Goal: Task Accomplishment & Management: Complete application form

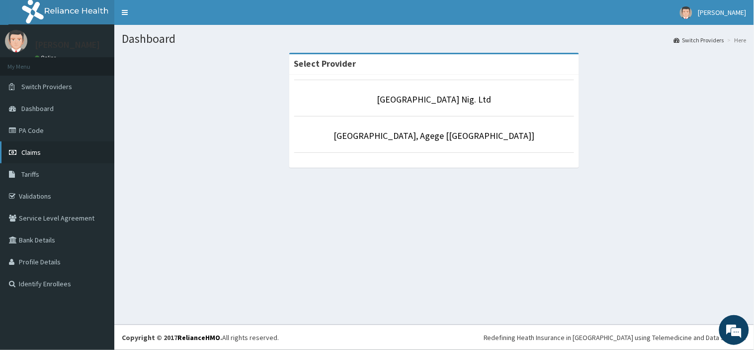
click at [35, 146] on link "Claims" at bounding box center [57, 152] width 114 height 22
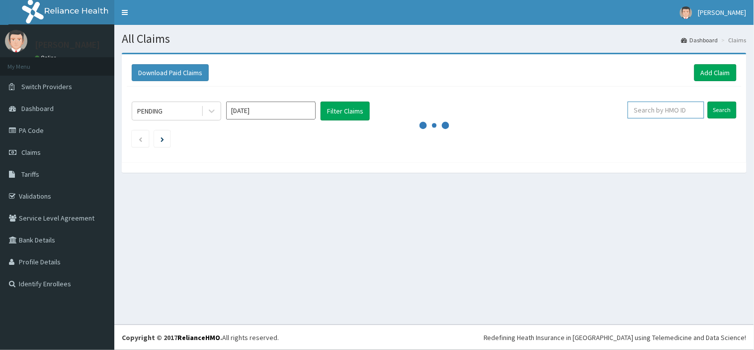
click at [648, 107] on input "text" at bounding box center [666, 109] width 77 height 17
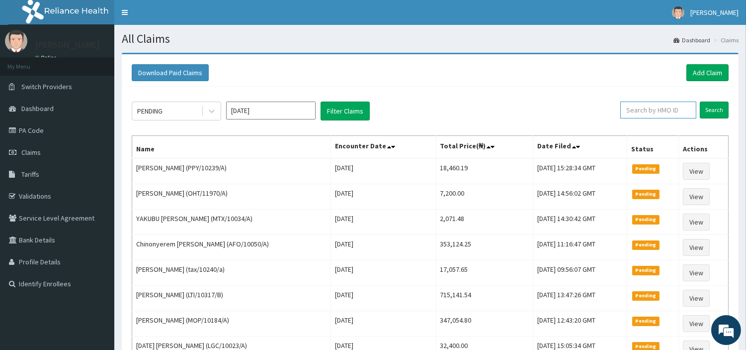
paste input "UBP/10424/B"
type input "UBP/10424/B"
click at [718, 113] on input "Search" at bounding box center [714, 109] width 29 height 17
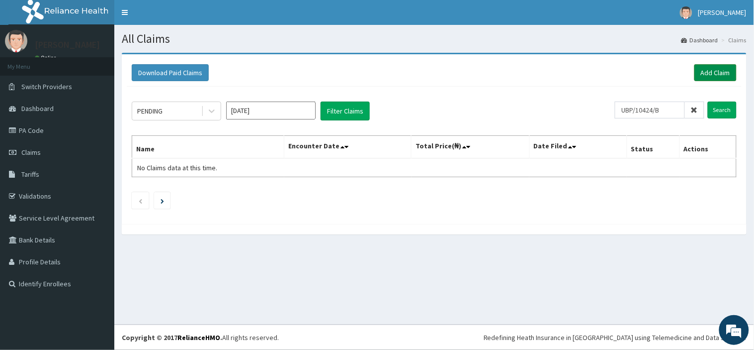
click at [718, 66] on link "Add Claim" at bounding box center [716, 72] width 42 height 17
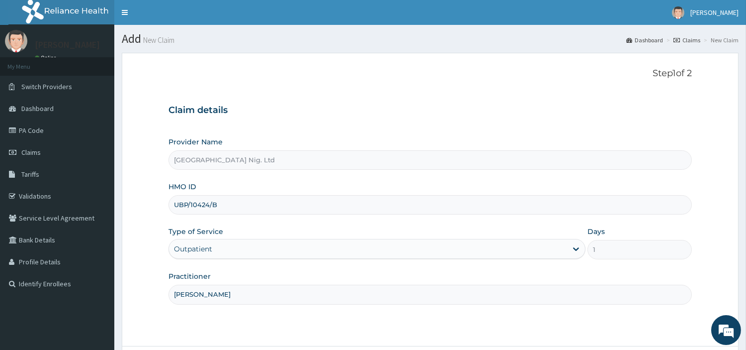
scroll to position [31, 0]
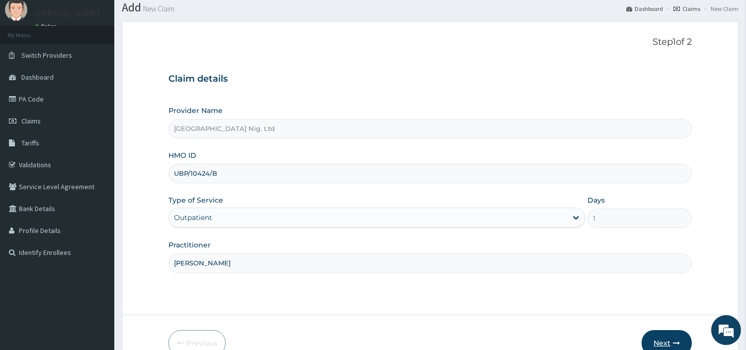
type input "MICHAEL IYANA"
click at [653, 337] on button "Next" at bounding box center [667, 343] width 50 height 26
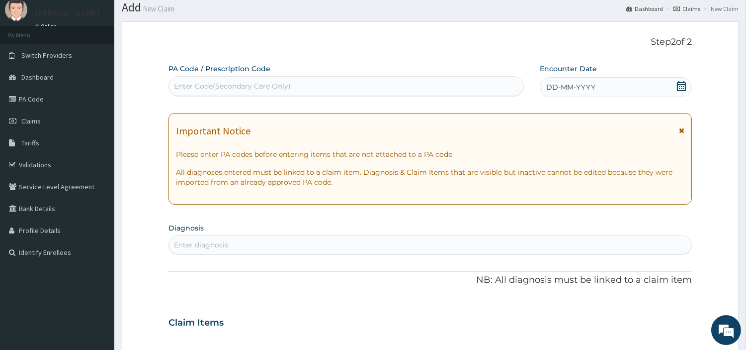
click at [294, 80] on div "Enter Code(Secondary Care Only)" at bounding box center [346, 86] width 355 height 16
paste input "PA/45F0E9"
type input "PA/45F0E9"
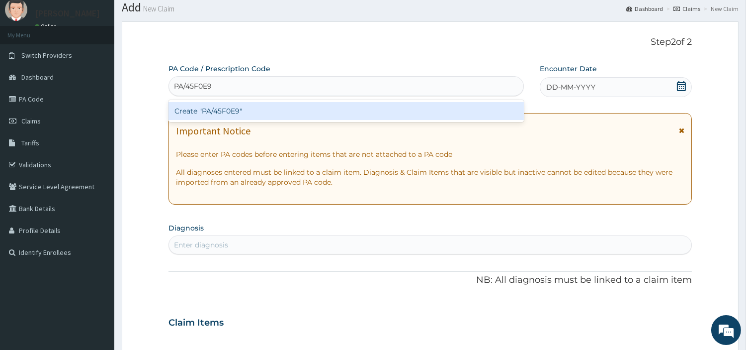
click at [313, 115] on div "Create "PA/45F0E9"" at bounding box center [347, 111] width 356 height 18
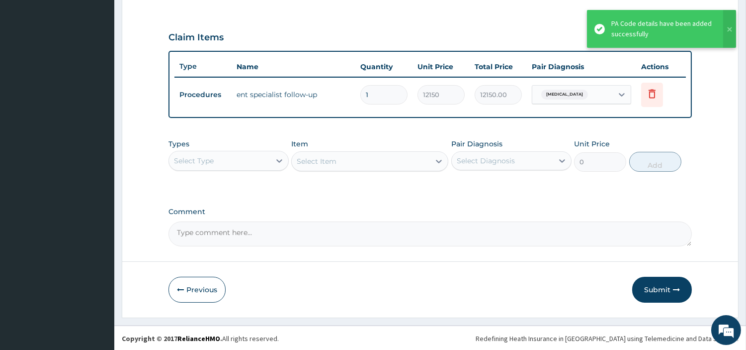
click at [647, 294] on button "Submit" at bounding box center [662, 289] width 60 height 26
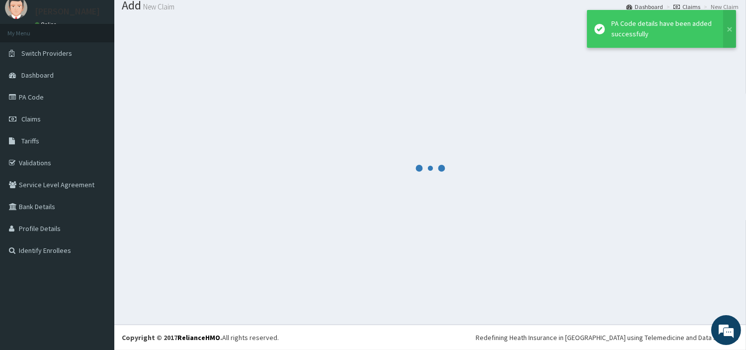
scroll to position [33, 0]
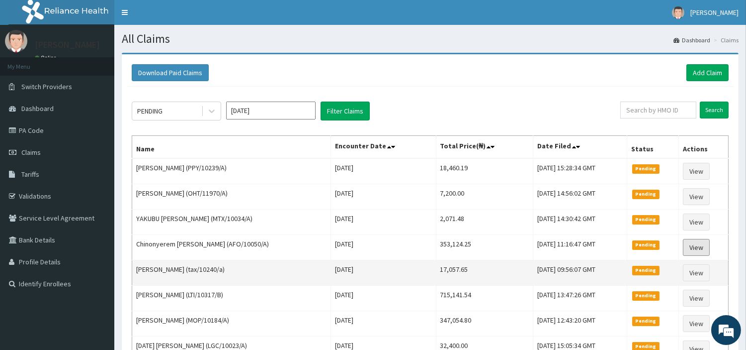
scroll to position [55, 0]
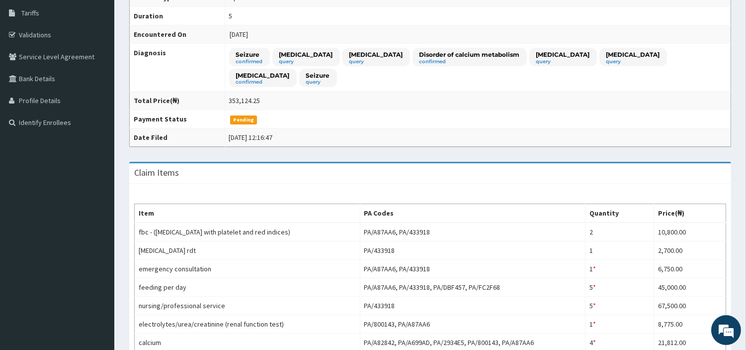
scroll to position [276, 0]
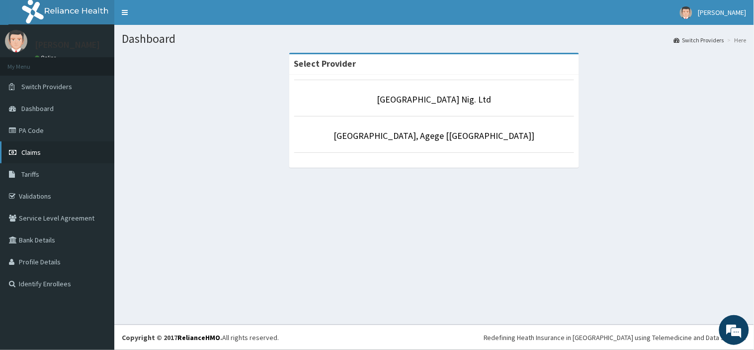
click at [13, 145] on link "Claims" at bounding box center [57, 152] width 114 height 22
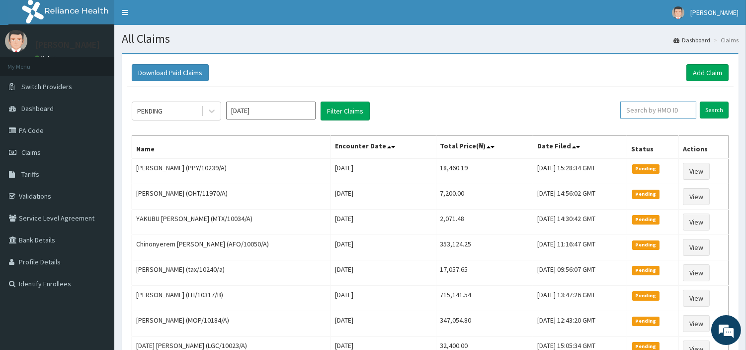
click at [657, 108] on input "text" at bounding box center [659, 109] width 76 height 17
paste input "ENP/11487/A"
type input "ENP/11487/A"
click at [719, 111] on input "Search" at bounding box center [714, 109] width 29 height 17
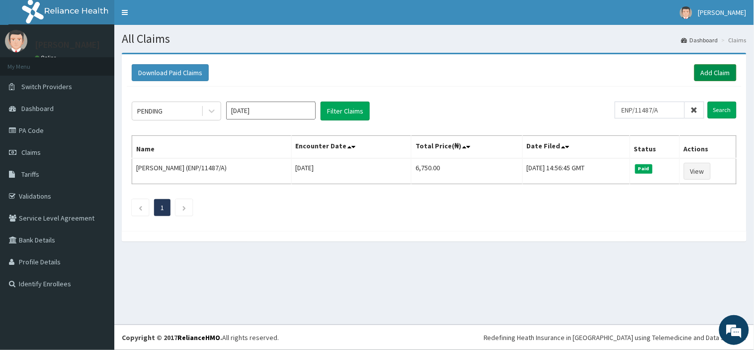
click at [728, 75] on link "Add Claim" at bounding box center [716, 72] width 42 height 17
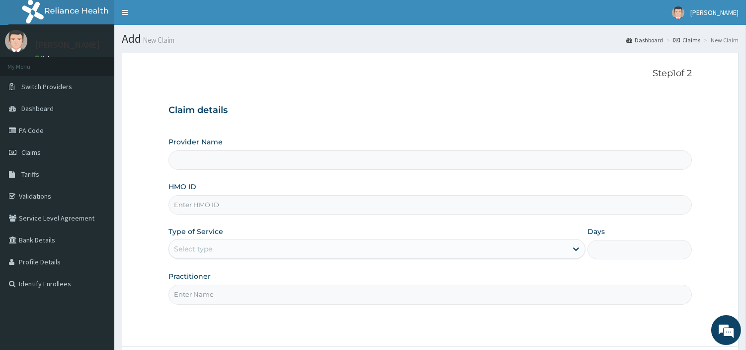
type input "[GEOGRAPHIC_DATA] Nig. Ltd"
click at [267, 210] on input "HMO ID" at bounding box center [431, 204] width 524 height 19
paste input "ENP/11487/A"
type input "ENP/11487/A"
click at [241, 241] on div "Select type" at bounding box center [368, 249] width 398 height 16
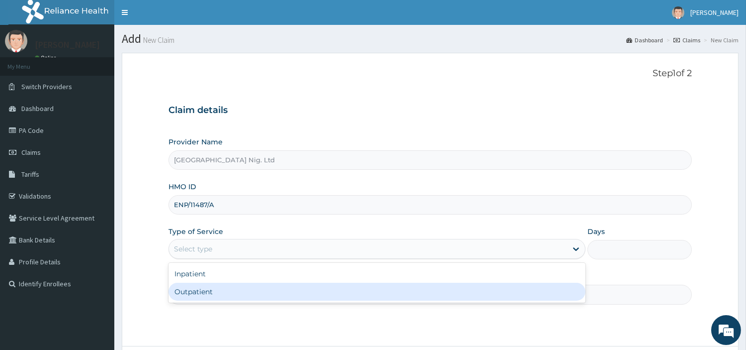
click at [238, 292] on div "Outpatient" at bounding box center [377, 291] width 417 height 18
type input "1"
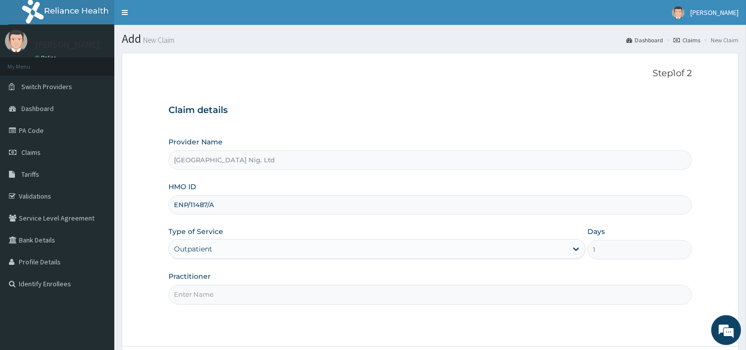
click at [238, 292] on input "Practitioner" at bounding box center [431, 293] width 524 height 19
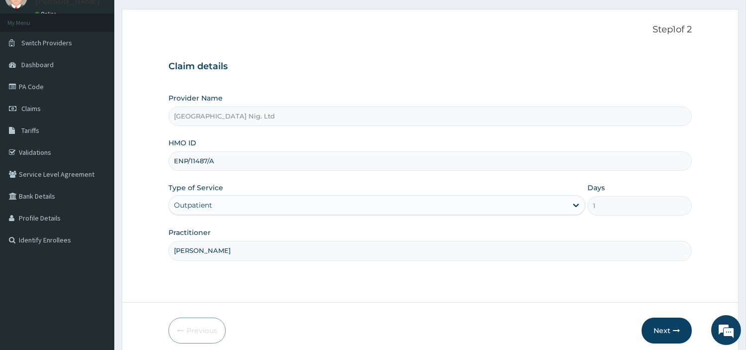
scroll to position [86, 0]
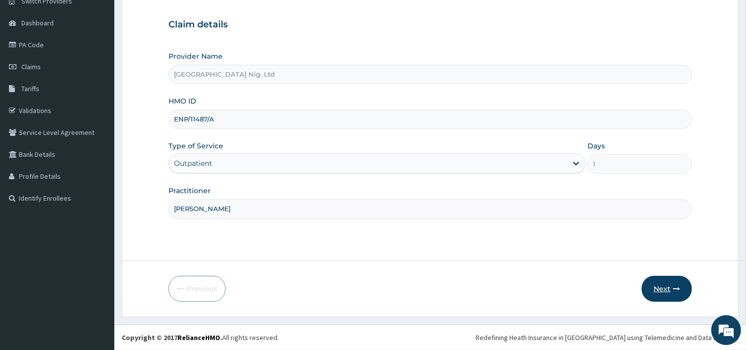
type input "MICHAEL IYANA"
click at [653, 286] on button "Next" at bounding box center [667, 288] width 50 height 26
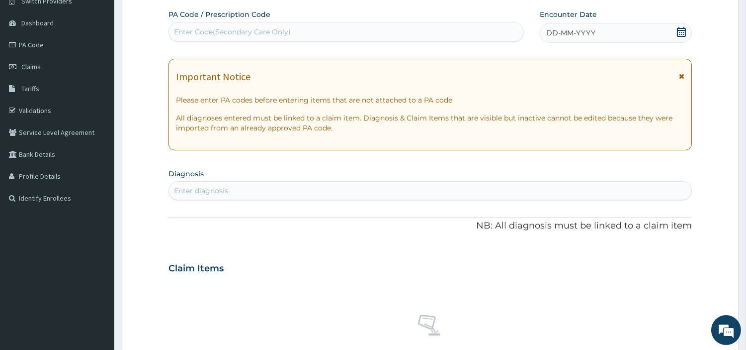
click at [317, 32] on div "Enter Code(Secondary Care Only)" at bounding box center [346, 32] width 355 height 16
paste input "PA/1EC9DB"
type input "PA/1EC9DB"
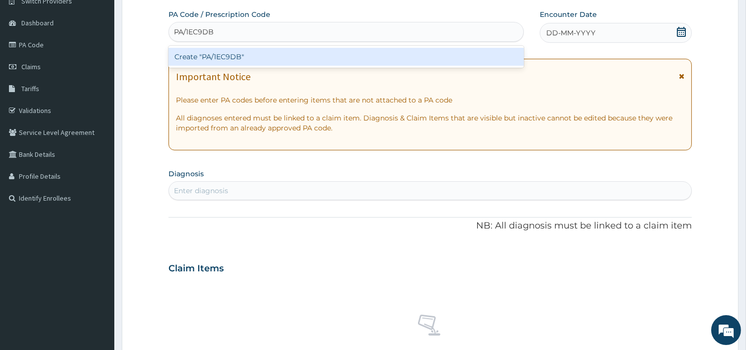
click at [405, 61] on div "Create "PA/1EC9DB"" at bounding box center [347, 57] width 356 height 18
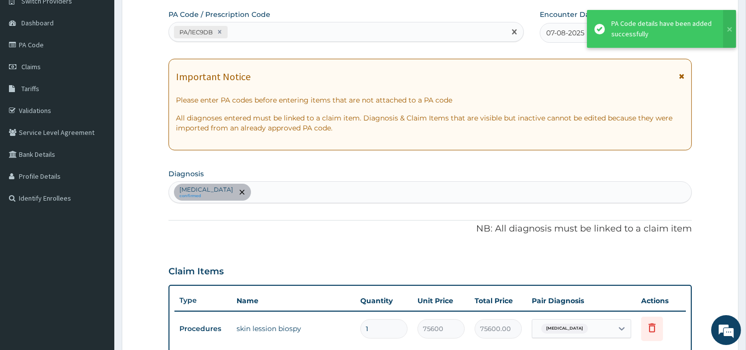
click at [248, 35] on div "PA/1EC9DB" at bounding box center [337, 32] width 337 height 16
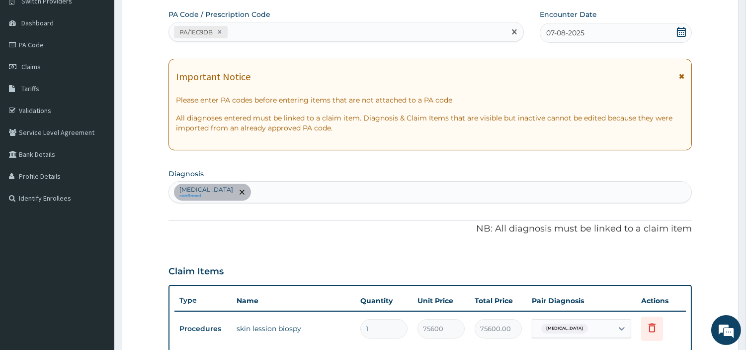
paste input "PA/30F932"
type input "PA/30F932"
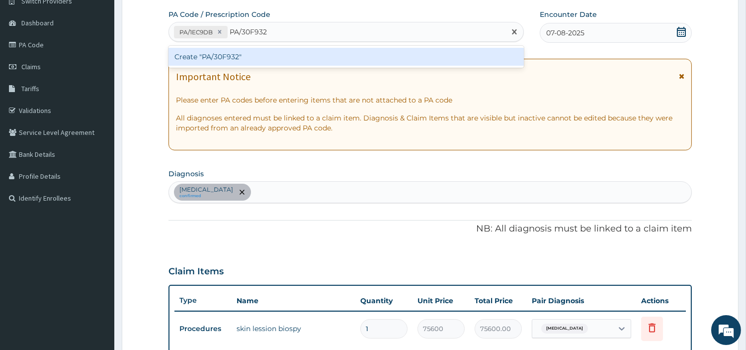
click at [199, 53] on div "Create "PA/30F932"" at bounding box center [347, 57] width 356 height 18
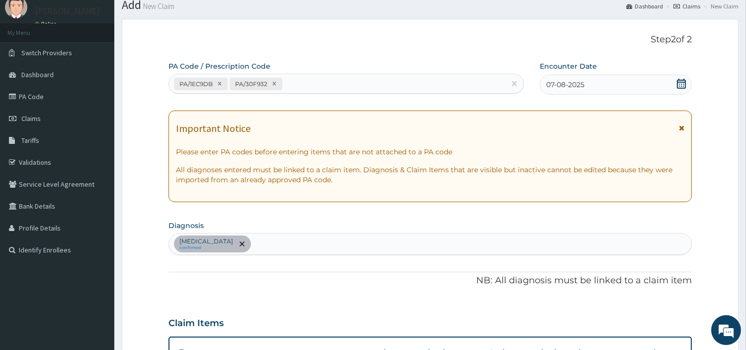
scroll to position [17, 0]
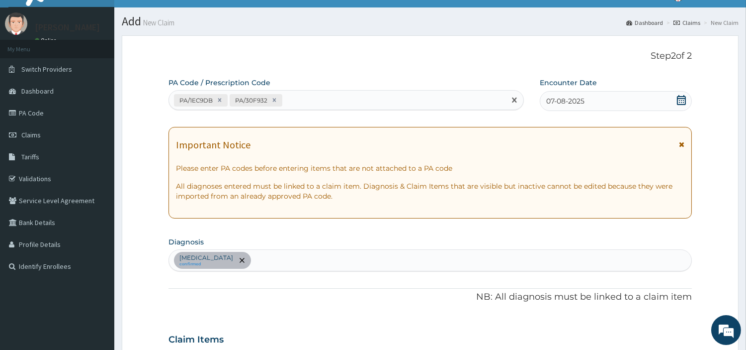
click at [291, 96] on div "PA/1EC9DB PA/30F932" at bounding box center [337, 100] width 337 height 16
paste input "PA/2F533A"
type input "PA/2F533A"
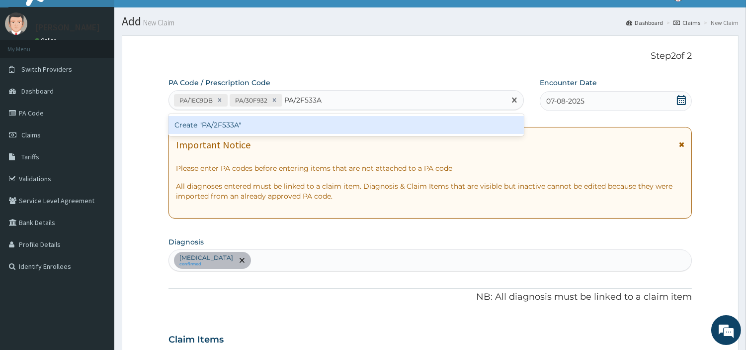
click at [231, 124] on div "Create "PA/2F533A"" at bounding box center [347, 125] width 356 height 18
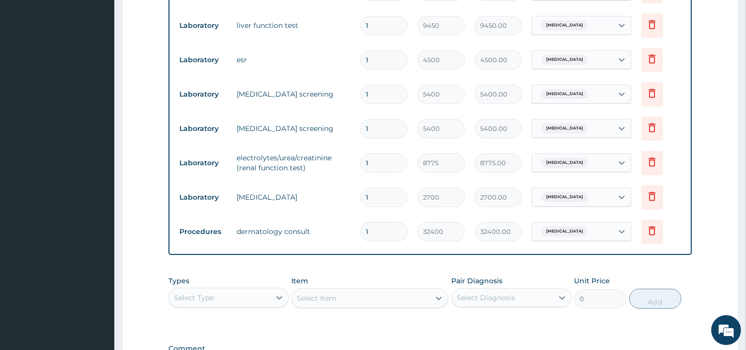
scroll to position [630, 0]
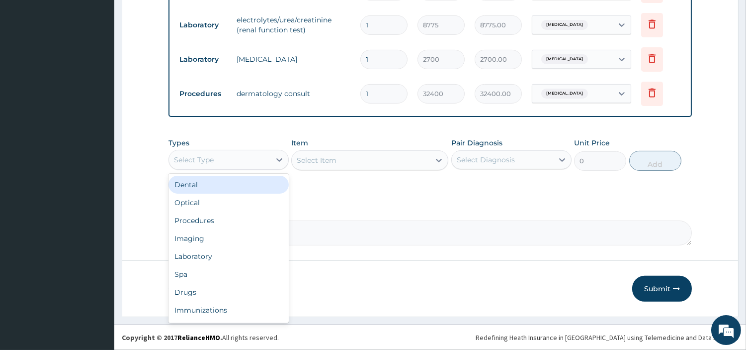
click at [241, 159] on div "Select Type" at bounding box center [219, 160] width 101 height 16
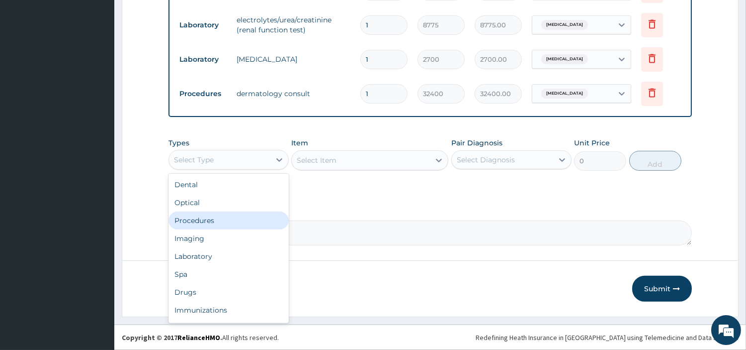
click at [215, 222] on div "Procedures" at bounding box center [229, 220] width 120 height 18
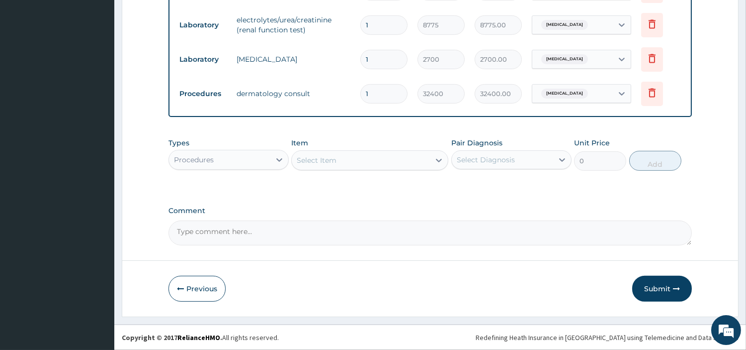
click at [348, 159] on div "Select Item" at bounding box center [361, 160] width 138 height 16
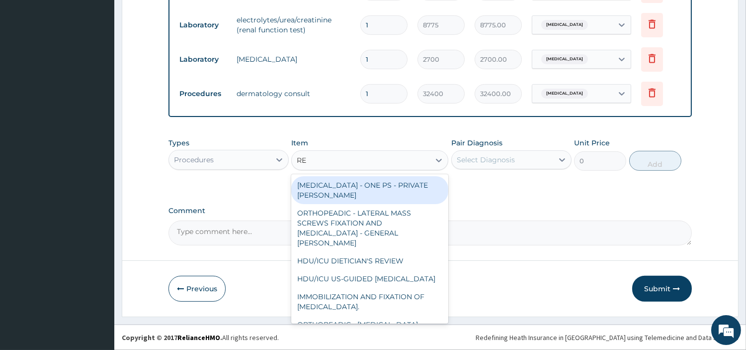
type input "REG"
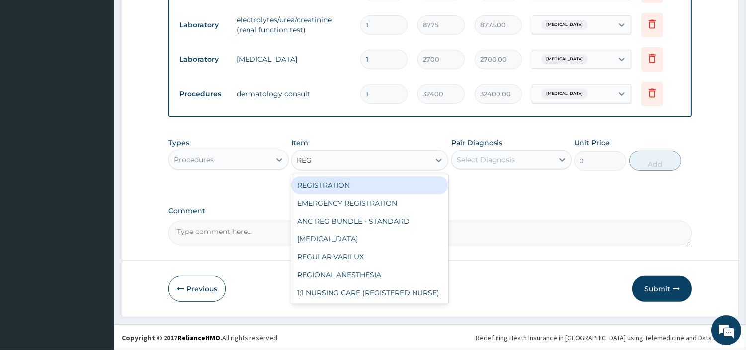
drag, startPoint x: 365, startPoint y: 187, endPoint x: 425, endPoint y: 176, distance: 60.8
click at [364, 187] on div "REGISTRATION" at bounding box center [369, 185] width 157 height 18
type input "6750"
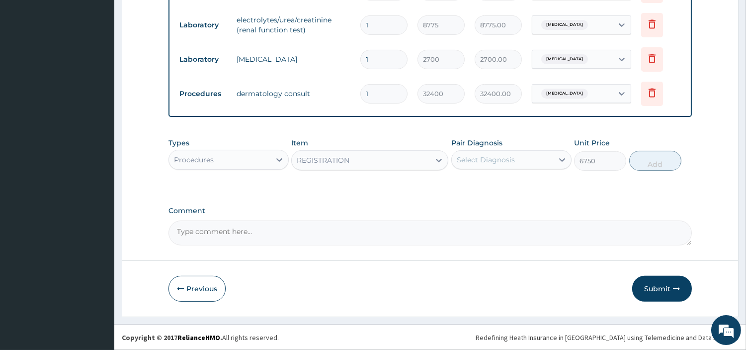
click at [497, 164] on div "Select Diagnosis" at bounding box center [486, 160] width 58 height 10
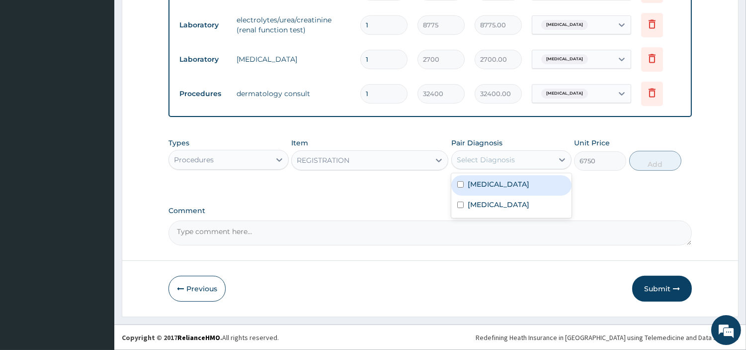
click at [502, 187] on label "Guttate psoriasis" at bounding box center [499, 184] width 62 height 10
checkbox input "true"
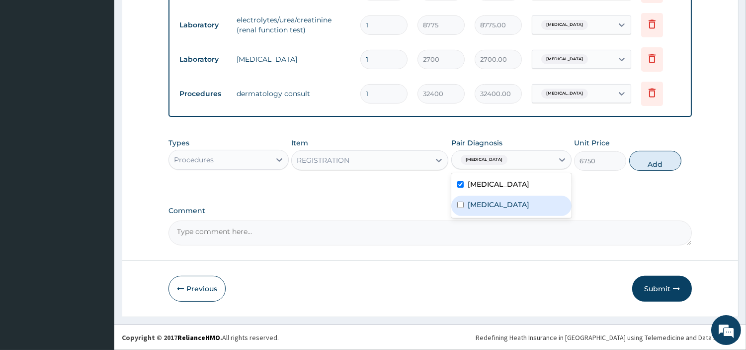
click at [498, 208] on label "Psoriasis" at bounding box center [499, 204] width 62 height 10
checkbox input "true"
click at [645, 156] on button "Add" at bounding box center [656, 161] width 52 height 20
type input "0"
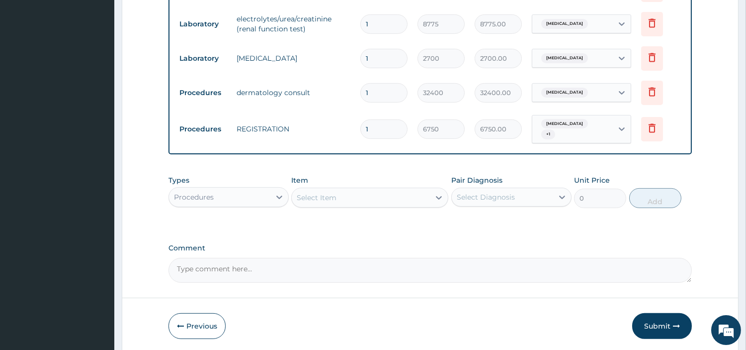
click at [386, 190] on div "Select Item" at bounding box center [361, 197] width 138 height 16
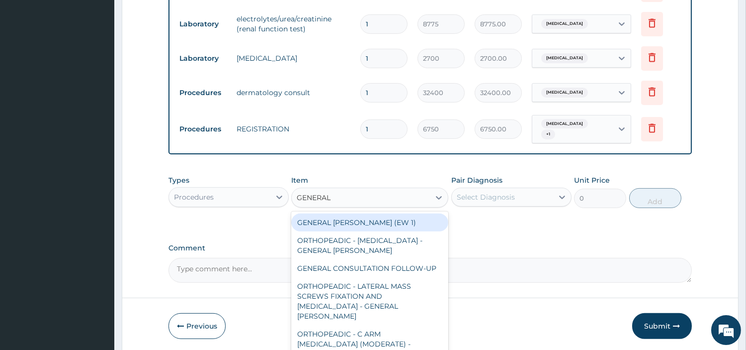
type input "GENERAL C"
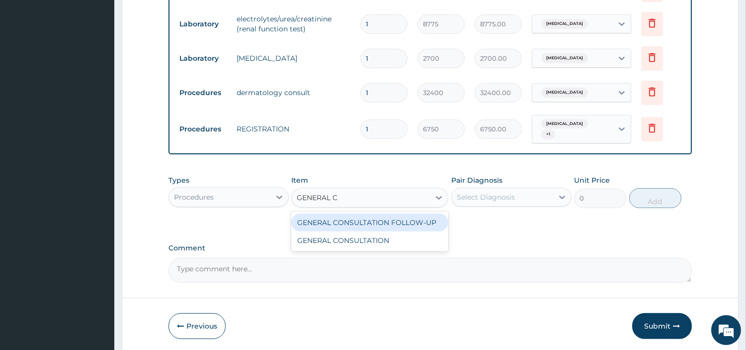
click at [380, 235] on div "GENERAL CONSULTATION" at bounding box center [369, 240] width 157 height 18
type input "6750"
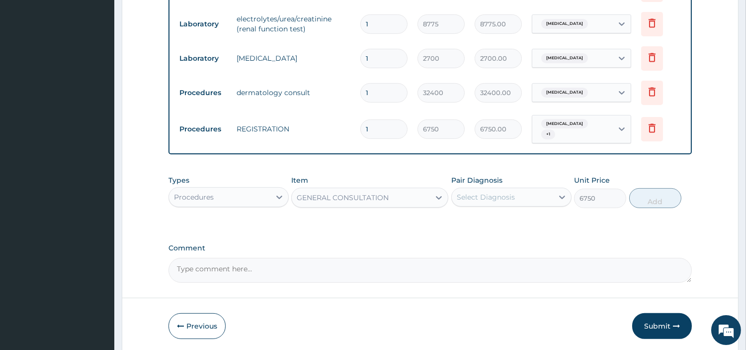
click at [500, 201] on div "Select Diagnosis" at bounding box center [502, 197] width 101 height 16
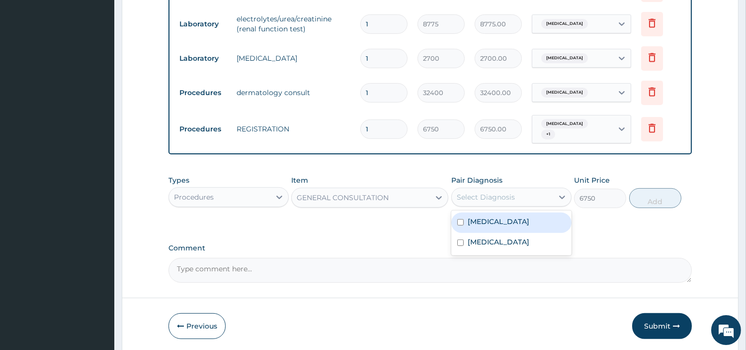
click at [499, 225] on div "Guttate psoriasis" at bounding box center [512, 222] width 120 height 20
click at [499, 229] on div "Guttate psoriasis" at bounding box center [512, 222] width 120 height 20
checkbox input "false"
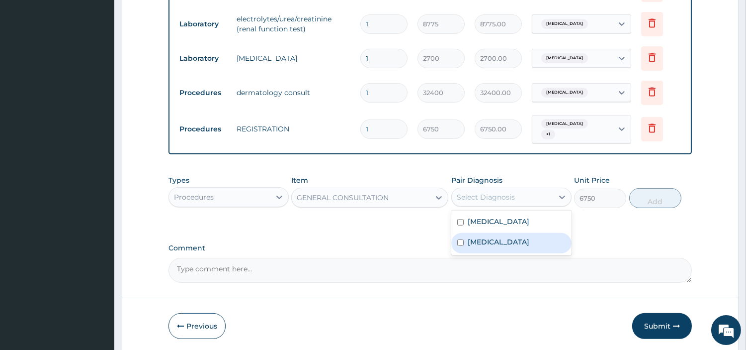
click at [495, 237] on label "Psoriasis" at bounding box center [499, 242] width 62 height 10
checkbox input "true"
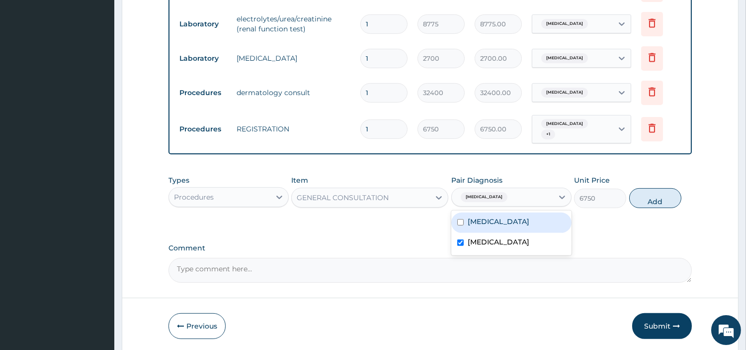
click at [499, 224] on div "Guttate psoriasis" at bounding box center [512, 222] width 120 height 20
checkbox input "true"
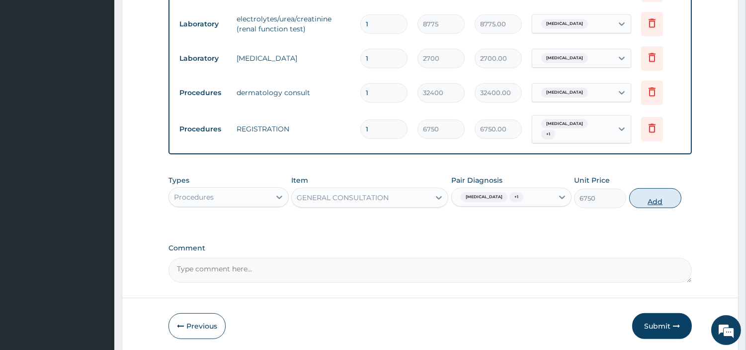
click at [648, 197] on button "Add" at bounding box center [656, 198] width 52 height 20
type input "0"
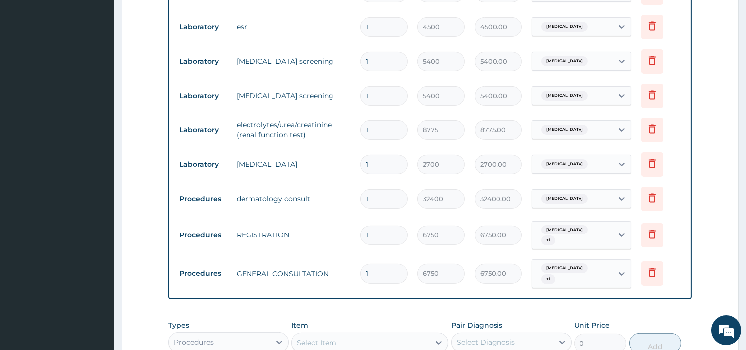
scroll to position [699, 0]
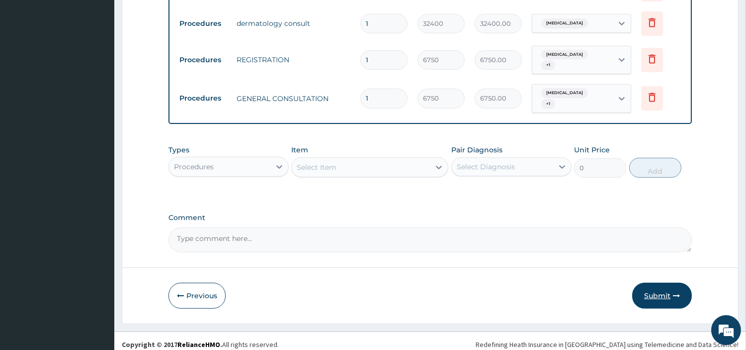
click at [664, 294] on button "Submit" at bounding box center [662, 295] width 60 height 26
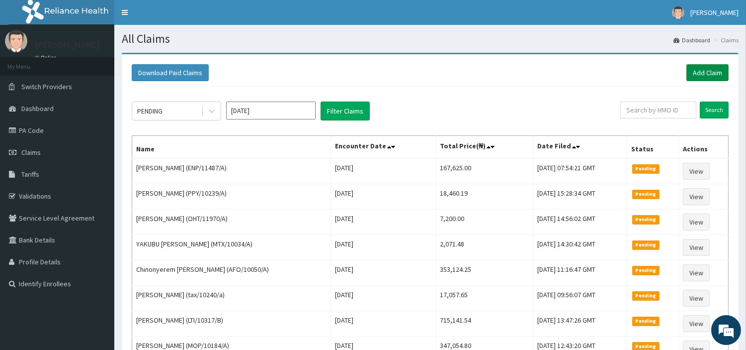
click at [710, 67] on link "Add Claim" at bounding box center [708, 72] width 42 height 17
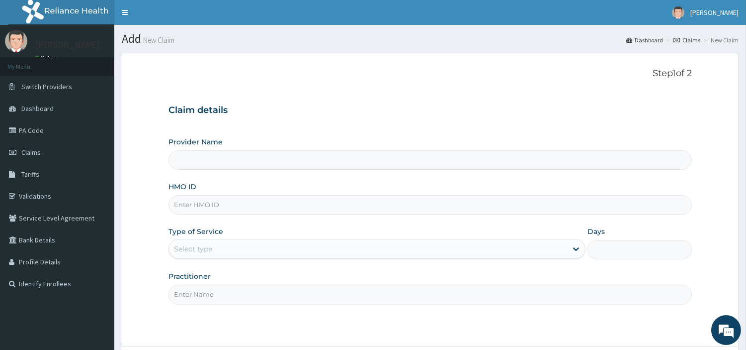
type input "[GEOGRAPHIC_DATA] Nig. Ltd"
type input "ENP/11487/A"
click at [201, 244] on div "Select type" at bounding box center [193, 249] width 38 height 10
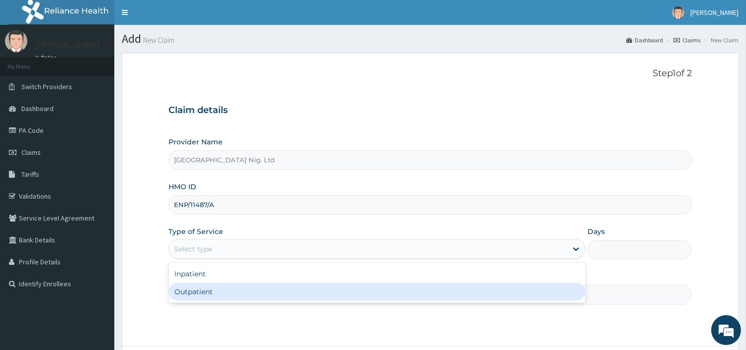
click at [207, 290] on div "Outpatient" at bounding box center [377, 291] width 417 height 18
type input "1"
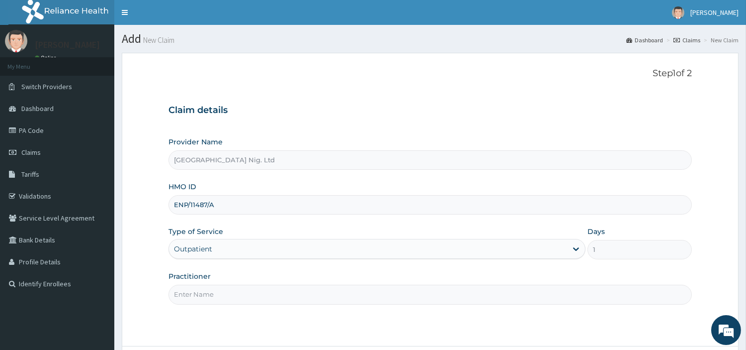
click at [207, 290] on input "Practitioner" at bounding box center [431, 293] width 524 height 19
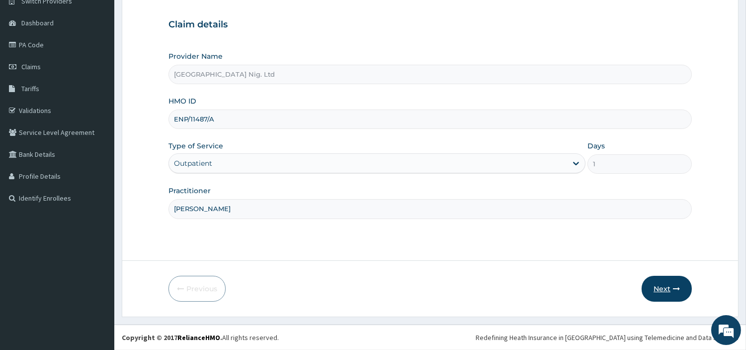
type input "MICHAEL IYANA"
click at [683, 295] on button "Next" at bounding box center [667, 288] width 50 height 26
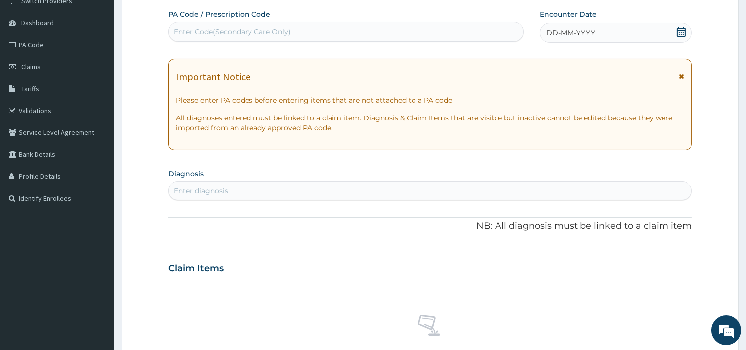
click at [237, 25] on div "Enter Code(Secondary Care Only)" at bounding box center [346, 32] width 355 height 16
paste input "PA/E25273"
type input "PA/E25273"
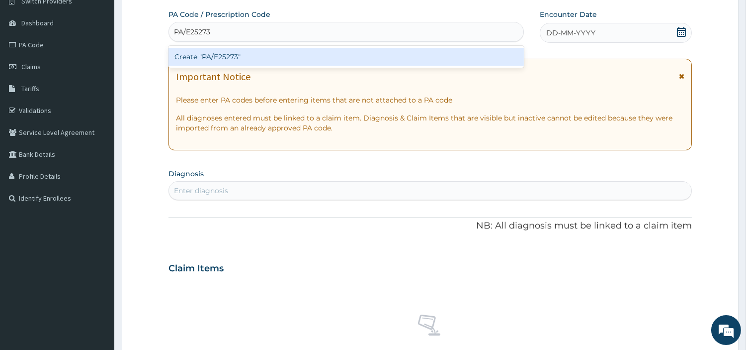
click at [240, 52] on div "Create "PA/E25273"" at bounding box center [347, 57] width 356 height 18
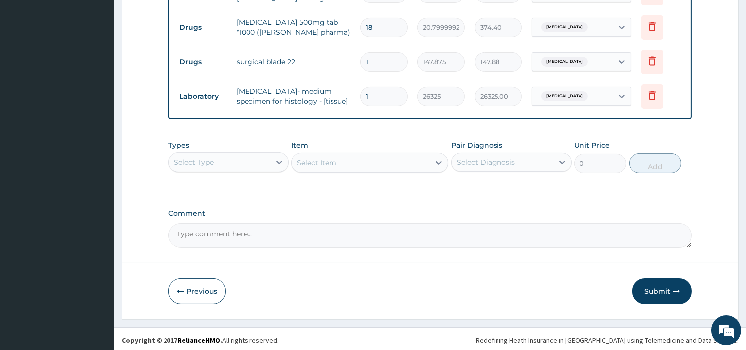
scroll to position [423, 0]
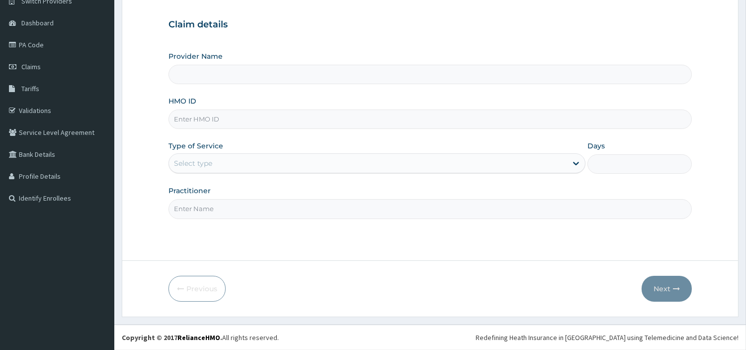
type input "[GEOGRAPHIC_DATA] Nig. Ltd"
click at [244, 122] on input "HMO ID" at bounding box center [431, 118] width 524 height 19
paste input "UPS/10152/F"
type input "UPS/10152/F"
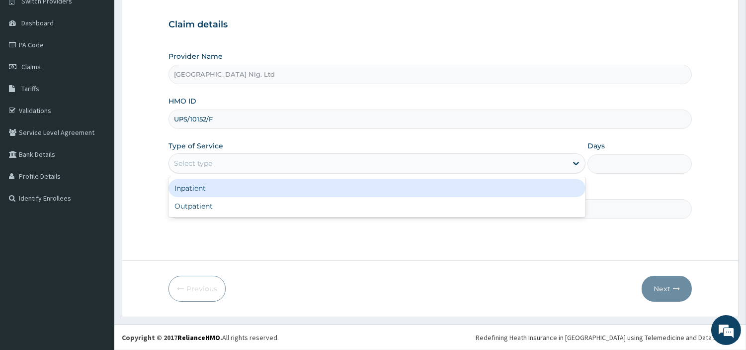
click at [487, 158] on div "Select type" at bounding box center [368, 163] width 398 height 16
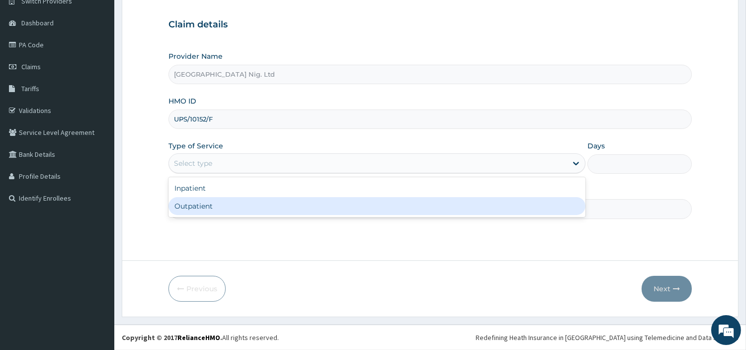
click at [460, 211] on div "Outpatient" at bounding box center [377, 206] width 417 height 18
type input "1"
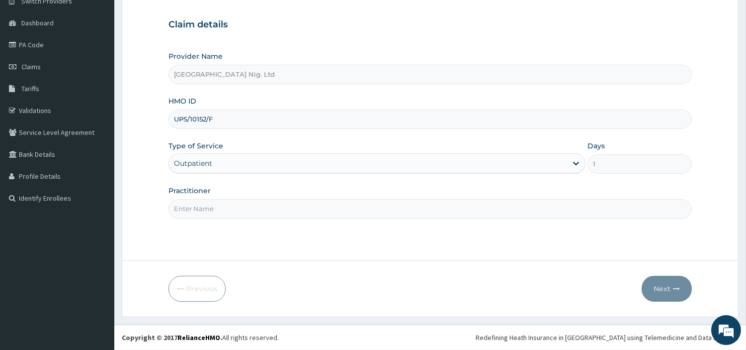
click at [460, 211] on input "Practitioner" at bounding box center [431, 208] width 524 height 19
paste input "Omodamiro Bamitale"
type input "Omodamiro Bamitale"
click at [664, 291] on button "Next" at bounding box center [667, 288] width 50 height 26
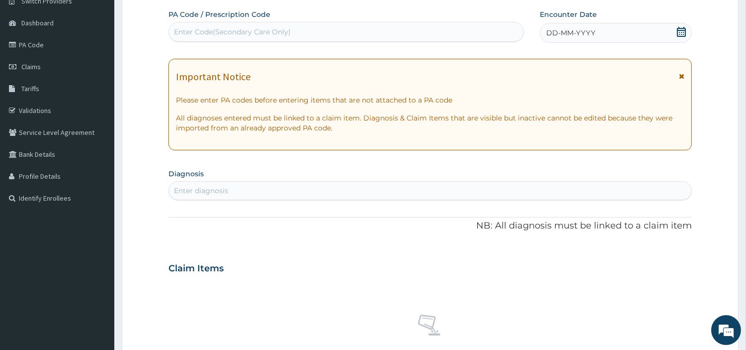
click at [456, 37] on div "Enter Code(Secondary Care Only)" at bounding box center [346, 32] width 355 height 16
paste input "PA/46ECF2"
type input "PA/46ECF2"
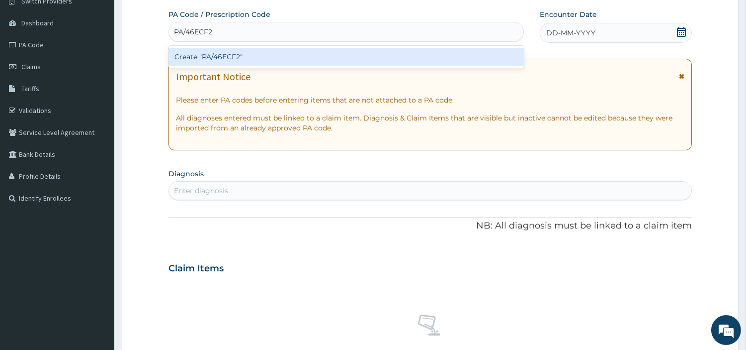
click at [438, 52] on div "Create "PA/46ECF2"" at bounding box center [347, 57] width 356 height 18
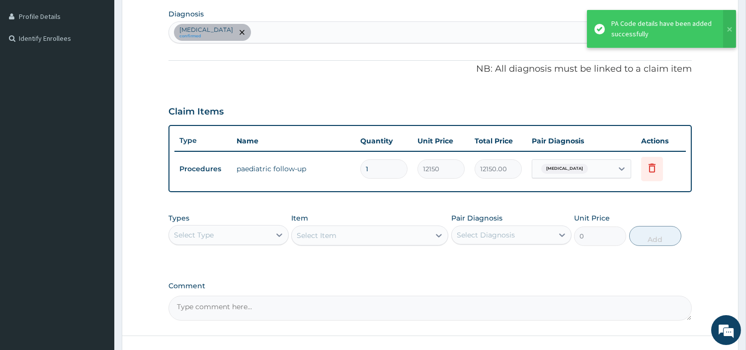
scroll to position [319, 0]
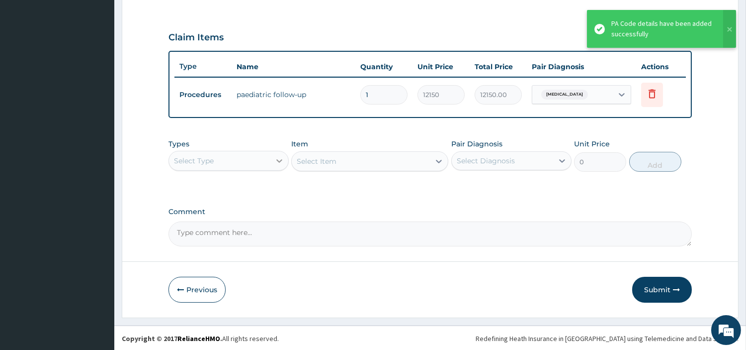
click at [282, 159] on icon at bounding box center [279, 160] width 6 height 3
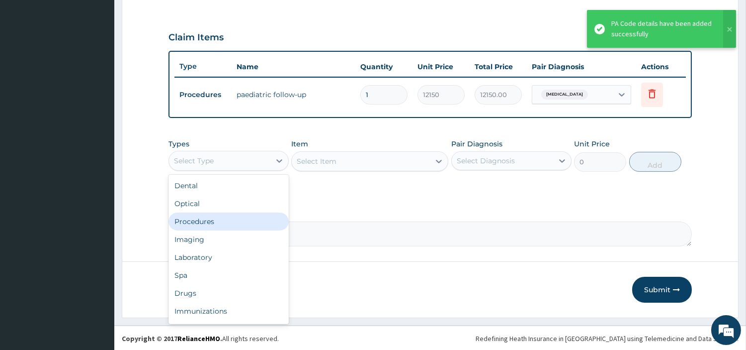
click at [250, 217] on div "Procedures" at bounding box center [229, 221] width 120 height 18
click at [240, 163] on div "Procedures" at bounding box center [219, 161] width 101 height 16
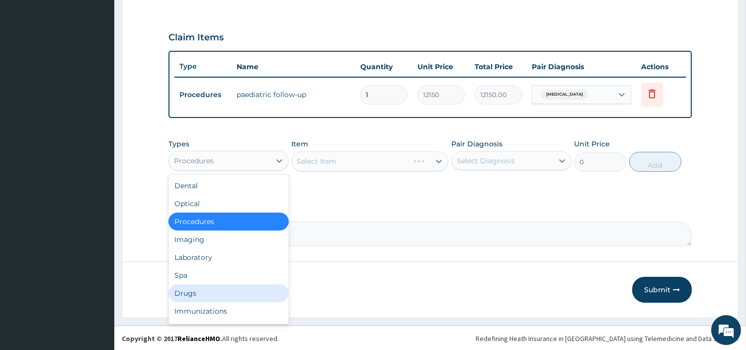
click at [220, 290] on div "Drugs" at bounding box center [229, 293] width 120 height 18
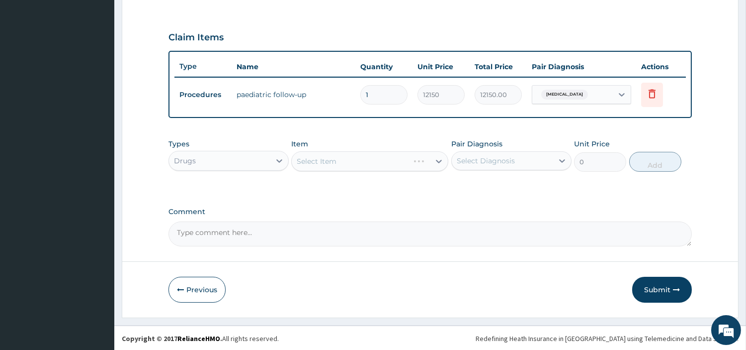
click at [367, 163] on div "Select Item" at bounding box center [369, 161] width 157 height 20
click at [366, 162] on div "Select Item" at bounding box center [361, 161] width 138 height 16
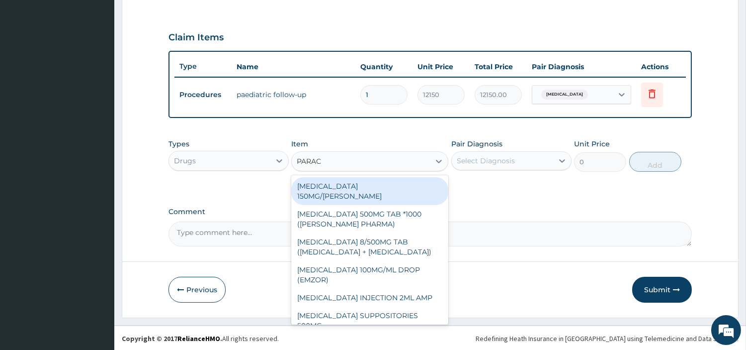
type input "PARACE"
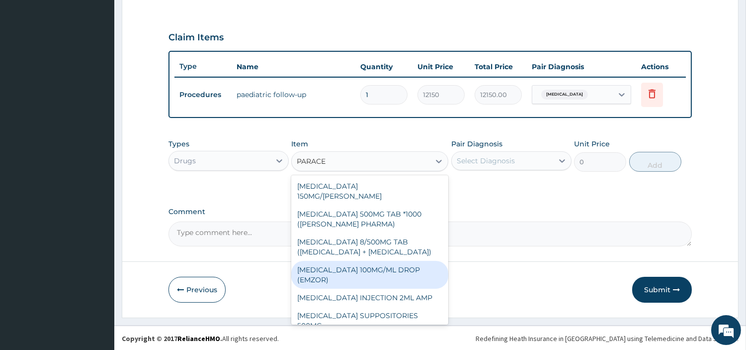
scroll to position [131, 0]
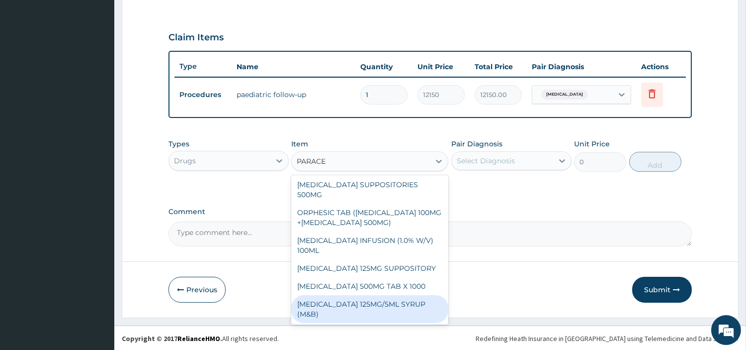
click at [388, 301] on div "PARACETAMOL 125MG/5ML SYRUP (M&B)" at bounding box center [369, 309] width 157 height 28
type input "1001"
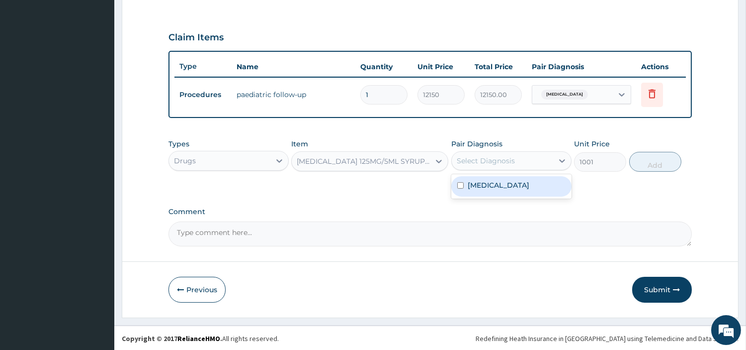
click at [504, 162] on div "Select Diagnosis" at bounding box center [486, 161] width 58 height 10
click at [498, 191] on div "[MEDICAL_DATA]" at bounding box center [512, 186] width 120 height 20
checkbox input "true"
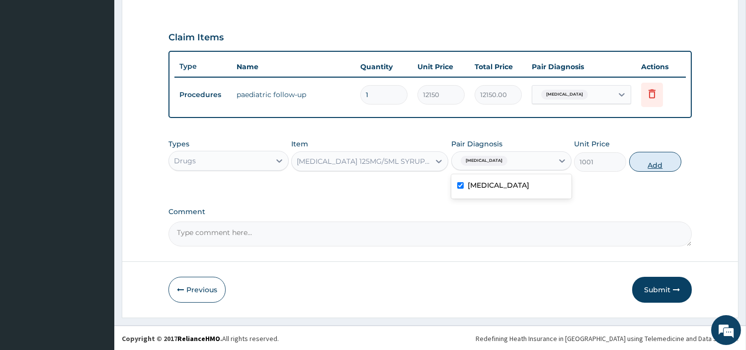
click at [657, 162] on button "Add" at bounding box center [656, 162] width 52 height 20
type input "0"
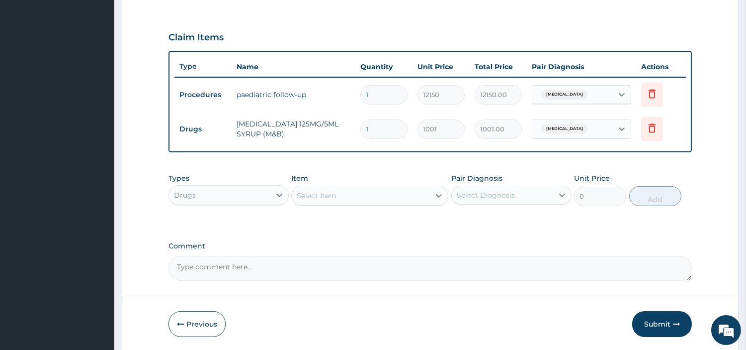
click at [388, 204] on div "Select Item" at bounding box center [369, 195] width 157 height 20
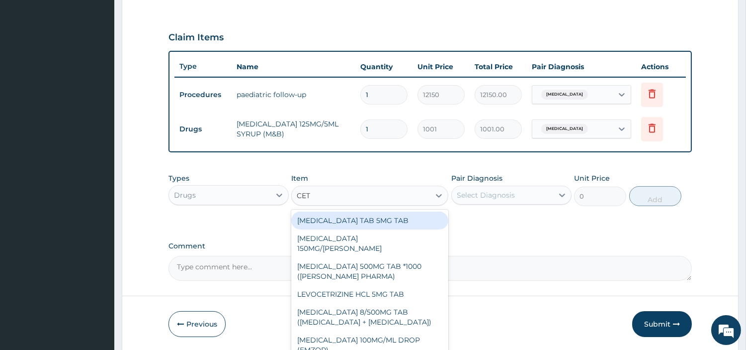
type input "CETI"
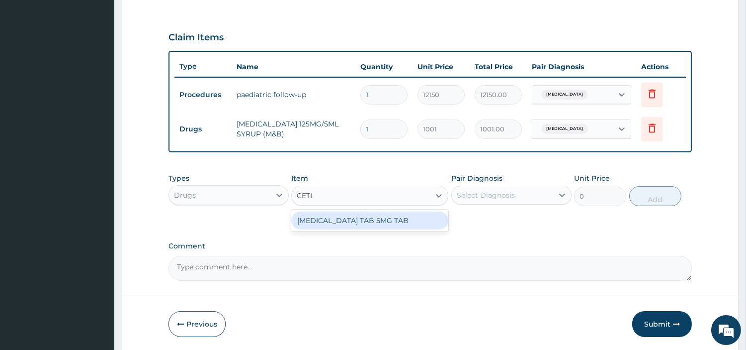
click at [395, 217] on div "CETIRIZINE TAB 5MG TAB" at bounding box center [369, 220] width 157 height 18
type input "97.6500015258789"
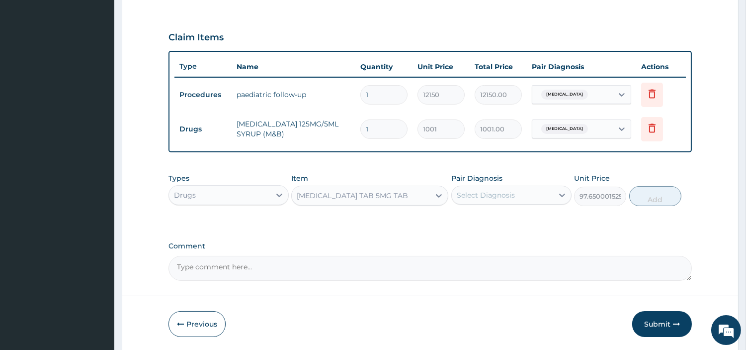
click at [368, 190] on div "CETIRIZINE TAB 5MG TAB" at bounding box center [352, 195] width 111 height 10
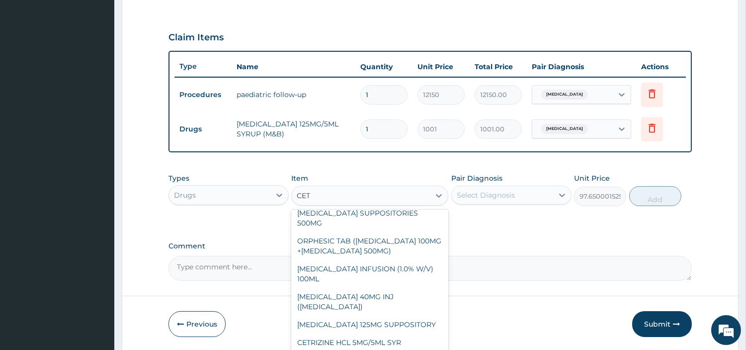
scroll to position [0, 0]
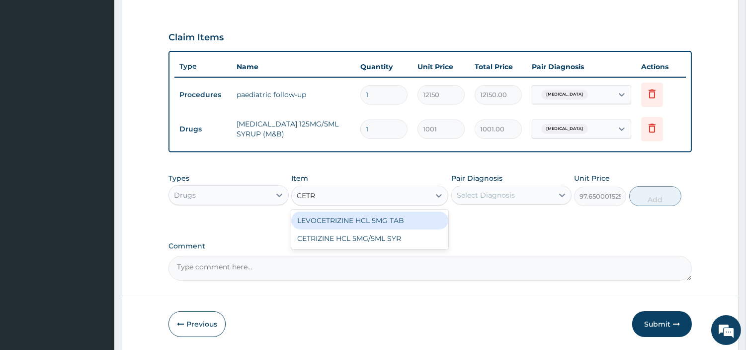
type input "CETRI"
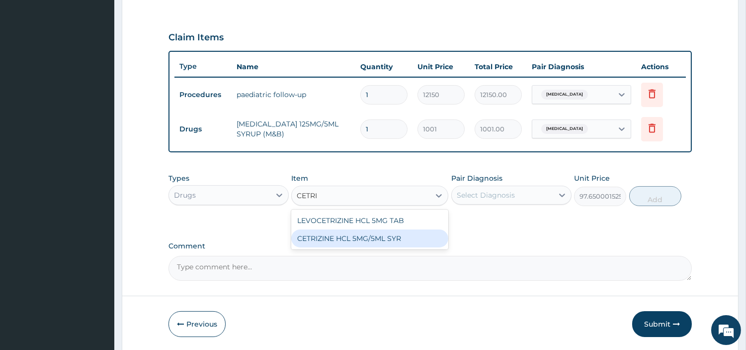
click at [371, 239] on div "CETRIZINE HCL 5MG/5ML SYR" at bounding box center [369, 238] width 157 height 18
type input "1626.625"
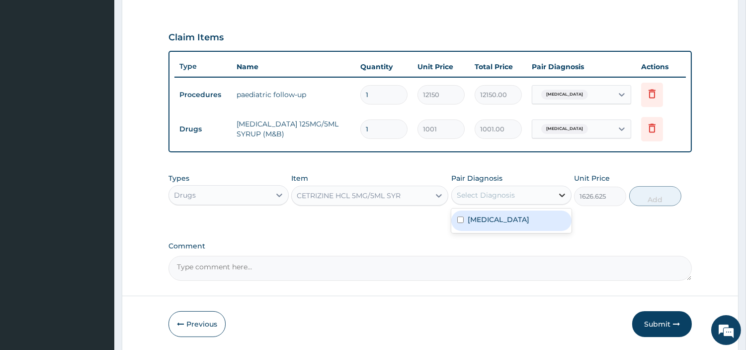
click at [564, 195] on icon at bounding box center [562, 195] width 10 height 10
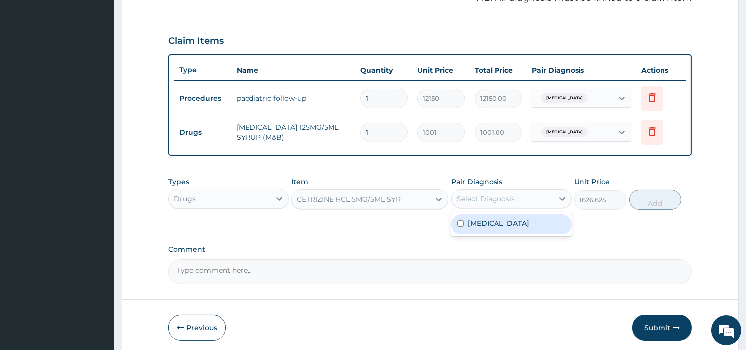
scroll to position [209, 0]
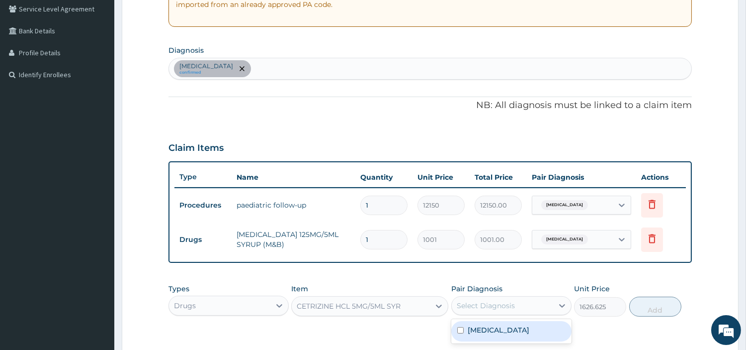
click at [330, 70] on div "Sepsis confirmed" at bounding box center [430, 68] width 523 height 21
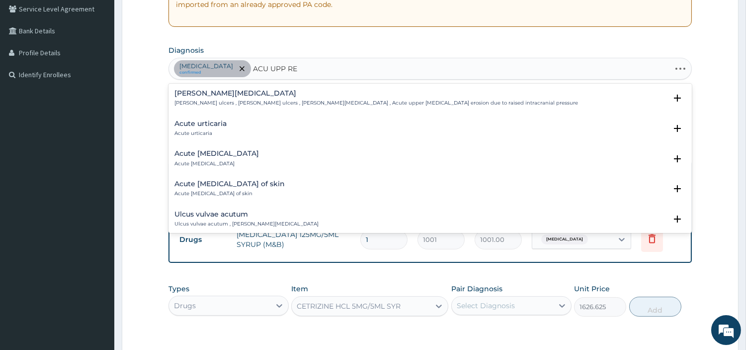
type input "ACU UPP RES"
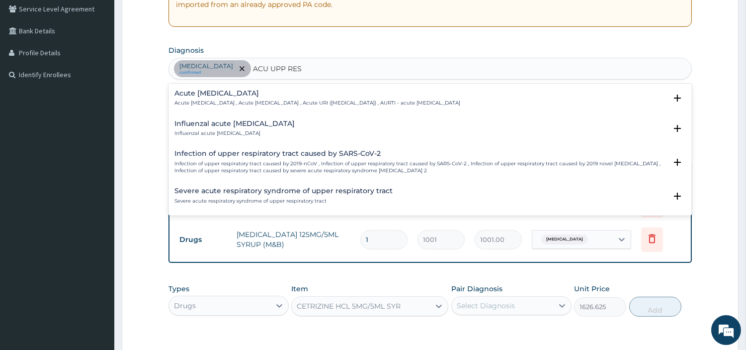
click at [234, 98] on div "Acute upper respiratory infection Acute upper respiratory infection , Acute upp…" at bounding box center [318, 98] width 286 height 17
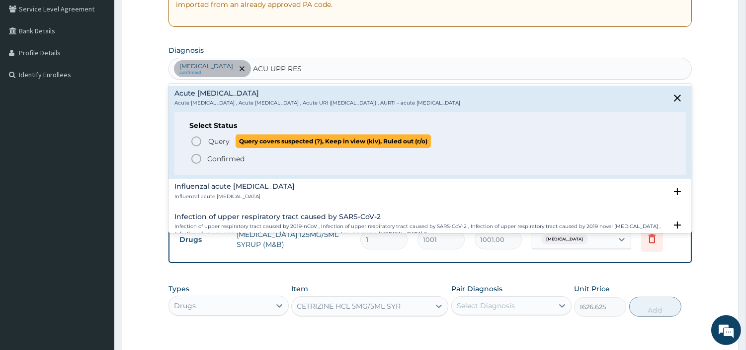
click at [221, 142] on span "Query" at bounding box center [218, 141] width 21 height 10
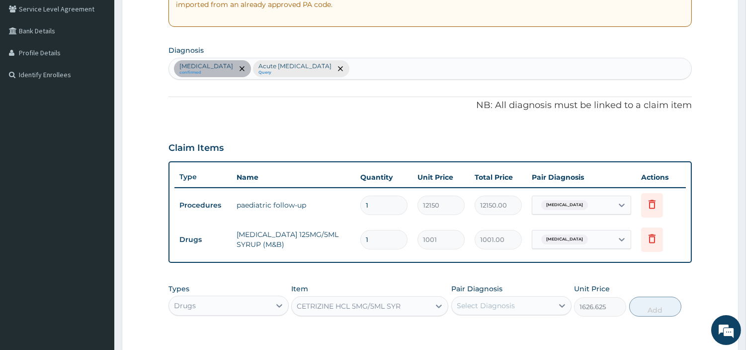
click at [504, 307] on div "Select Diagnosis" at bounding box center [486, 305] width 58 height 10
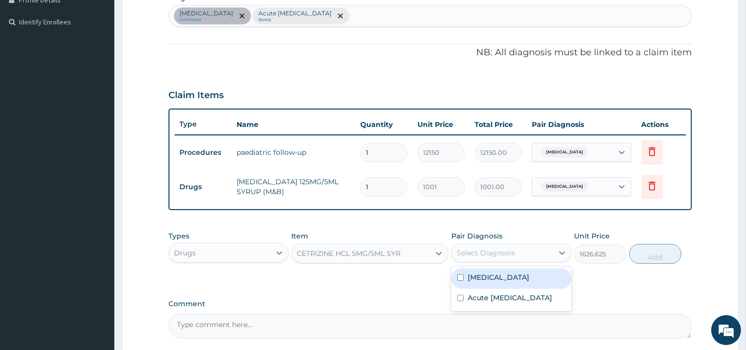
scroll to position [354, 0]
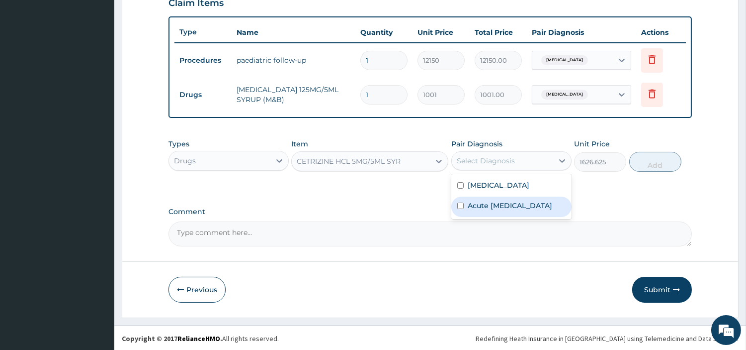
click at [506, 210] on label "Acute upper respiratory infection" at bounding box center [510, 205] width 85 height 10
checkbox input "true"
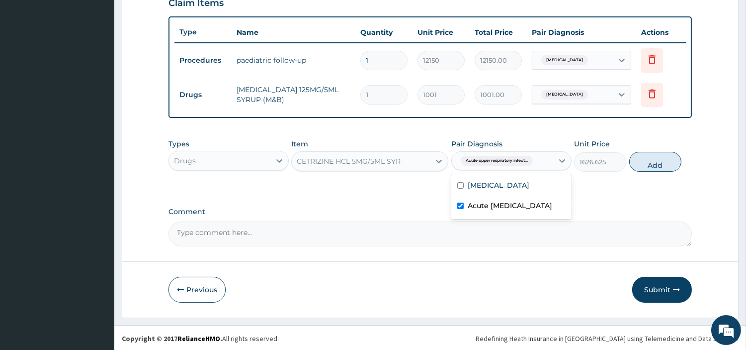
drag, startPoint x: 662, startPoint y: 164, endPoint x: 649, endPoint y: 164, distance: 13.4
click at [662, 164] on button "Add" at bounding box center [656, 162] width 52 height 20
type input "0"
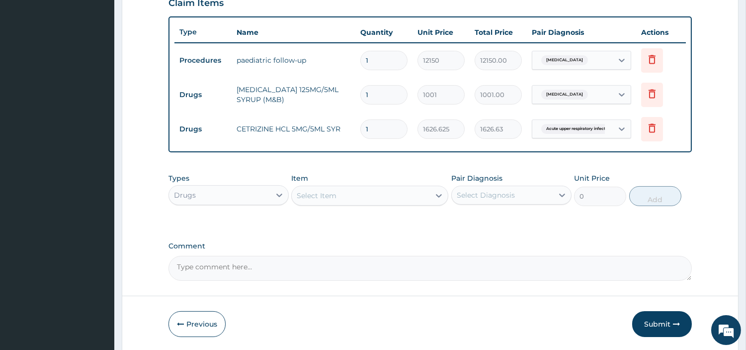
click at [557, 92] on span "Sepsis" at bounding box center [565, 95] width 47 height 10
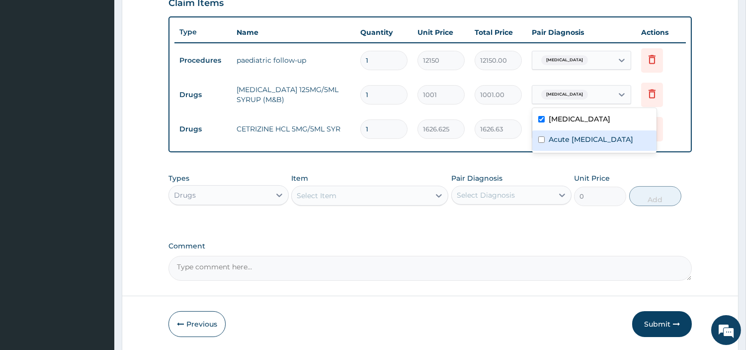
drag, startPoint x: 552, startPoint y: 146, endPoint x: 569, endPoint y: 161, distance: 22.5
click at [552, 144] on label "Acute upper respiratory infection" at bounding box center [591, 139] width 85 height 10
checkbox input "true"
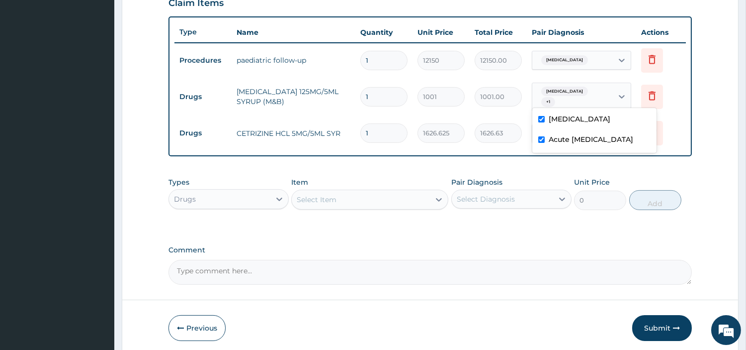
click at [575, 56] on div "Sepsis" at bounding box center [573, 60] width 81 height 17
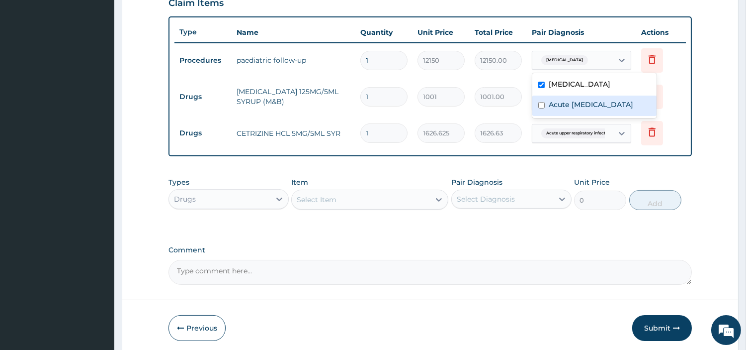
click at [567, 116] on div "Acute upper respiratory infection" at bounding box center [595, 105] width 124 height 20
checkbox input "true"
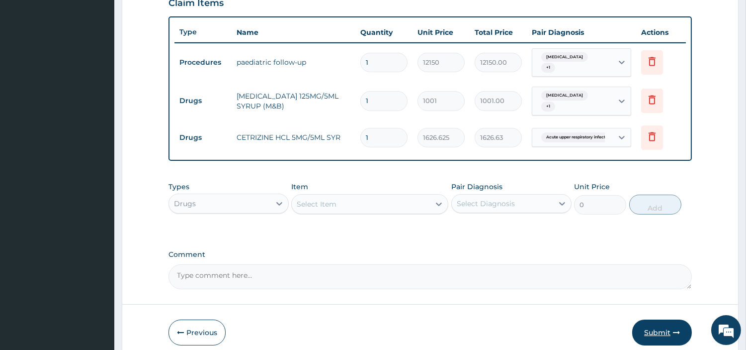
click at [643, 319] on button "Submit" at bounding box center [662, 332] width 60 height 26
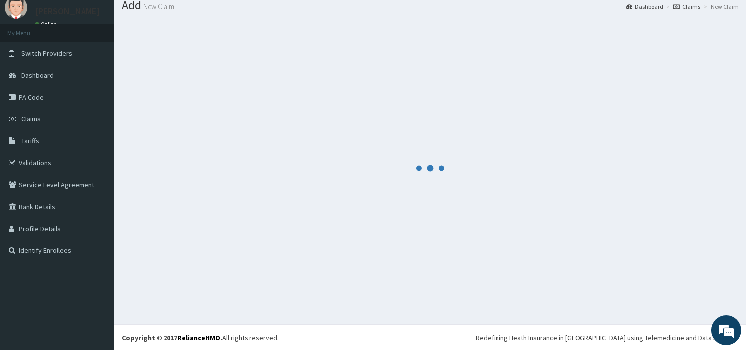
scroll to position [33, 0]
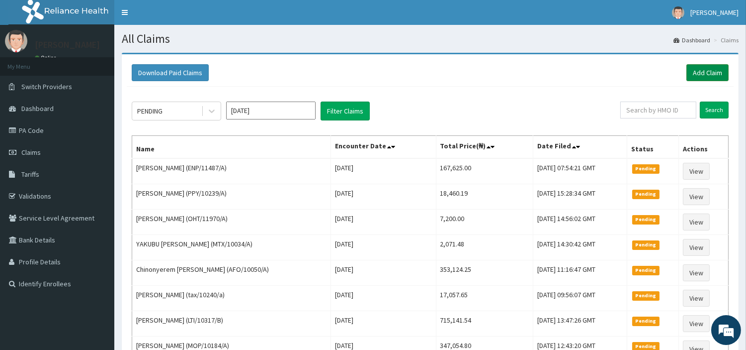
click at [695, 73] on link "Add Claim" at bounding box center [708, 72] width 42 height 17
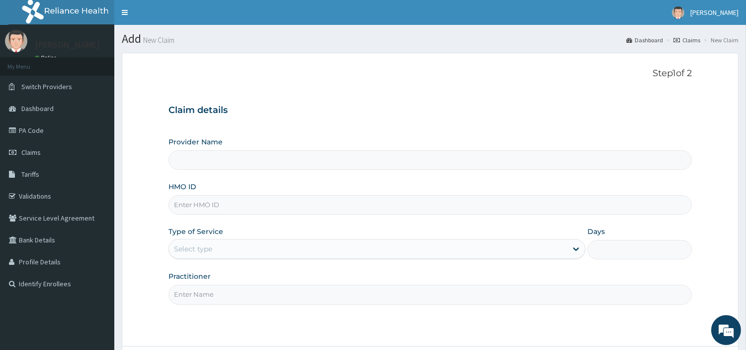
type input "[GEOGRAPHIC_DATA] Nig. Ltd"
click at [261, 208] on input "HMO ID" at bounding box center [431, 204] width 524 height 19
paste input "LPS/10066/B"
type input "LPS/10066/B"
click at [242, 249] on div "Select type" at bounding box center [368, 249] width 398 height 16
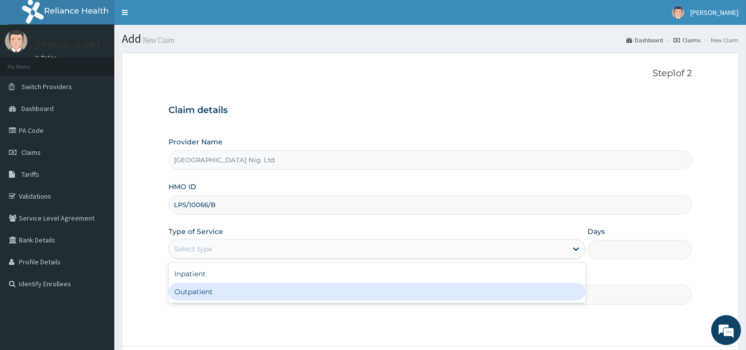
click at [225, 296] on div "Outpatient" at bounding box center [377, 291] width 417 height 18
type input "1"
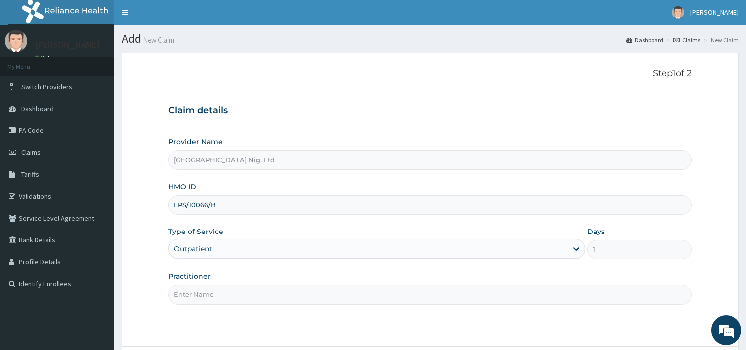
click at [225, 296] on input "Practitioner" at bounding box center [431, 293] width 524 height 19
paste input "Toyobo Oluwateniola"
type input "Toyobo Oluwateniola"
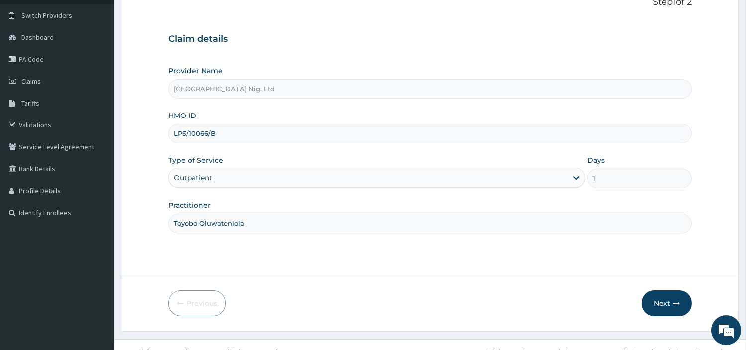
scroll to position [86, 0]
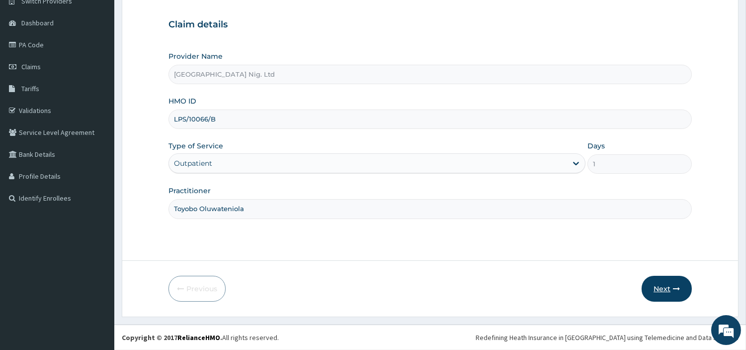
click at [682, 284] on button "Next" at bounding box center [667, 288] width 50 height 26
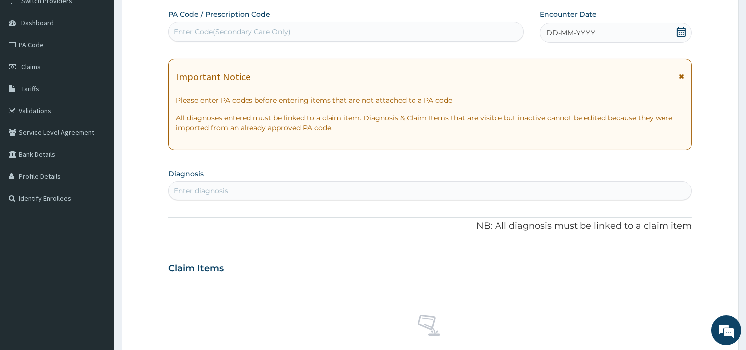
click at [320, 34] on div "Enter Code(Secondary Care Only)" at bounding box center [346, 32] width 355 height 16
paste input "PA/163C69"
type input "PA/163C69"
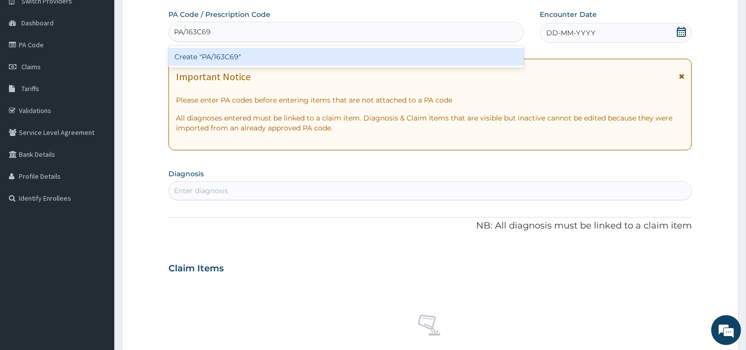
click at [389, 62] on div "Create "PA/163C69"" at bounding box center [347, 57] width 356 height 18
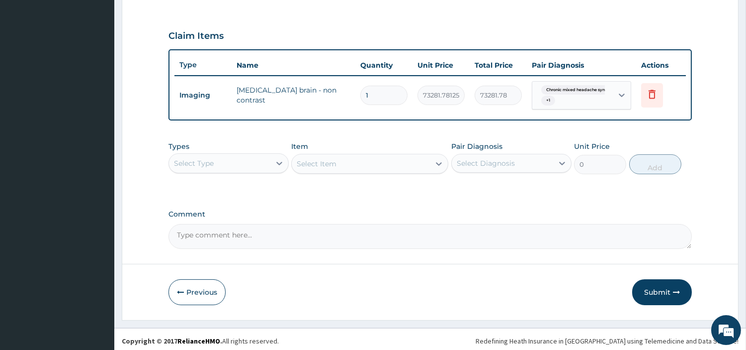
scroll to position [323, 0]
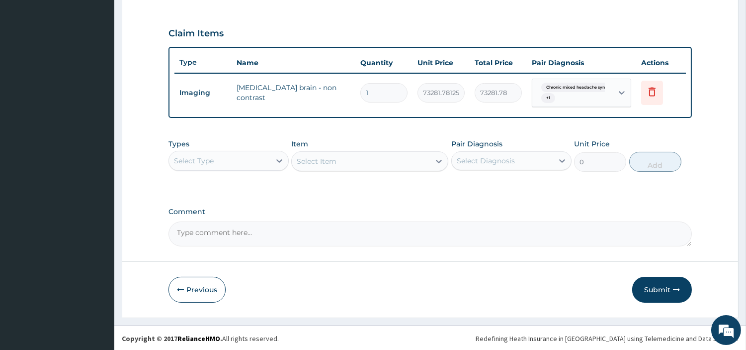
click at [217, 148] on div "Types Select Type" at bounding box center [229, 155] width 120 height 33
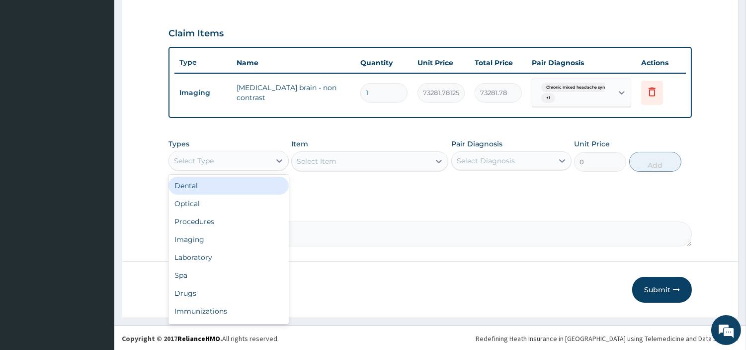
drag, startPoint x: 218, startPoint y: 162, endPoint x: 223, endPoint y: 179, distance: 17.6
click at [218, 163] on div "Select Type" at bounding box center [219, 161] width 101 height 16
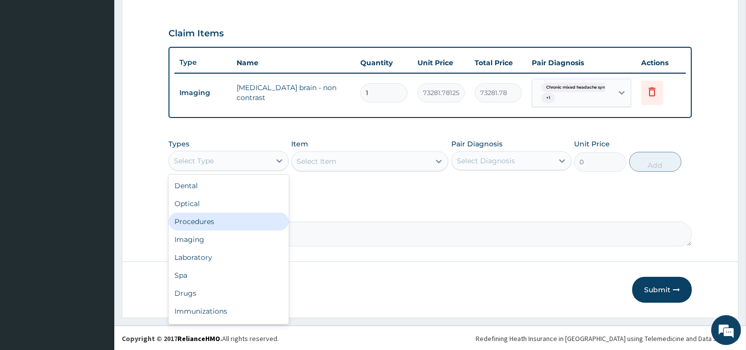
click at [230, 218] on div "Procedures" at bounding box center [229, 221] width 120 height 18
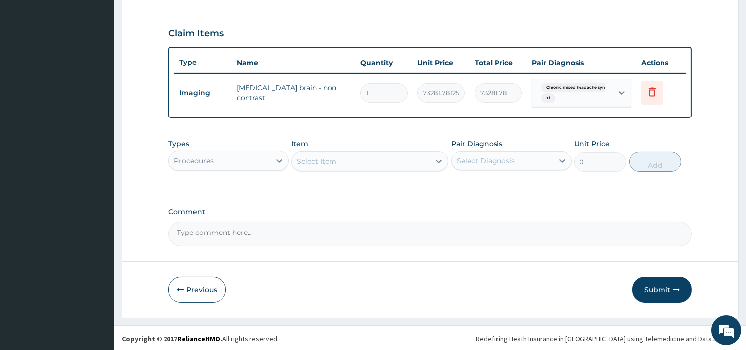
click at [341, 163] on div "Select Item" at bounding box center [361, 161] width 138 height 16
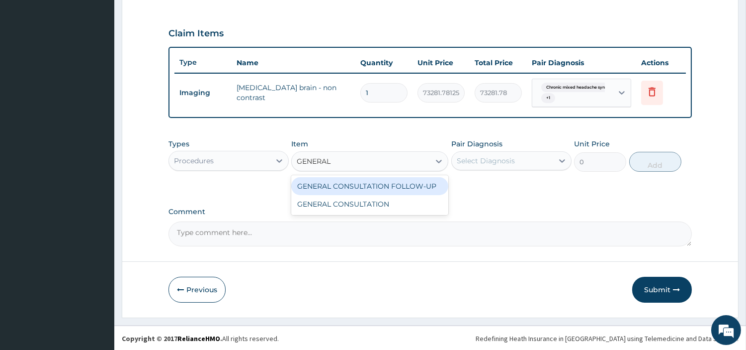
type input "GENERAL C"
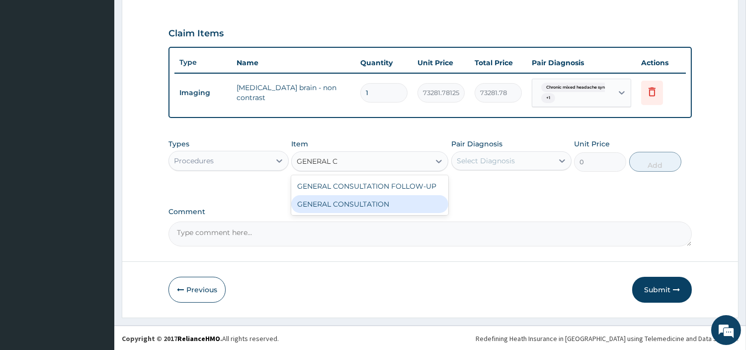
click at [357, 210] on div "GENERAL CONSULTATION" at bounding box center [369, 204] width 157 height 18
type input "6750"
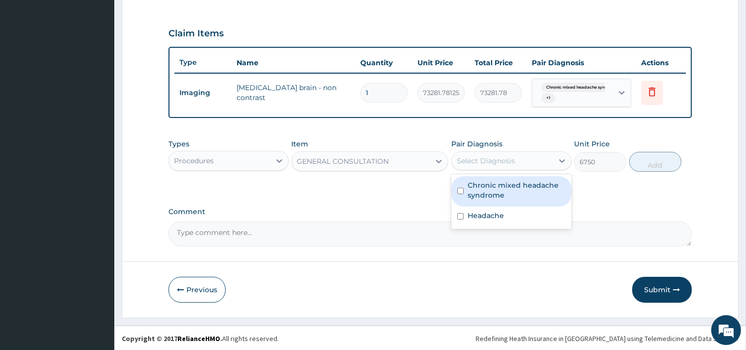
click at [468, 156] on div "Select Diagnosis" at bounding box center [486, 161] width 58 height 10
click at [473, 175] on div "Chronic mixed headache syndrome Headache" at bounding box center [512, 201] width 120 height 55
click at [481, 194] on label "Chronic mixed headache syndrome" at bounding box center [517, 190] width 98 height 20
checkbox input "true"
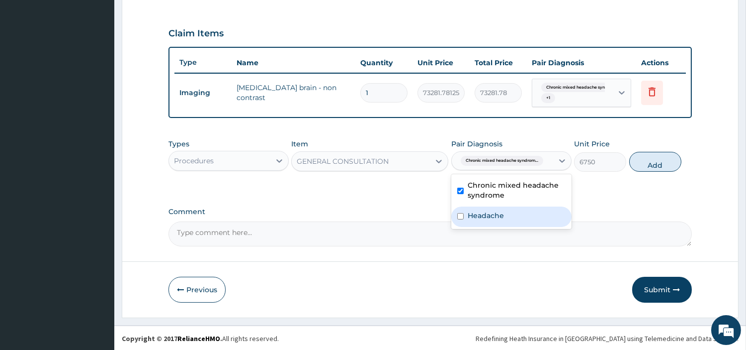
click at [486, 215] on label "Headache" at bounding box center [486, 215] width 36 height 10
checkbox input "true"
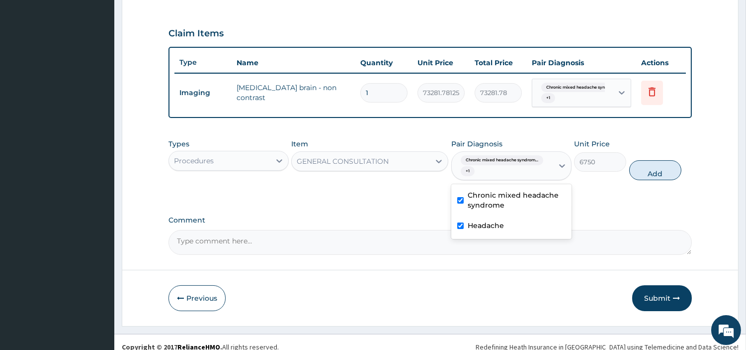
click at [642, 165] on button "Add" at bounding box center [656, 170] width 52 height 20
type input "0"
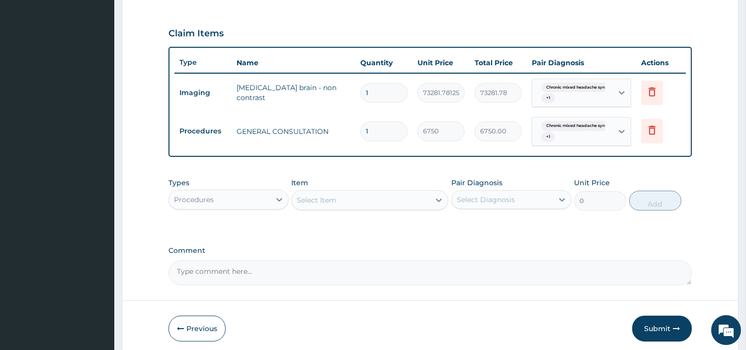
click at [655, 340] on form "Step 2 of 2 PA Code / Prescription Code PA/163C69 Encounter Date 12-08-2025 Imp…" at bounding box center [430, 42] width 617 height 627
click at [662, 334] on button "Submit" at bounding box center [662, 328] width 60 height 26
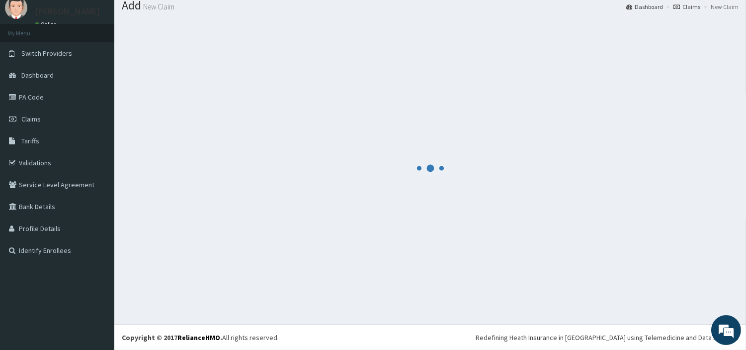
scroll to position [33, 0]
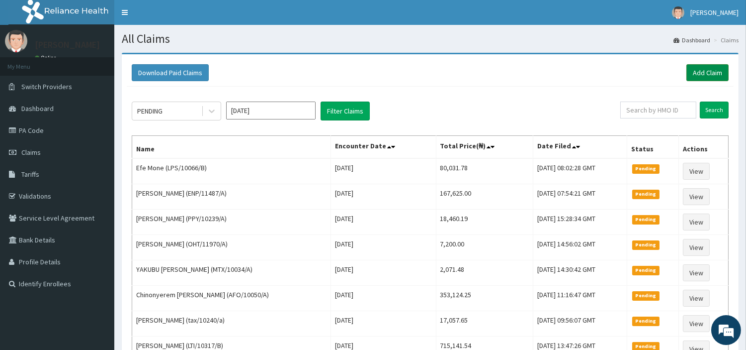
click at [702, 64] on link "Add Claim" at bounding box center [708, 72] width 42 height 17
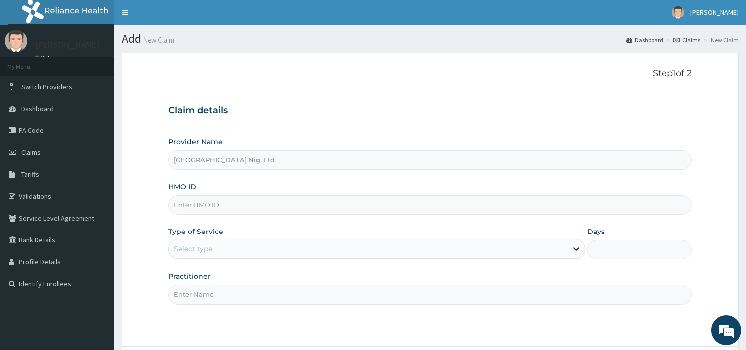
click at [254, 211] on input "HMO ID" at bounding box center [431, 204] width 524 height 19
paste input "UPS/10152/C"
type input "UPS/10152/C"
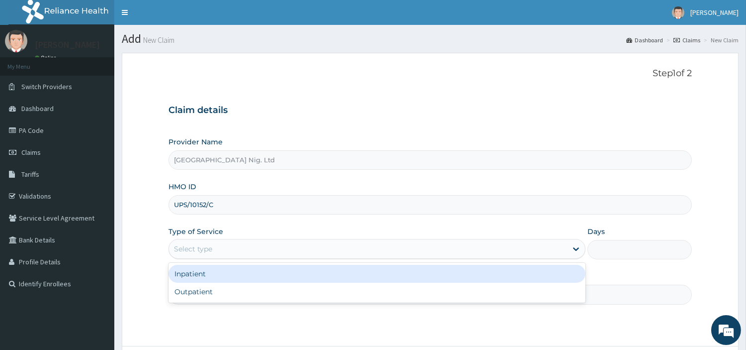
click at [228, 249] on div "Select type" at bounding box center [368, 249] width 398 height 16
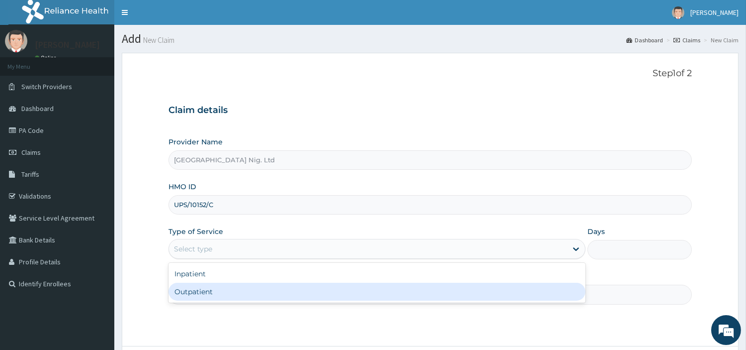
click at [214, 296] on div "Outpatient" at bounding box center [377, 291] width 417 height 18
type input "1"
click at [214, 296] on input "Practitioner" at bounding box center [431, 293] width 524 height 19
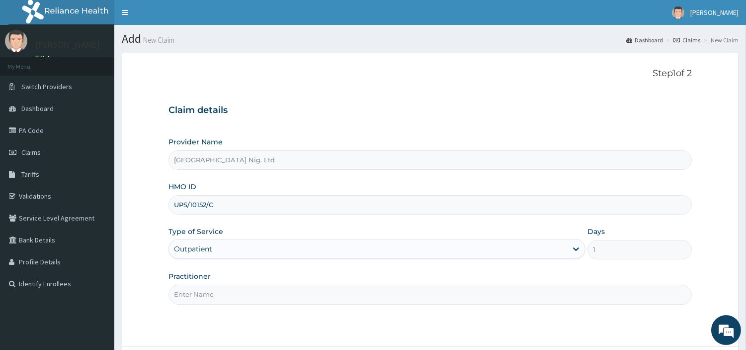
paste input "Omodamiro Bamitale"
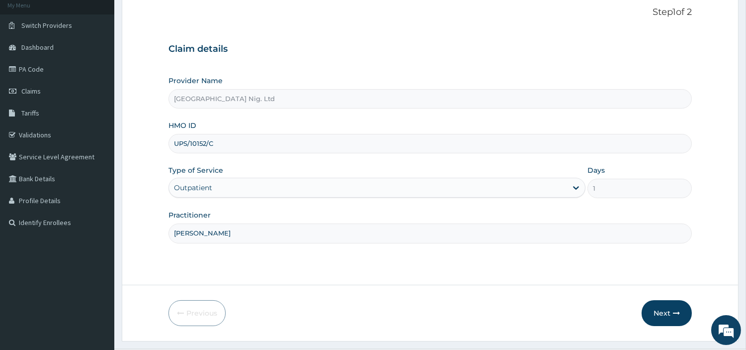
scroll to position [86, 0]
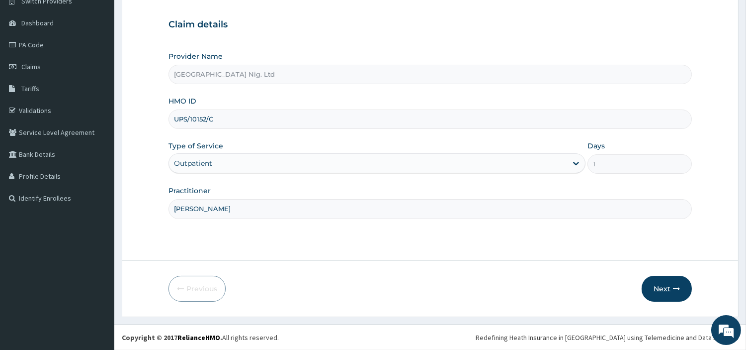
type input "Omodamiro Bamitale"
click at [650, 286] on button "Next" at bounding box center [667, 288] width 50 height 26
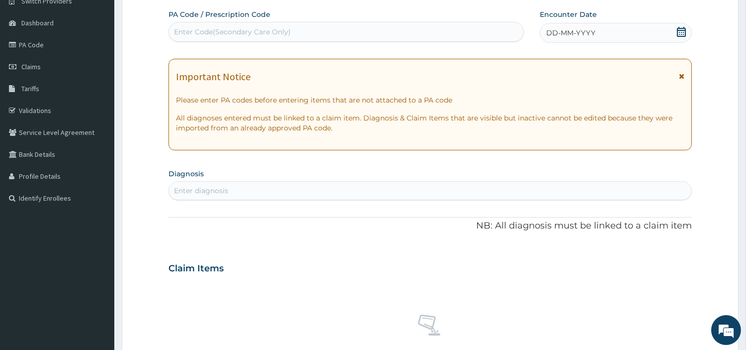
click at [394, 36] on div "Enter Code(Secondary Care Only)" at bounding box center [346, 32] width 355 height 16
paste input "PA/669D35"
type input "PA/669D35"
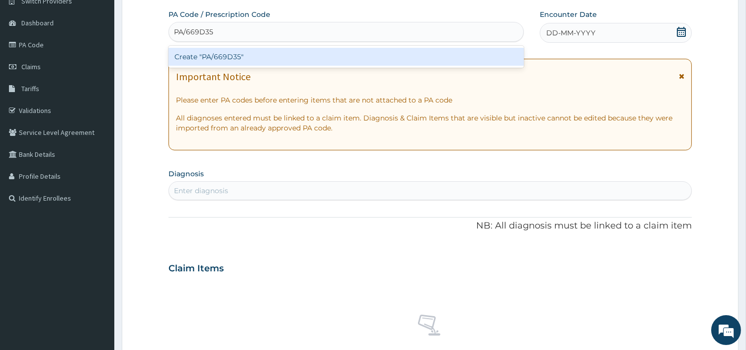
click at [425, 55] on div "Create "PA/669D35"" at bounding box center [347, 57] width 356 height 18
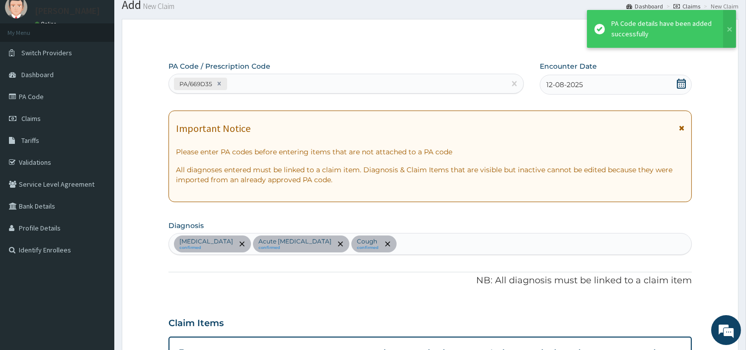
scroll to position [33, 0]
click at [284, 86] on div "PA/669D35" at bounding box center [337, 85] width 337 height 16
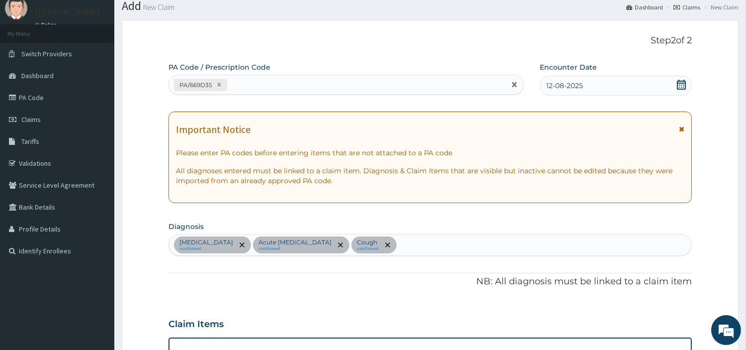
paste input "PA/C03642"
type input "PA/C03642"
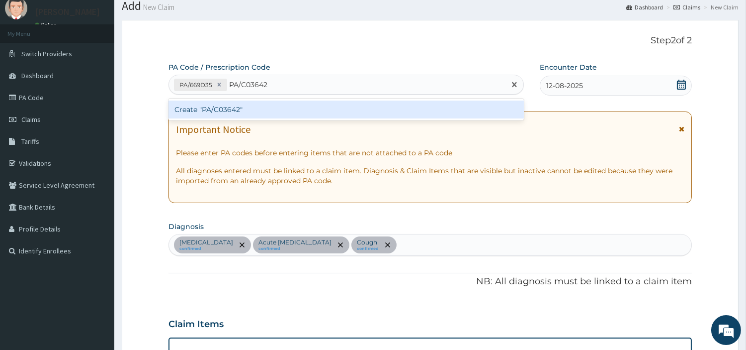
click at [182, 112] on div "Create "PA/C03642"" at bounding box center [347, 109] width 356 height 18
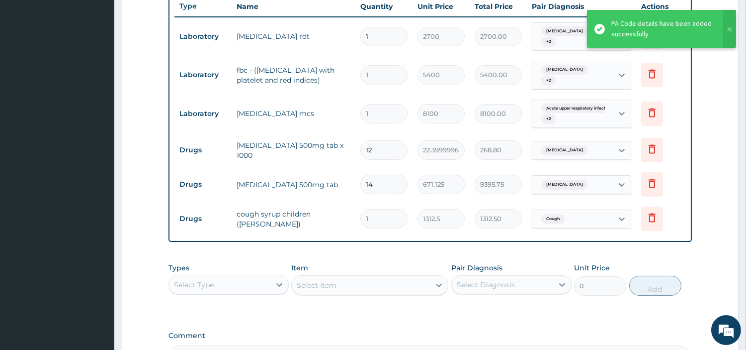
scroll to position [360, 0]
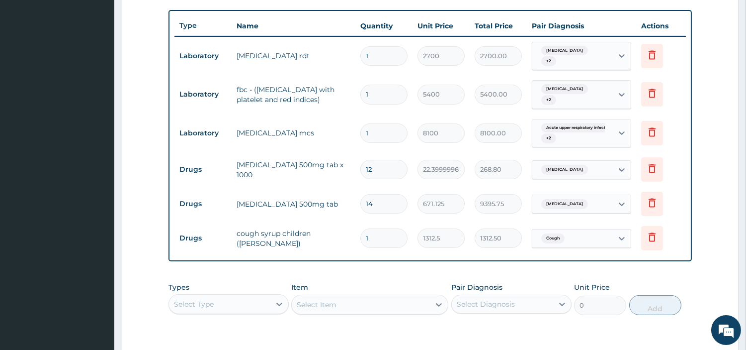
type input "0"
type input "0.00"
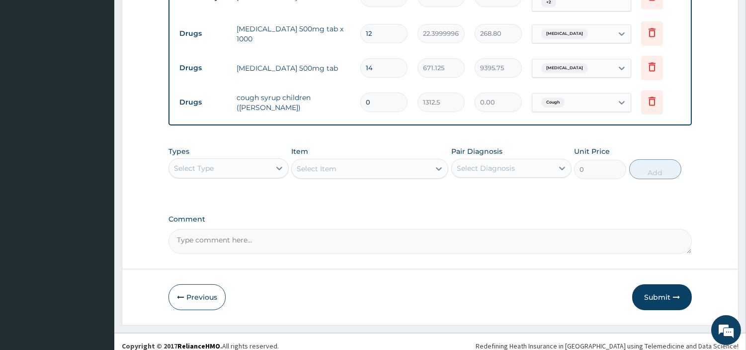
type input "0"
click at [265, 160] on div "Select Type" at bounding box center [219, 168] width 101 height 16
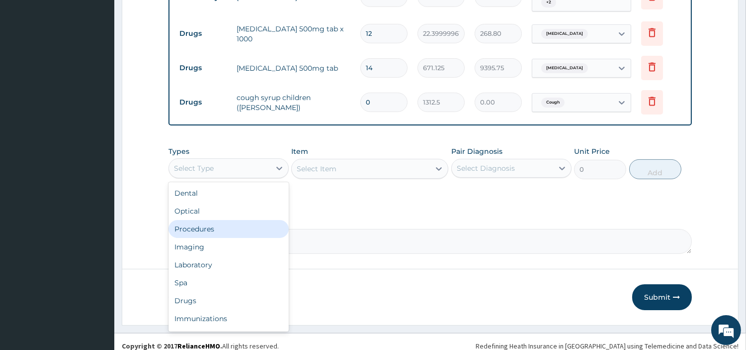
click at [232, 224] on div "Procedures" at bounding box center [229, 229] width 120 height 18
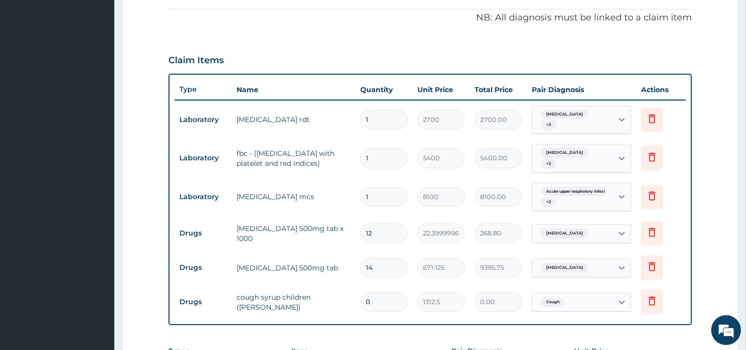
scroll to position [220, 0]
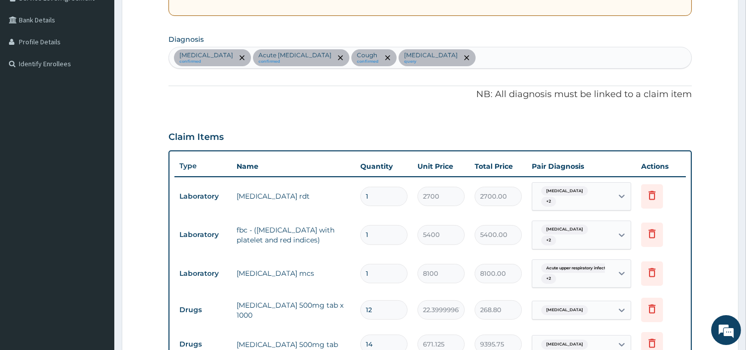
click at [517, 57] on div "Malaria confirmed Acute upper respiratory infection confirmed Cough confirmed U…" at bounding box center [430, 57] width 523 height 21
type input "SEP"
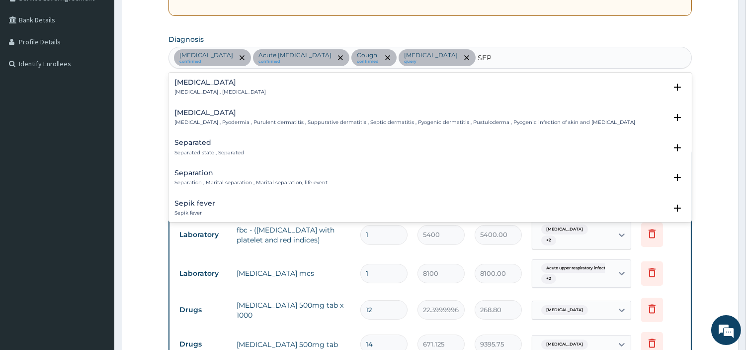
click at [205, 93] on p "[MEDICAL_DATA] , [MEDICAL_DATA]" at bounding box center [220, 92] width 91 height 7
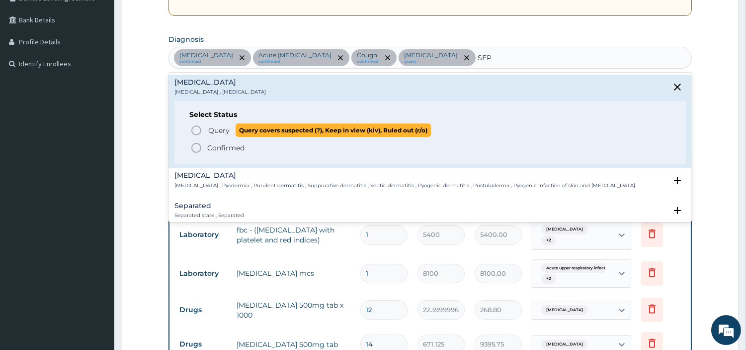
drag, startPoint x: 202, startPoint y: 127, endPoint x: 218, endPoint y: 132, distance: 16.7
click at [202, 128] on icon "status option query" at bounding box center [196, 130] width 12 height 12
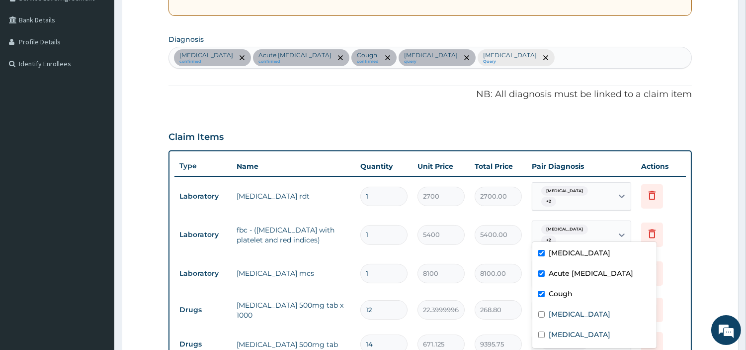
click at [582, 233] on div "Malaria + 2" at bounding box center [572, 235] width 68 height 24
click at [554, 339] on label "Sepsis" at bounding box center [580, 334] width 62 height 10
checkbox input "true"
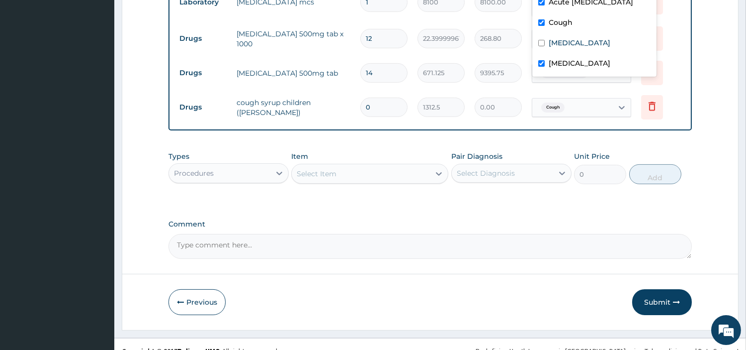
scroll to position [496, 0]
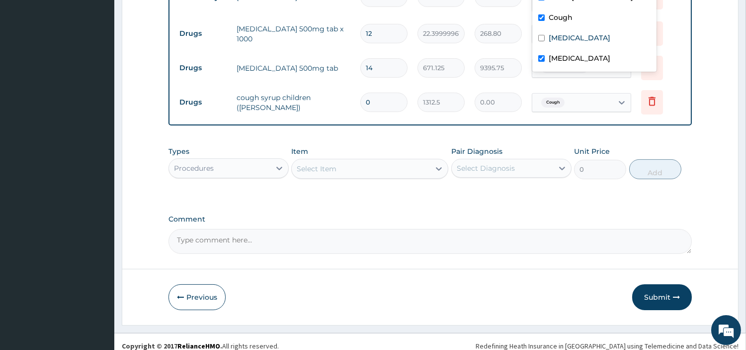
click at [376, 161] on div "Select Item" at bounding box center [361, 169] width 138 height 16
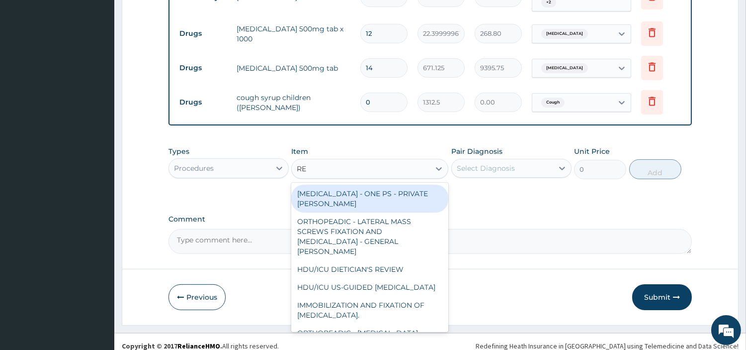
type input "REG"
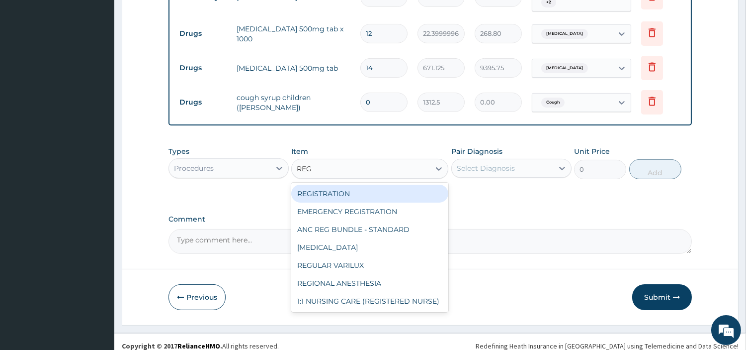
click at [374, 187] on div "REGISTRATION" at bounding box center [369, 193] width 157 height 18
type input "6750"
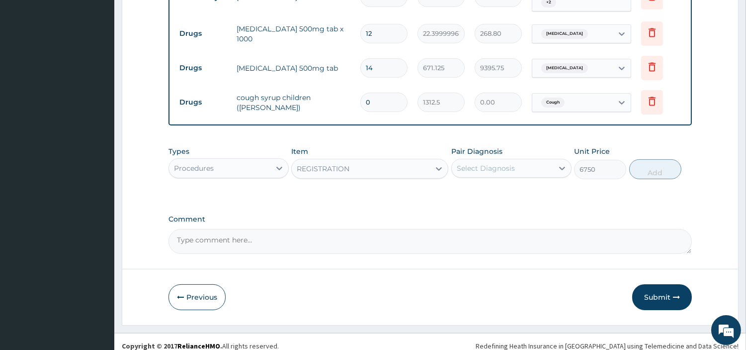
drag, startPoint x: 493, startPoint y: 157, endPoint x: 489, endPoint y: 166, distance: 9.1
click at [492, 163] on div "Select Diagnosis" at bounding box center [486, 168] width 58 height 10
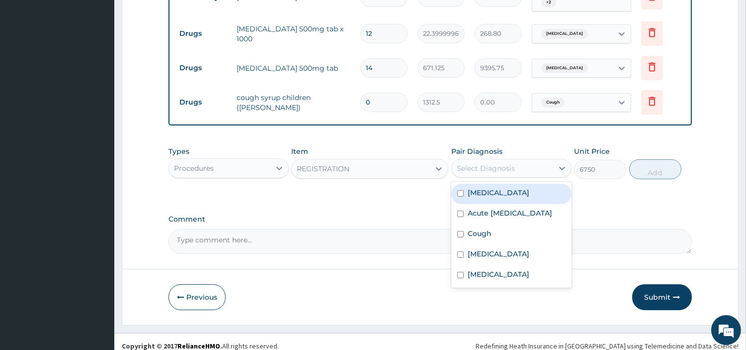
click at [489, 194] on div "Malaria" at bounding box center [512, 193] width 120 height 20
checkbox input "true"
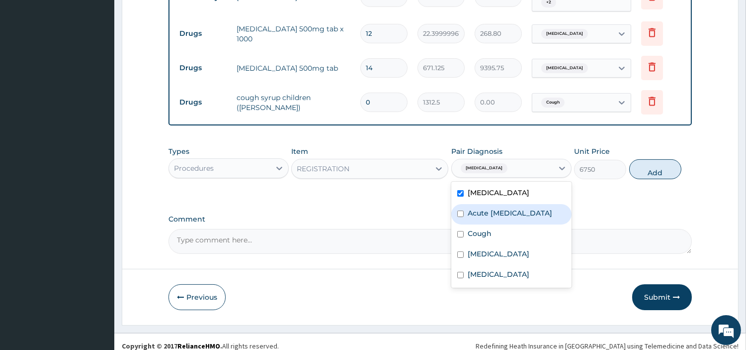
drag, startPoint x: 491, startPoint y: 207, endPoint x: 491, endPoint y: 229, distance: 22.4
click at [491, 208] on label "Acute upper respiratory infection" at bounding box center [510, 213] width 85 height 10
checkbox input "true"
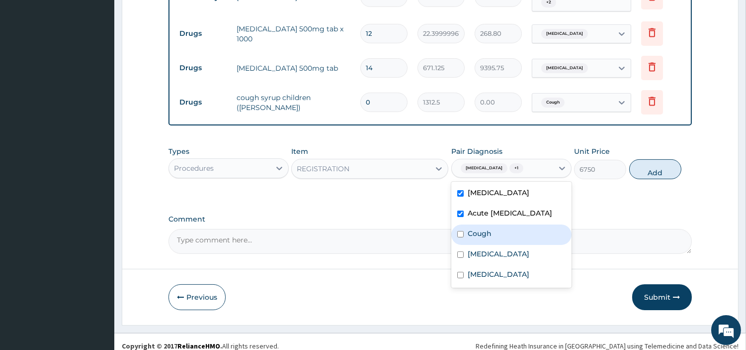
click at [491, 235] on label "Cough" at bounding box center [480, 233] width 24 height 10
checkbox input "true"
drag, startPoint x: 490, startPoint y: 256, endPoint x: 490, endPoint y: 268, distance: 11.4
click at [490, 259] on label "Upper respiratory infection" at bounding box center [499, 254] width 62 height 10
checkbox input "true"
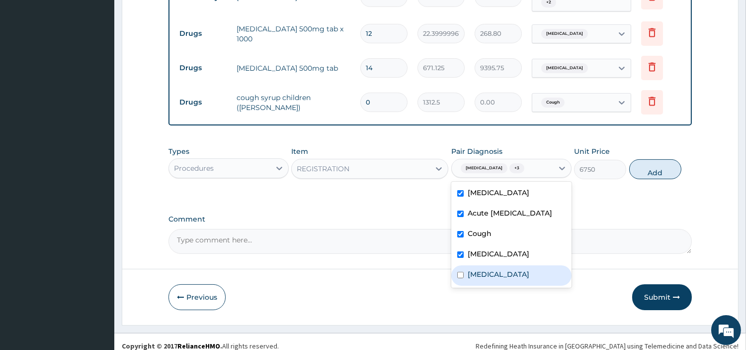
click at [490, 272] on div "[MEDICAL_DATA]" at bounding box center [512, 275] width 120 height 20
checkbox input "true"
click at [643, 170] on button "Add" at bounding box center [656, 169] width 52 height 20
type input "0"
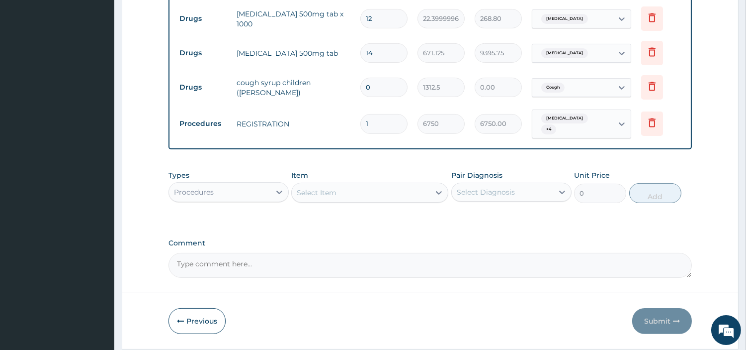
scroll to position [531, 0]
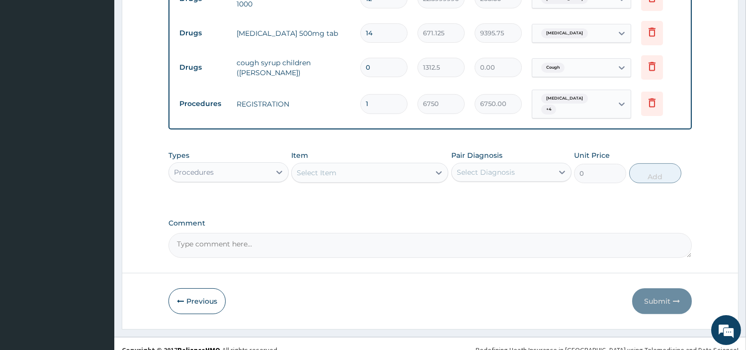
click at [376, 165] on div "Select Item" at bounding box center [361, 173] width 138 height 16
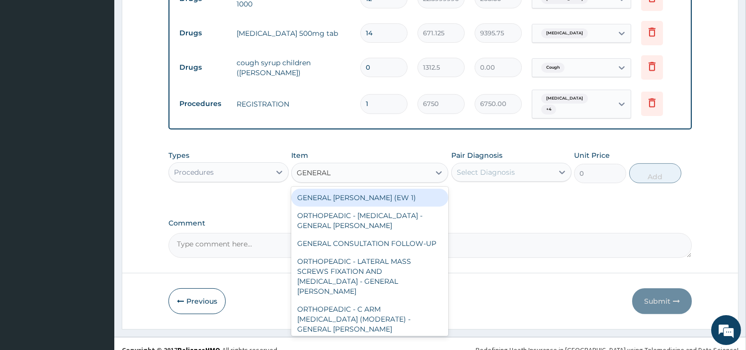
type input "GENERAL C"
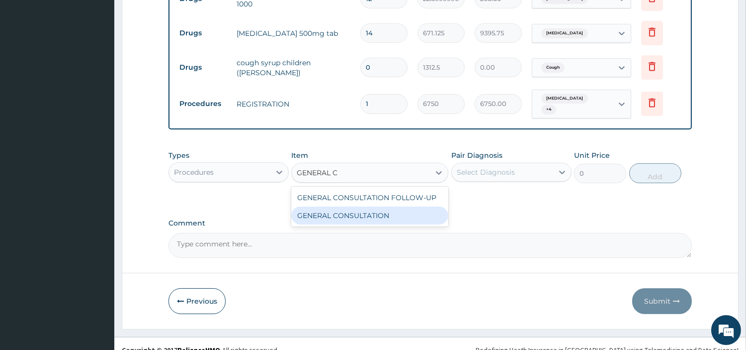
click at [394, 206] on div "GENERAL CONSULTATION" at bounding box center [369, 215] width 157 height 18
type input "6750"
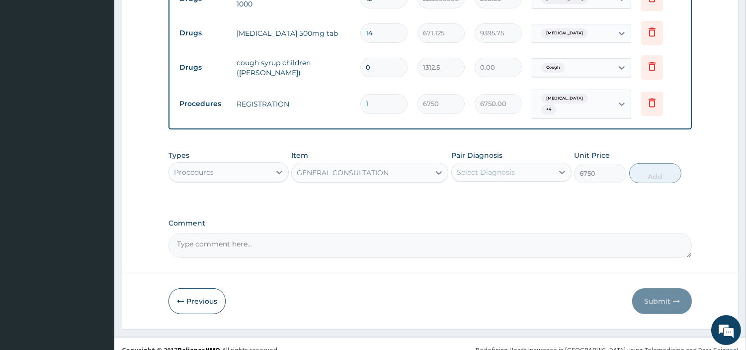
click at [485, 150] on label "Pair Diagnosis" at bounding box center [477, 155] width 51 height 10
click at [488, 167] on div "Select Diagnosis" at bounding box center [486, 172] width 58 height 10
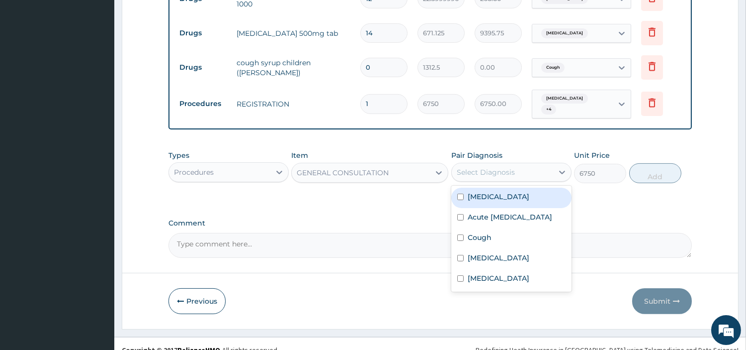
click at [484, 193] on div "Malaria" at bounding box center [512, 197] width 120 height 20
checkbox input "true"
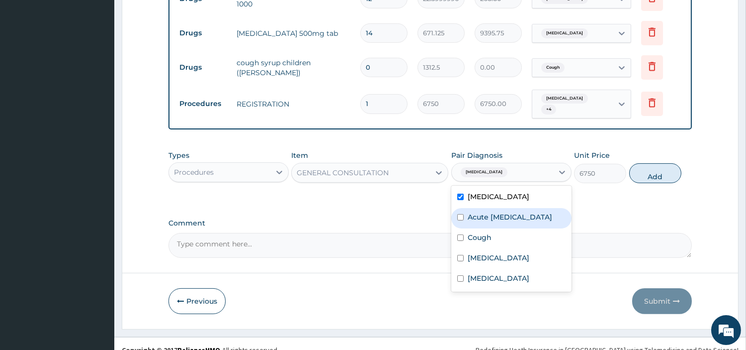
click at [484, 212] on label "Acute upper respiratory infection" at bounding box center [510, 217] width 85 height 10
checkbox input "true"
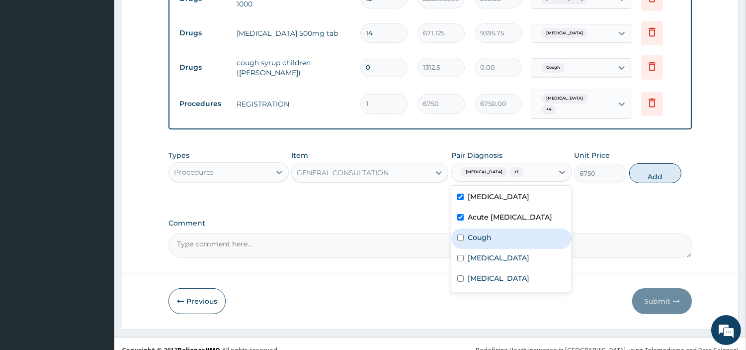
drag, startPoint x: 481, startPoint y: 238, endPoint x: 481, endPoint y: 252, distance: 14.4
click at [478, 237] on label "Cough" at bounding box center [480, 237] width 24 height 10
checkbox input "true"
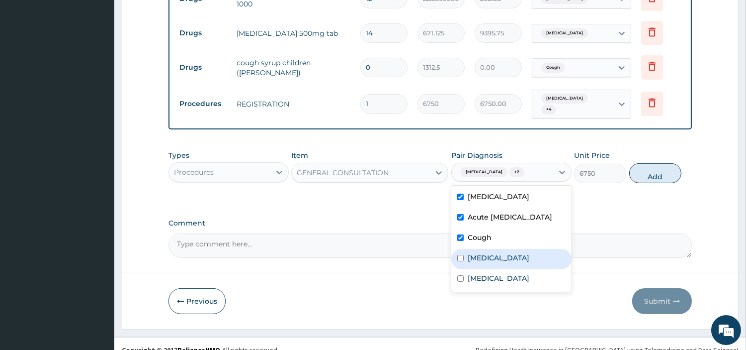
click at [481, 258] on label "Upper respiratory infection" at bounding box center [499, 258] width 62 height 10
checkbox input "true"
click at [485, 275] on label "Sepsis" at bounding box center [499, 278] width 62 height 10
checkbox input "true"
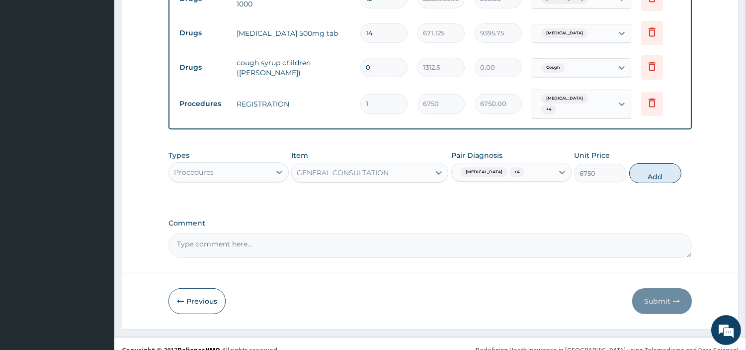
click at [649, 163] on button "Add" at bounding box center [656, 173] width 52 height 20
type input "0"
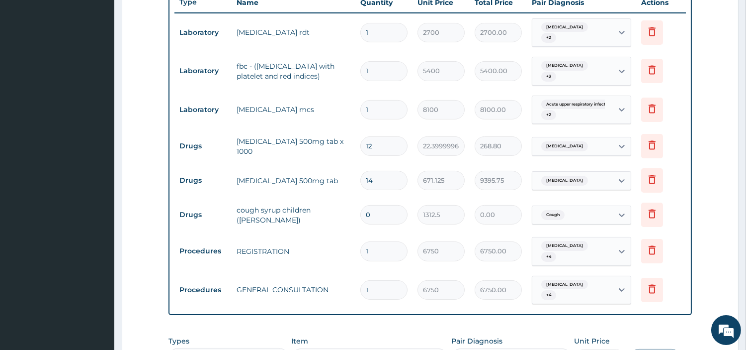
scroll to position [344, 0]
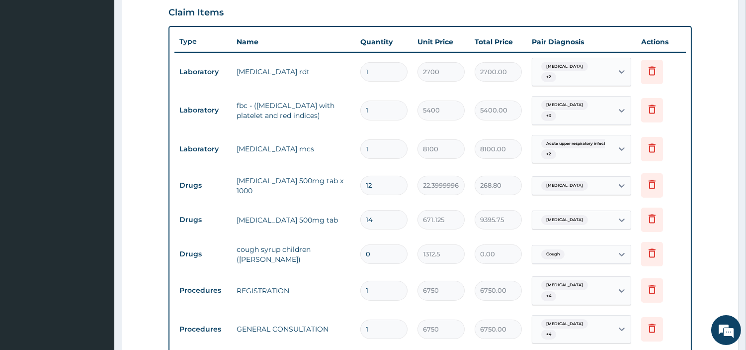
click at [381, 250] on input "0" at bounding box center [384, 253] width 47 height 19
type input "1"
type input "1312.50"
type input "1"
type input "1312.50"
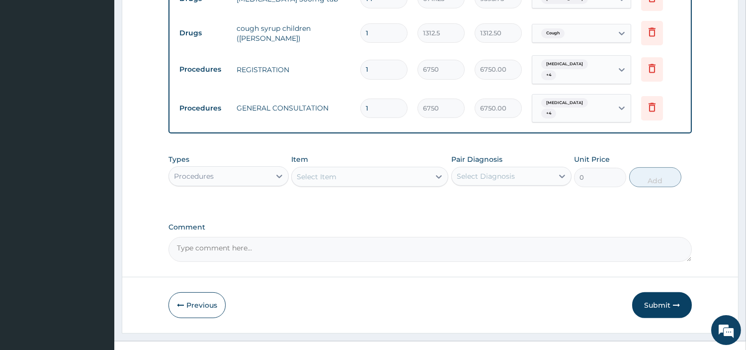
drag, startPoint x: 655, startPoint y: 289, endPoint x: 606, endPoint y: 309, distance: 53.6
click at [655, 292] on button "Submit" at bounding box center [662, 305] width 60 height 26
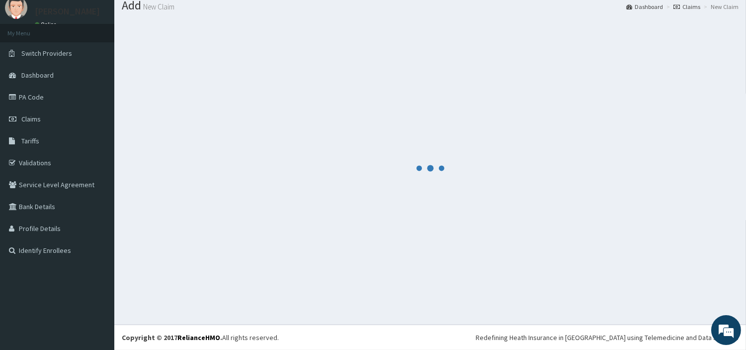
scroll to position [33, 0]
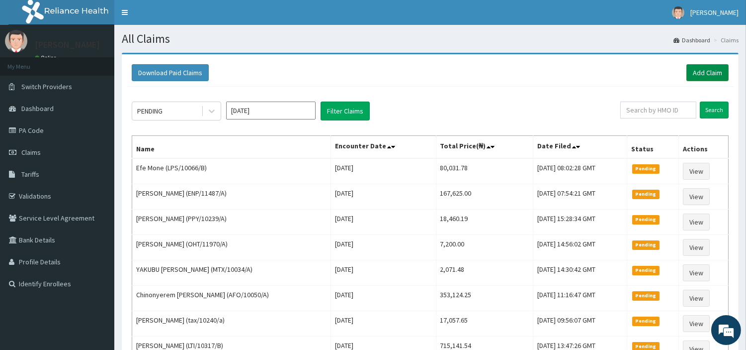
click at [698, 78] on link "Add Claim" at bounding box center [708, 72] width 42 height 17
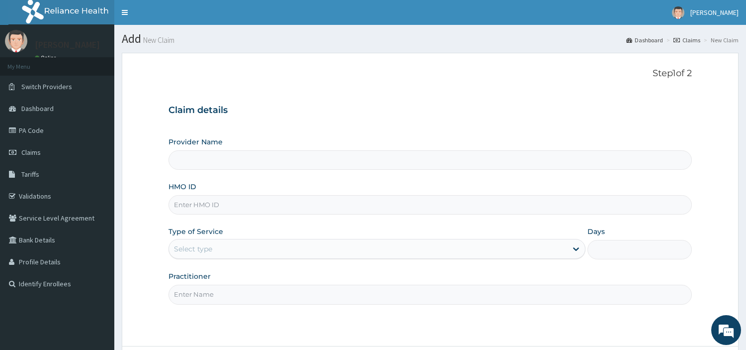
type input "[GEOGRAPHIC_DATA] Nig. Ltd"
click at [272, 204] on input "HMO ID" at bounding box center [431, 204] width 524 height 19
paste input "LPS/10066/A"
type input "LPS/10066/A"
click at [204, 243] on div "Select type" at bounding box center [368, 249] width 398 height 16
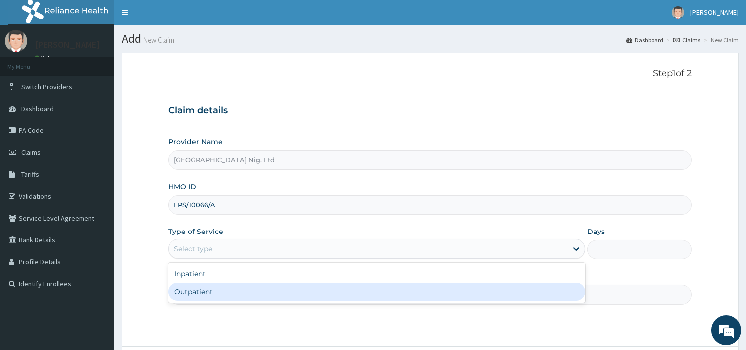
click at [202, 294] on div "Outpatient" at bounding box center [377, 291] width 417 height 18
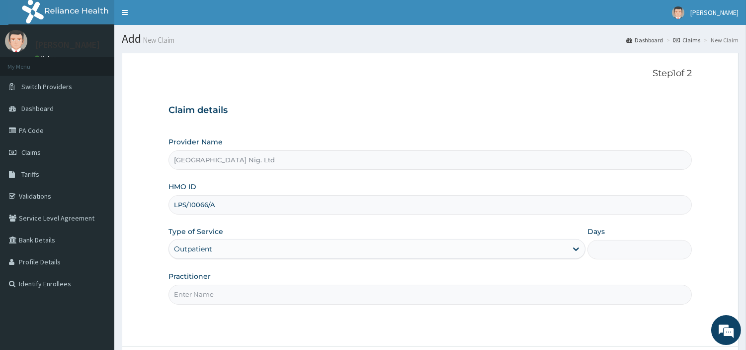
type input "1"
click at [202, 294] on input "Practitioner" at bounding box center [431, 293] width 524 height 19
paste input "[PERSON_NAME]"
type input "[PERSON_NAME]"
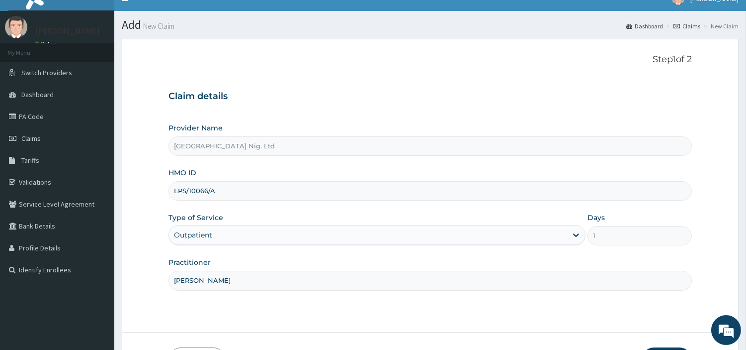
scroll to position [86, 0]
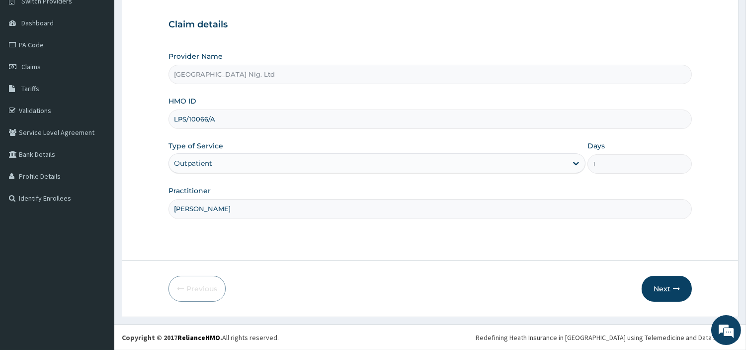
click at [651, 290] on button "Next" at bounding box center [667, 288] width 50 height 26
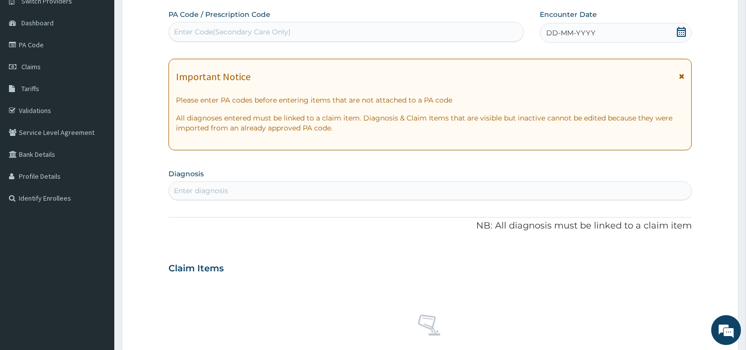
click at [419, 33] on div "Enter Code(Secondary Care Only)" at bounding box center [346, 32] width 355 height 16
paste input "PA/61EF07"
type input "PA/61EF07"
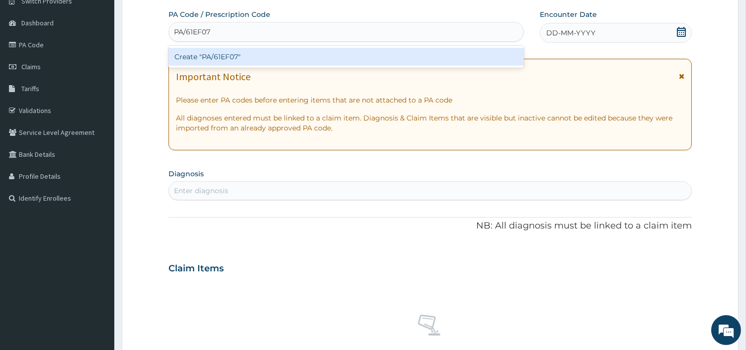
click at [417, 55] on div "Create "PA/61EF07"" at bounding box center [347, 57] width 356 height 18
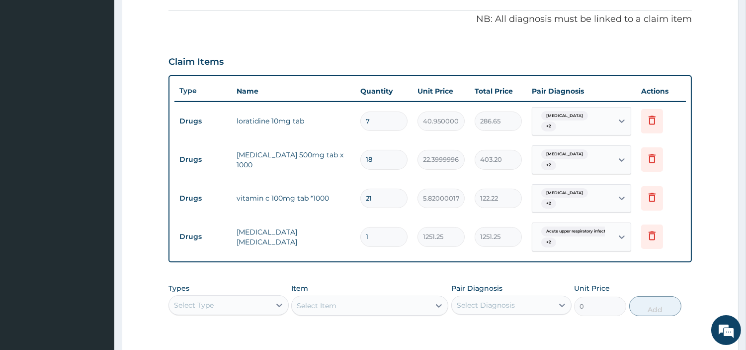
scroll to position [234, 0]
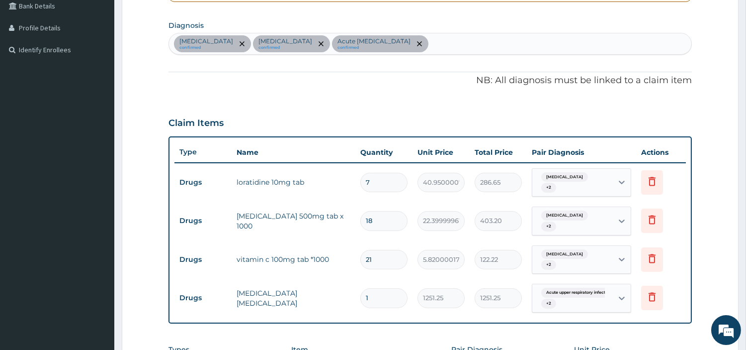
click at [427, 39] on div "[MEDICAL_DATA] confirmed [MEDICAL_DATA] confirmed Acute [MEDICAL_DATA] confirmed" at bounding box center [430, 43] width 523 height 21
type input "SEP"
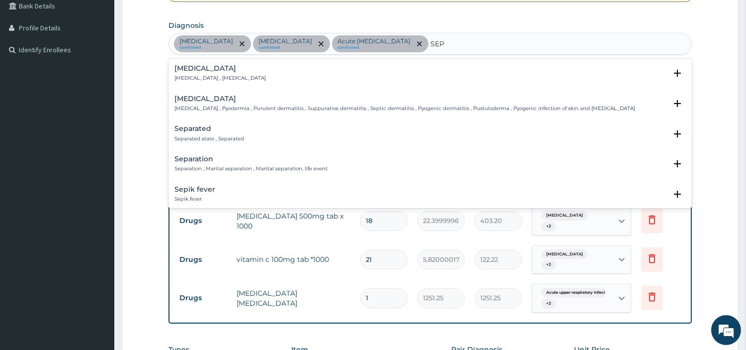
click at [224, 71] on h4 "[MEDICAL_DATA]" at bounding box center [220, 68] width 91 height 7
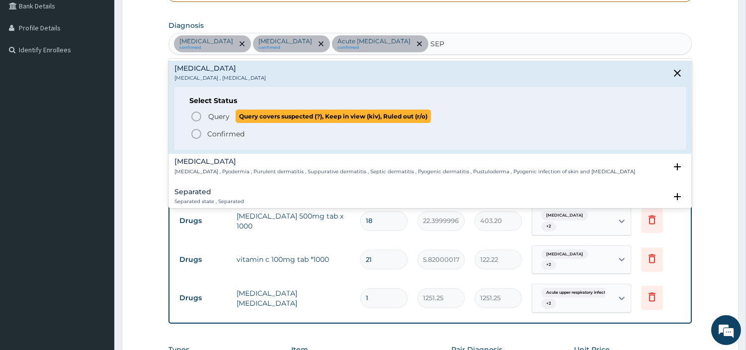
click at [204, 119] on span "Query Query covers suspected (?), Keep in view (kiv), Ruled out (r/o)" at bounding box center [430, 115] width 481 height 13
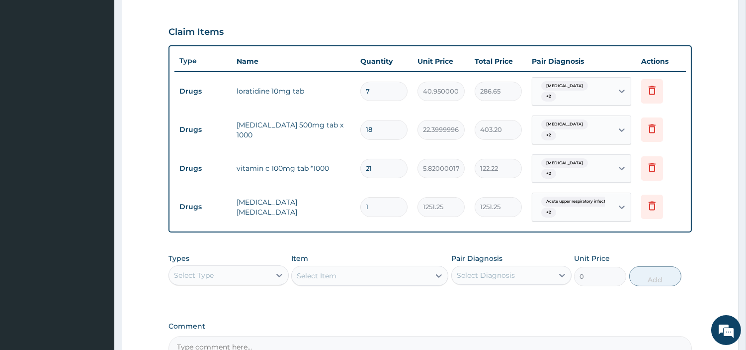
scroll to position [344, 0]
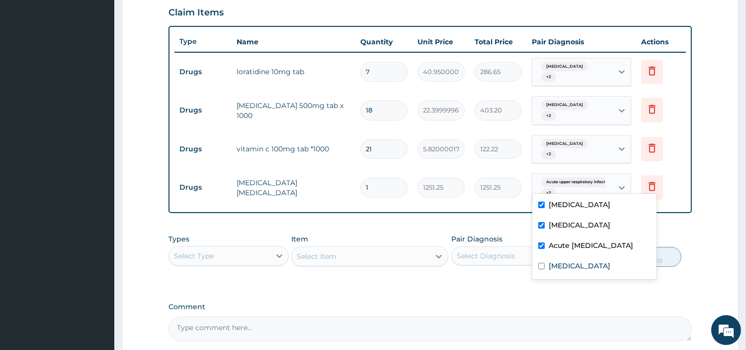
click at [609, 181] on div "Acute upper respiratory infect... + 2" at bounding box center [573, 188] width 81 height 28
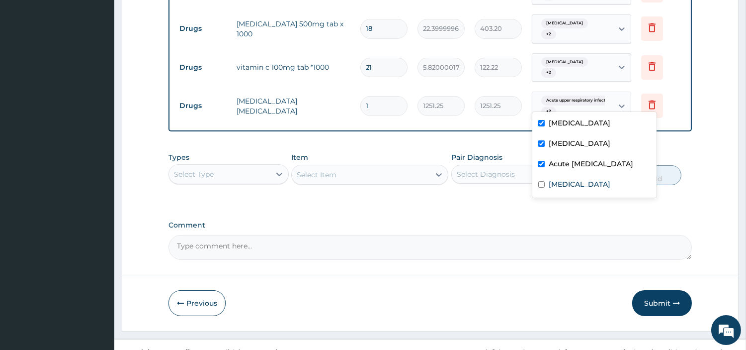
scroll to position [427, 0]
click at [246, 165] on div "Select Type" at bounding box center [219, 173] width 101 height 16
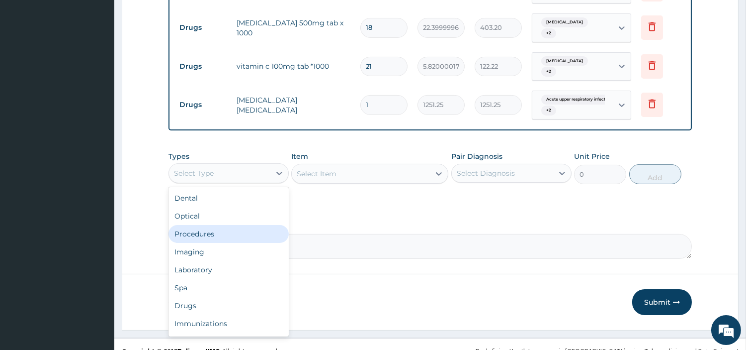
click at [219, 225] on div "Procedures" at bounding box center [229, 234] width 120 height 18
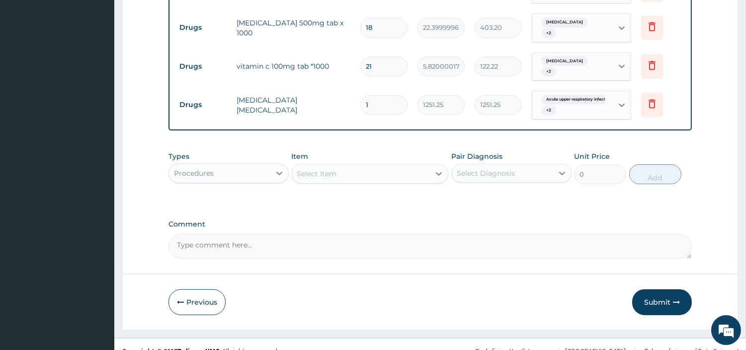
click at [328, 166] on div "Select Item" at bounding box center [361, 174] width 138 height 16
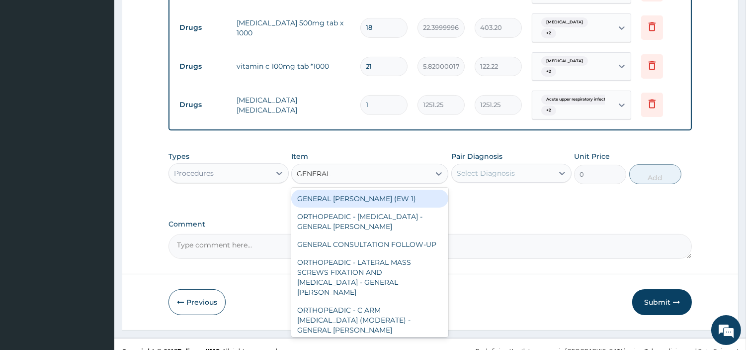
type input "GENERAL C"
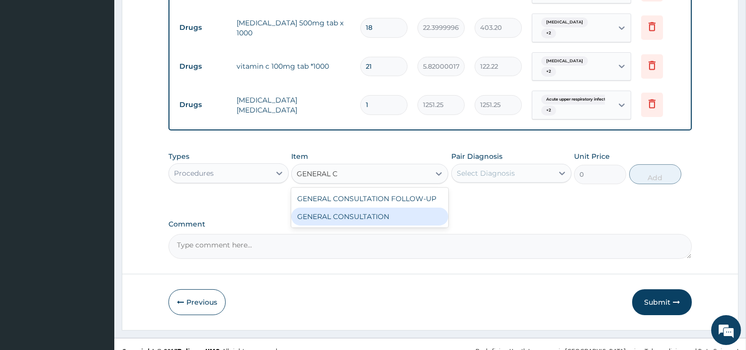
click at [353, 207] on div "GENERAL CONSULTATION" at bounding box center [369, 216] width 157 height 18
type input "6750"
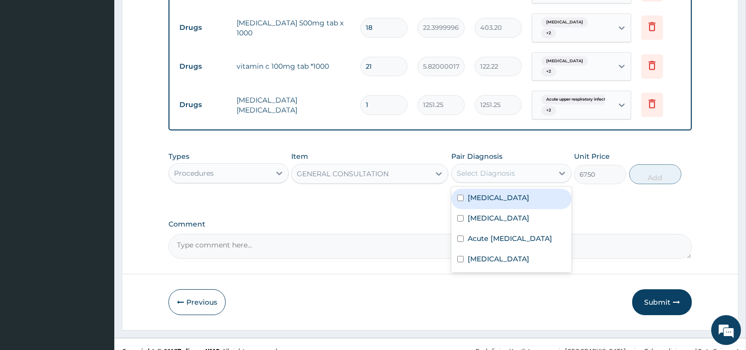
click at [486, 168] on div "Select Diagnosis" at bounding box center [486, 173] width 58 height 10
click at [483, 192] on label "[MEDICAL_DATA]" at bounding box center [499, 197] width 62 height 10
checkbox input "true"
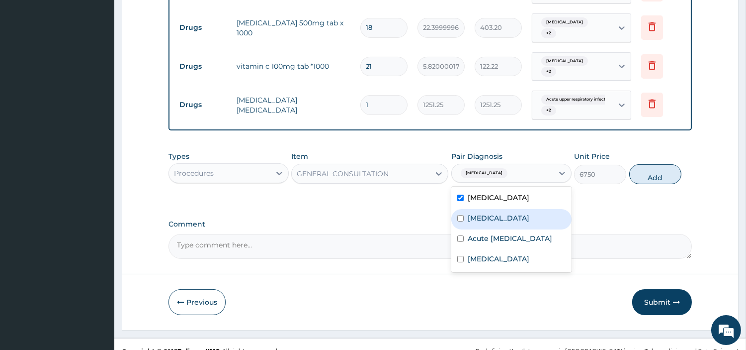
click at [488, 213] on label "[MEDICAL_DATA]" at bounding box center [499, 218] width 62 height 10
checkbox input "true"
click at [492, 233] on label "Acute [MEDICAL_DATA]" at bounding box center [510, 238] width 85 height 10
checkbox input "true"
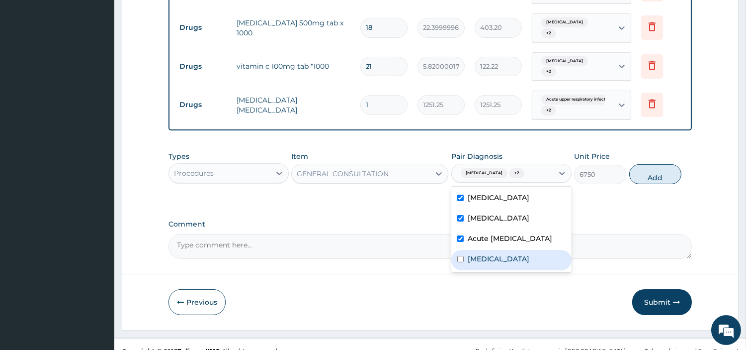
click at [489, 255] on div "[MEDICAL_DATA]" at bounding box center [512, 260] width 120 height 20
checkbox input "true"
click at [631, 168] on div "Types Procedures Item GENERAL CONSULTATION Pair Diagnosis option [MEDICAL_DATA]…" at bounding box center [431, 167] width 524 height 43
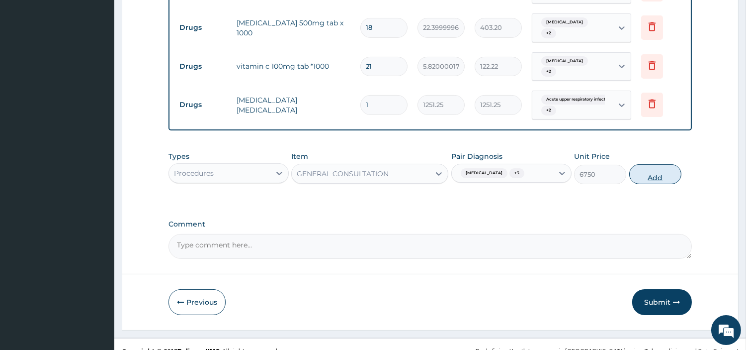
click at [639, 164] on button "Add" at bounding box center [656, 174] width 52 height 20
type input "0"
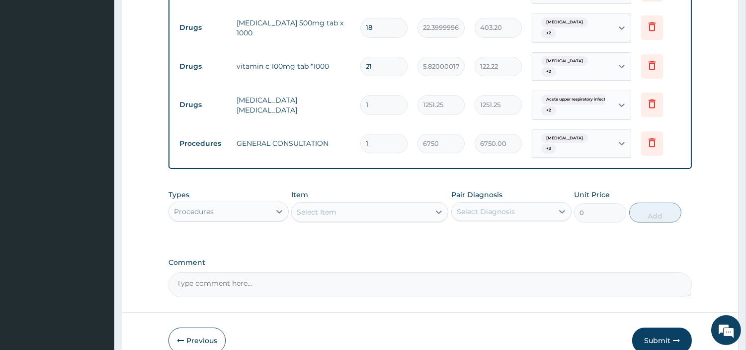
click at [359, 204] on div "Select Item" at bounding box center [361, 212] width 138 height 16
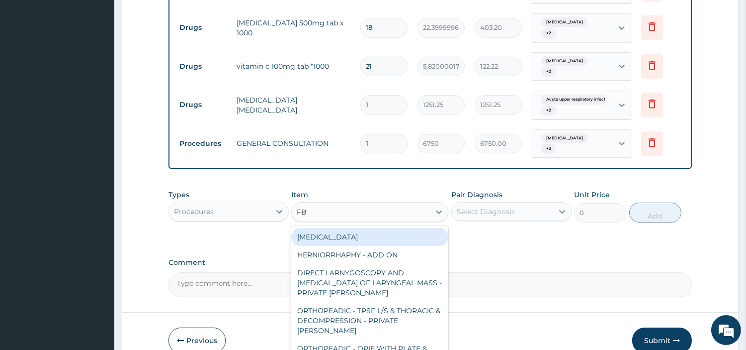
type input "FBC"
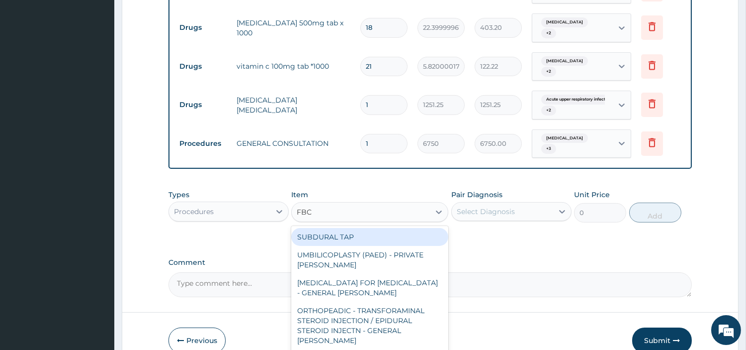
click at [364, 228] on div "SUBDURAL TAP" at bounding box center [369, 237] width 157 height 18
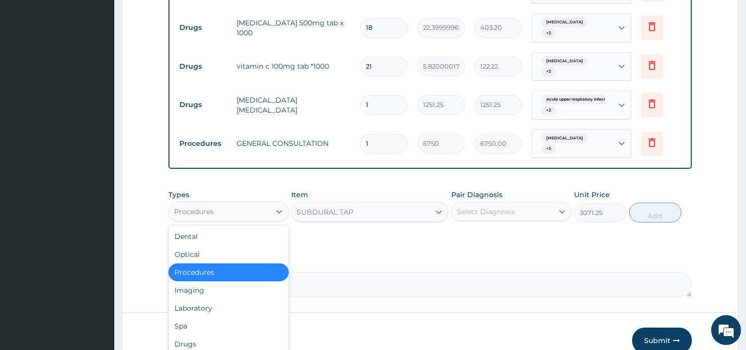
click at [239, 203] on div "Procedures" at bounding box center [219, 211] width 101 height 16
click at [230, 299] on div "Laboratory" at bounding box center [229, 308] width 120 height 18
type input "0"
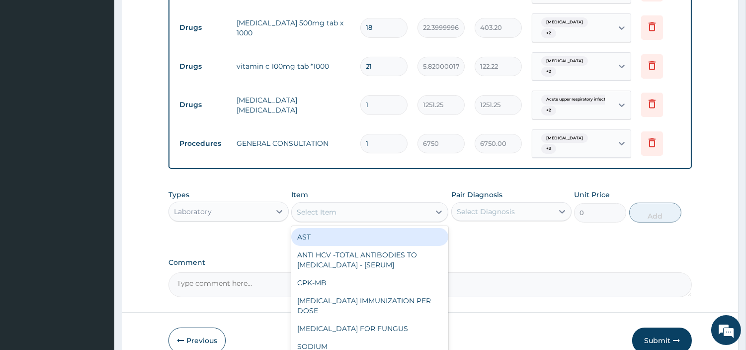
click at [373, 204] on div "Select Item" at bounding box center [361, 212] width 138 height 16
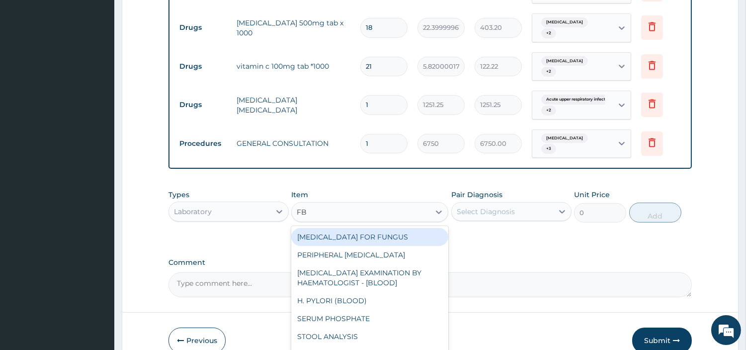
type input "FBC"
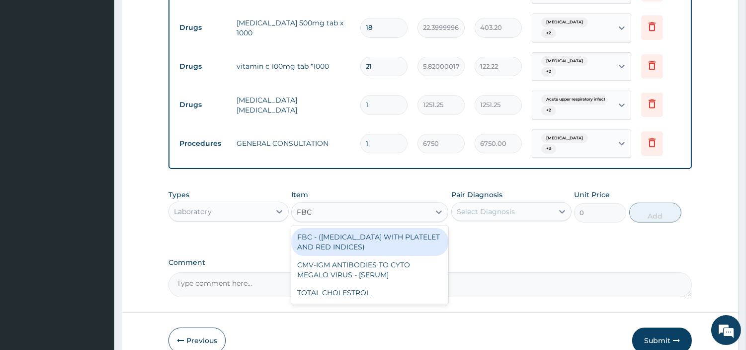
click at [368, 228] on div "FBC - ([MEDICAL_DATA] WITH PLATELET AND RED INDICES)" at bounding box center [369, 242] width 157 height 28
type input "5400"
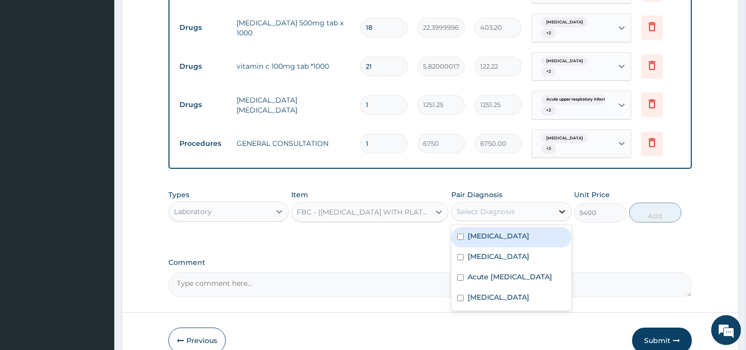
click at [561, 202] on div at bounding box center [562, 211] width 18 height 18
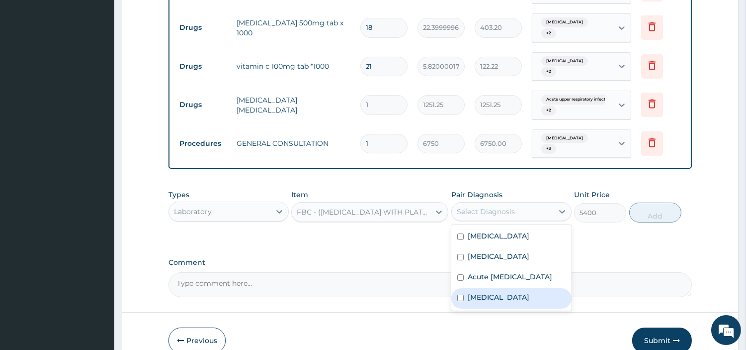
click at [488, 292] on label "[MEDICAL_DATA]" at bounding box center [499, 297] width 62 height 10
checkbox input "true"
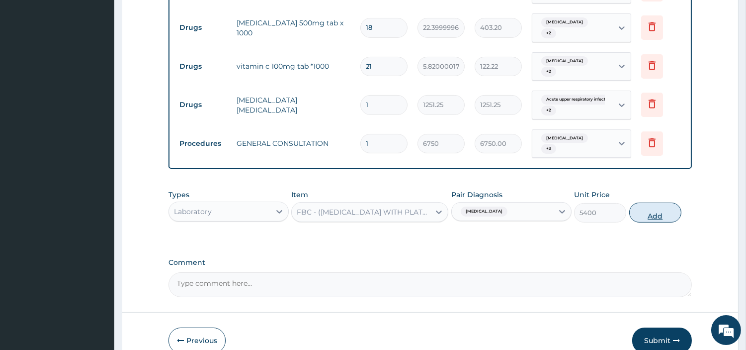
click at [659, 202] on button "Add" at bounding box center [656, 212] width 52 height 20
type input "0"
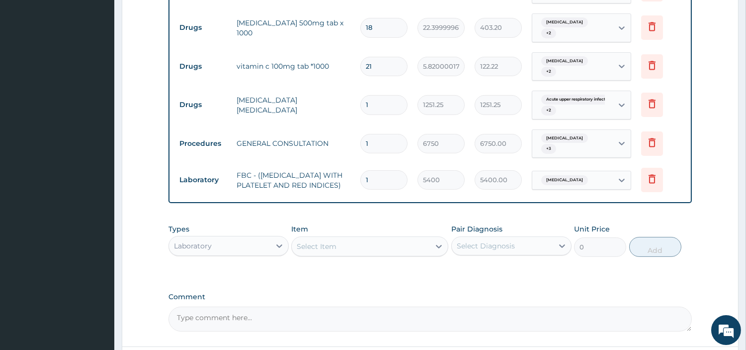
click at [351, 238] on div "Select Item" at bounding box center [361, 246] width 138 height 16
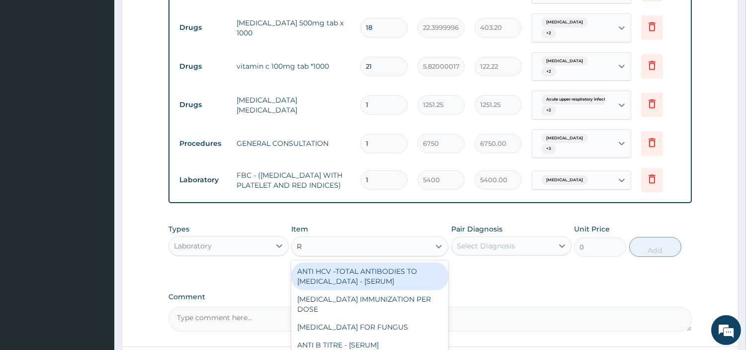
type input "RD"
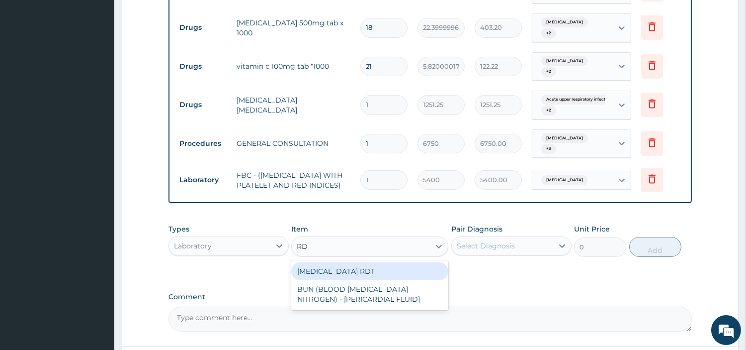
click at [381, 262] on div "[MEDICAL_DATA] RDT" at bounding box center [369, 271] width 157 height 18
type input "2700"
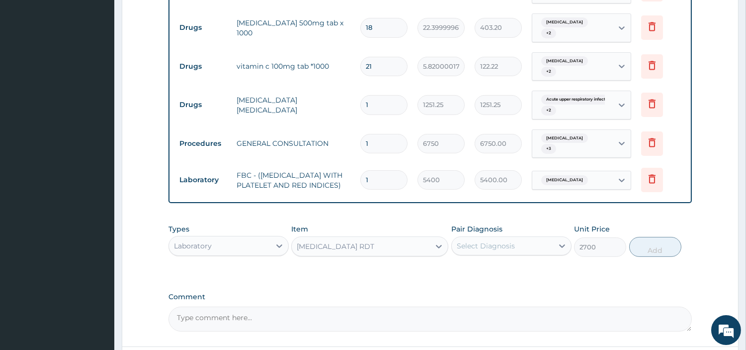
click at [504, 241] on div "Select Diagnosis" at bounding box center [486, 246] width 58 height 10
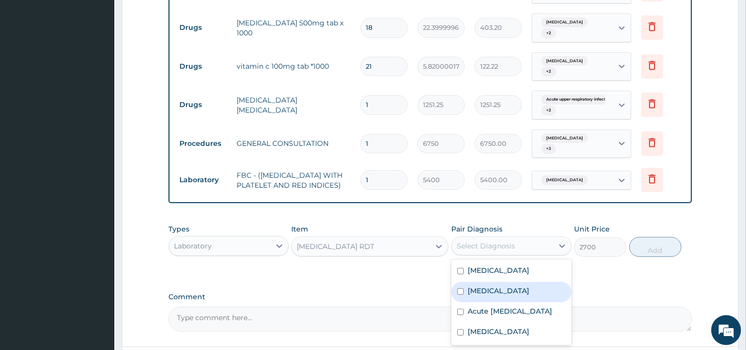
drag, startPoint x: 503, startPoint y: 284, endPoint x: 513, endPoint y: 282, distance: 9.7
click at [504, 284] on div "[MEDICAL_DATA]" at bounding box center [512, 291] width 120 height 20
checkbox input "true"
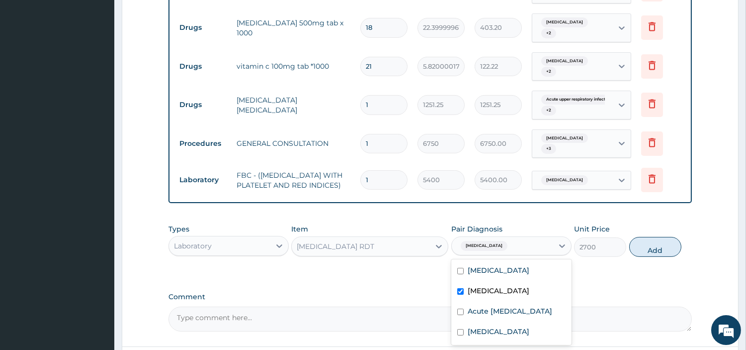
click at [656, 246] on div "Types Laboratory Item [MEDICAL_DATA] RDT Pair Diagnosis option [MEDICAL_DATA], …" at bounding box center [431, 240] width 524 height 43
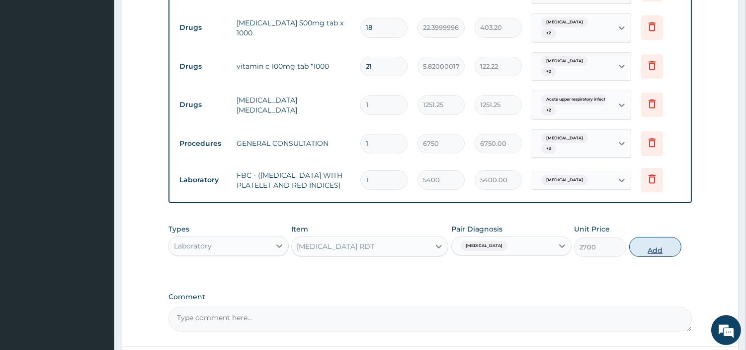
click at [656, 242] on button "Add" at bounding box center [656, 247] width 52 height 20
type input "0"
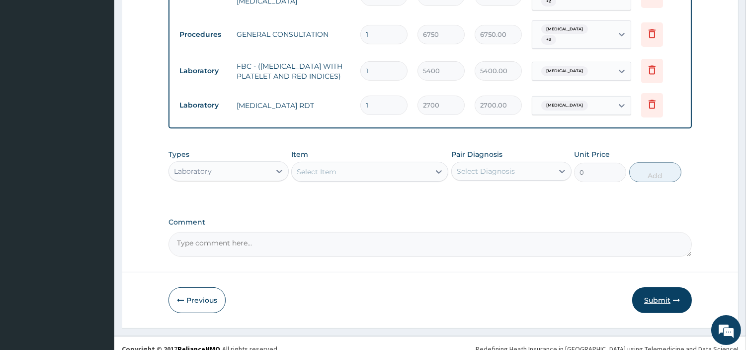
click at [664, 293] on button "Submit" at bounding box center [662, 300] width 60 height 26
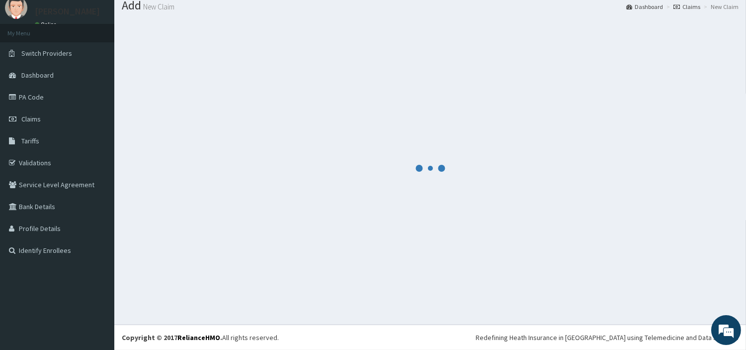
scroll to position [33, 0]
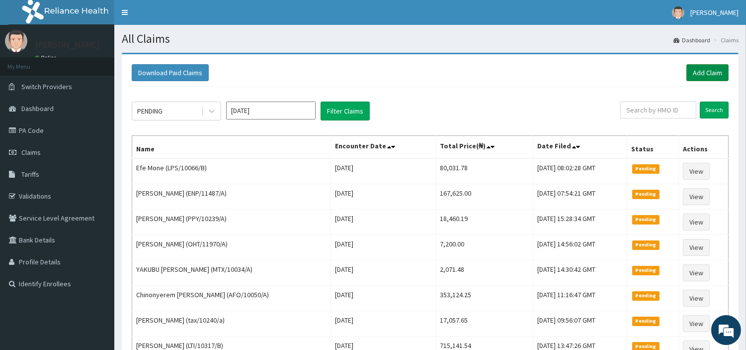
click at [713, 68] on link "Add Claim" at bounding box center [708, 72] width 42 height 17
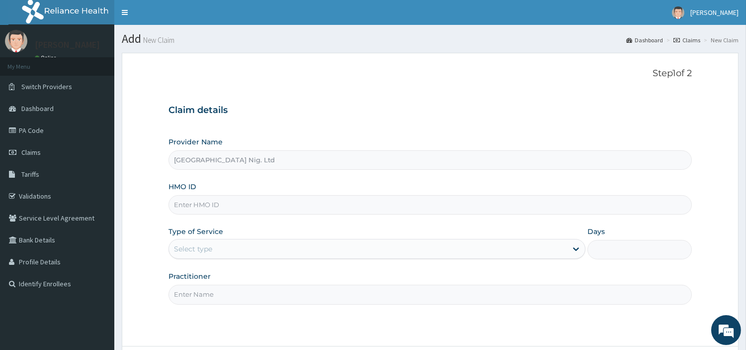
click at [231, 200] on input "HMO ID" at bounding box center [431, 204] width 524 height 19
paste input "ENP/11487/A"
type input "ENP/11487/A"
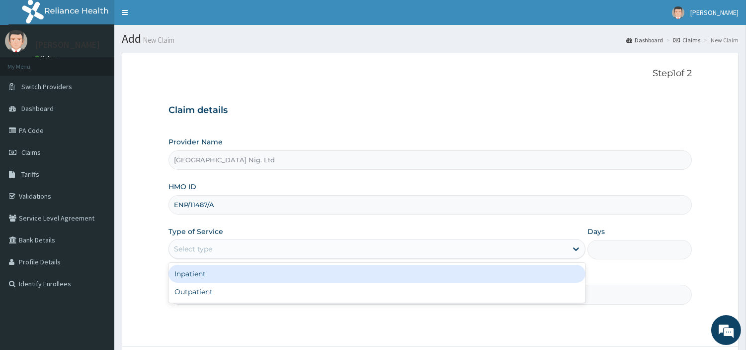
click at [237, 249] on div "Select type" at bounding box center [368, 249] width 398 height 16
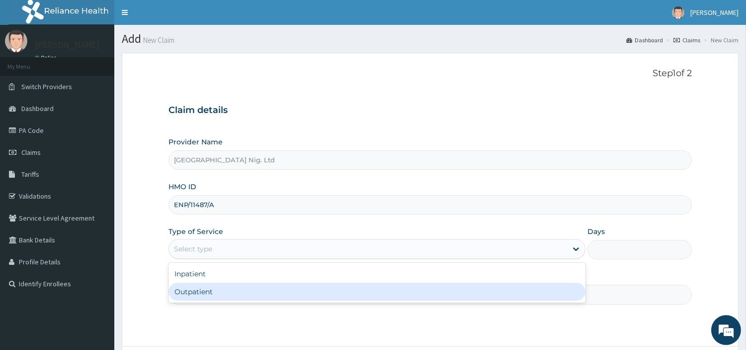
click at [236, 291] on div "Outpatient" at bounding box center [377, 291] width 417 height 18
type input "1"
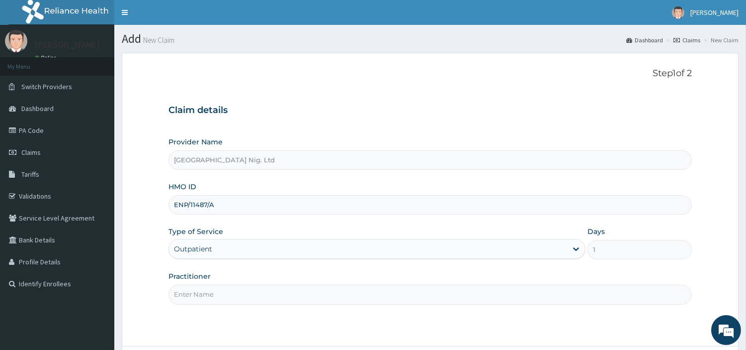
click at [236, 291] on input "Practitioner" at bounding box center [431, 293] width 524 height 19
paste input "[PERSON_NAME]"
type input "[PERSON_NAME]"
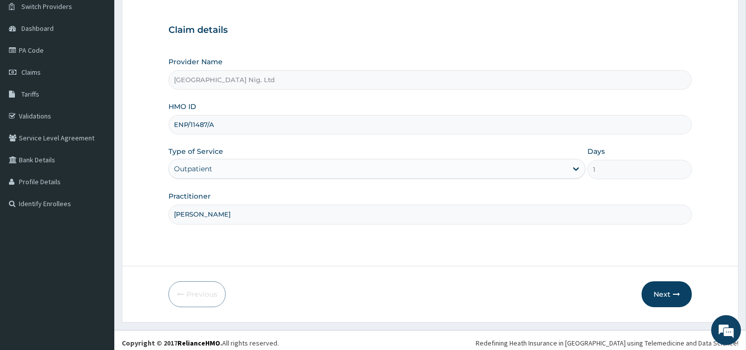
scroll to position [86, 0]
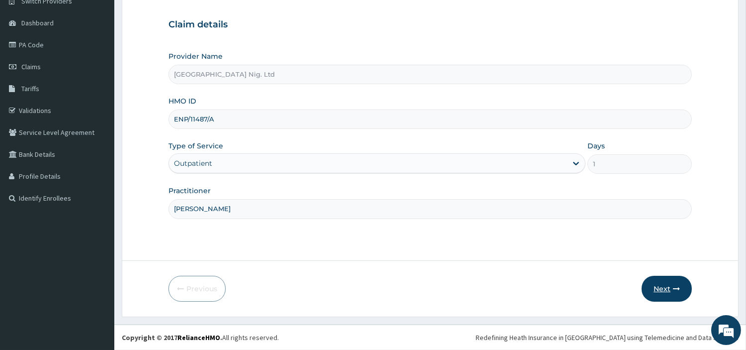
click at [682, 284] on button "Next" at bounding box center [667, 288] width 50 height 26
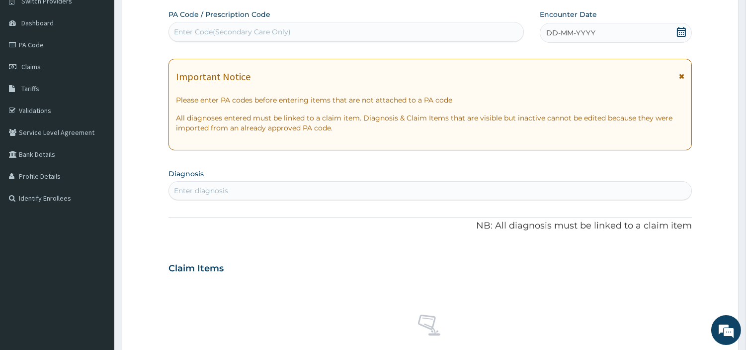
click at [371, 38] on div "Enter Code(Secondary Care Only)" at bounding box center [346, 32] width 355 height 16
paste input "PA/E25273"
type input "PA/E25273"
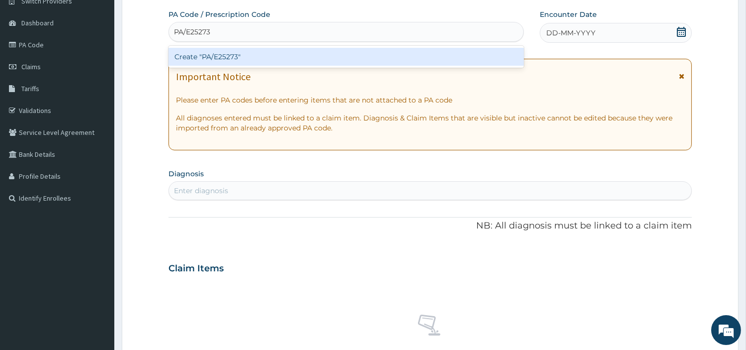
click at [411, 52] on div "Create "PA/E25273"" at bounding box center [347, 57] width 356 height 18
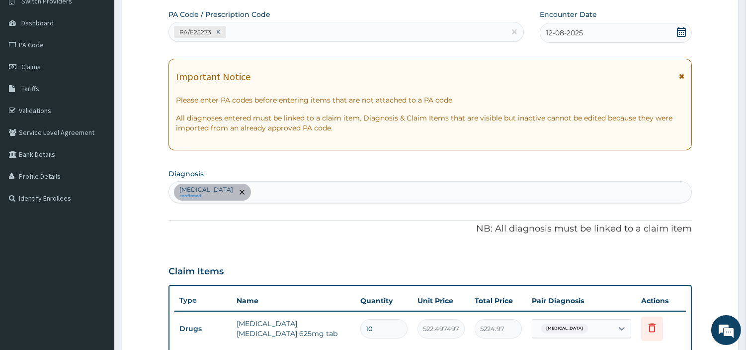
scroll to position [342, 0]
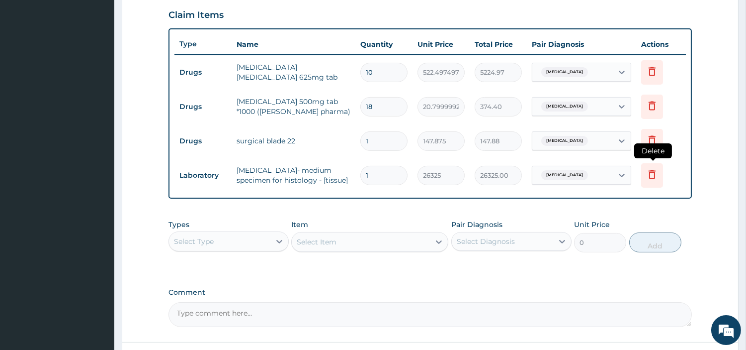
click at [659, 172] on icon at bounding box center [652, 175] width 22 height 24
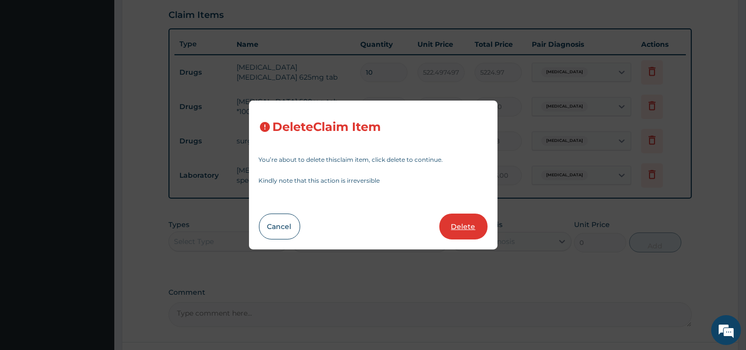
click at [463, 228] on button "Delete" at bounding box center [464, 226] width 48 height 26
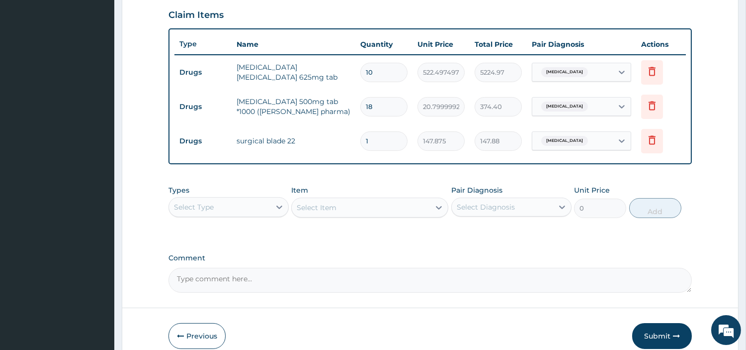
click at [366, 136] on input "1" at bounding box center [384, 140] width 47 height 19
click at [378, 137] on input "1" at bounding box center [384, 140] width 47 height 19
type input "0.00"
type input "2"
type input "295.75"
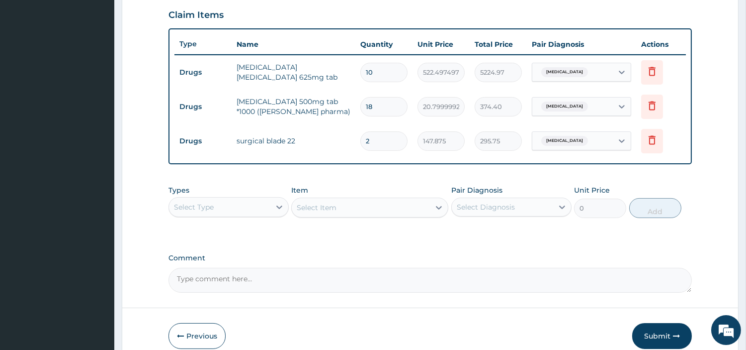
type input "2"
click at [647, 105] on icon at bounding box center [652, 105] width 12 height 12
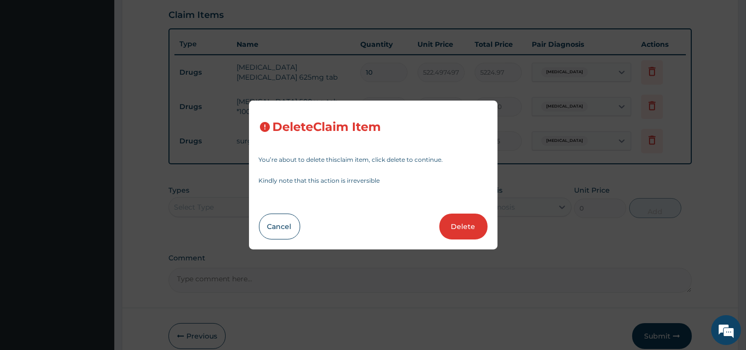
click at [450, 231] on button "Delete" at bounding box center [464, 226] width 48 height 26
type input "2"
type input "147.875"
type input "295.75"
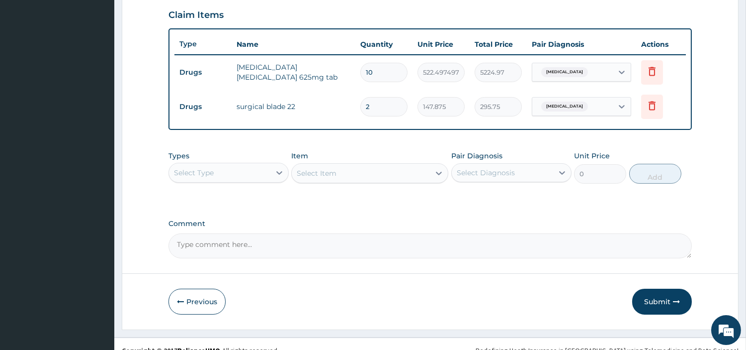
click at [263, 168] on div "Select Type" at bounding box center [219, 173] width 101 height 16
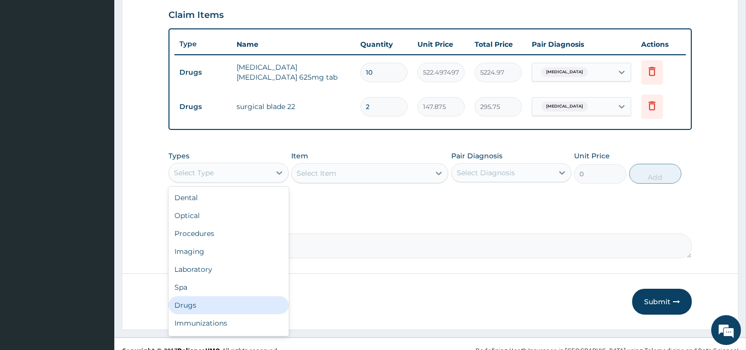
click at [219, 307] on div "Drugs" at bounding box center [229, 305] width 120 height 18
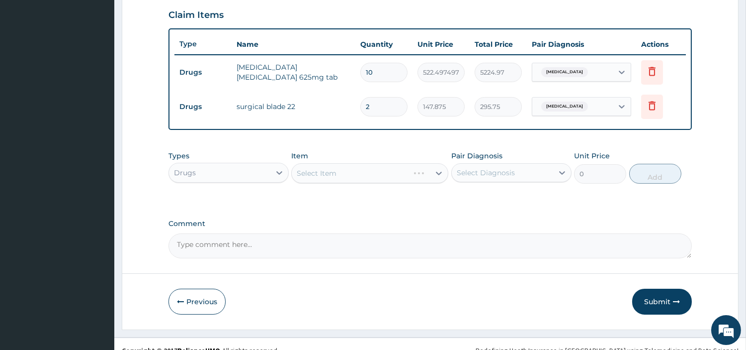
click at [341, 179] on div "Select Item" at bounding box center [350, 173] width 117 height 16
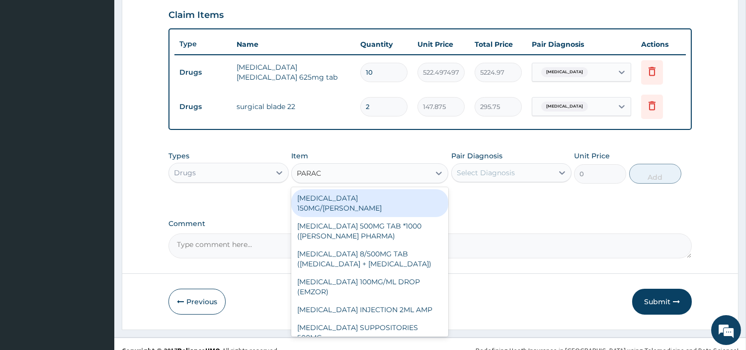
type input "PARACE"
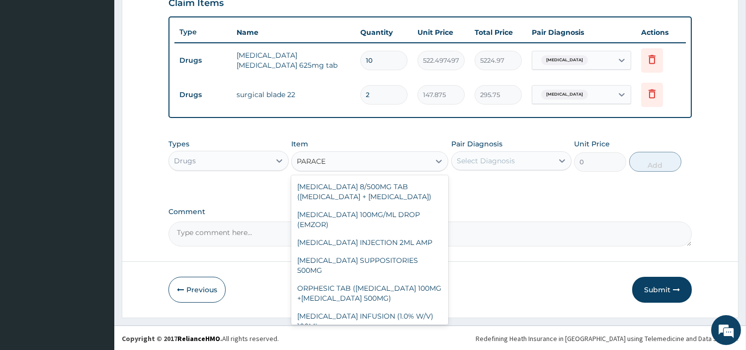
scroll to position [131, 0]
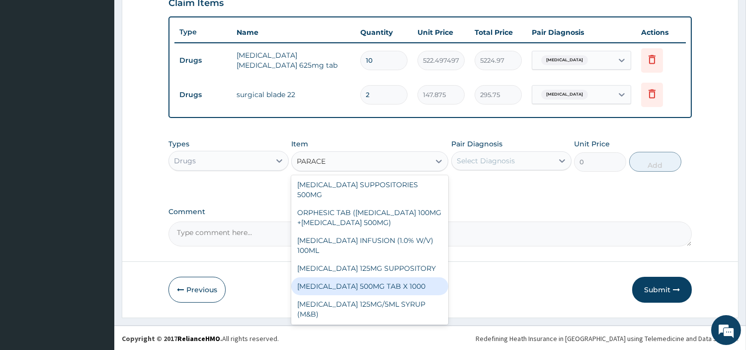
click at [393, 280] on div "[MEDICAL_DATA] 500MG TAB X 1000" at bounding box center [369, 286] width 157 height 18
type input "22.39999961853027"
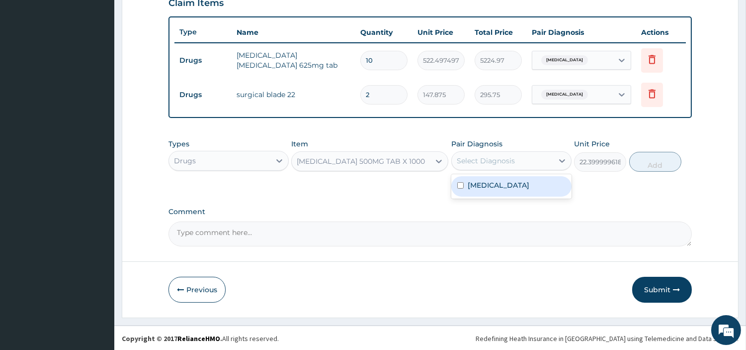
click at [543, 158] on div "Select Diagnosis" at bounding box center [502, 161] width 101 height 16
click at [524, 182] on label "Guttate psoriasis" at bounding box center [499, 185] width 62 height 10
checkbox input "true"
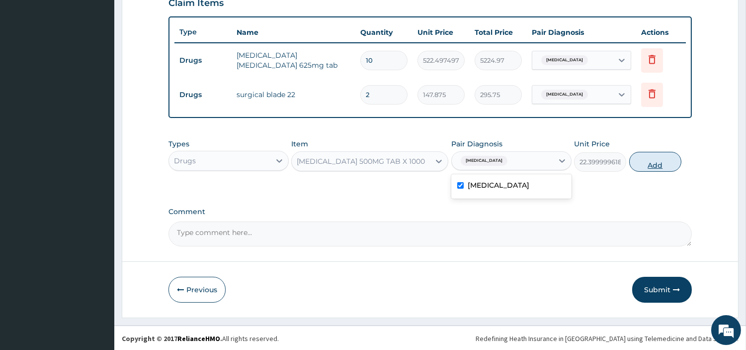
click at [639, 158] on button "Add" at bounding box center [656, 162] width 52 height 20
type input "0"
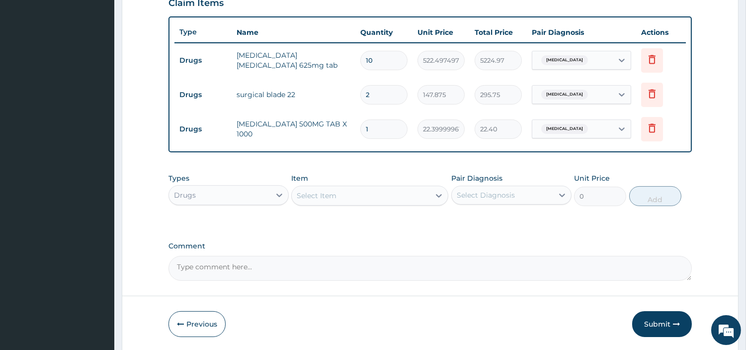
type input "18"
type input "403.20"
type input "18"
click at [412, 202] on div "Select Item" at bounding box center [361, 195] width 138 height 16
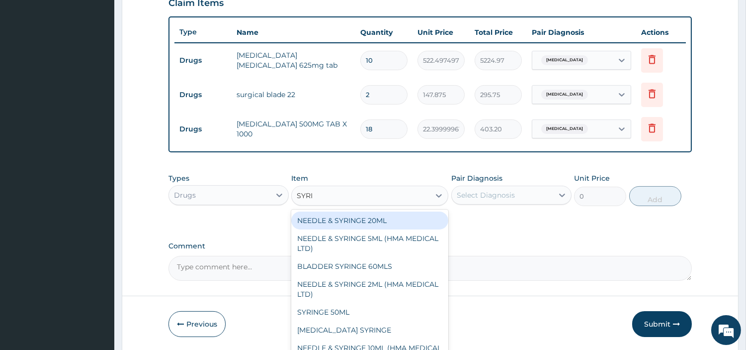
type input "SYRIN"
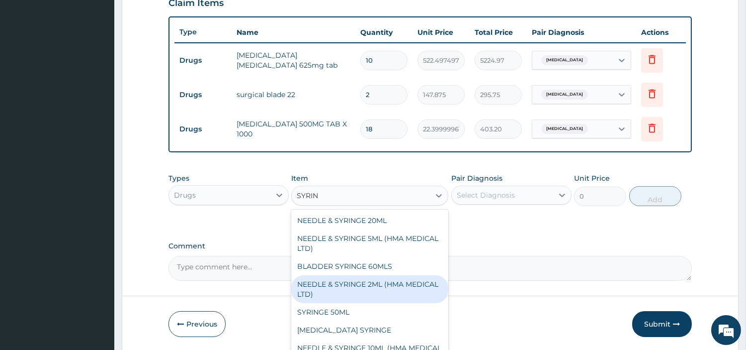
click at [380, 289] on div "NEEDLE & SYRINGE 2ML (HMA MEDICAL LTD)" at bounding box center [369, 289] width 157 height 28
type input "157.5"
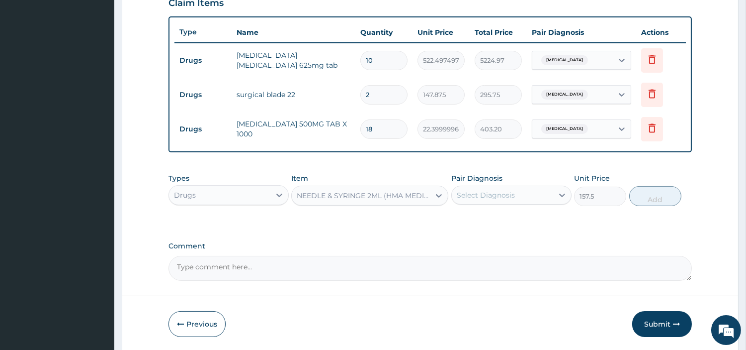
click at [489, 201] on div "Select Diagnosis" at bounding box center [502, 195] width 101 height 16
click at [485, 222] on label "Guttate psoriasis" at bounding box center [499, 219] width 62 height 10
checkbox input "true"
click at [645, 200] on button "Add" at bounding box center [656, 196] width 52 height 20
type input "0"
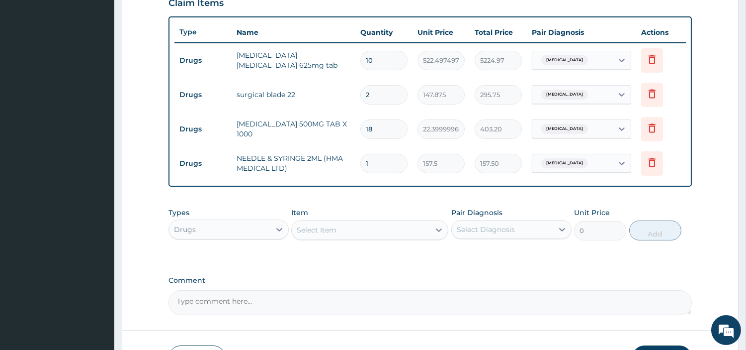
type input "0.00"
type input "2"
type input "315.00"
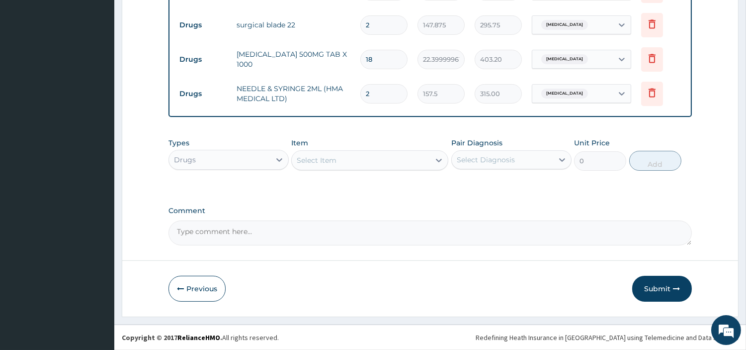
type input "2"
click at [680, 291] on button "Submit" at bounding box center [662, 288] width 60 height 26
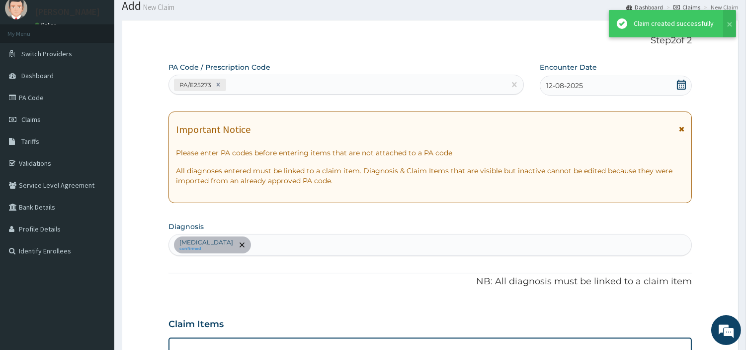
scroll to position [423, 0]
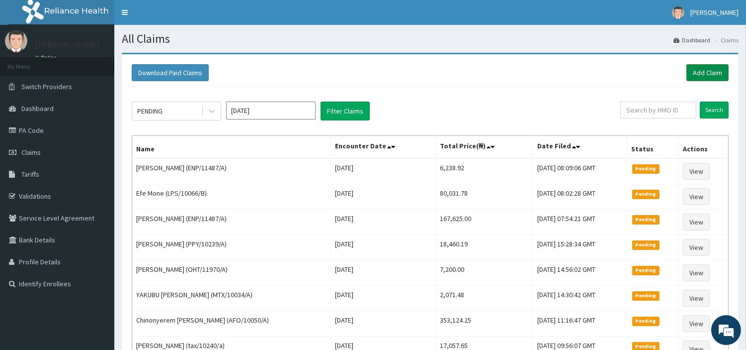
click at [707, 75] on link "Add Claim" at bounding box center [708, 72] width 42 height 17
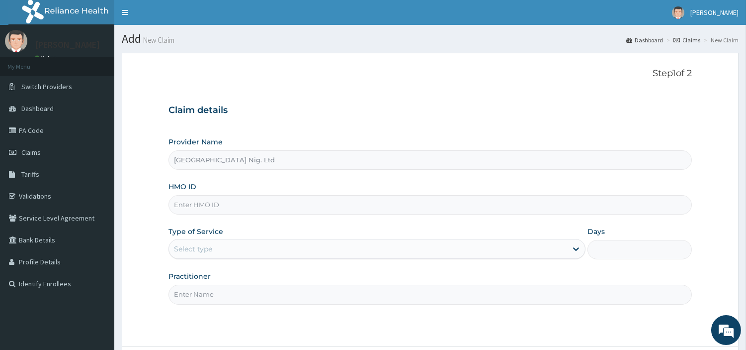
click at [239, 206] on input "HMO ID" at bounding box center [431, 204] width 524 height 19
paste input "CPT/10032/A"
type input "CPT/10032/A"
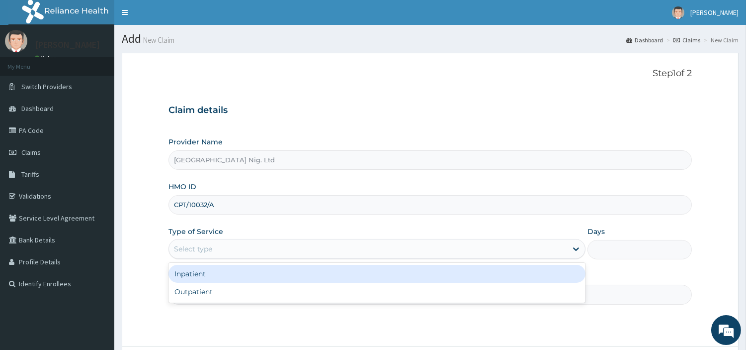
click at [459, 246] on div "Select type" at bounding box center [368, 249] width 398 height 16
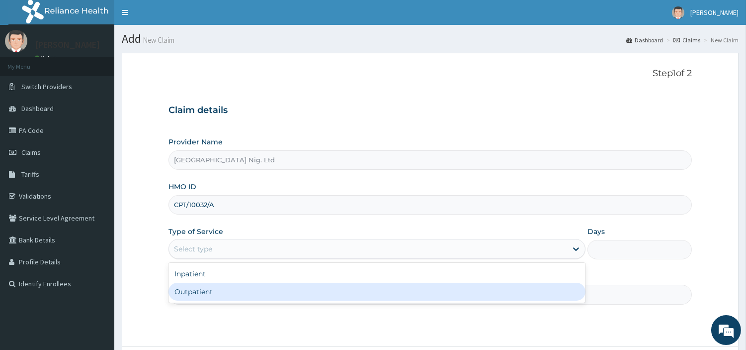
click at [436, 293] on div "Outpatient" at bounding box center [377, 291] width 417 height 18
type input "1"
click at [436, 293] on input "Practitioner" at bounding box center [431, 293] width 524 height 19
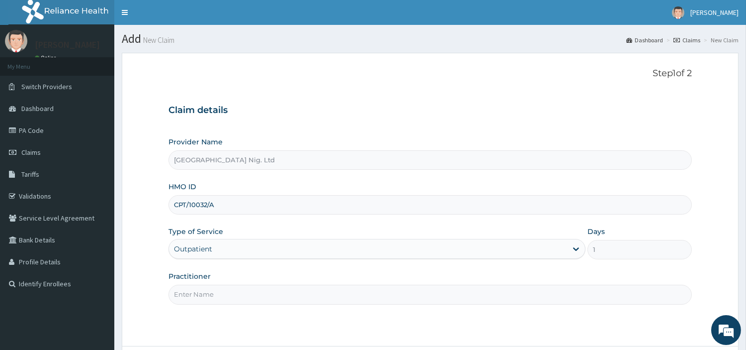
paste input "Omodamiro Bamitale"
type input "Omodamiro Bamitale"
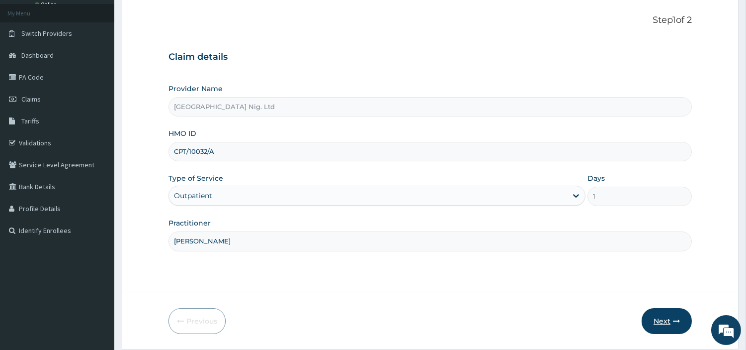
scroll to position [86, 0]
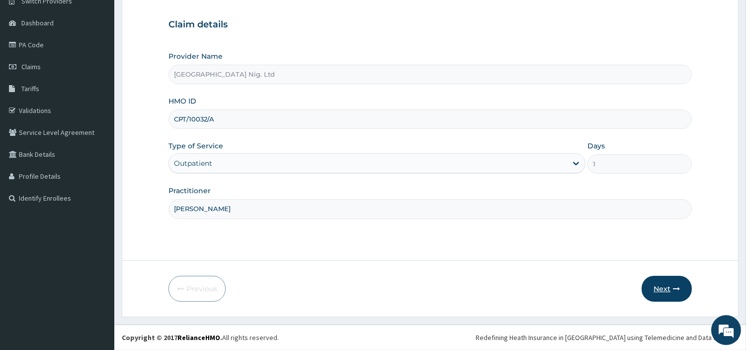
click at [655, 287] on button "Next" at bounding box center [667, 288] width 50 height 26
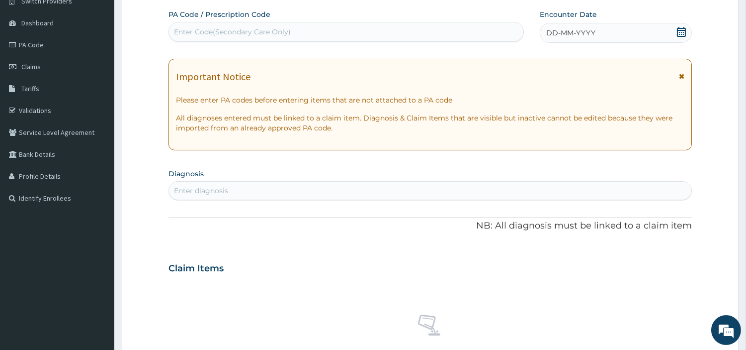
click at [599, 28] on div "DD-MM-YYYY" at bounding box center [616, 33] width 152 height 20
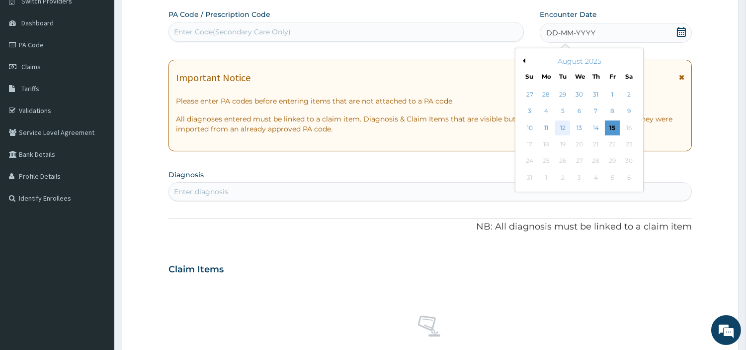
click at [563, 124] on div "12" at bounding box center [562, 127] width 15 height 15
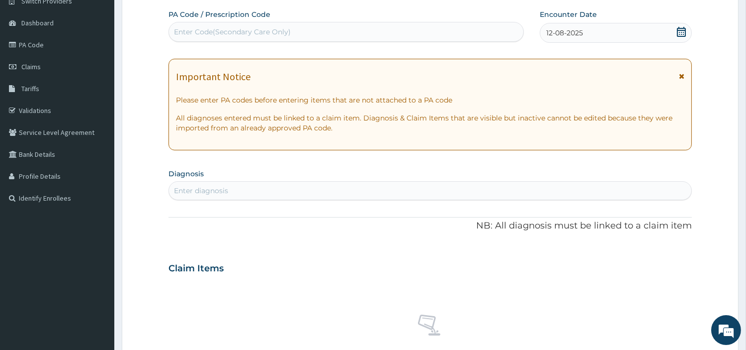
click at [524, 199] on div "Enter diagnosis" at bounding box center [431, 190] width 524 height 19
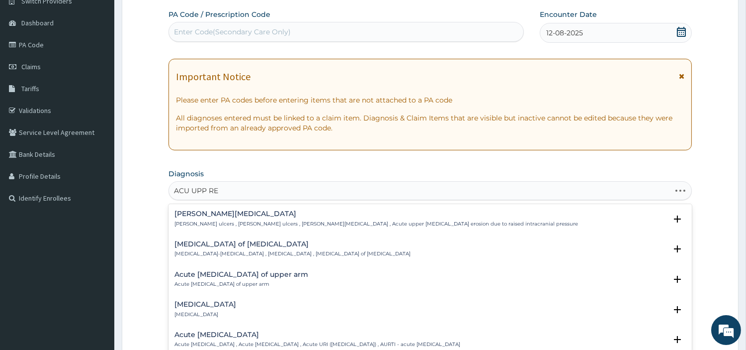
type input "ACU UPP RES"
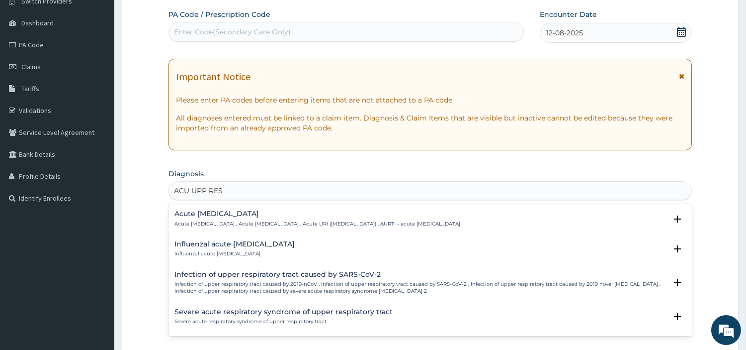
click at [325, 229] on div "Acute upper respiratory infection Acute upper respiratory infection , Acute upp…" at bounding box center [431, 221] width 512 height 22
click at [323, 226] on p "Acute upper respiratory infection , Acute upper respiratory tract infection , A…" at bounding box center [318, 223] width 286 height 7
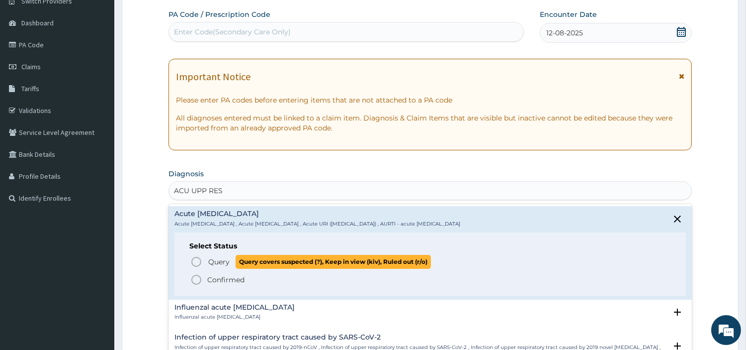
click at [233, 262] on p "Query Query covers suspected (?), Keep in view (kiv), Ruled out (r/o)" at bounding box center [319, 261] width 224 height 13
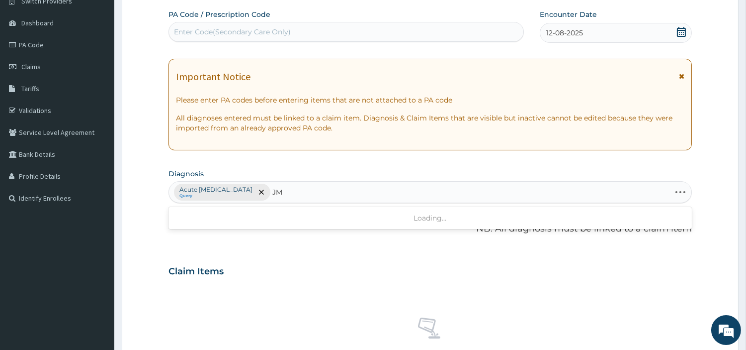
type input "J"
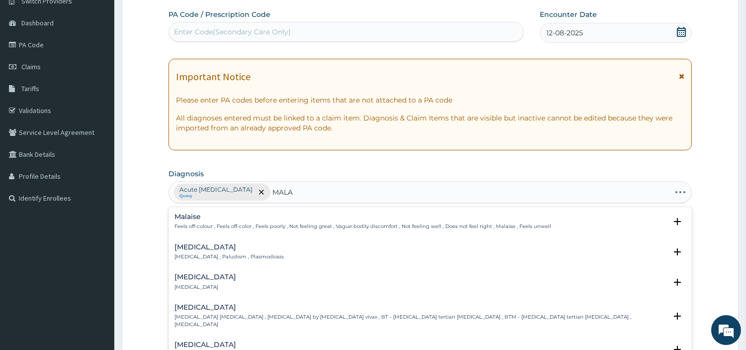
type input "MALAR"
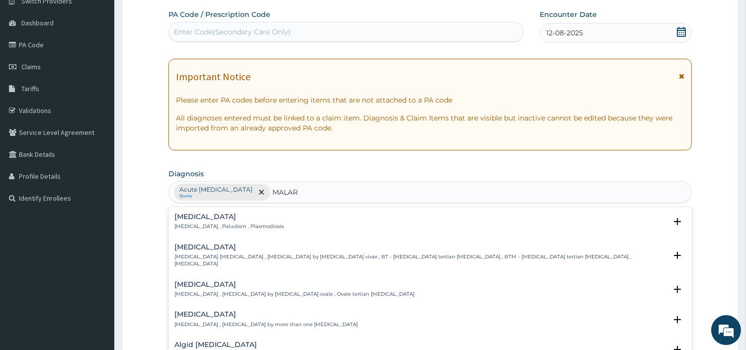
click at [198, 213] on h4 "[MEDICAL_DATA]" at bounding box center [229, 216] width 109 height 7
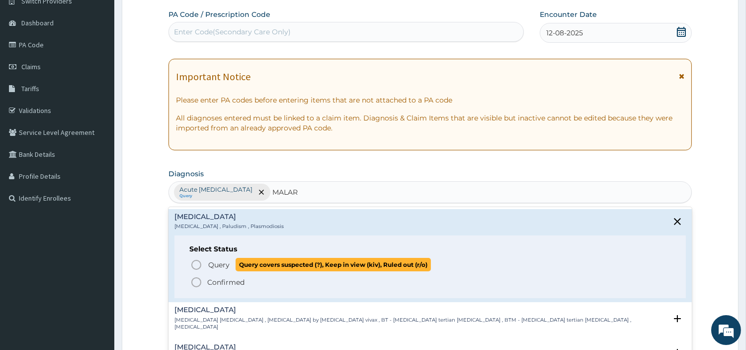
click at [196, 268] on icon "status option query" at bounding box center [196, 265] width 12 height 12
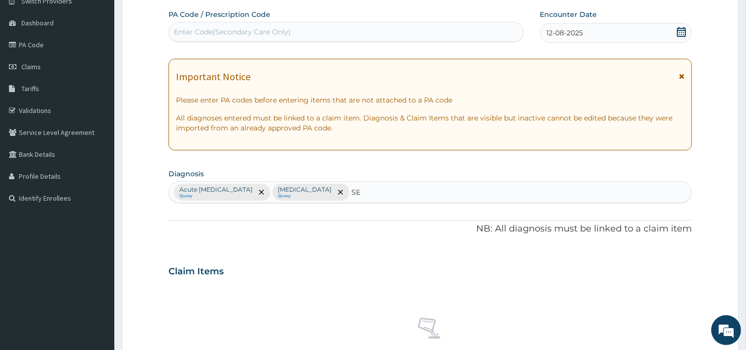
type input "SEP"
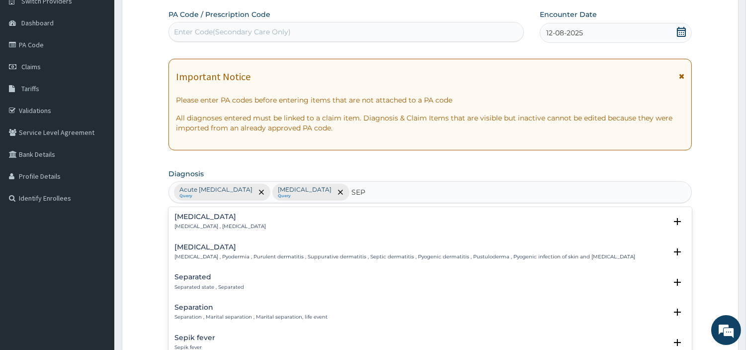
click at [205, 224] on p "Systemic infection , Sepsis" at bounding box center [220, 226] width 91 height 7
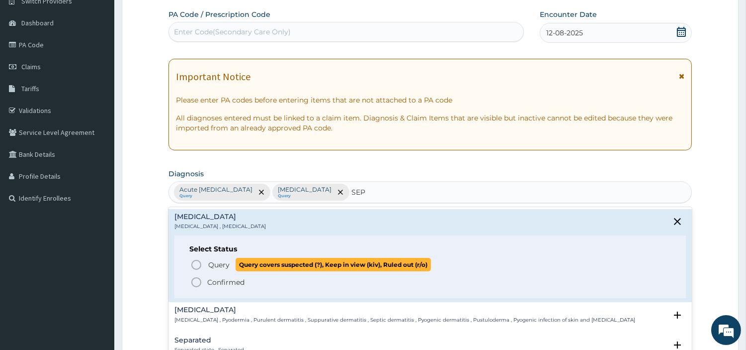
click at [204, 265] on span "Query Query covers suspected (?), Keep in view (kiv), Ruled out (r/o)" at bounding box center [430, 264] width 481 height 13
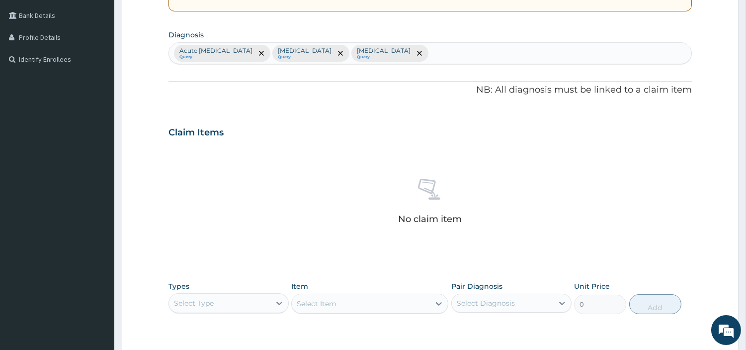
scroll to position [367, 0]
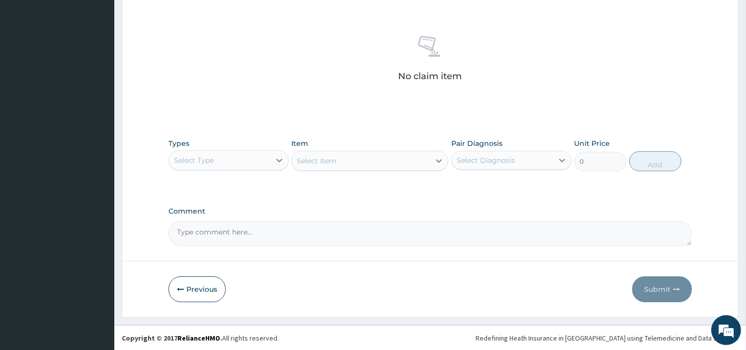
click at [242, 158] on div "Select Type" at bounding box center [219, 160] width 101 height 16
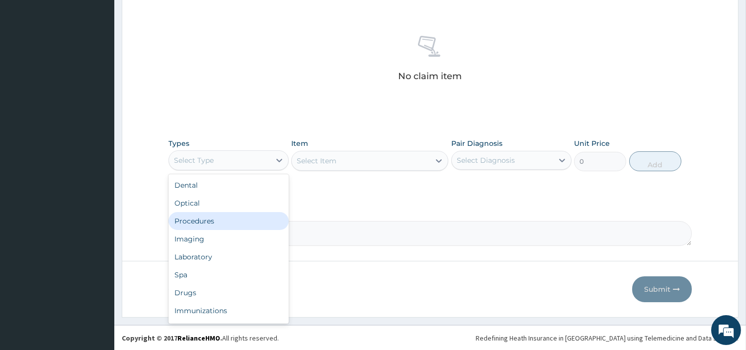
click at [229, 219] on div "Procedures" at bounding box center [229, 221] width 120 height 18
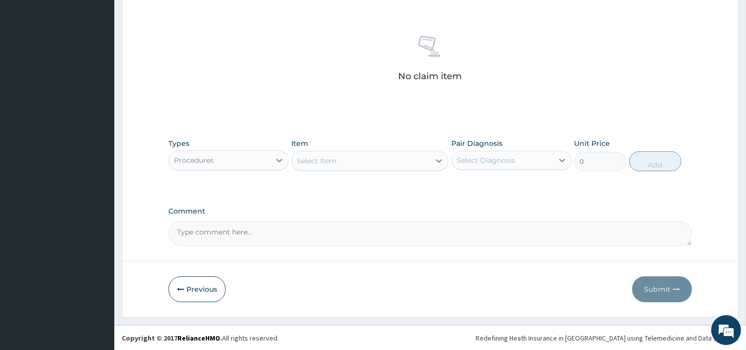
click at [381, 163] on div "Select Item" at bounding box center [361, 161] width 138 height 16
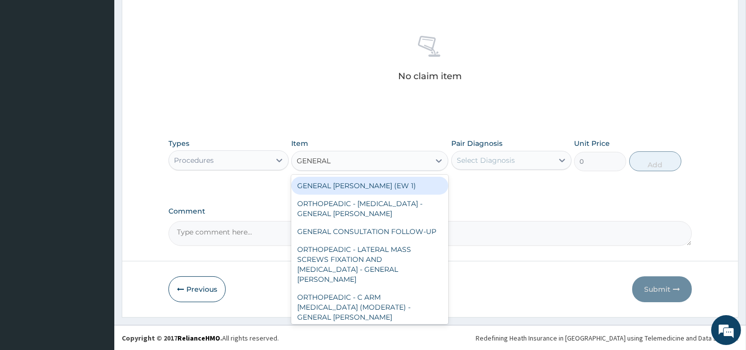
type input "GENERAL C"
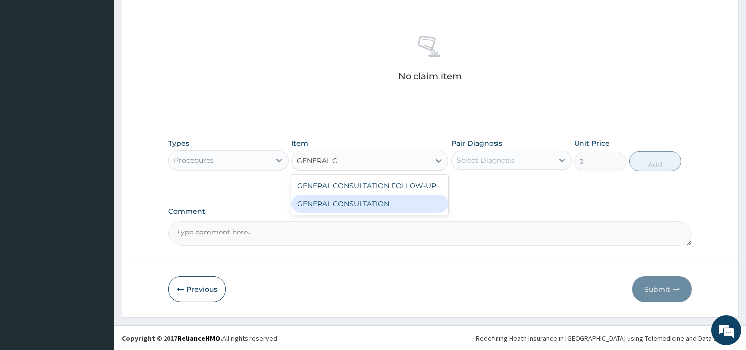
click at [391, 213] on div "GENERAL CONSULTATION FOLLOW-UP GENERAL CONSULTATION" at bounding box center [369, 195] width 157 height 40
click at [420, 194] on div "GENERAL CONSULTATION" at bounding box center [369, 203] width 157 height 18
type input "6750"
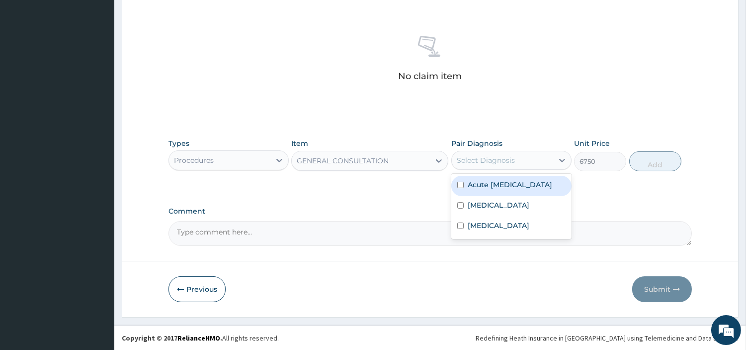
click at [481, 168] on div "Select Diagnosis" at bounding box center [512, 160] width 120 height 19
click at [489, 185] on label "Acute upper respiratory infection" at bounding box center [510, 185] width 85 height 10
checkbox input "true"
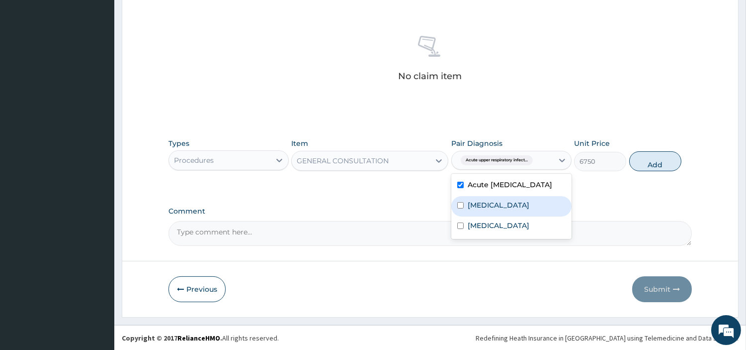
click at [489, 216] on div "Malaria" at bounding box center [512, 206] width 120 height 20
checkbox input "true"
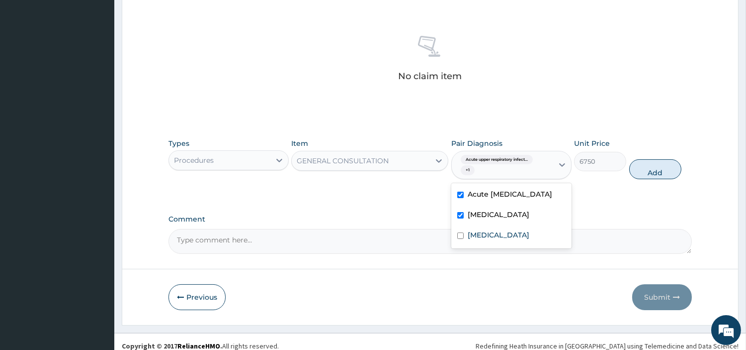
click at [488, 237] on div "Sepsis" at bounding box center [512, 236] width 120 height 20
checkbox input "true"
click at [635, 168] on button "Add" at bounding box center [656, 169] width 52 height 20
type input "0"
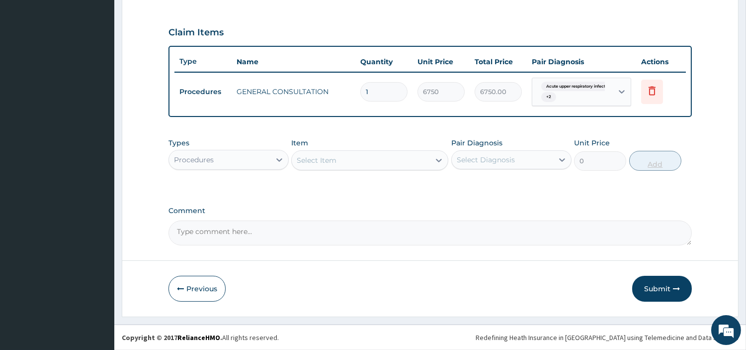
scroll to position [323, 0]
click at [236, 157] on div "Procedures" at bounding box center [219, 161] width 101 height 16
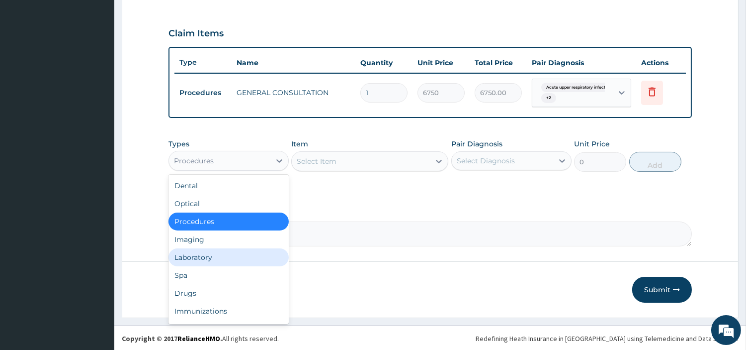
click at [221, 255] on div "Laboratory" at bounding box center [229, 257] width 120 height 18
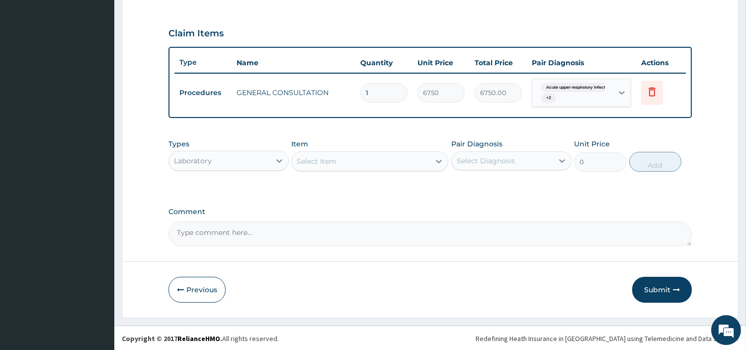
click at [415, 155] on div "Select Item" at bounding box center [361, 161] width 138 height 16
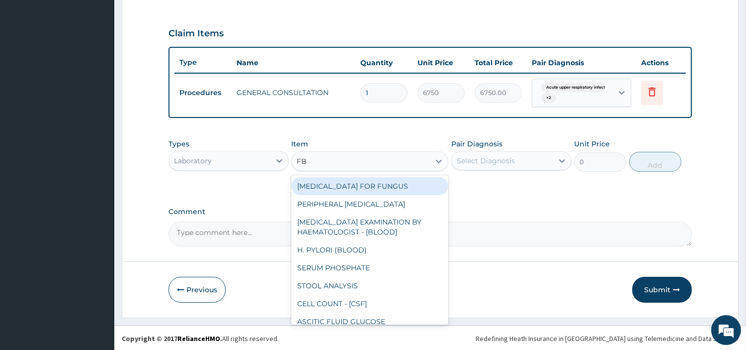
type input "FBC"
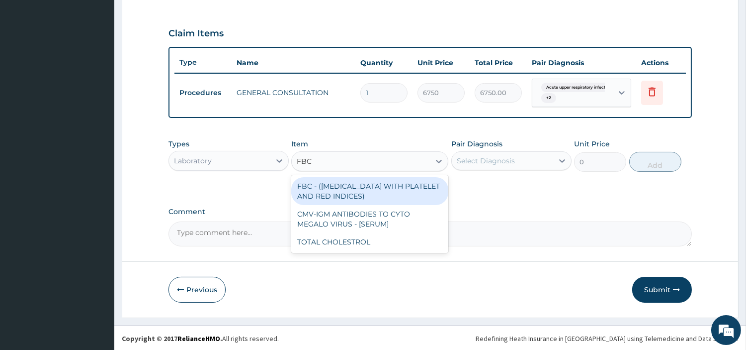
drag, startPoint x: 411, startPoint y: 183, endPoint x: 441, endPoint y: 177, distance: 30.9
click at [410, 183] on div "FBC - (FULL BLOOD COUNT WITH PLATELET AND RED INDICES)" at bounding box center [369, 191] width 157 height 28
type input "5400"
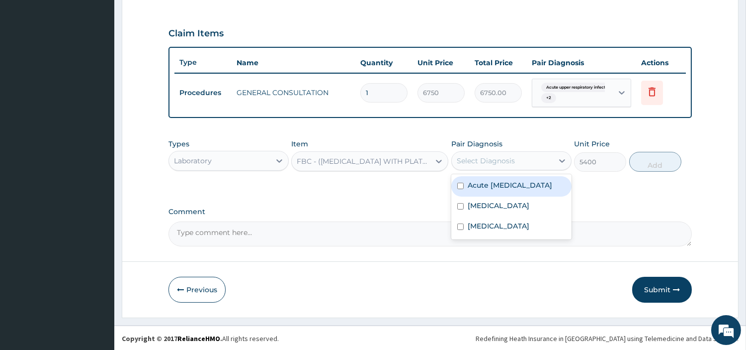
click at [508, 160] on div "Select Diagnosis" at bounding box center [486, 161] width 58 height 10
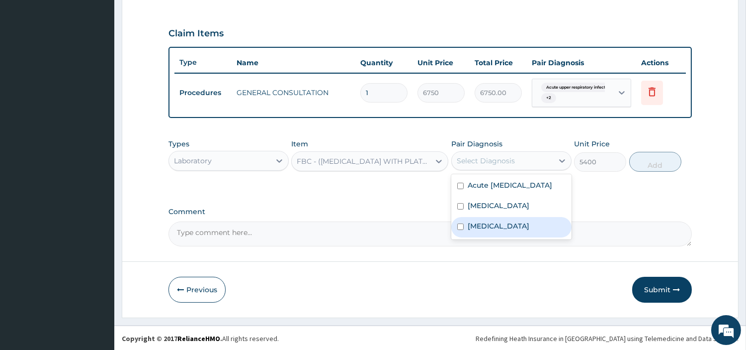
click at [508, 237] on div "Sepsis" at bounding box center [512, 227] width 120 height 20
checkbox input "true"
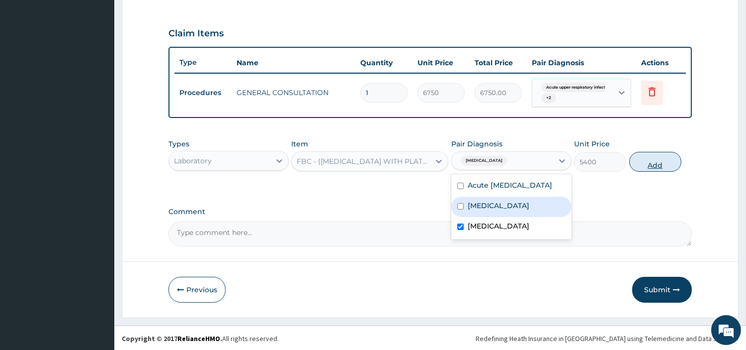
click at [649, 165] on button "Add" at bounding box center [656, 162] width 52 height 20
type input "0"
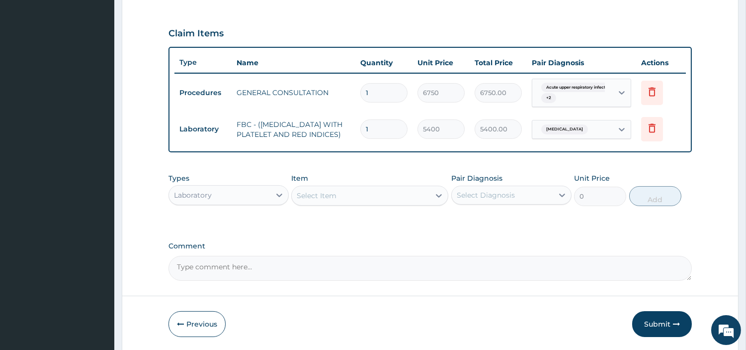
click at [345, 203] on div "Select Item" at bounding box center [361, 195] width 138 height 16
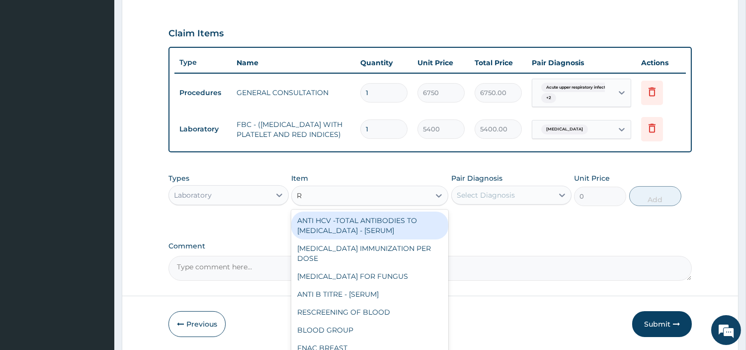
type input "RD"
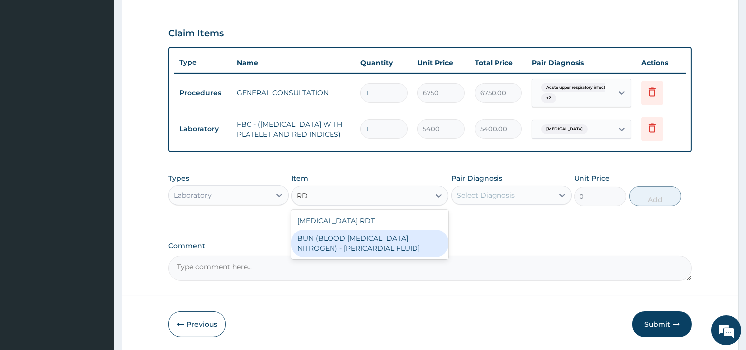
click at [352, 236] on div "BUN (BLOOD [MEDICAL_DATA] NITROGEN) - [PERICARDIAL FLUID]" at bounding box center [369, 243] width 157 height 28
type input "4680"
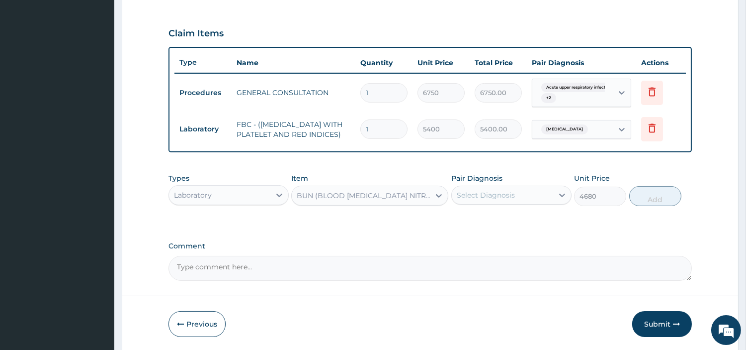
click at [352, 191] on div "BUN (BLOOD UREA NITROGEN) - [PERICARDIAL FLUID]" at bounding box center [369, 195] width 157 height 20
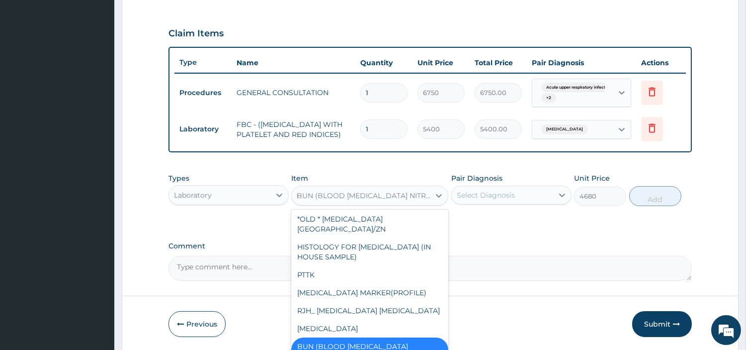
scroll to position [3339, 0]
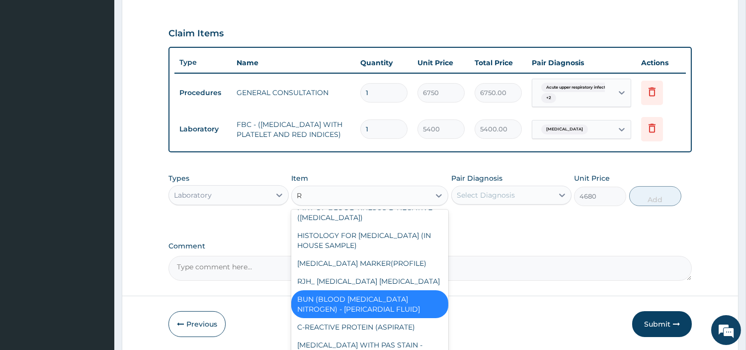
type input "RD"
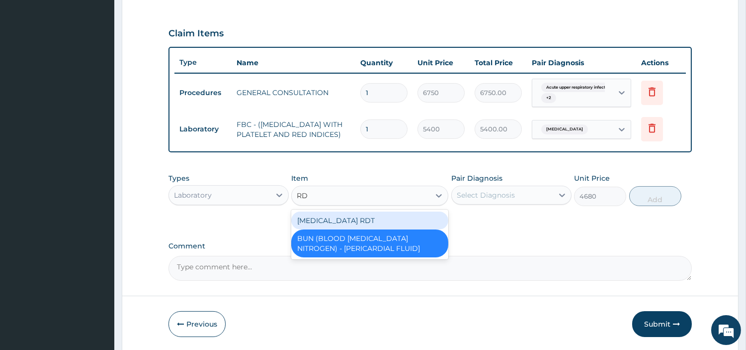
click at [354, 221] on div "MALARIA RDT" at bounding box center [369, 220] width 157 height 18
type input "2700"
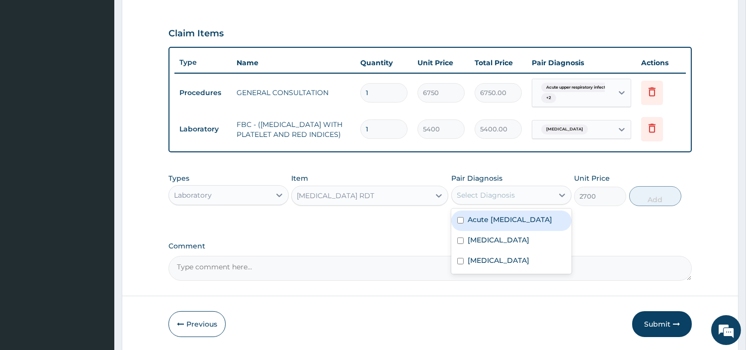
click at [493, 192] on div "Select Diagnosis" at bounding box center [502, 195] width 101 height 16
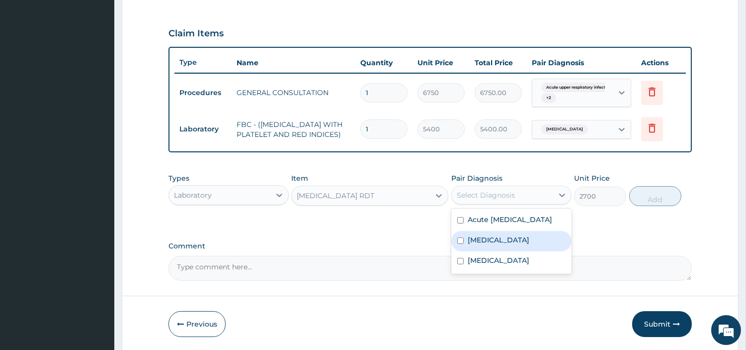
click at [501, 251] on div "[MEDICAL_DATA]" at bounding box center [512, 241] width 120 height 20
checkbox input "true"
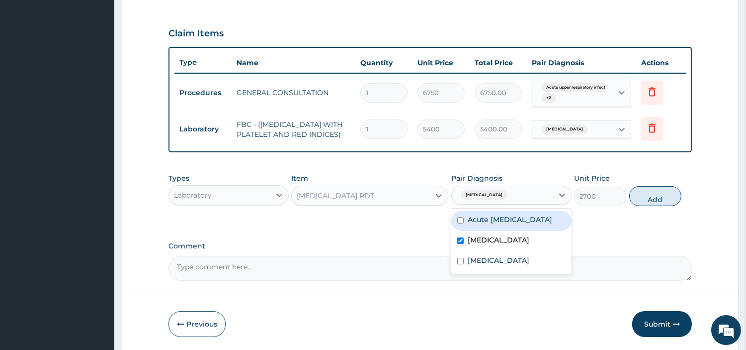
click at [657, 197] on button "Add" at bounding box center [656, 196] width 52 height 20
type input "0"
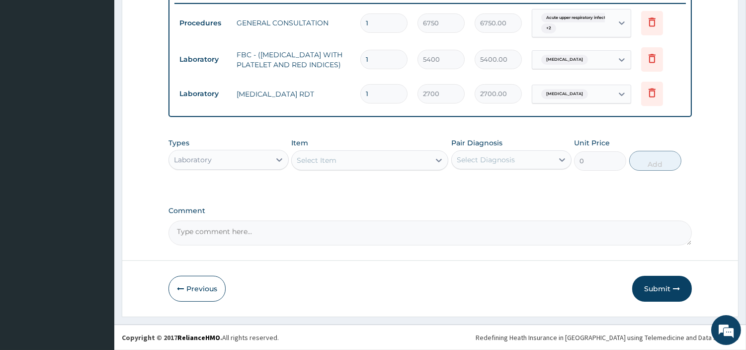
scroll to position [398, 0]
click at [223, 167] on div "Laboratory" at bounding box center [229, 160] width 120 height 20
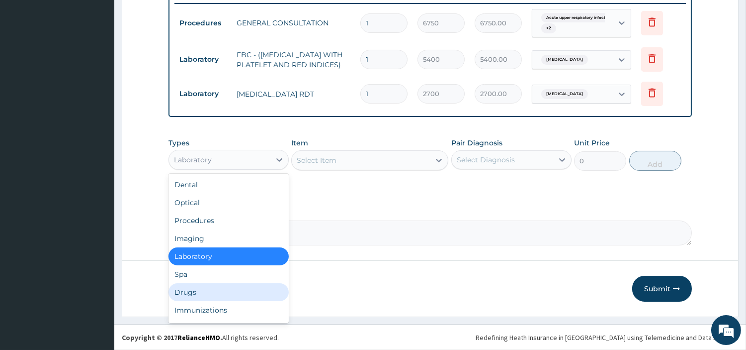
click at [215, 287] on div "Drugs" at bounding box center [229, 292] width 120 height 18
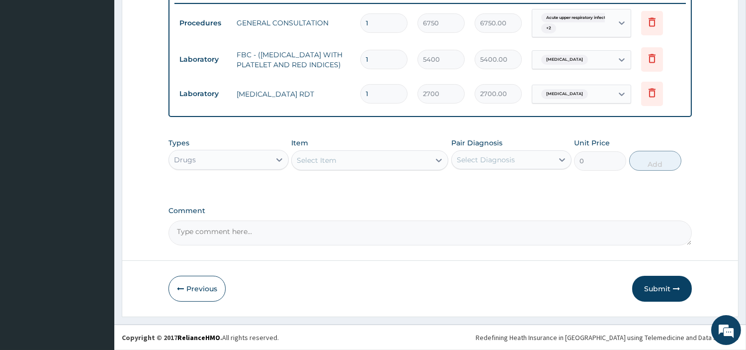
click at [355, 161] on div "Select Item" at bounding box center [361, 160] width 138 height 16
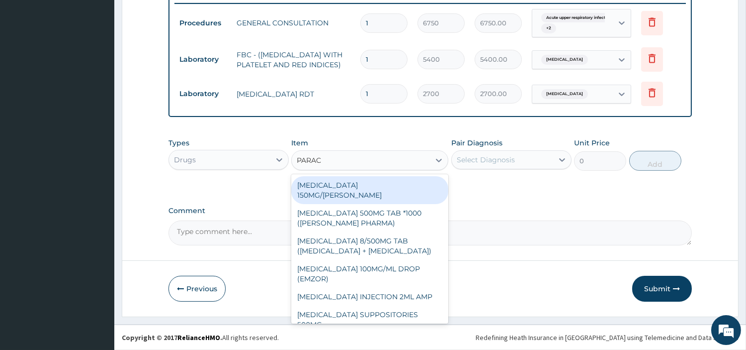
type input "PARACE"
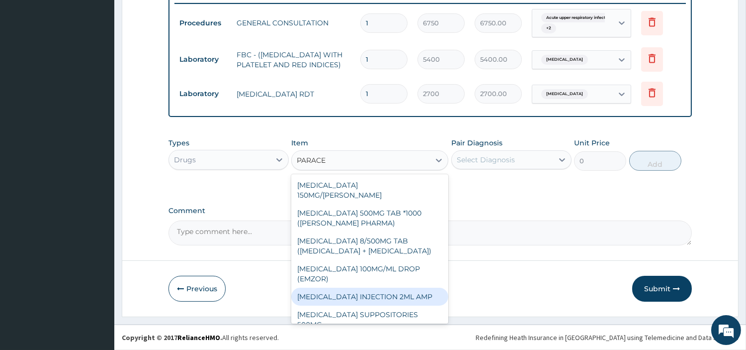
click at [384, 296] on div "[MEDICAL_DATA] INJECTION 2ML AMP" at bounding box center [369, 296] width 157 height 18
type input "169"
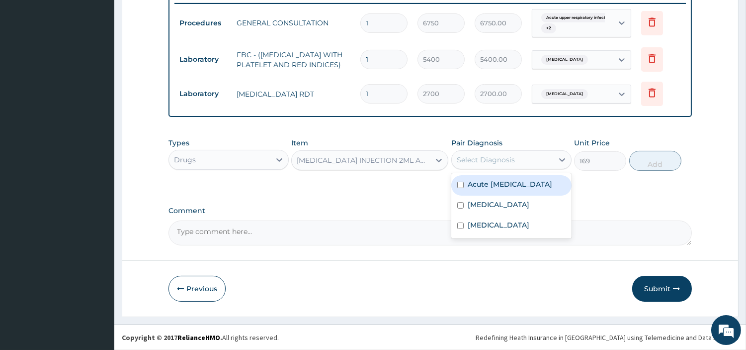
click at [508, 164] on div "Select Diagnosis" at bounding box center [486, 160] width 58 height 10
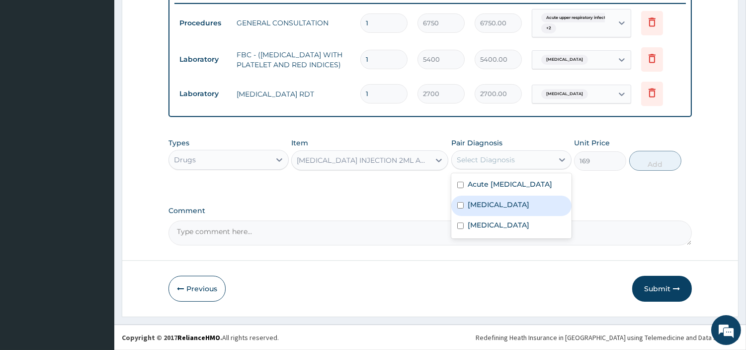
click at [497, 212] on div "Malaria" at bounding box center [512, 205] width 120 height 20
checkbox input "true"
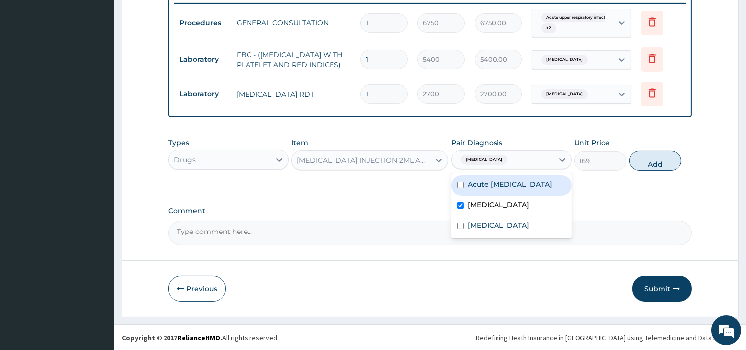
click at [655, 171] on div "Types Drugs Item PARACETAMOL INJECTION 2ML AMP Pair Diagnosis option Malaria, s…" at bounding box center [431, 154] width 524 height 43
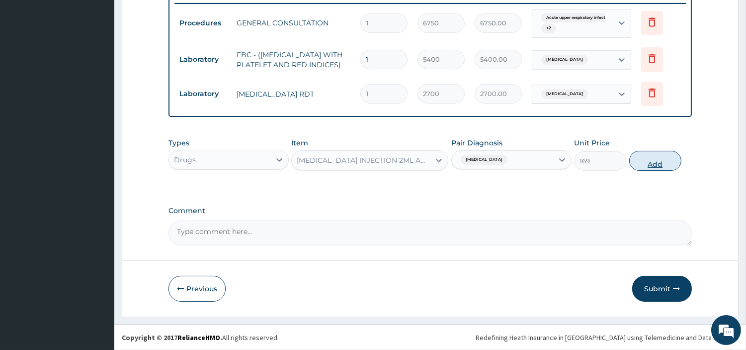
click at [655, 162] on button "Add" at bounding box center [656, 161] width 52 height 20
type input "0"
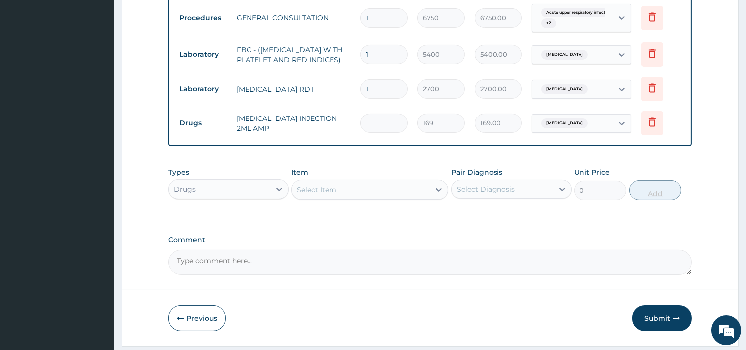
type input "0.00"
type input "2"
type input "338.00"
type input "2"
click at [345, 195] on div "Select Item" at bounding box center [361, 189] width 138 height 16
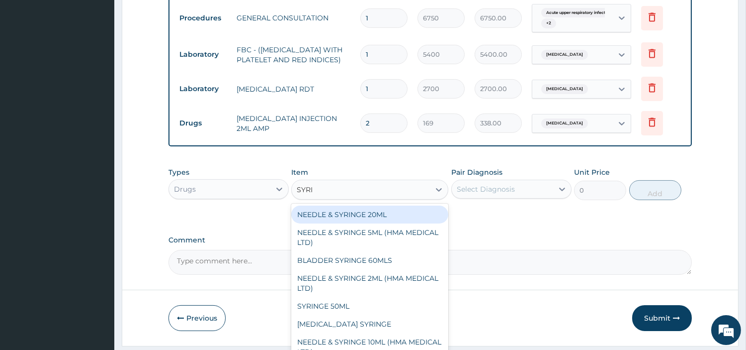
type input "SYRIN"
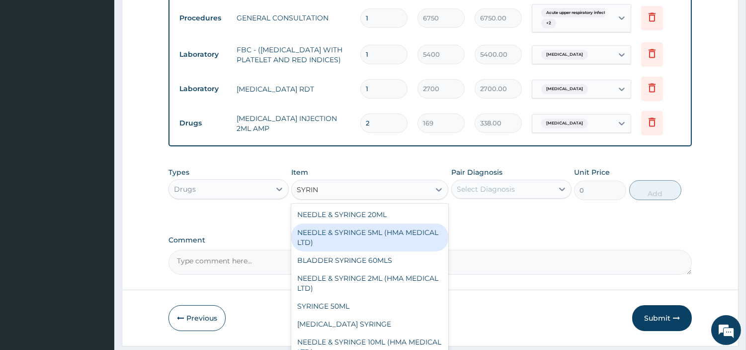
drag, startPoint x: 393, startPoint y: 240, endPoint x: 399, endPoint y: 236, distance: 7.5
click at [393, 240] on div "NEEDLE & SYRINGE 5ML (HMA MEDICAL LTD)" at bounding box center [369, 237] width 157 height 28
type input "192.5"
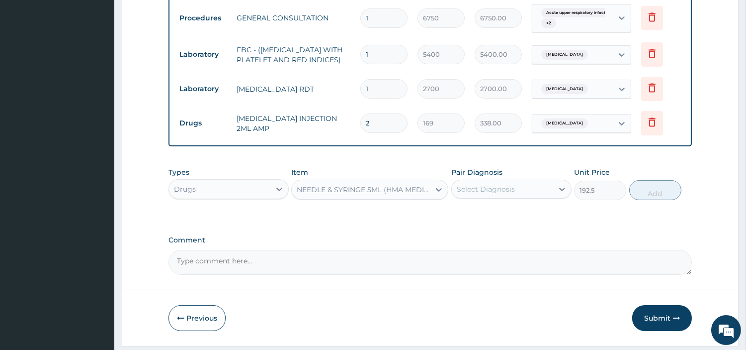
click at [491, 191] on div "Select Diagnosis" at bounding box center [486, 189] width 58 height 10
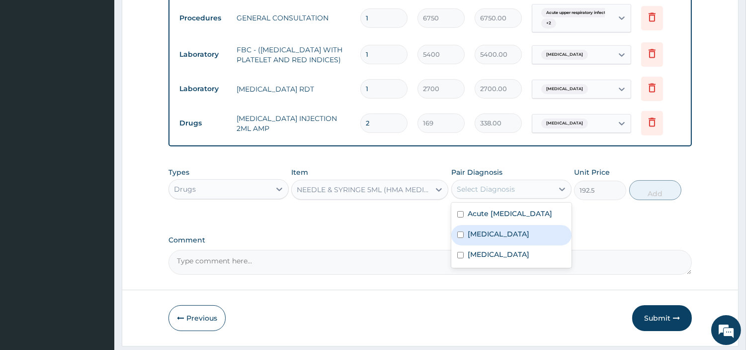
click at [501, 244] on div "Malaria" at bounding box center [512, 235] width 120 height 20
checkbox input "true"
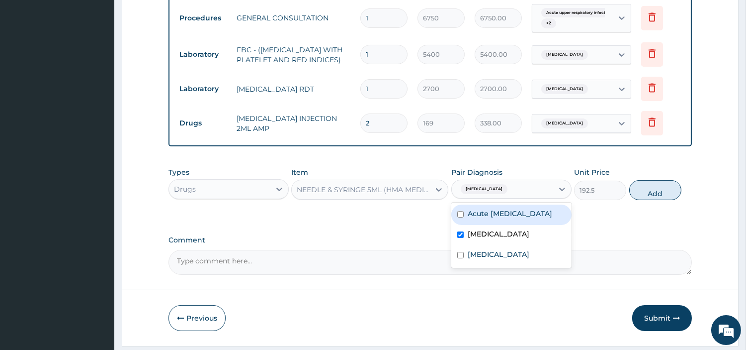
click at [552, 218] on label "Acute [MEDICAL_DATA]" at bounding box center [510, 213] width 85 height 10
checkbox input "true"
click at [655, 200] on button "Add" at bounding box center [656, 190] width 52 height 20
type input "0"
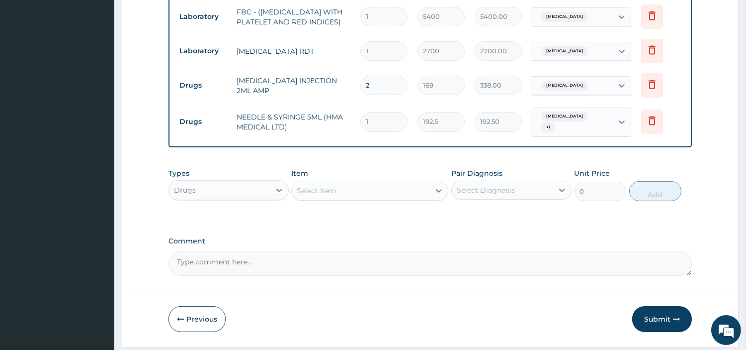
scroll to position [466, 0]
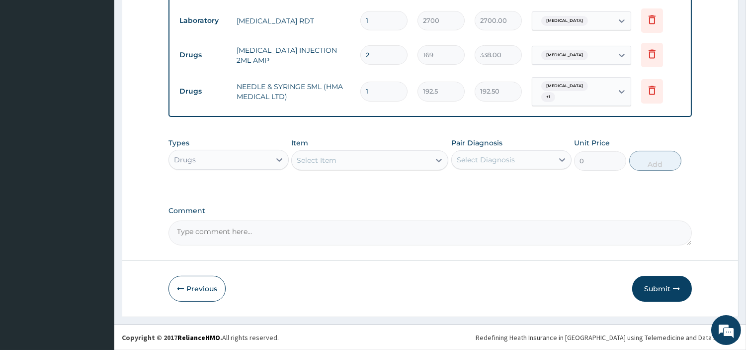
click at [403, 161] on div "Select Item" at bounding box center [361, 160] width 138 height 16
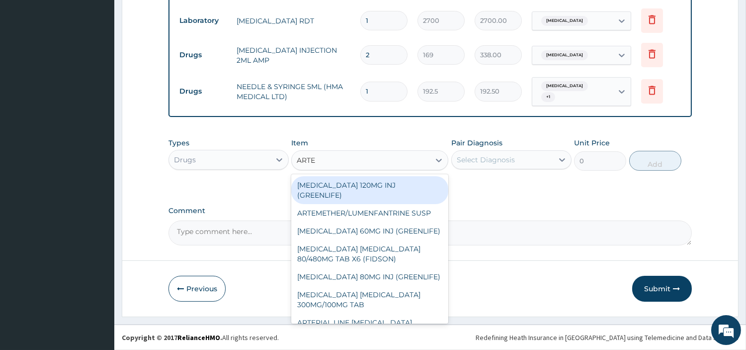
type input "ARTEM"
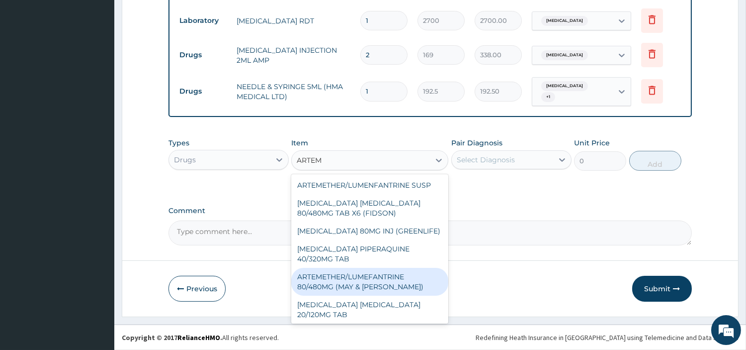
click at [406, 289] on div "ARTEMETHER/LUMEFANTRINE 80/480MG (MAY & BAKER)" at bounding box center [369, 282] width 157 height 28
type input "303.3257446289062"
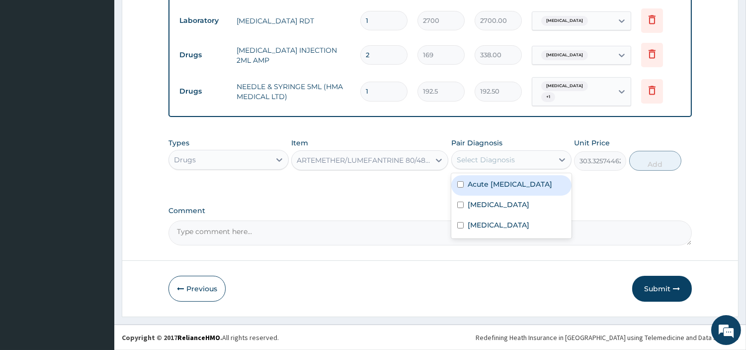
click at [492, 165] on div "Select Diagnosis" at bounding box center [502, 160] width 101 height 16
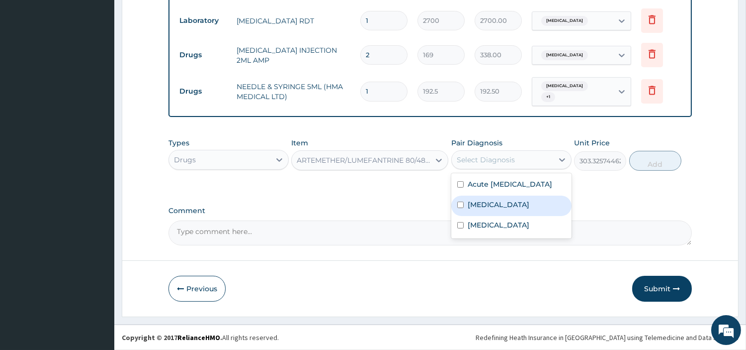
click at [498, 216] on div "Malaria" at bounding box center [512, 205] width 120 height 20
checkbox input "true"
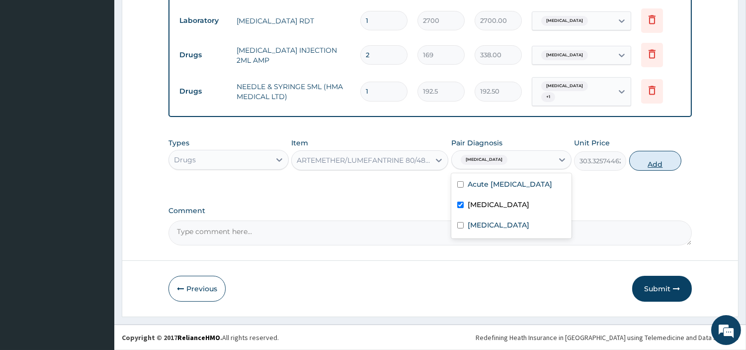
click at [652, 157] on button "Add" at bounding box center [656, 161] width 52 height 20
type input "0"
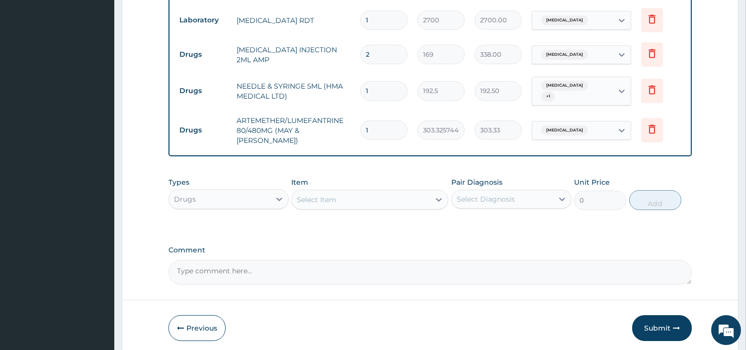
type input "0.00"
type input "6"
type input "1819.95"
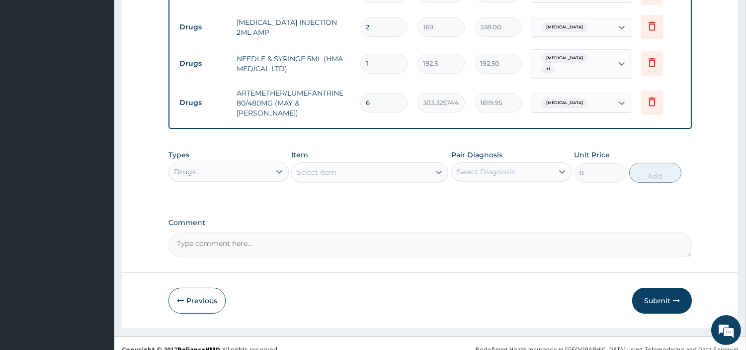
scroll to position [501, 0]
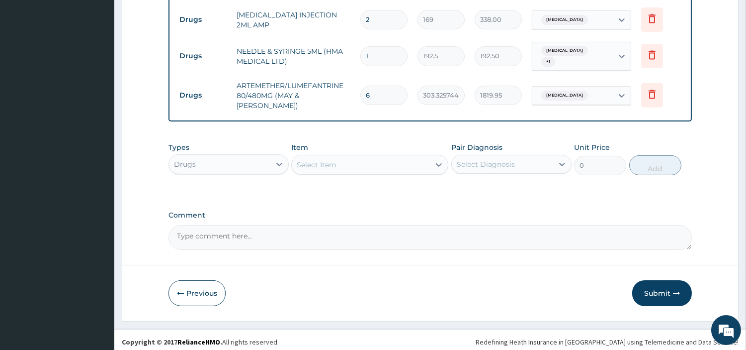
type input "6"
click at [354, 163] on div "Select Item" at bounding box center [361, 165] width 138 height 16
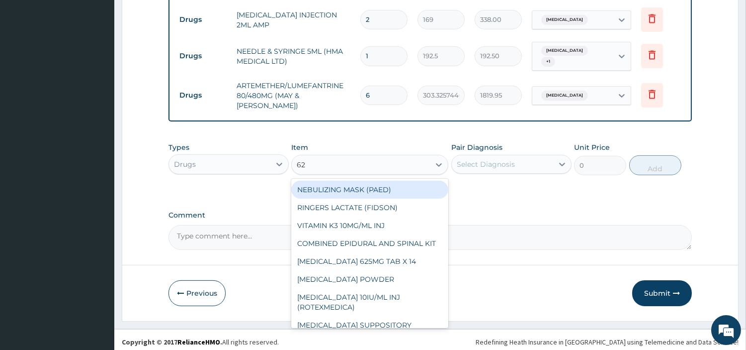
type input "625"
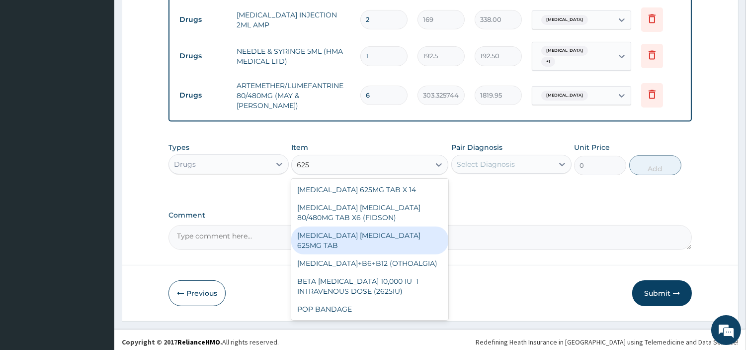
click at [401, 236] on div "AMOXICILLIN CLAVULANIC ACID 625MG TAB" at bounding box center [369, 240] width 157 height 28
type input "522.4974975585938"
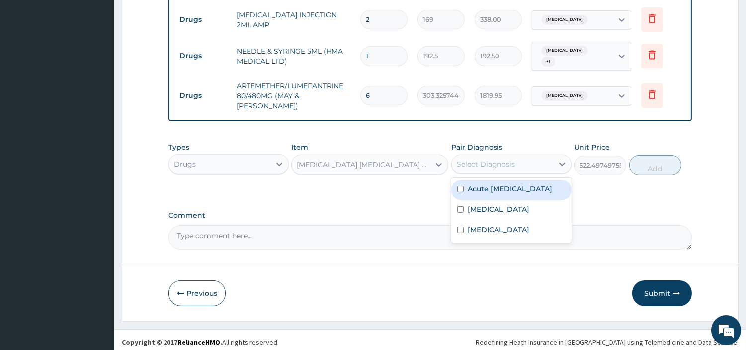
click at [526, 158] on div "Select Diagnosis" at bounding box center [502, 164] width 101 height 16
click at [527, 200] on div "Acute upper respiratory infection" at bounding box center [512, 190] width 120 height 20
checkbox input "true"
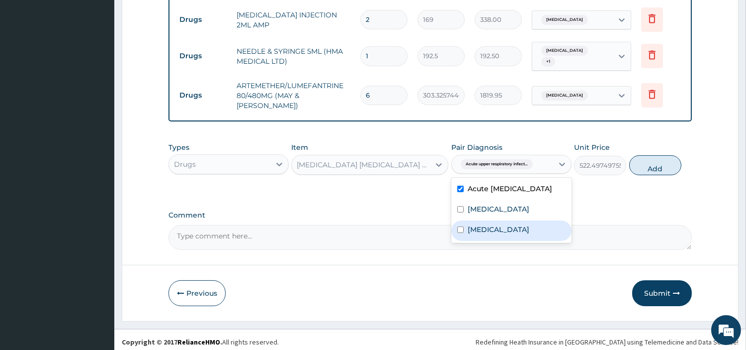
click at [513, 240] on div "Sepsis" at bounding box center [512, 230] width 120 height 20
checkbox input "true"
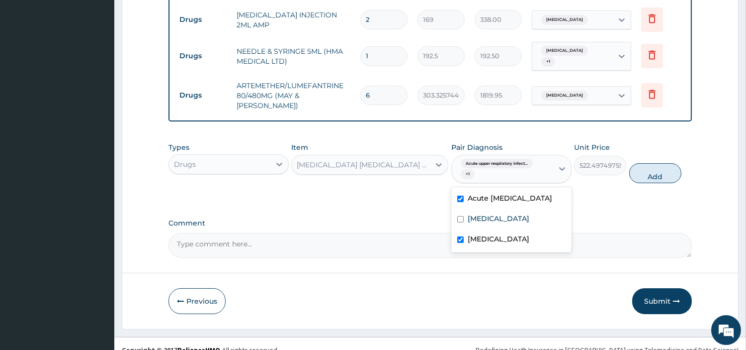
click at [651, 173] on button "Add" at bounding box center [656, 173] width 52 height 20
type input "0"
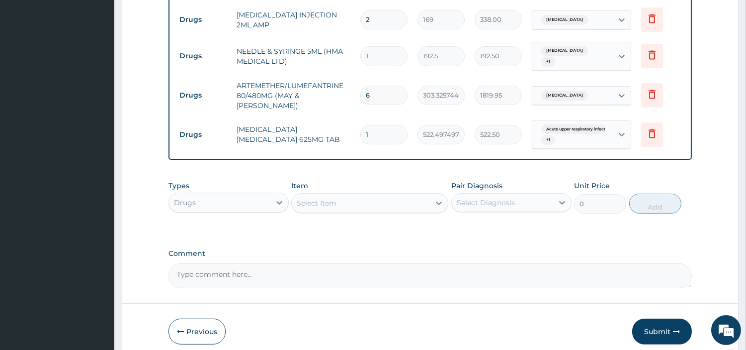
type input "14"
type input "7314.96"
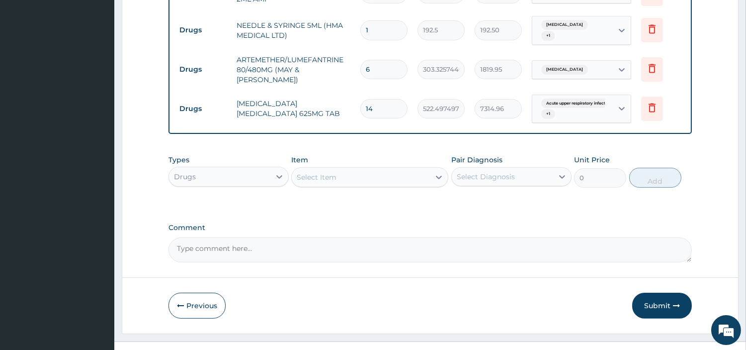
scroll to position [540, 0]
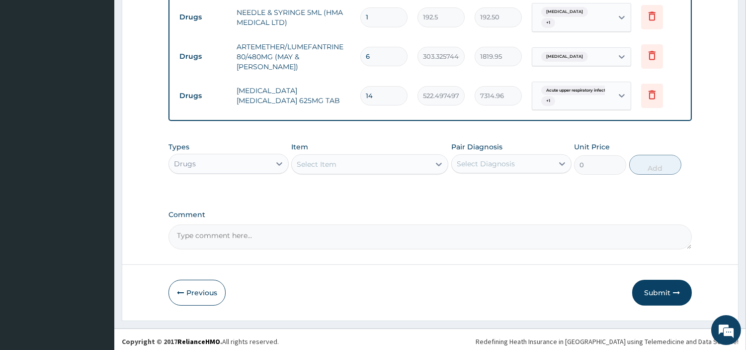
type input "14"
click at [359, 156] on div "Select Item" at bounding box center [361, 164] width 138 height 16
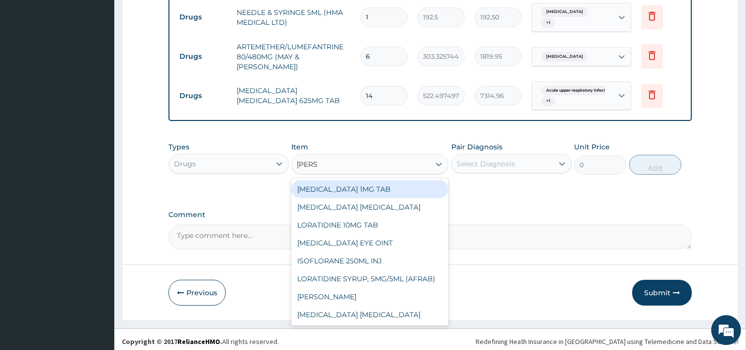
type input "LORAT"
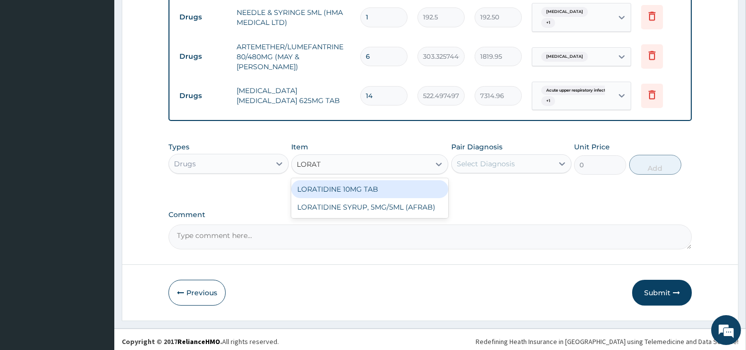
click at [368, 180] on div "LORATIDINE 10MG TAB" at bounding box center [369, 189] width 157 height 18
type input "40.95000076293945"
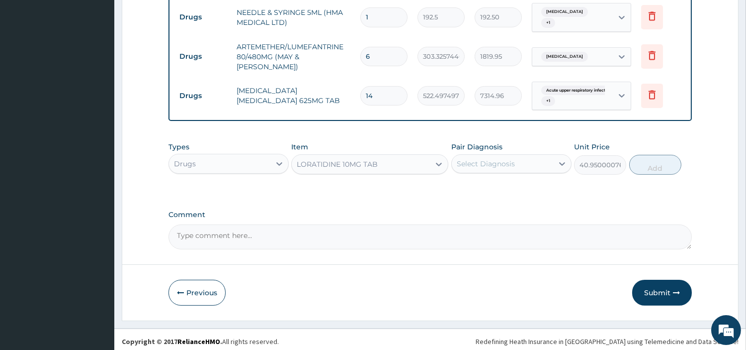
click at [476, 159] on div "Select Diagnosis" at bounding box center [486, 164] width 58 height 10
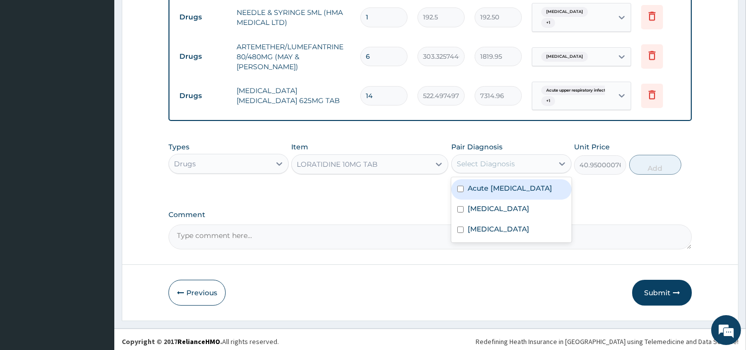
click at [483, 186] on label "Acute upper respiratory infection" at bounding box center [510, 188] width 85 height 10
checkbox input "true"
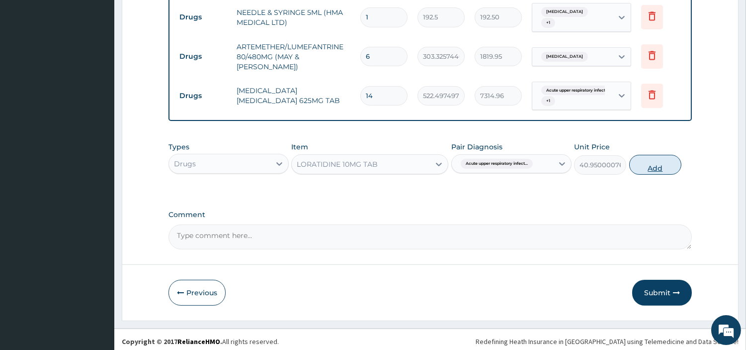
click at [655, 158] on button "Add" at bounding box center [656, 165] width 52 height 20
type input "0"
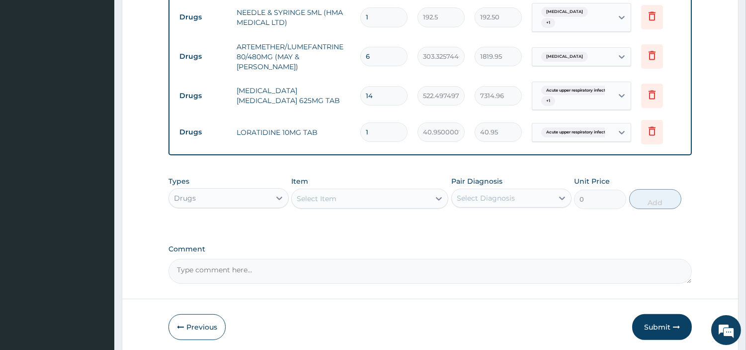
type input "10"
type input "409.50"
type input "10"
click at [374, 196] on div "Select Item" at bounding box center [361, 198] width 138 height 16
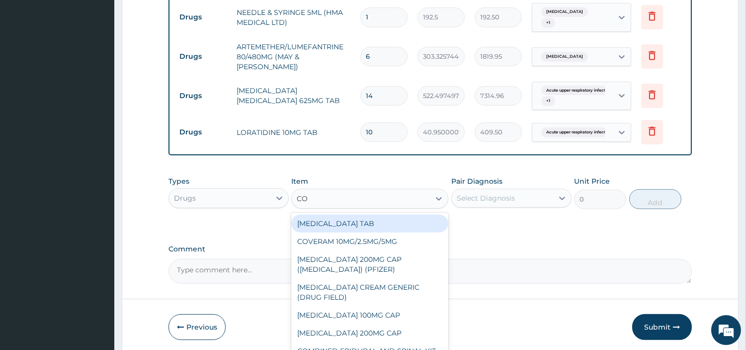
type input "COU"
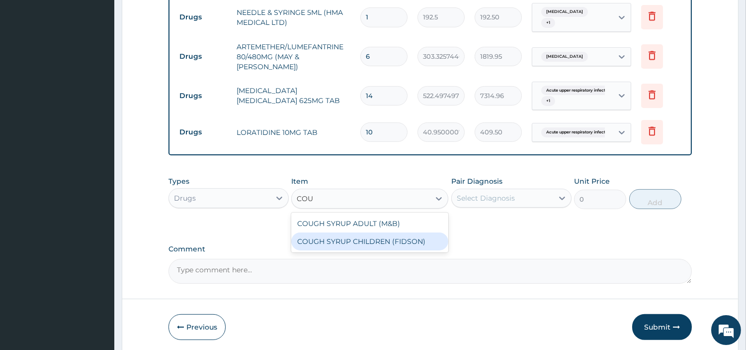
click at [389, 220] on div "COUGH SYRUP ADULT (M&B)" at bounding box center [369, 223] width 157 height 18
type input "1312.5"
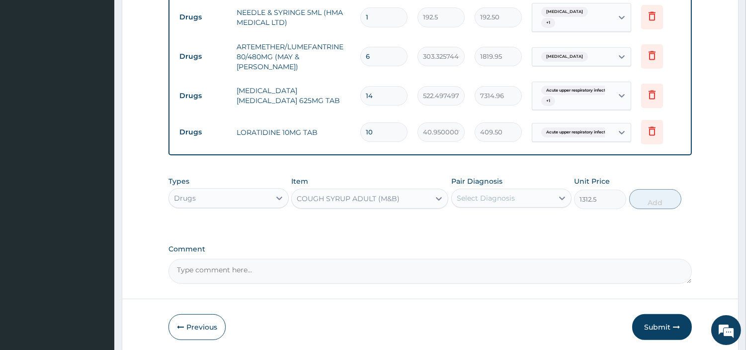
click at [495, 204] on div "Pair Diagnosis Select Diagnosis" at bounding box center [512, 192] width 120 height 33
click at [499, 195] on div "Select Diagnosis" at bounding box center [486, 198] width 58 height 10
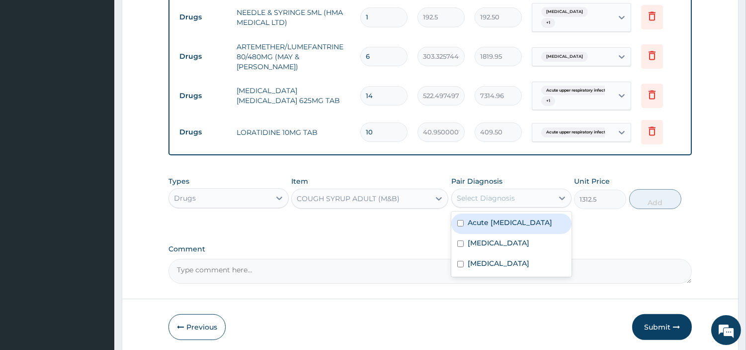
click at [501, 226] on label "Acute upper respiratory infection" at bounding box center [510, 222] width 85 height 10
checkbox input "true"
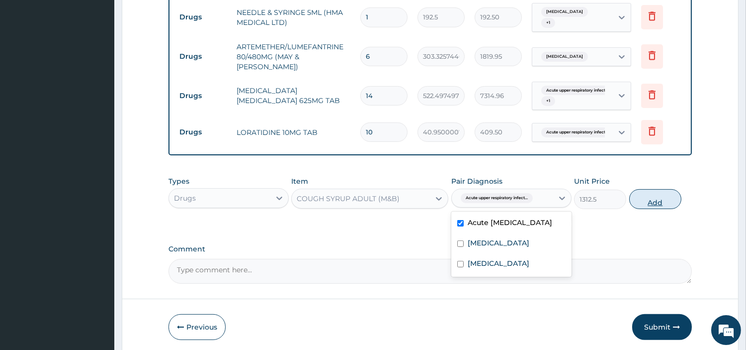
click at [636, 193] on button "Add" at bounding box center [656, 199] width 52 height 20
type input "0"
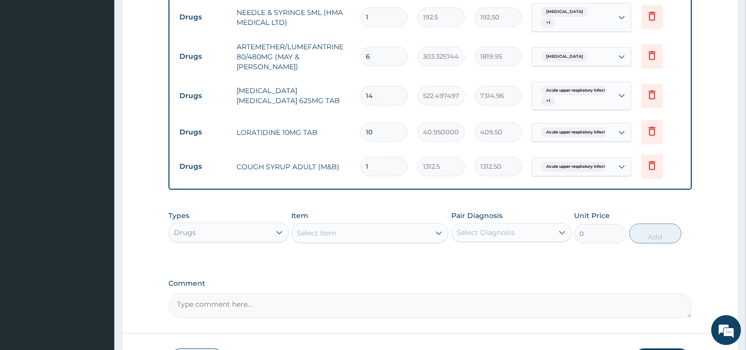
click at [430, 230] on div at bounding box center [439, 233] width 18 height 18
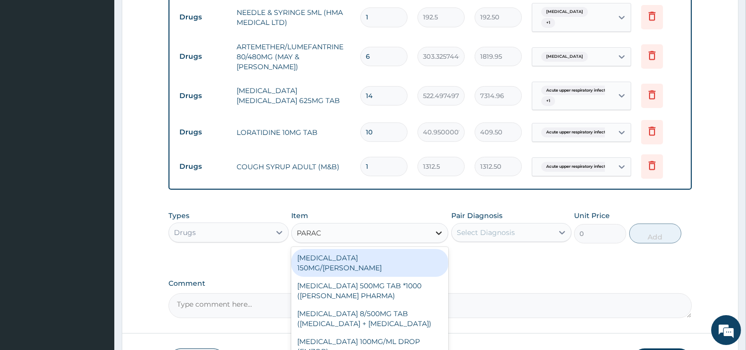
type input "PARACE"
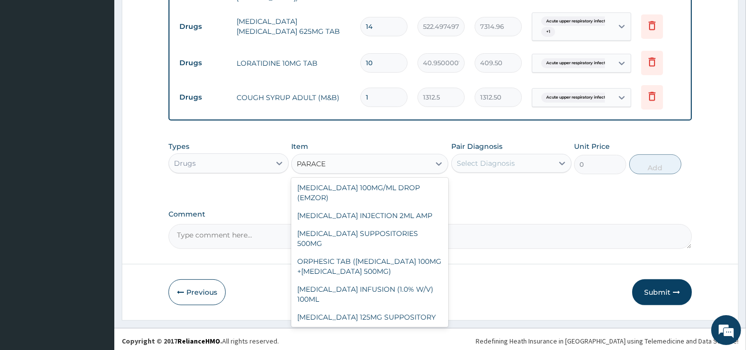
scroll to position [131, 0]
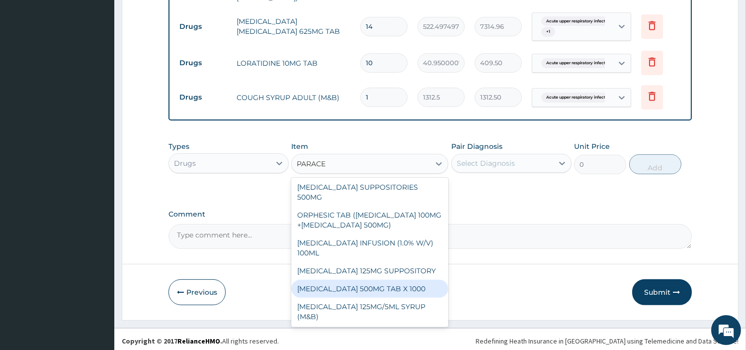
click at [386, 283] on div "PARACETAMOL 500MG TAB X 1000" at bounding box center [369, 288] width 157 height 18
type input "22.39999961853027"
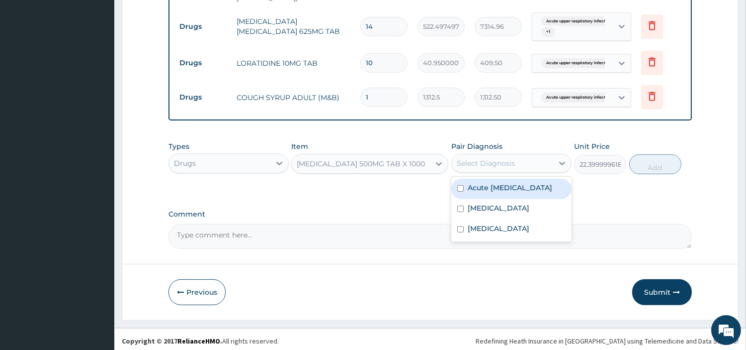
click at [523, 164] on div "Select Diagnosis" at bounding box center [502, 163] width 101 height 16
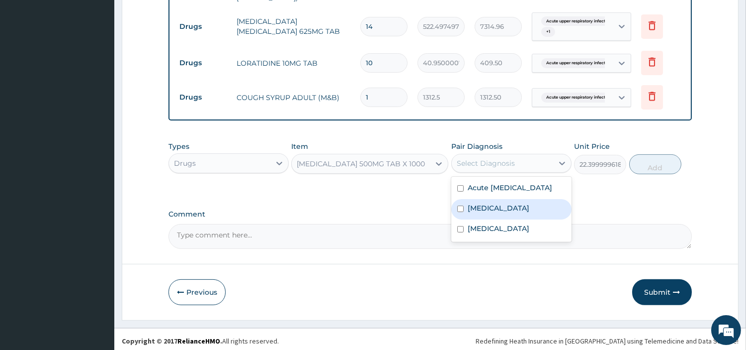
click at [506, 216] on div "Malaria" at bounding box center [512, 209] width 120 height 20
checkbox input "true"
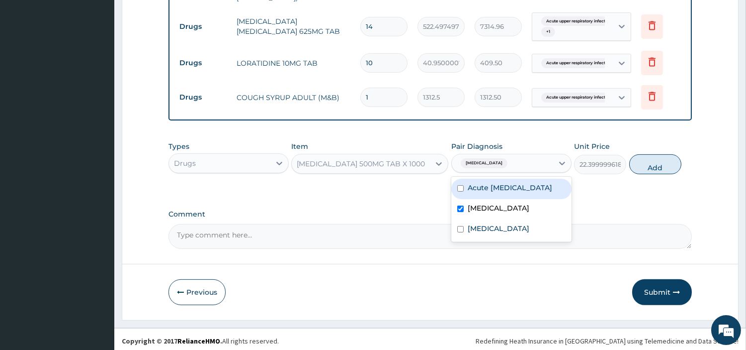
drag, startPoint x: 513, startPoint y: 199, endPoint x: 525, endPoint y: 191, distance: 14.8
click at [511, 199] on div "Acute upper respiratory infection" at bounding box center [512, 189] width 120 height 20
checkbox input "true"
click at [662, 157] on button "Add" at bounding box center [656, 164] width 52 height 20
type input "0"
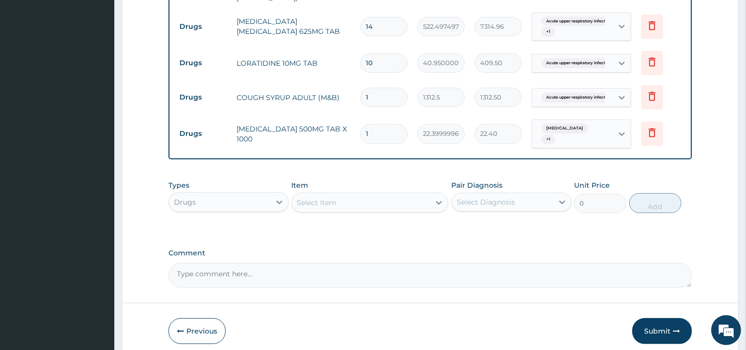
type input "18"
type input "403.20"
type input "18"
click at [657, 322] on button "Submit" at bounding box center [662, 331] width 60 height 26
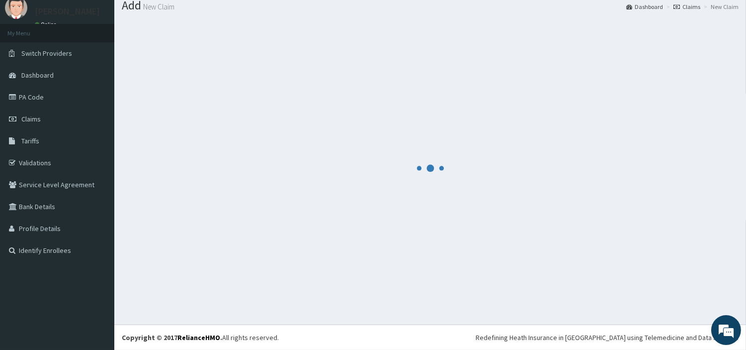
scroll to position [33, 0]
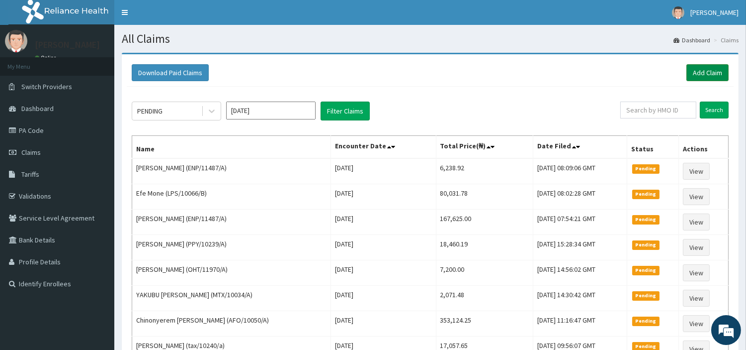
click at [705, 76] on link "Add Claim" at bounding box center [708, 72] width 42 height 17
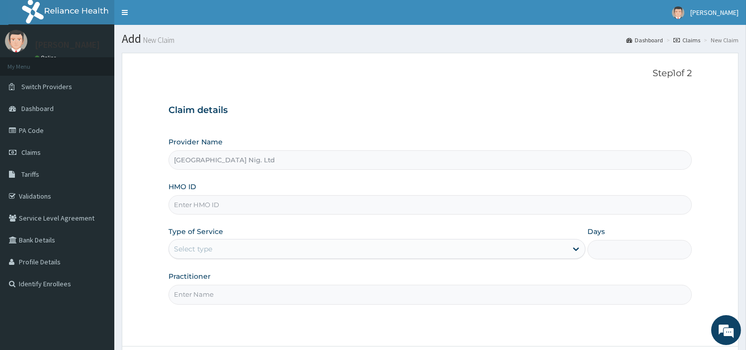
click at [275, 210] on input "HMO ID" at bounding box center [431, 204] width 524 height 19
paste input "BOI/10029/A"
type input "BOI/10029/A"
click at [202, 247] on div "Select type" at bounding box center [193, 249] width 38 height 10
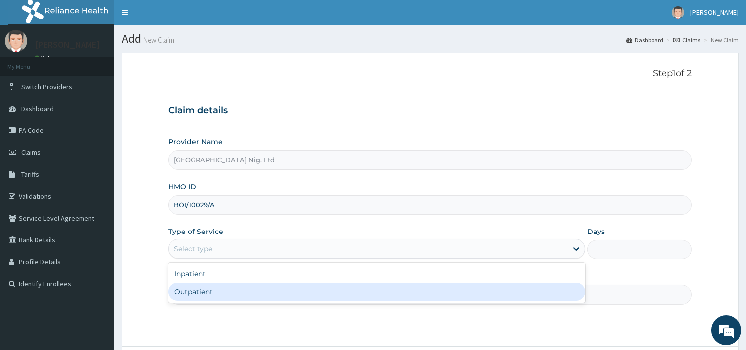
click at [204, 295] on div "Outpatient" at bounding box center [377, 291] width 417 height 18
type input "1"
click at [204, 295] on input "Practitioner" at bounding box center [431, 293] width 524 height 19
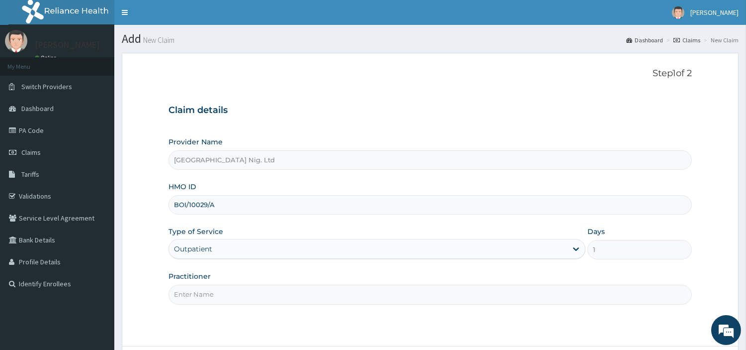
paste input "Ikeasogbe Chukwuemeka"
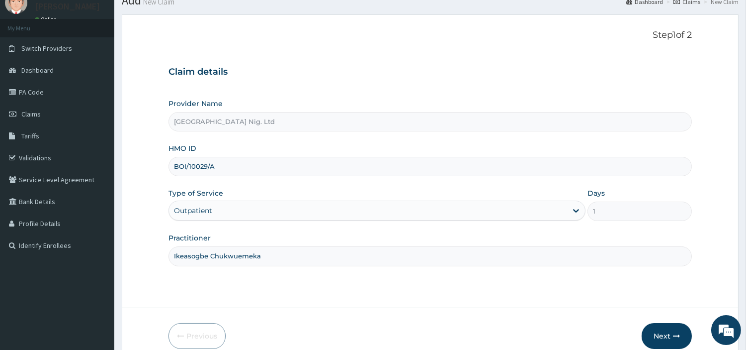
scroll to position [86, 0]
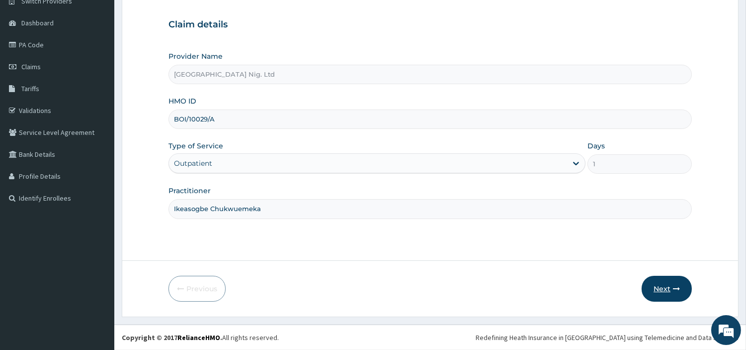
type input "Ikeasogbe Chukwuemeka"
click at [673, 281] on button "Next" at bounding box center [667, 288] width 50 height 26
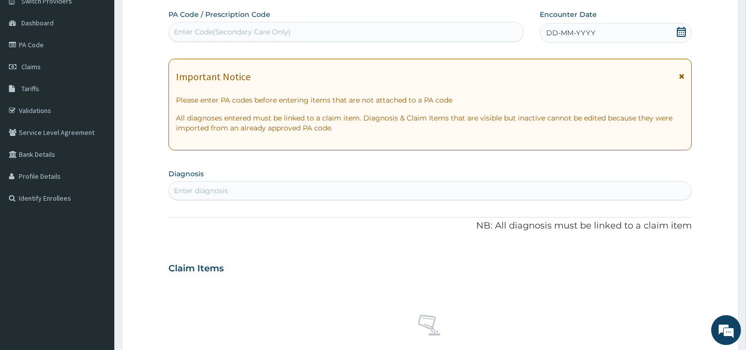
click at [434, 32] on div "Enter Code(Secondary Care Only)" at bounding box center [346, 32] width 355 height 16
paste input "PA/0D7626"
type input "PA/0D7626"
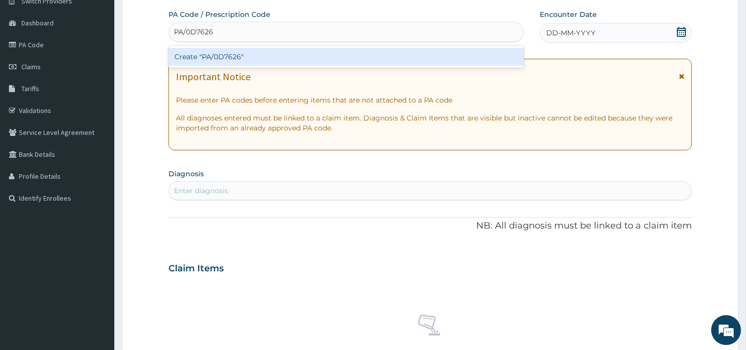
click at [423, 58] on div "Create "PA/0D7626"" at bounding box center [347, 57] width 356 height 18
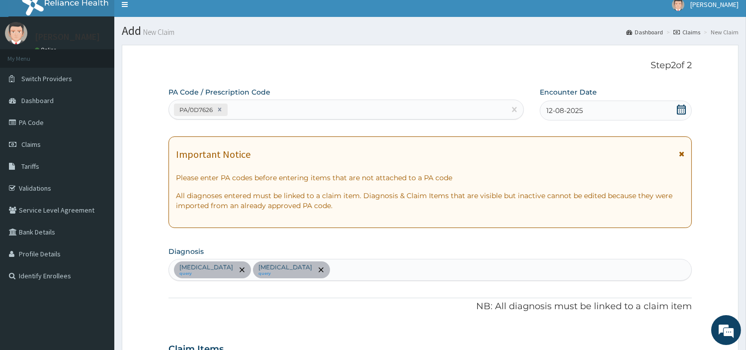
scroll to position [0, 0]
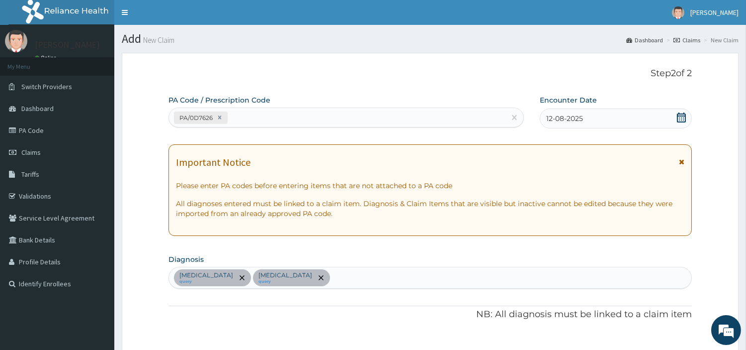
click at [283, 120] on div "PA/0D7626" at bounding box center [337, 117] width 337 height 16
paste input "PA/D7AB15"
type input "PA/D7AB15"
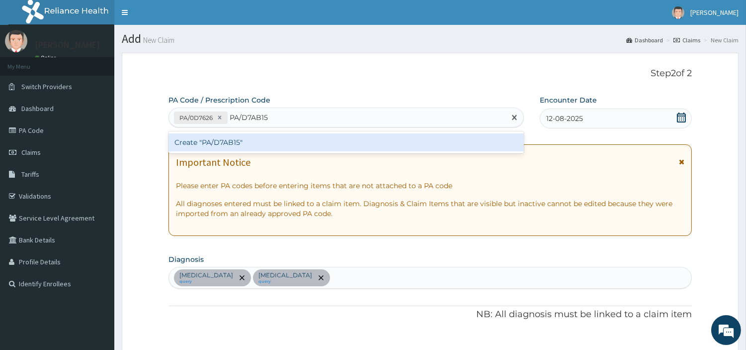
click at [205, 143] on div "Create "PA/D7AB15"" at bounding box center [347, 142] width 356 height 18
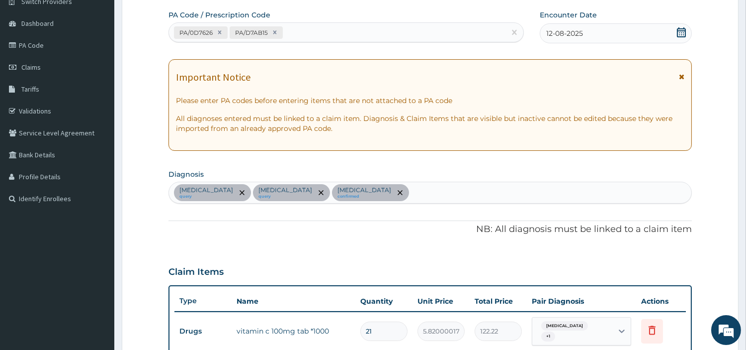
scroll to position [59, 0]
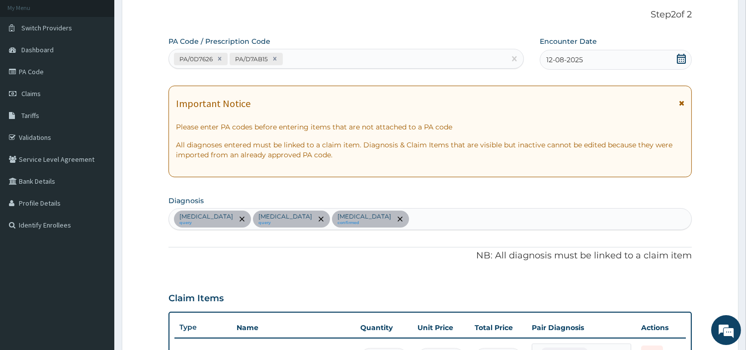
click at [296, 58] on div "PA/0D7626 PA/D7AB15" at bounding box center [337, 59] width 337 height 16
paste input "PA/8B5B66"
type input "PA/8B5B66"
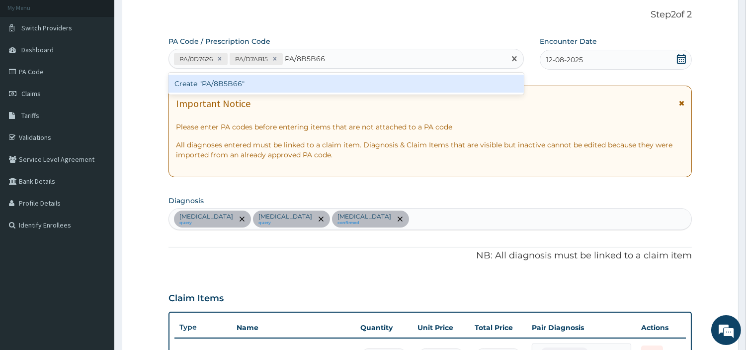
click at [271, 85] on div "Create "PA/8B5B66"" at bounding box center [347, 84] width 356 height 18
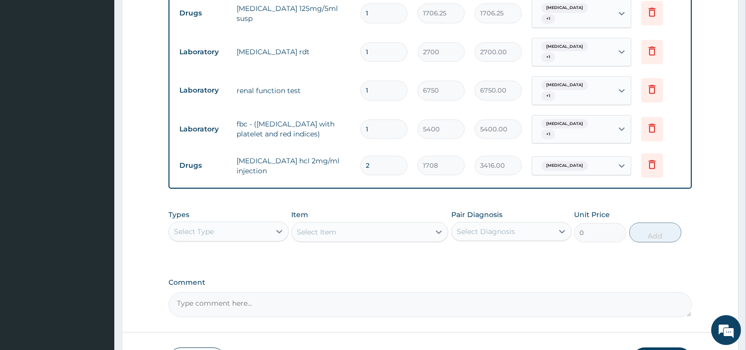
scroll to position [561, 0]
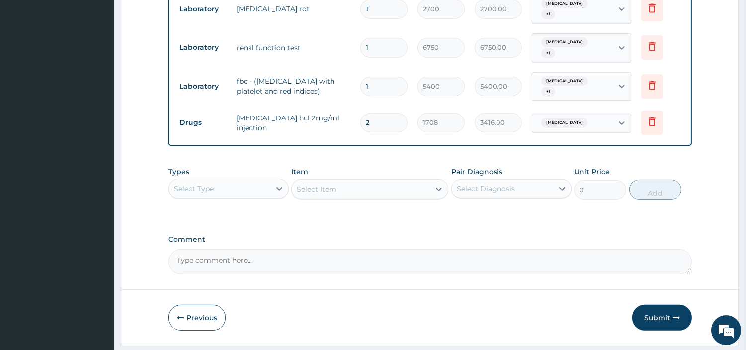
click at [250, 179] on div "Select Type" at bounding box center [229, 189] width 120 height 20
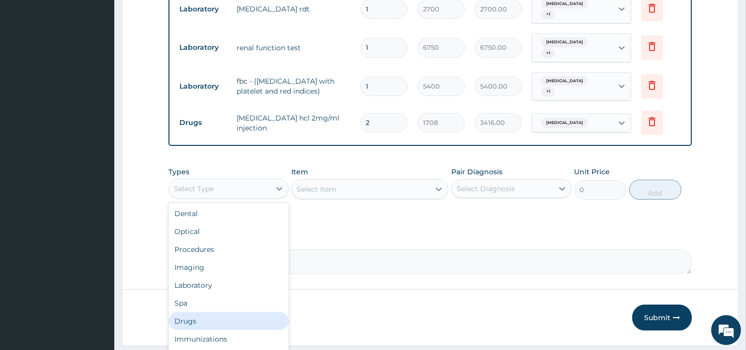
click at [209, 312] on div "Drugs" at bounding box center [229, 321] width 120 height 18
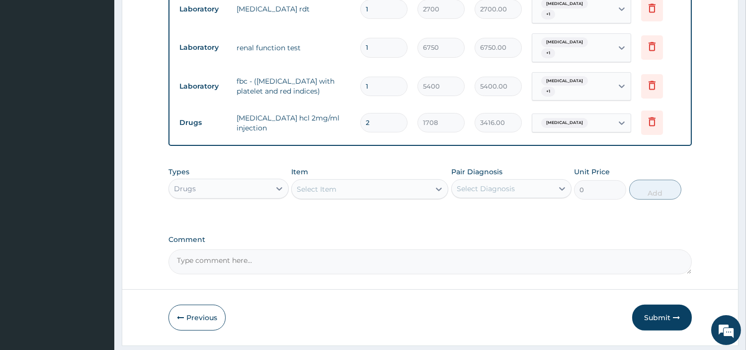
click at [406, 181] on div "Select Item" at bounding box center [361, 189] width 138 height 16
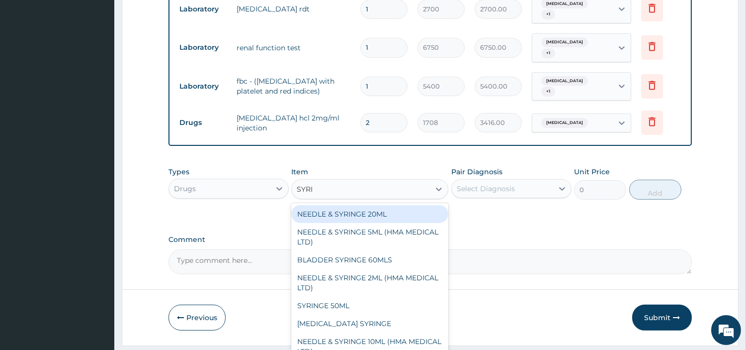
type input "SYRIN"
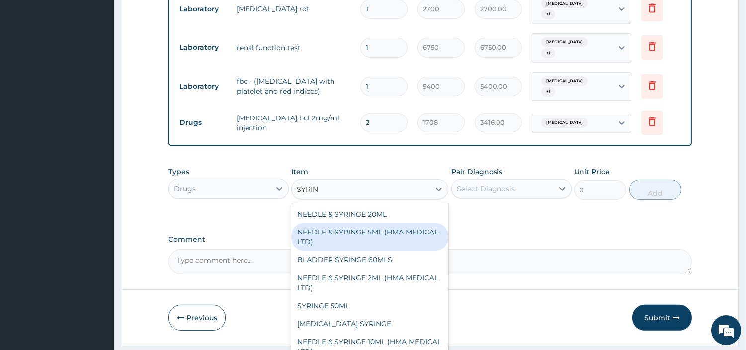
click at [395, 223] on div "NEEDLE & SYRINGE 5ML (HMA MEDICAL LTD)" at bounding box center [369, 237] width 157 height 28
type input "192.5"
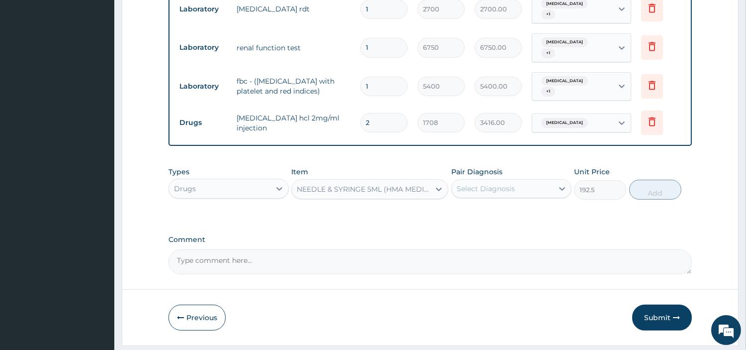
click at [455, 173] on div "Types Drugs Item NEEDLE & SYRINGE 5ML (HMA MEDICAL LTD) Pair Diagnosis Select D…" at bounding box center [431, 183] width 524 height 43
click at [461, 181] on div "Select Diagnosis" at bounding box center [502, 189] width 101 height 16
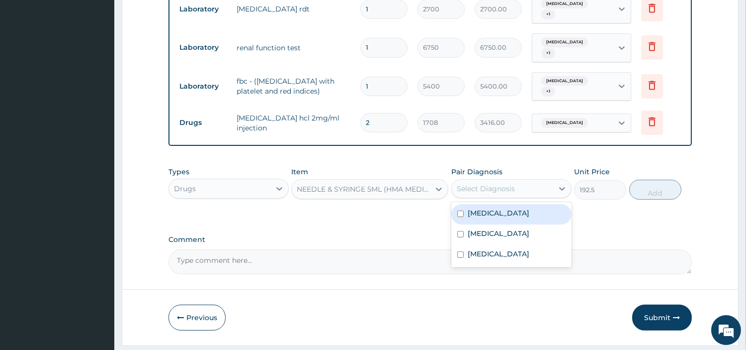
click at [463, 210] on input "checkbox" at bounding box center [460, 213] width 6 height 6
checkbox input "true"
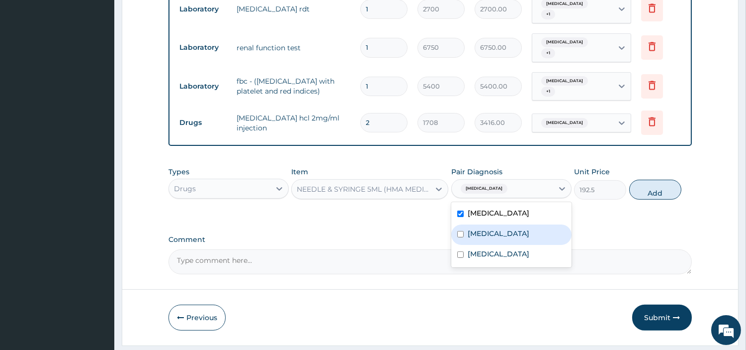
drag, startPoint x: 467, startPoint y: 205, endPoint x: 469, endPoint y: 213, distance: 8.2
click at [468, 228] on label "Gastritis" at bounding box center [499, 233] width 62 height 10
checkbox input "true"
click at [473, 249] on label "Malaria" at bounding box center [499, 254] width 62 height 10
checkbox input "true"
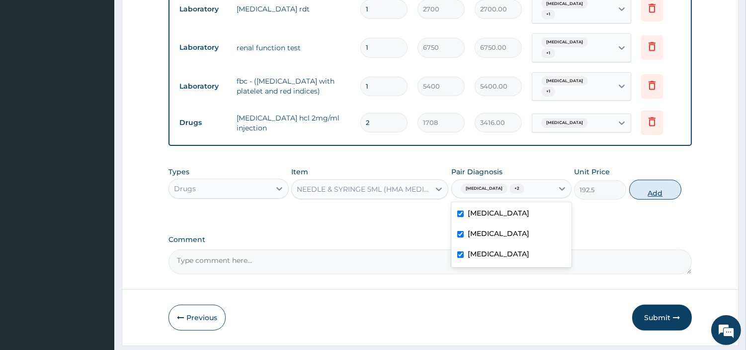
click at [658, 180] on button "Add" at bounding box center [656, 190] width 52 height 20
type input "0"
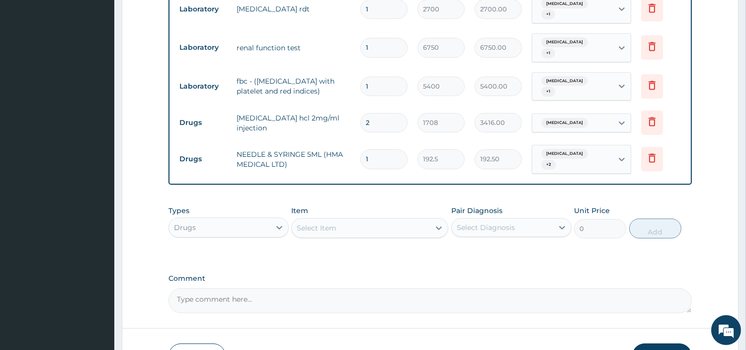
click at [609, 73] on div "Malaria + 1" at bounding box center [573, 87] width 81 height 28
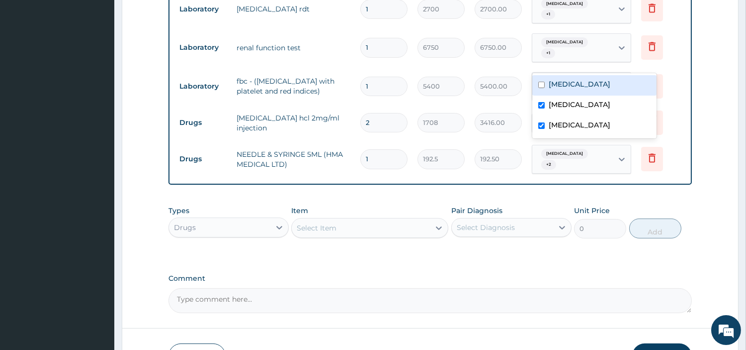
click at [553, 85] on label "Sepsis" at bounding box center [580, 84] width 62 height 10
checkbox input "true"
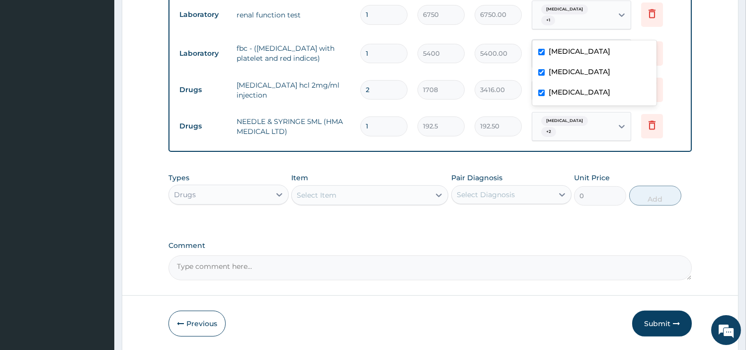
scroll to position [596, 0]
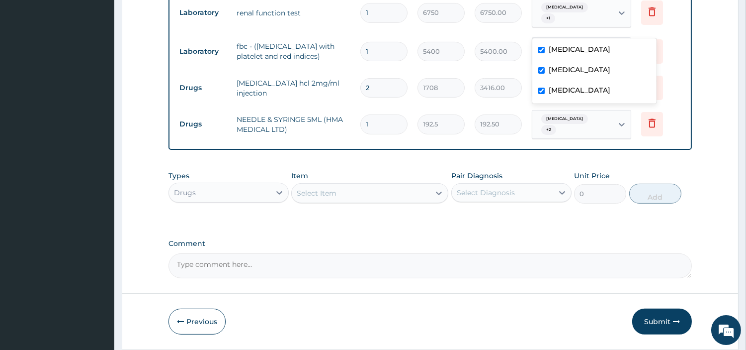
click at [267, 184] on div "Drugs" at bounding box center [219, 192] width 101 height 16
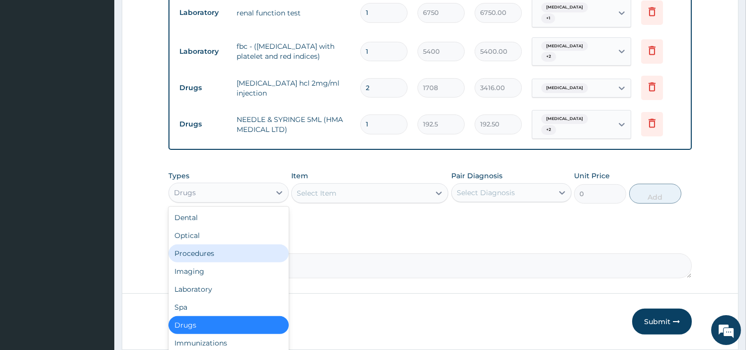
drag, startPoint x: 225, startPoint y: 222, endPoint x: 244, endPoint y: 219, distance: 18.7
click at [225, 244] on div "Procedures" at bounding box center [229, 253] width 120 height 18
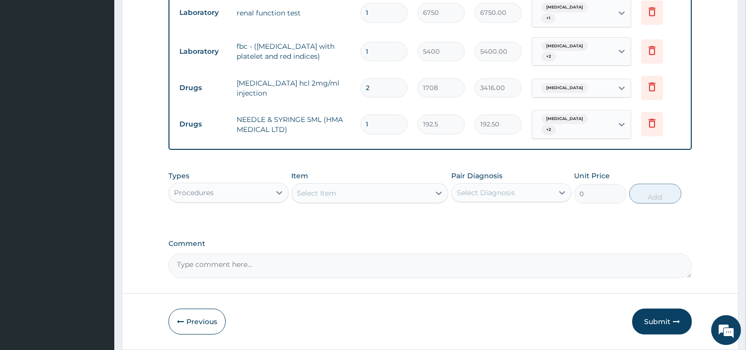
click at [336, 183] on div "Select Item" at bounding box center [369, 193] width 157 height 20
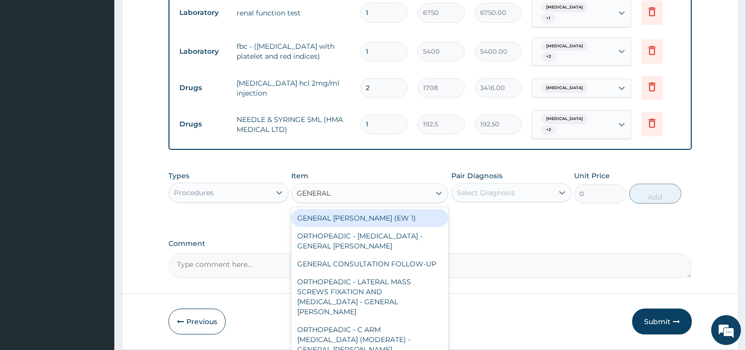
type input "GENERAL C"
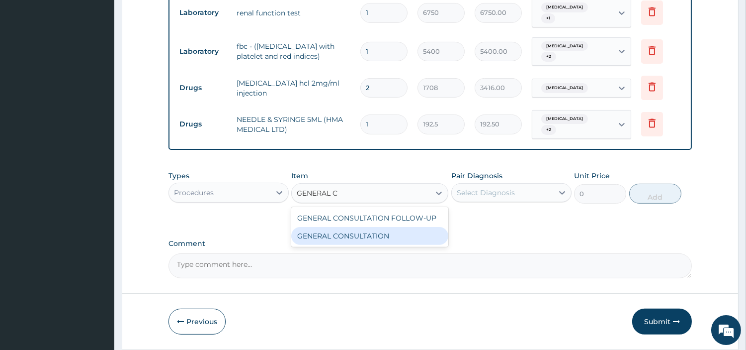
click at [374, 227] on div "GENERAL CONSULTATION" at bounding box center [369, 236] width 157 height 18
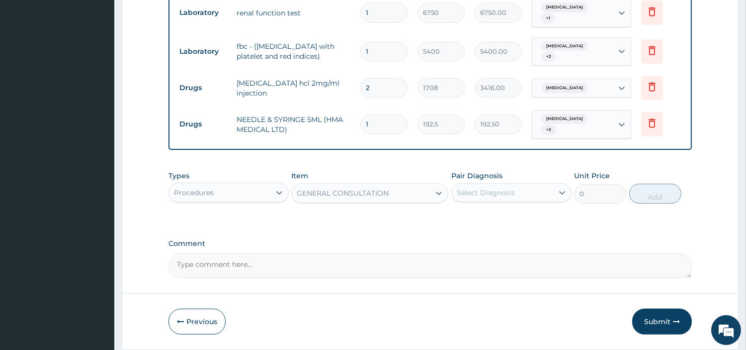
type input "6750"
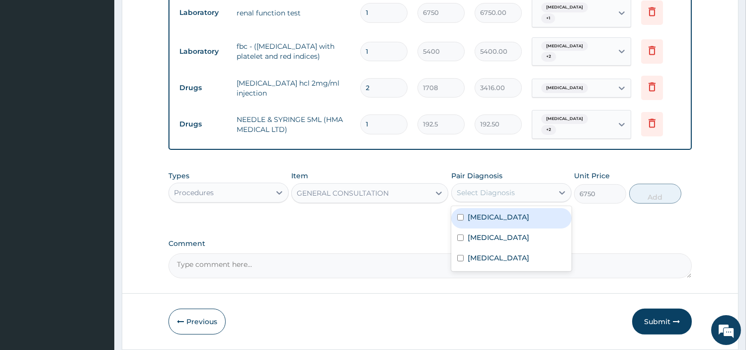
click at [477, 187] on div "Select Diagnosis" at bounding box center [486, 192] width 58 height 10
click at [479, 208] on div "Sepsis" at bounding box center [512, 218] width 120 height 20
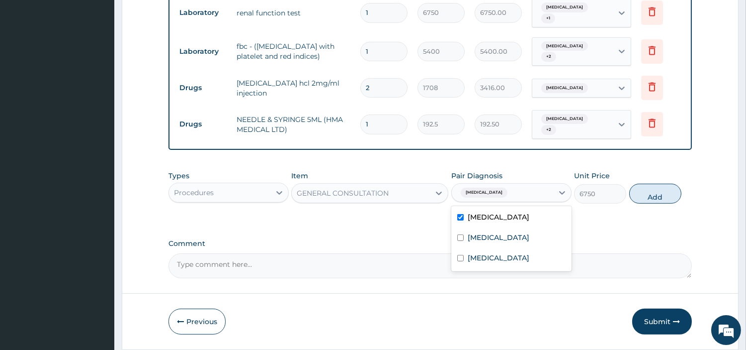
checkbox input "true"
click at [484, 228] on div "Gastritis" at bounding box center [512, 238] width 120 height 20
checkbox input "true"
drag, startPoint x: 486, startPoint y: 227, endPoint x: 585, endPoint y: 181, distance: 109.2
click at [486, 253] on label "Malaria" at bounding box center [499, 258] width 62 height 10
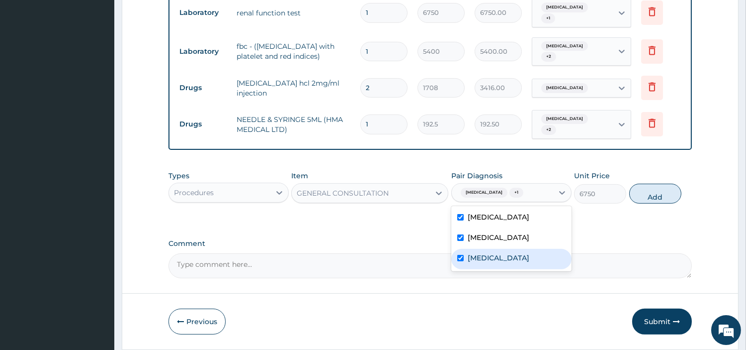
checkbox input "true"
click at [645, 183] on button "Add" at bounding box center [656, 193] width 52 height 20
type input "0"
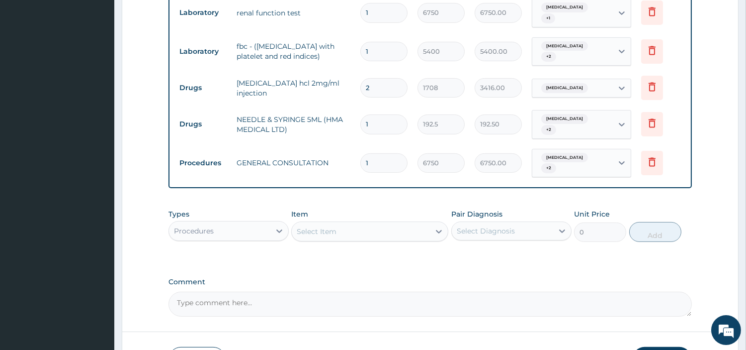
drag, startPoint x: 629, startPoint y: 330, endPoint x: 649, endPoint y: 317, distance: 23.7
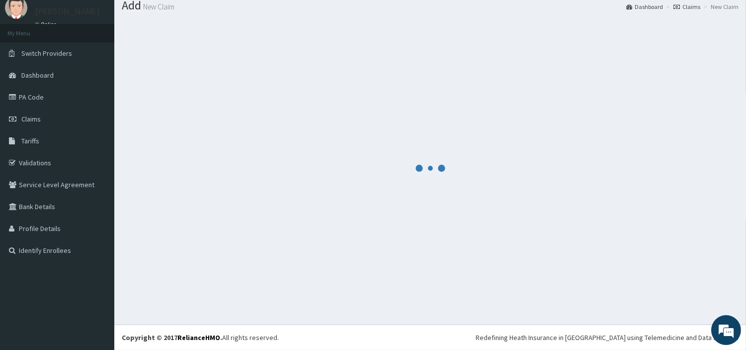
scroll to position [33, 0]
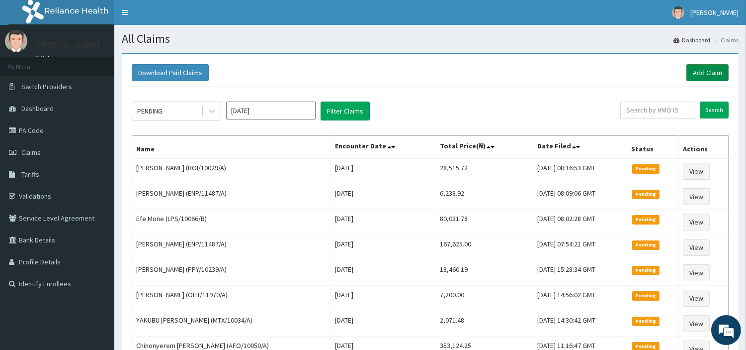
click at [704, 67] on link "Add Claim" at bounding box center [708, 72] width 42 height 17
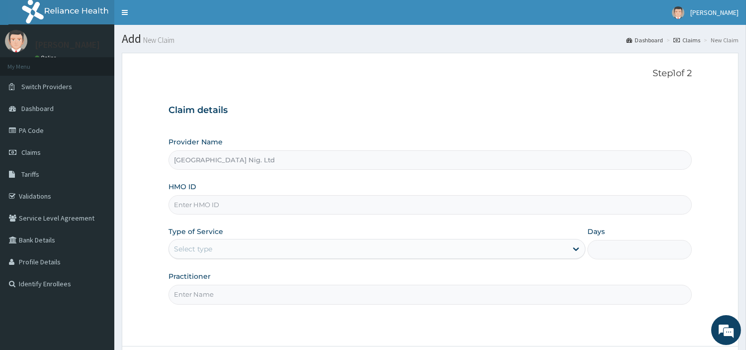
click at [214, 204] on input "HMO ID" at bounding box center [431, 204] width 524 height 19
paste input "PFS/10026/A"
type input "PFS/10026/A"
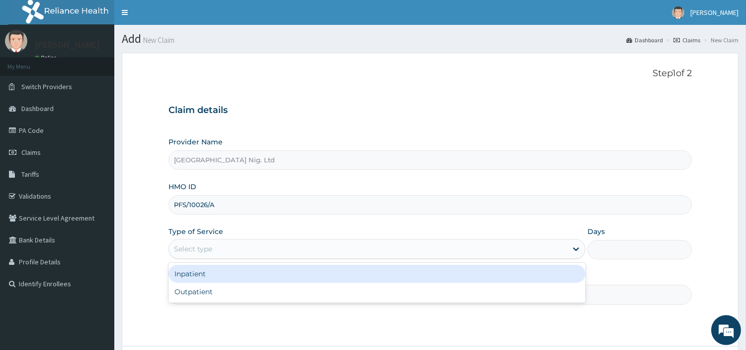
click at [224, 242] on div "Select type" at bounding box center [368, 249] width 398 height 16
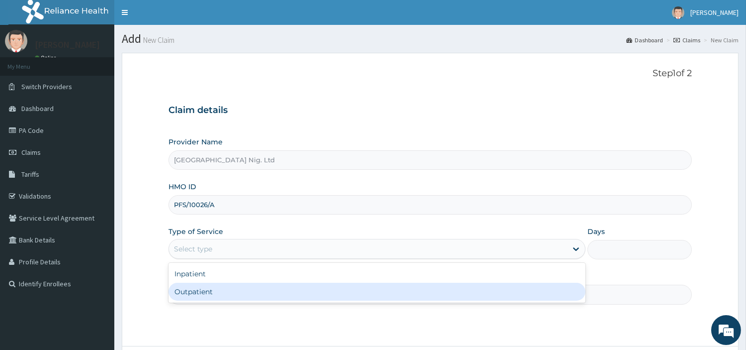
click at [208, 288] on div "Outpatient" at bounding box center [377, 291] width 417 height 18
type input "1"
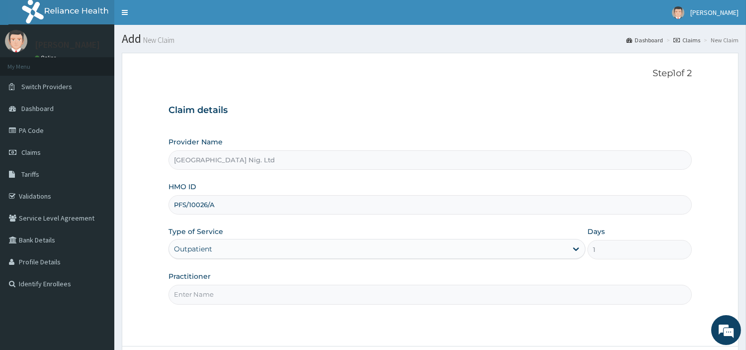
click at [208, 288] on input "Practitioner" at bounding box center [431, 293] width 524 height 19
paste input "[PERSON_NAME]"
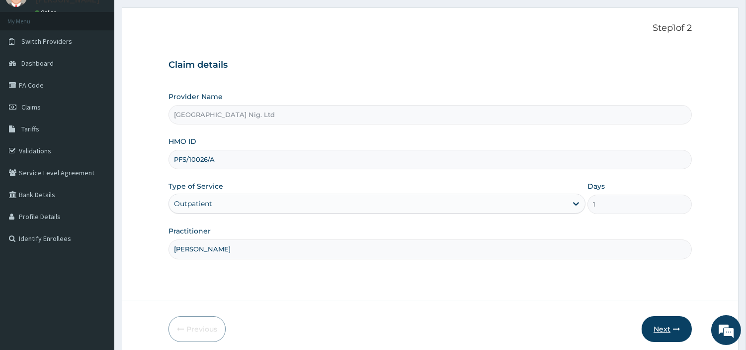
scroll to position [86, 0]
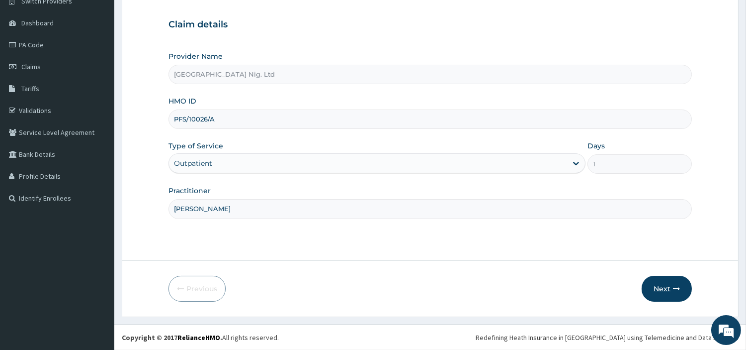
type input "Omodamiro Bamitale"
click at [679, 289] on icon "button" at bounding box center [676, 288] width 7 height 7
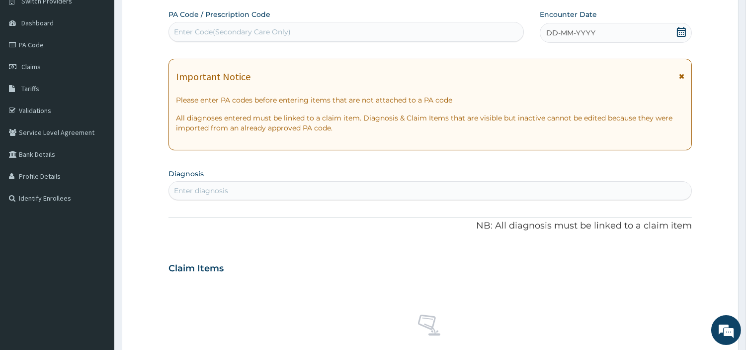
click at [374, 26] on div "Enter Code(Secondary Care Only)" at bounding box center [346, 32] width 355 height 16
paste input "PA/7D66A6"
type input "PA/7D66A6"
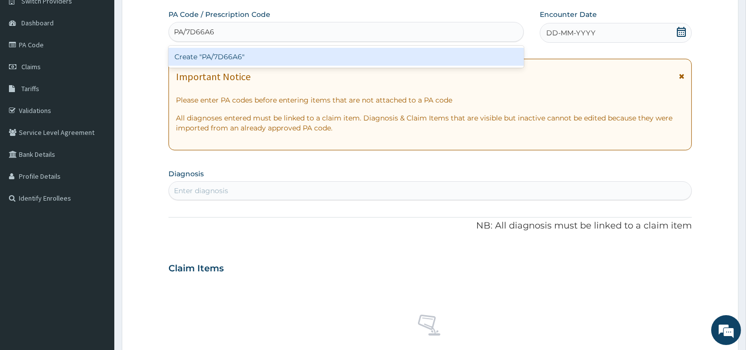
click at [419, 61] on div "Create "PA/7D66A6"" at bounding box center [347, 57] width 356 height 18
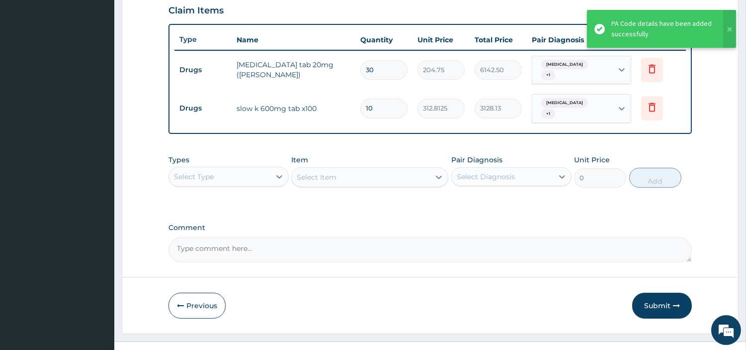
scroll to position [354, 0]
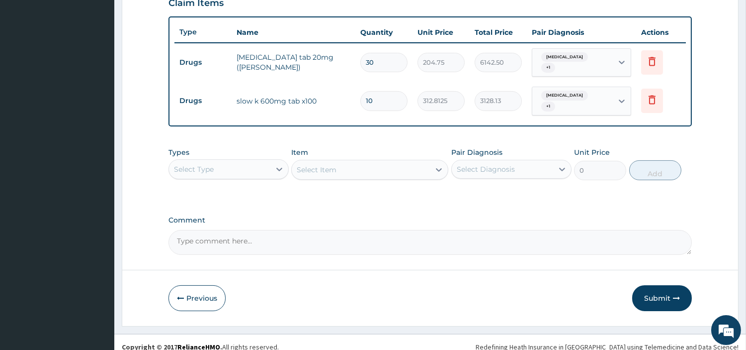
click at [577, 58] on span "Hyperlipidemia" at bounding box center [565, 57] width 47 height 10
click at [661, 295] on button "Submit" at bounding box center [662, 298] width 60 height 26
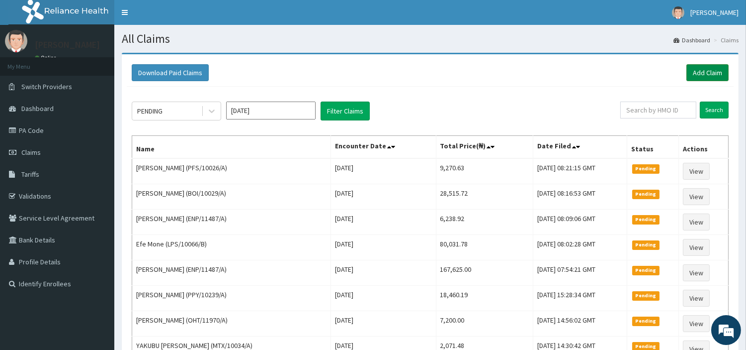
click at [706, 67] on link "Add Claim" at bounding box center [708, 72] width 42 height 17
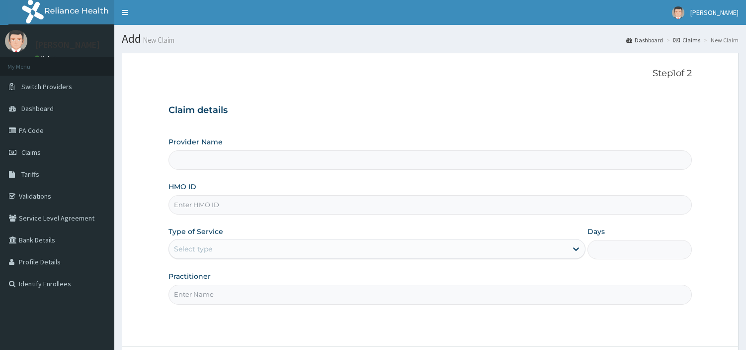
click at [300, 202] on input "HMO ID" at bounding box center [431, 204] width 524 height 19
type input "R-Jolad Hospital Nig. Ltd"
type input "SLT/10128/A"
click at [222, 250] on div "Select type" at bounding box center [368, 249] width 398 height 16
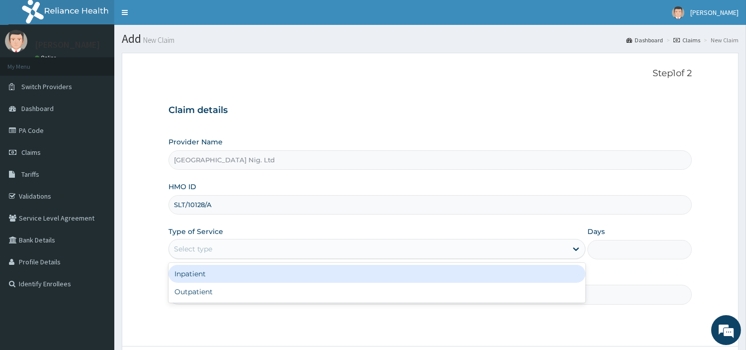
click at [229, 289] on div "Outpatient" at bounding box center [377, 291] width 417 height 18
type input "1"
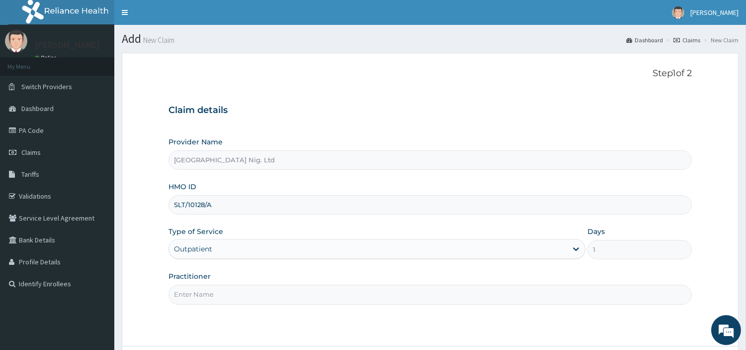
click at [228, 289] on input "Practitioner" at bounding box center [431, 293] width 524 height 19
paste input "GBADAMOSI ALIU"
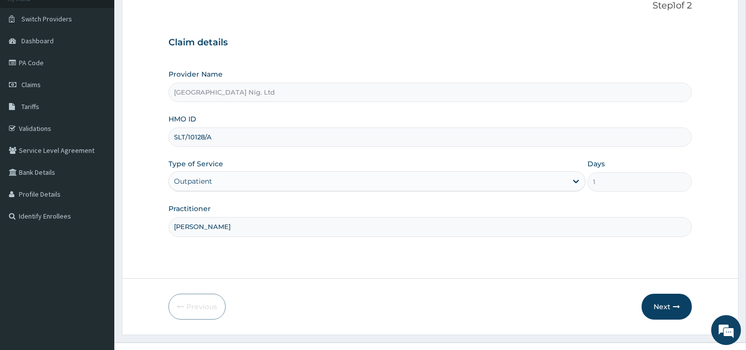
scroll to position [86, 0]
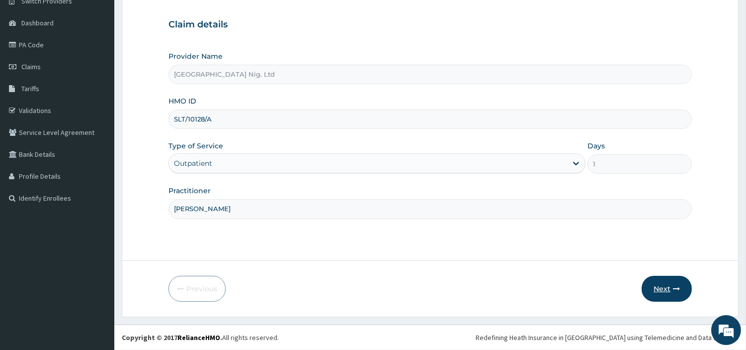
type input "GBADAMOSI ALIU"
click at [680, 283] on button "Next" at bounding box center [667, 288] width 50 height 26
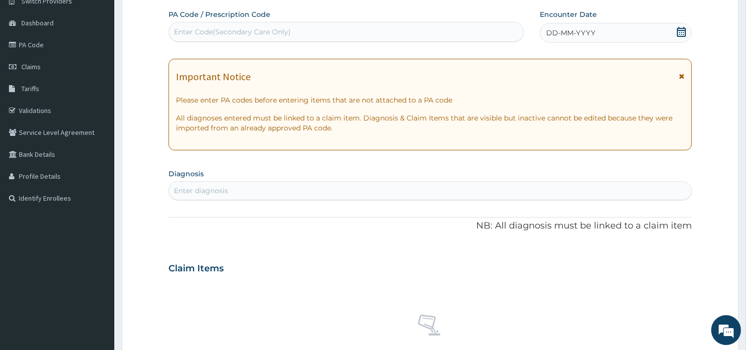
click at [405, 33] on div "Enter Code(Secondary Care Only)" at bounding box center [346, 32] width 355 height 16
paste input "PA/166CC5"
type input "PA/166CC5"
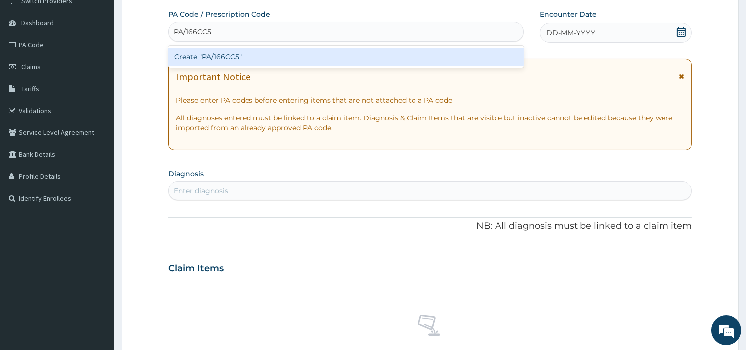
click at [431, 63] on div "Create "PA/166CC5"" at bounding box center [347, 57] width 356 height 18
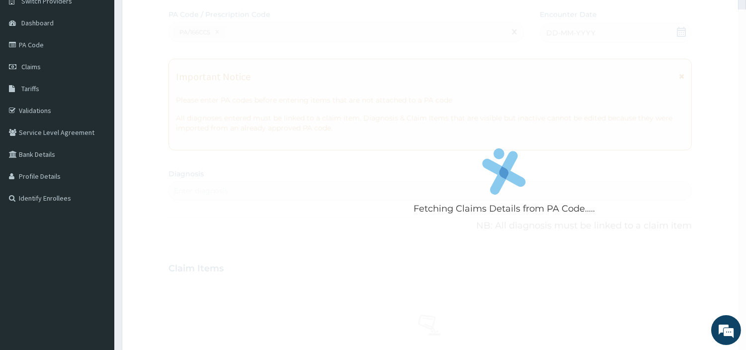
scroll to position [0, 0]
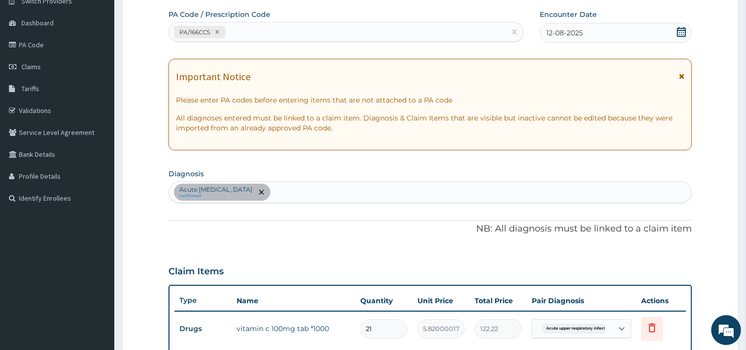
click at [247, 31] on div "PA/166CC5" at bounding box center [337, 32] width 337 height 16
paste input "PA/6B1D5F"
type input "PA/6B1D5F"
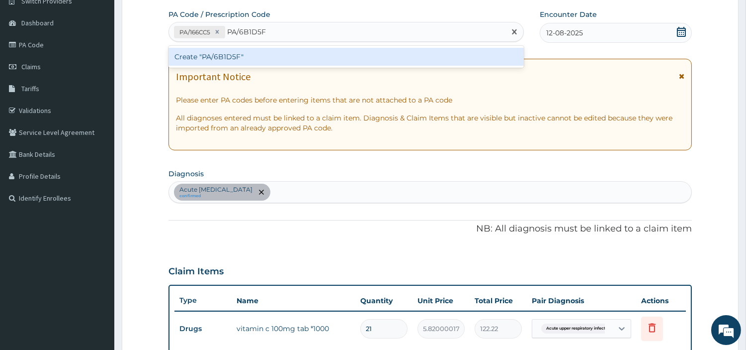
click at [200, 58] on div "Create "PA/6B1D5F"" at bounding box center [347, 57] width 356 height 18
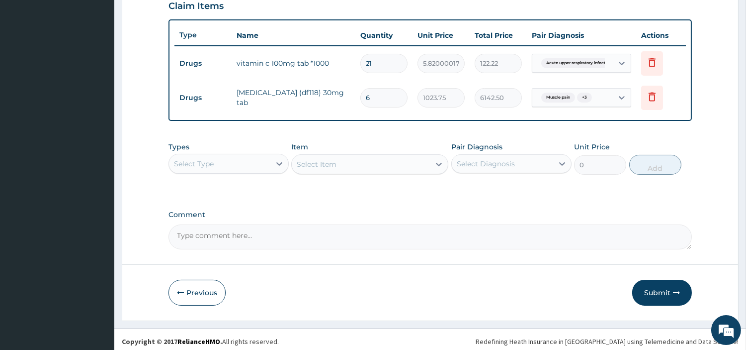
scroll to position [354, 0]
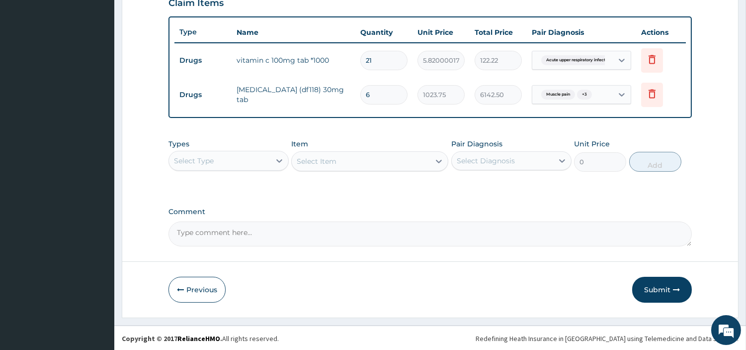
drag, startPoint x: 257, startPoint y: 158, endPoint x: 256, endPoint y: 166, distance: 7.5
click at [257, 158] on div "Select Type" at bounding box center [219, 161] width 101 height 16
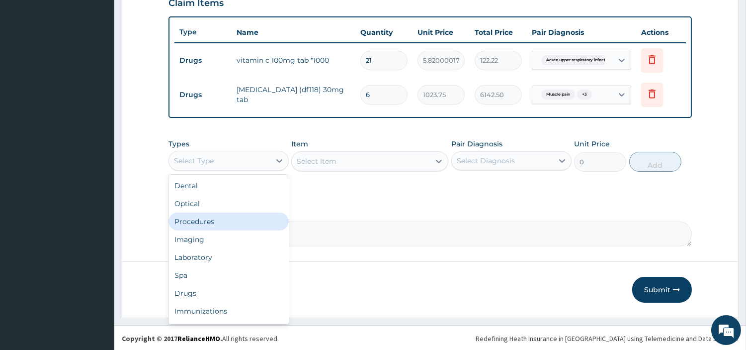
click at [246, 216] on div "Procedures" at bounding box center [229, 221] width 120 height 18
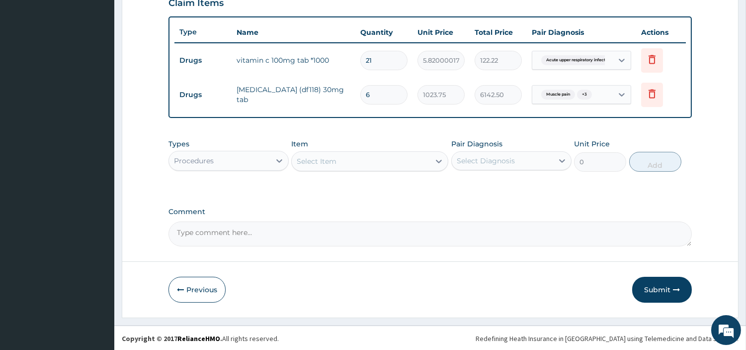
click at [375, 168] on div "Select Item" at bounding box center [369, 161] width 157 height 20
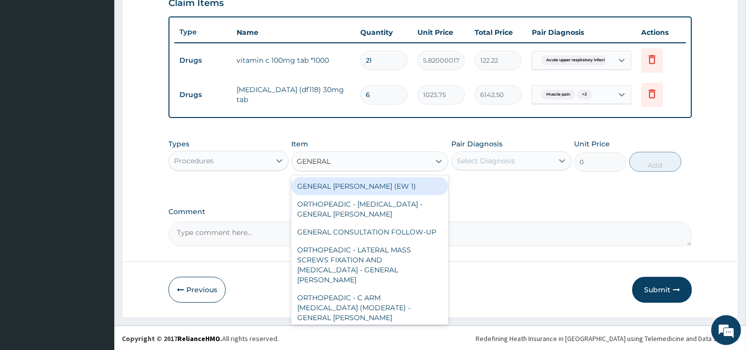
type input "GENERAL C"
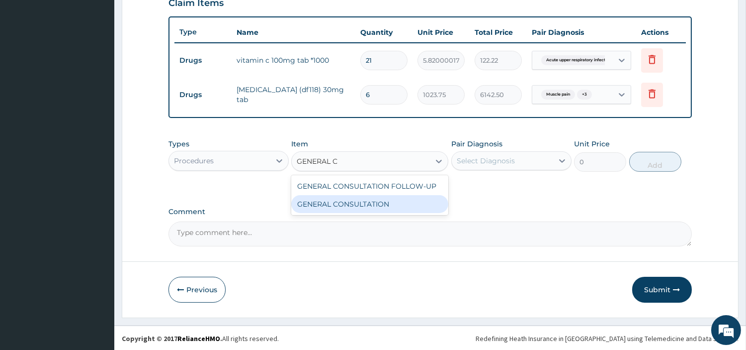
drag, startPoint x: 381, startPoint y: 201, endPoint x: 425, endPoint y: 182, distance: 47.5
click at [379, 200] on div "GENERAL CONSULTATION" at bounding box center [369, 204] width 157 height 18
type input "6750"
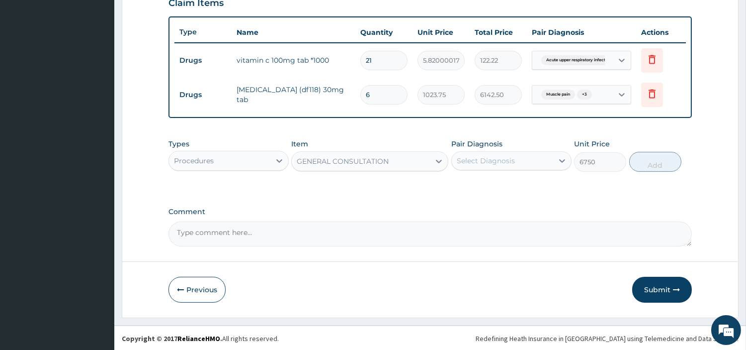
click at [465, 156] on div "Select Diagnosis" at bounding box center [486, 161] width 58 height 10
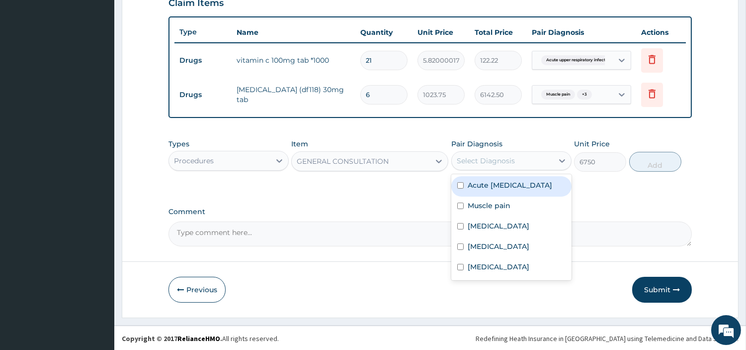
click at [474, 177] on div "Acute upper respiratory infection" at bounding box center [512, 186] width 120 height 20
checkbox input "true"
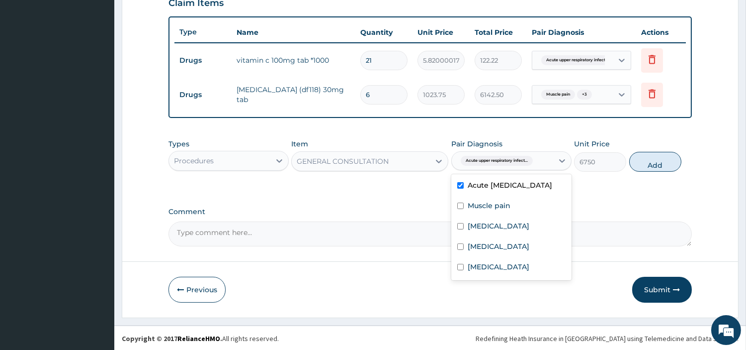
drag, startPoint x: 480, startPoint y: 205, endPoint x: 484, endPoint y: 220, distance: 15.9
click at [480, 208] on div "Acute upper respiratory infection Muscle pain Upper respiratory infection Malar…" at bounding box center [512, 227] width 120 height 106
click at [486, 217] on div "Muscle pain" at bounding box center [512, 206] width 120 height 20
checkbox input "true"
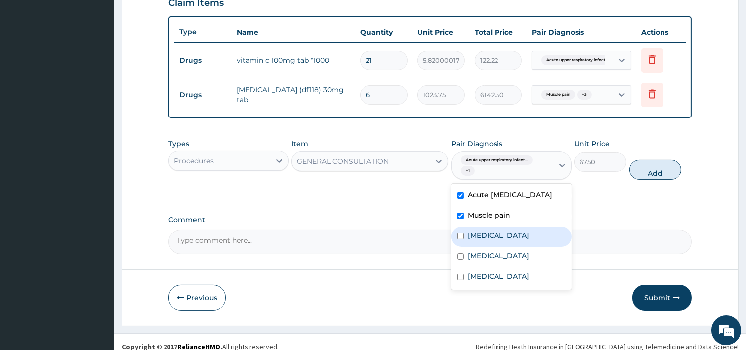
drag, startPoint x: 488, startPoint y: 238, endPoint x: 486, endPoint y: 252, distance: 14.6
click at [486, 240] on div "Upper respiratory infection" at bounding box center [512, 236] width 120 height 20
checkbox input "true"
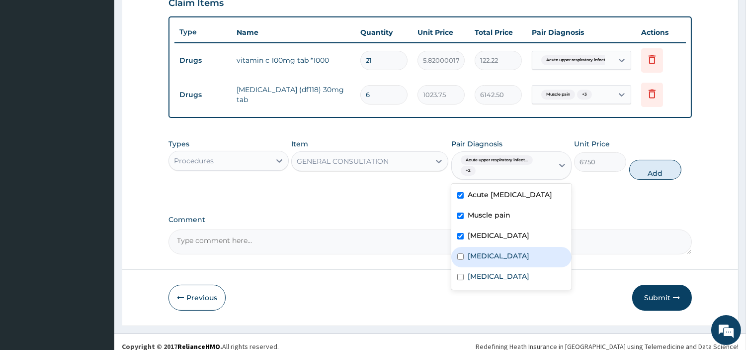
click at [486, 267] on div "Malaria" at bounding box center [512, 257] width 120 height 20
checkbox input "true"
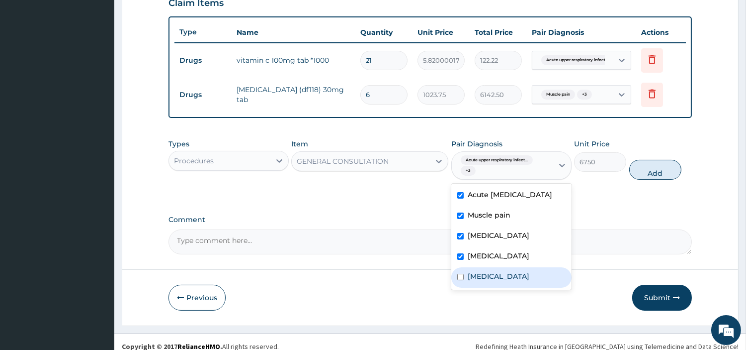
click at [488, 281] on label "Sepsis" at bounding box center [499, 276] width 62 height 10
checkbox input "true"
click at [635, 184] on div "Types Procedures Item GENERAL CONSULTATION Pair Diagnosis option Sepsis, select…" at bounding box center [431, 167] width 524 height 66
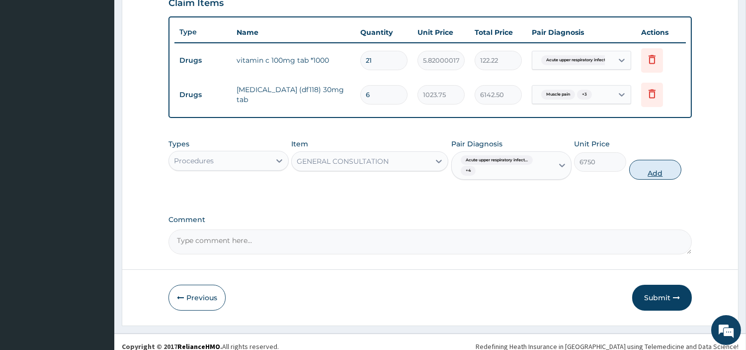
click at [639, 176] on button "Add" at bounding box center [656, 170] width 52 height 20
type input "0"
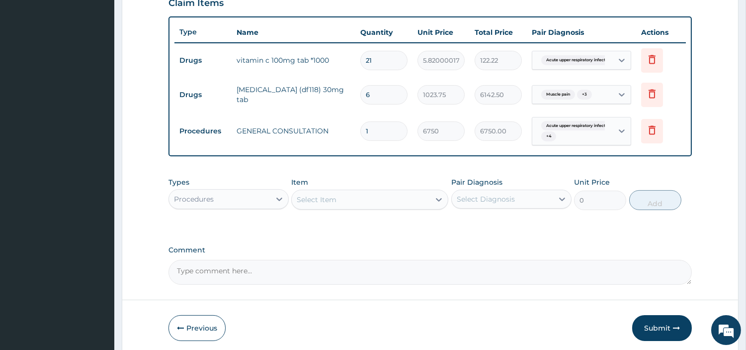
click at [263, 203] on div "Procedures" at bounding box center [219, 199] width 101 height 16
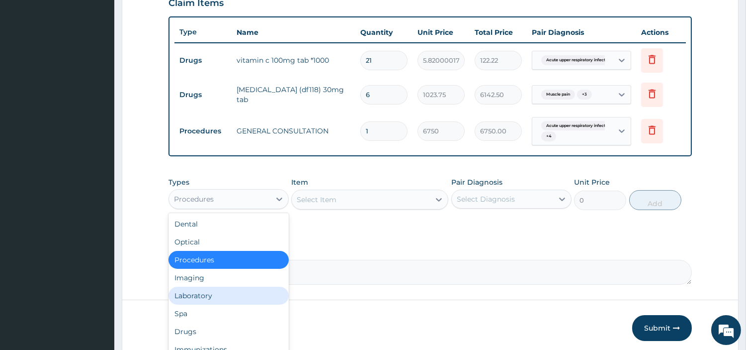
click at [240, 294] on div "Laboratory" at bounding box center [229, 295] width 120 height 18
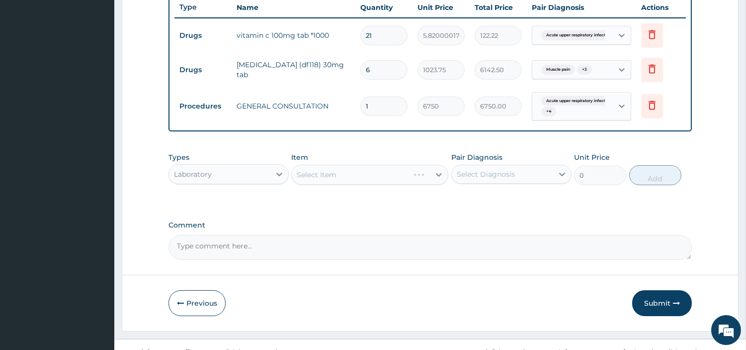
scroll to position [392, 0]
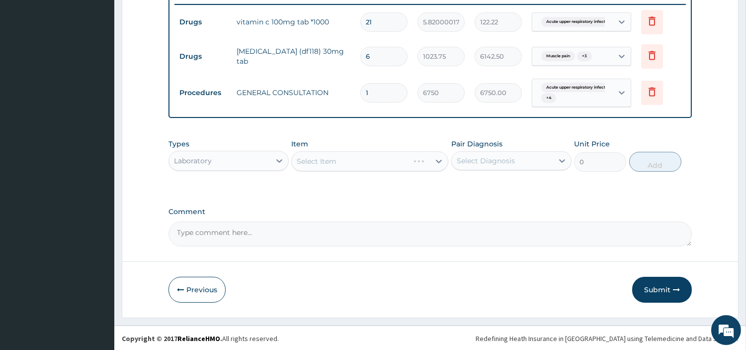
click at [415, 161] on div "Select Item" at bounding box center [369, 161] width 157 height 20
click at [415, 161] on div "Select Item" at bounding box center [361, 161] width 138 height 16
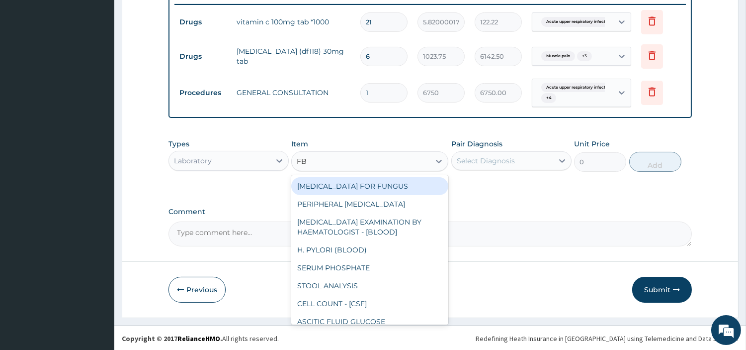
type input "FBC"
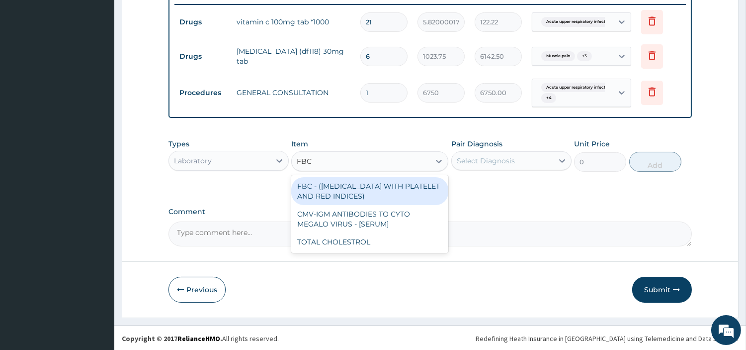
click at [416, 176] on div "FBC - (FULL BLOOD COUNT WITH PLATELET AND RED INDICES) CMV-IGM ANTIBODIES TO CY…" at bounding box center [369, 214] width 157 height 78
click at [418, 182] on div "FBC - (FULL BLOOD COUNT WITH PLATELET AND RED INDICES)" at bounding box center [369, 191] width 157 height 28
type input "5400"
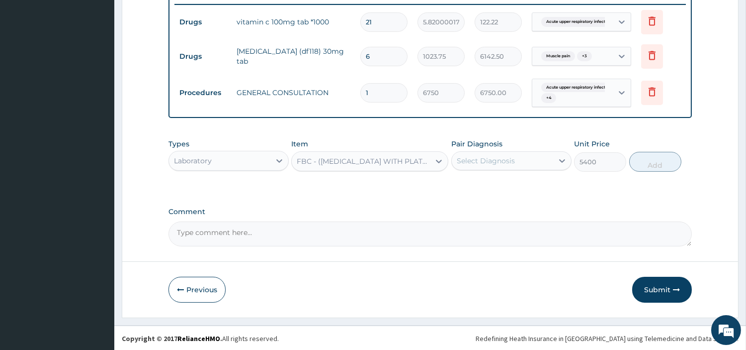
click at [470, 162] on div "Select Diagnosis" at bounding box center [486, 161] width 58 height 10
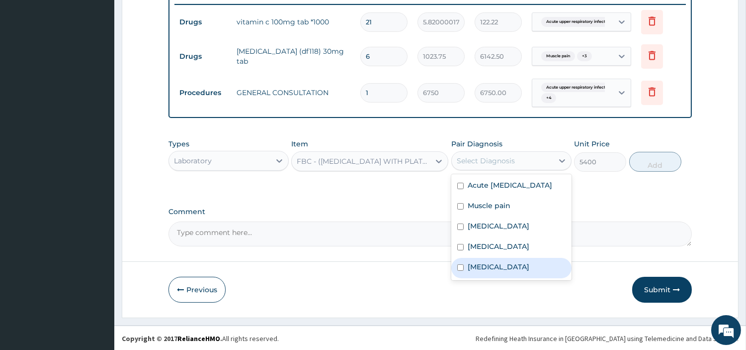
click at [493, 274] on div "Sepsis" at bounding box center [512, 268] width 120 height 20
checkbox input "true"
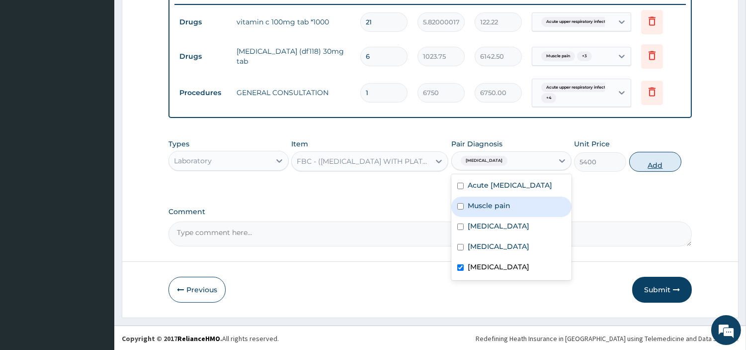
click at [649, 155] on button "Add" at bounding box center [656, 162] width 52 height 20
type input "0"
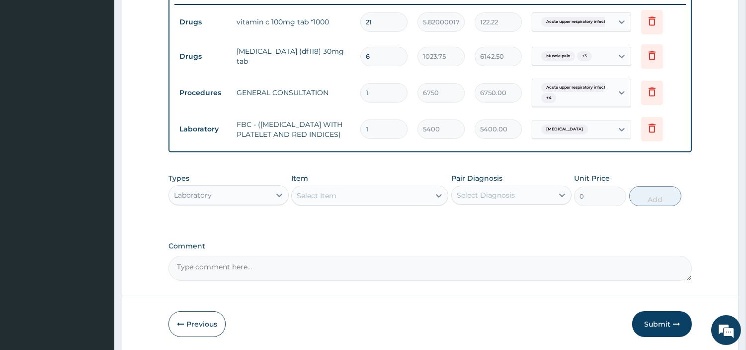
click at [370, 200] on div "Select Item" at bounding box center [361, 195] width 138 height 16
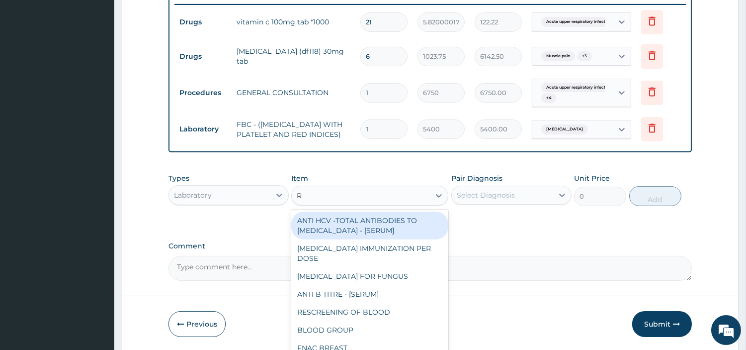
type input "RD"
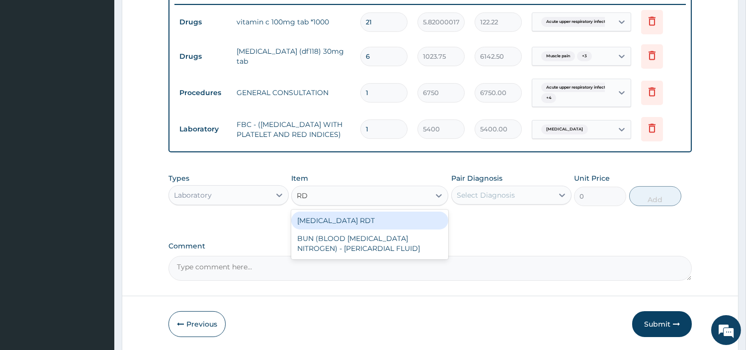
click at [365, 223] on div "MALARIA RDT" at bounding box center [369, 220] width 157 height 18
type input "2700"
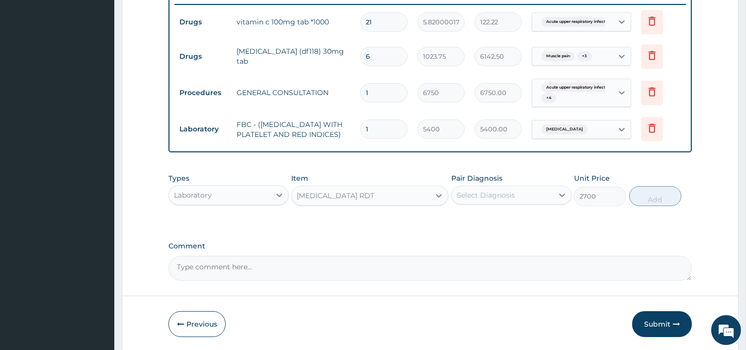
click at [496, 193] on div "Select Diagnosis" at bounding box center [502, 195] width 101 height 16
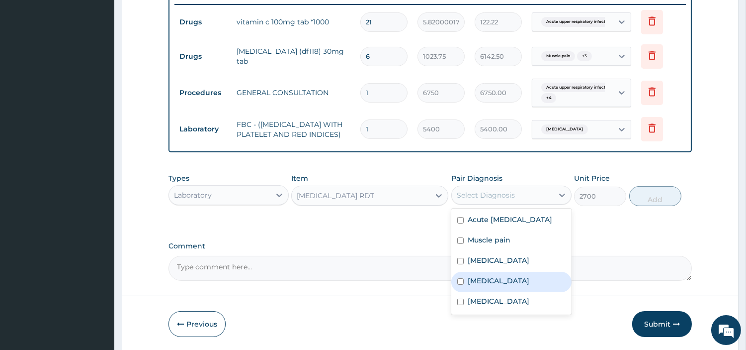
click at [515, 292] on div "Malaria" at bounding box center [512, 281] width 120 height 20
checkbox input "true"
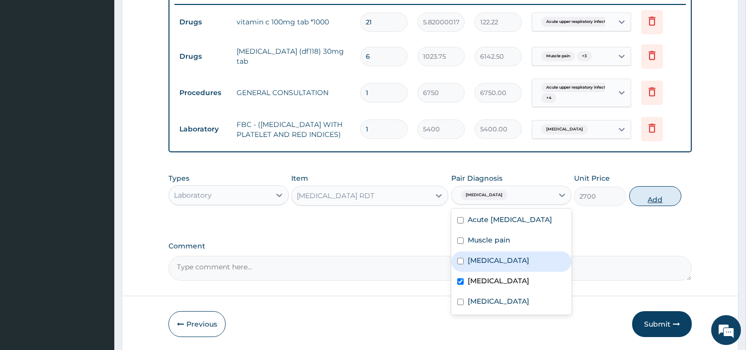
click at [640, 199] on button "Add" at bounding box center [656, 196] width 52 height 20
type input "0"
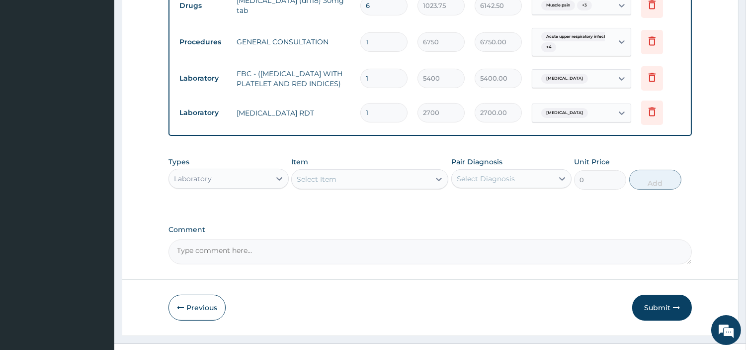
scroll to position [466, 0]
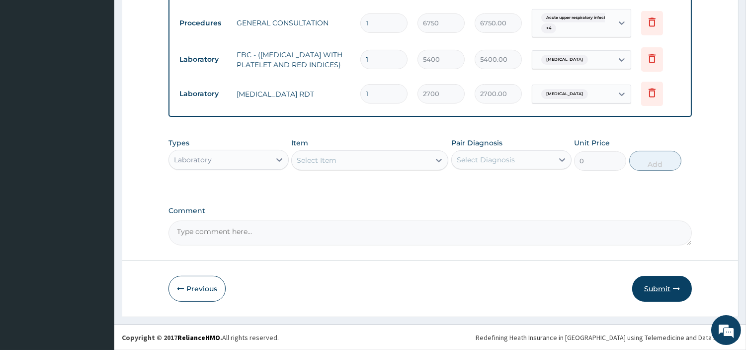
click at [657, 285] on button "Submit" at bounding box center [662, 288] width 60 height 26
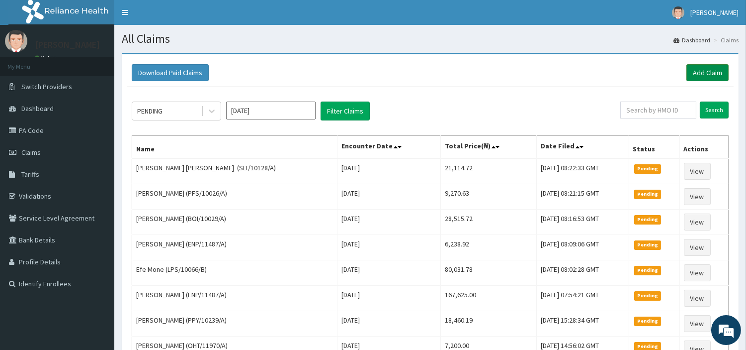
click at [697, 74] on link "Add Claim" at bounding box center [708, 72] width 42 height 17
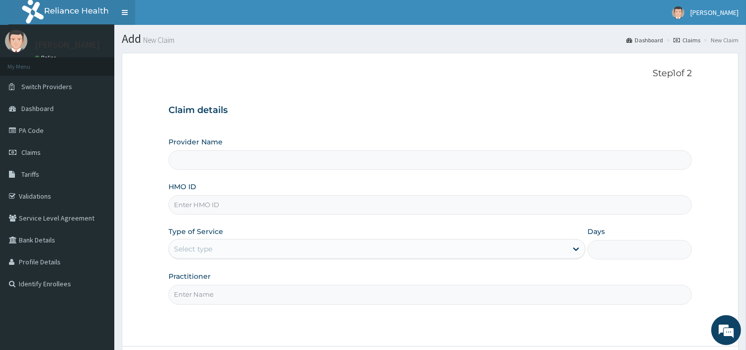
type input "[GEOGRAPHIC_DATA] Nig. Ltd"
click at [251, 211] on input "HMO ID" at bounding box center [431, 204] width 524 height 19
paste input "CES/10062/B"
type input "CES/10062/B"
click at [225, 256] on div "Select type" at bounding box center [368, 249] width 398 height 16
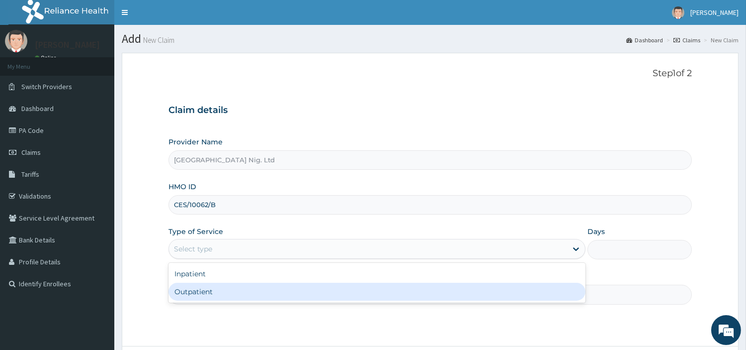
click at [219, 292] on div "Outpatient" at bounding box center [377, 291] width 417 height 18
type input "1"
click at [218, 292] on input "Practitioner" at bounding box center [431, 293] width 524 height 19
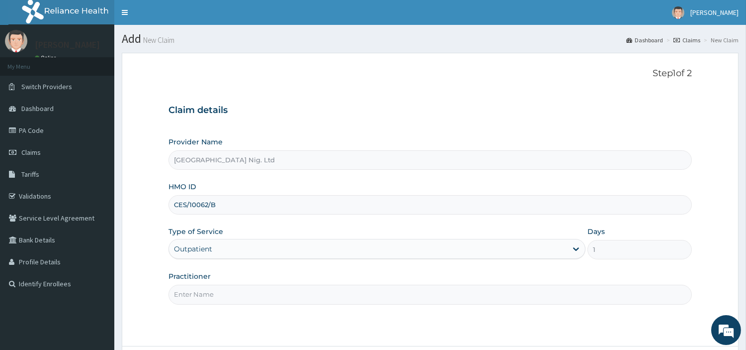
paste input "[PERSON_NAME]"
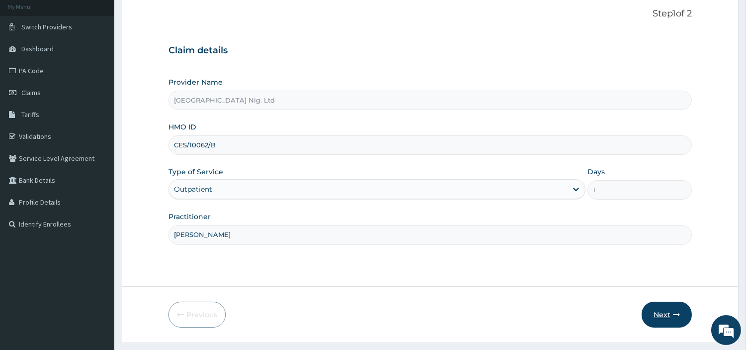
scroll to position [86, 0]
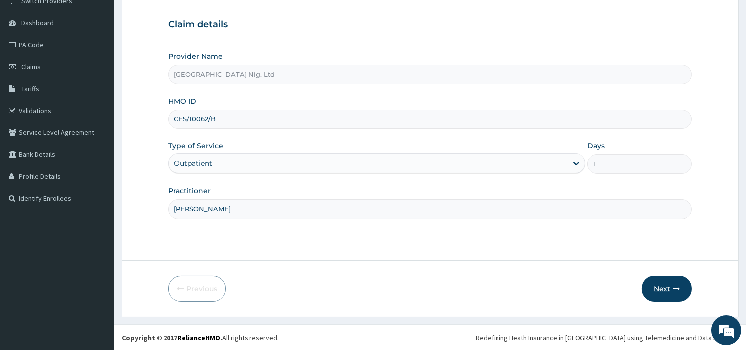
type input "[PERSON_NAME]"
click at [658, 291] on button "Next" at bounding box center [667, 288] width 50 height 26
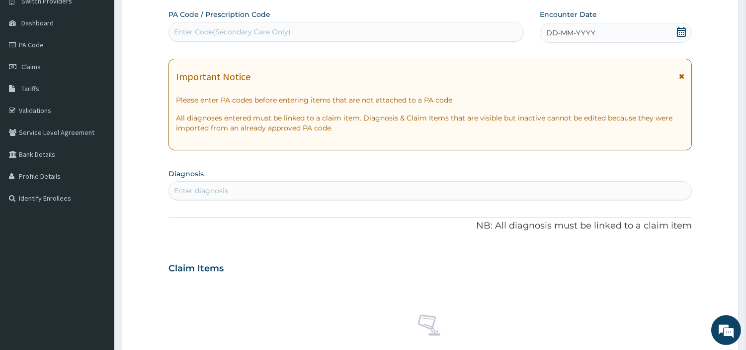
click at [456, 30] on div "Enter Code(Secondary Care Only)" at bounding box center [346, 32] width 355 height 16
paste input "PA/B0ED7C"
type input "PA/B0ED7C"
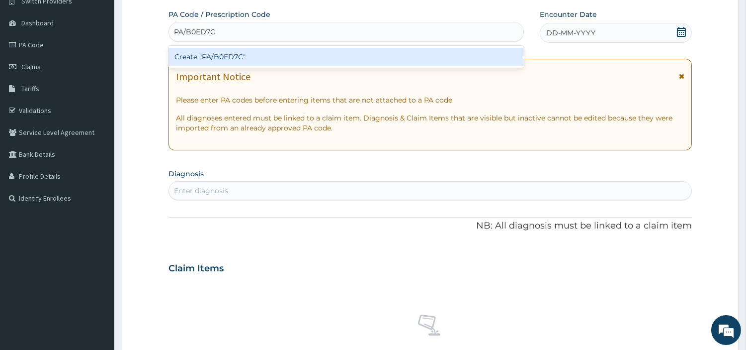
click at [413, 61] on div "Create "PA/B0ED7C"" at bounding box center [347, 57] width 356 height 18
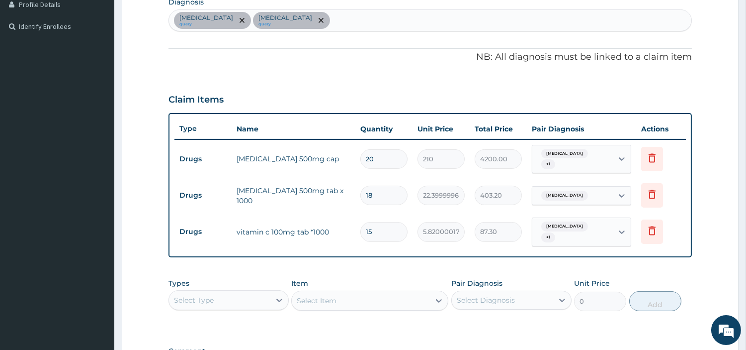
scroll to position [197, 0]
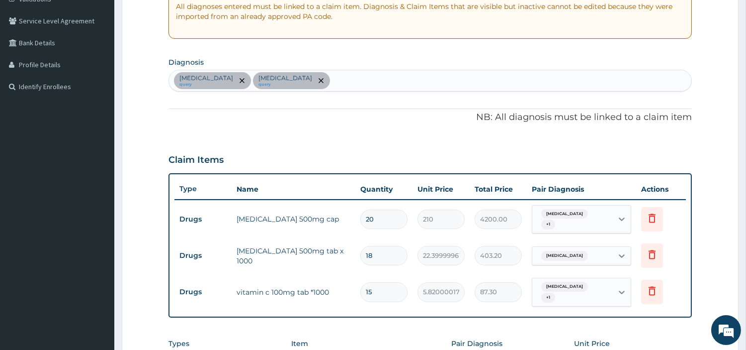
click at [294, 75] on div "[MEDICAL_DATA] query [MEDICAL_DATA] query" at bounding box center [430, 80] width 523 height 21
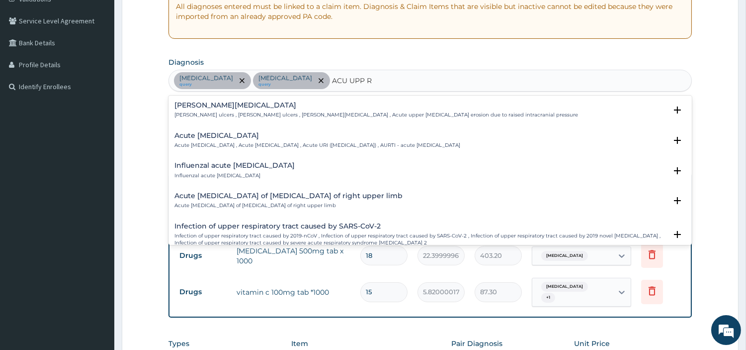
type input "ACU UPP RE"
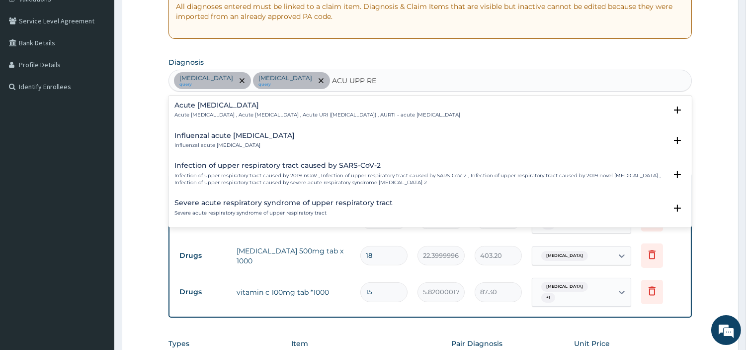
click at [255, 105] on h4 "Acute [MEDICAL_DATA]" at bounding box center [318, 104] width 286 height 7
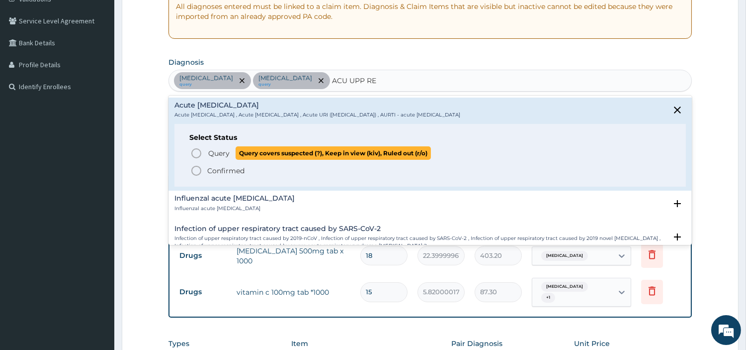
click at [230, 146] on p "Query Query covers suspected (?), Keep in view (kiv), Ruled out (r/o)" at bounding box center [319, 152] width 224 height 13
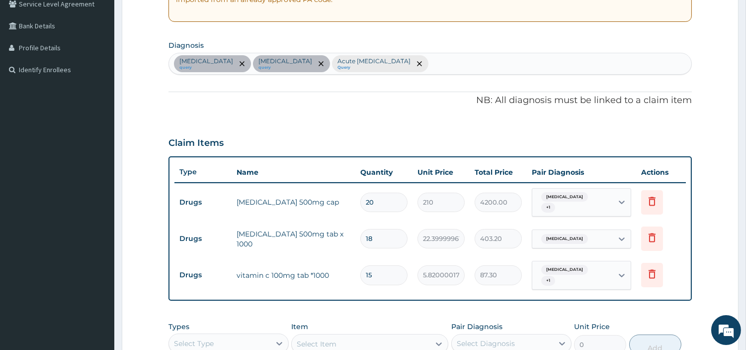
scroll to position [363, 0]
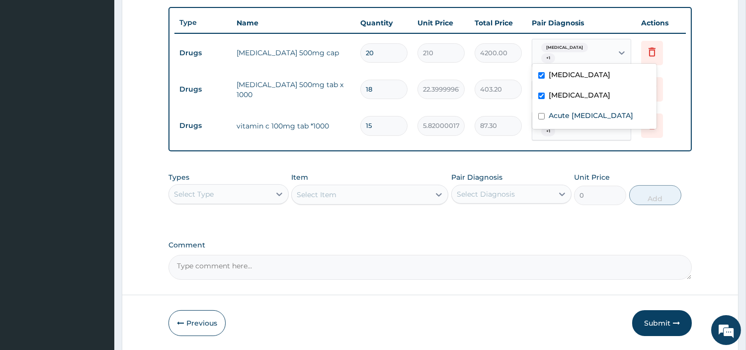
click at [558, 52] on span "[MEDICAL_DATA]" at bounding box center [565, 48] width 47 height 10
click at [561, 120] on label "Acute [MEDICAL_DATA]" at bounding box center [591, 115] width 85 height 10
checkbox input "true"
click at [277, 192] on icon at bounding box center [279, 193] width 6 height 3
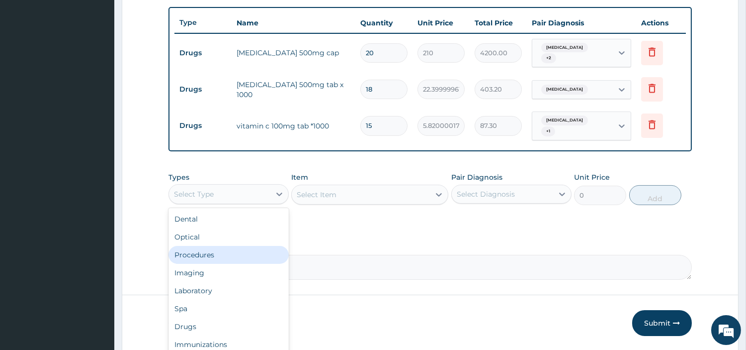
click at [231, 250] on div "Procedures" at bounding box center [229, 255] width 120 height 18
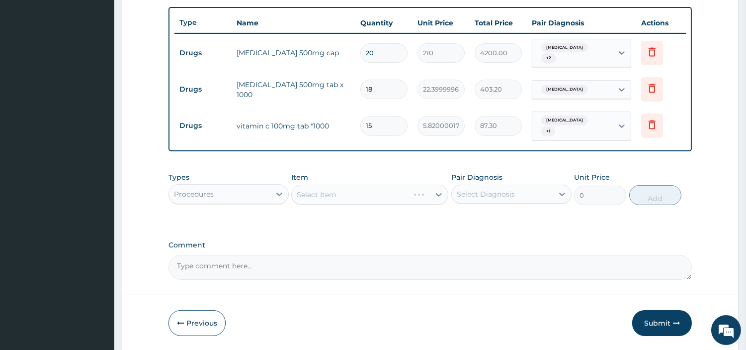
click at [557, 119] on span "[MEDICAL_DATA]" at bounding box center [565, 120] width 47 height 10
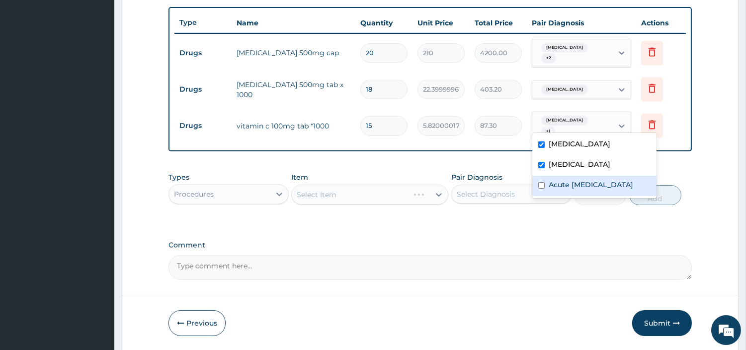
click at [559, 189] on label "Acute [MEDICAL_DATA]" at bounding box center [591, 185] width 85 height 10
checkbox input "true"
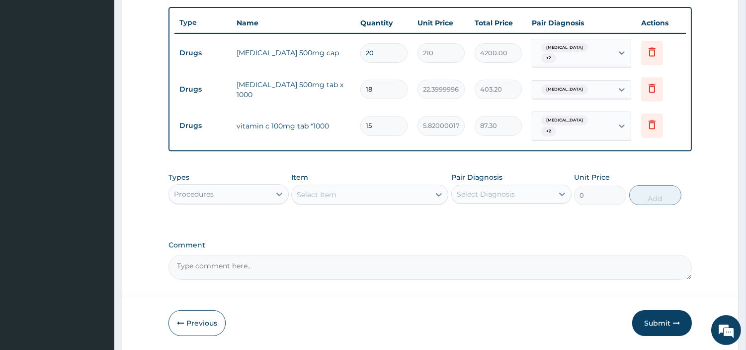
click at [362, 186] on div "Select Item" at bounding box center [361, 194] width 138 height 16
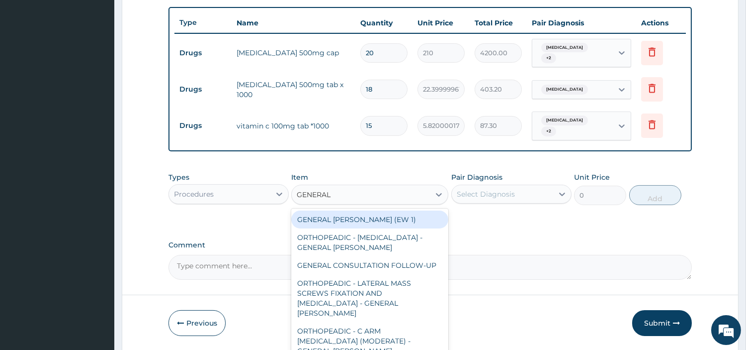
type input "GENERAL C"
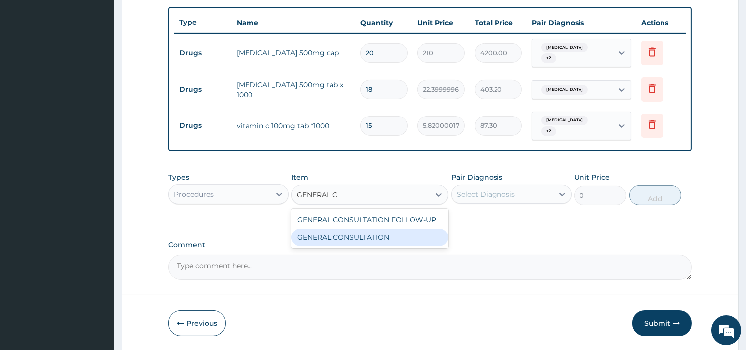
click at [390, 228] on div "GENERAL CONSULTATION" at bounding box center [369, 237] width 157 height 18
type input "6750"
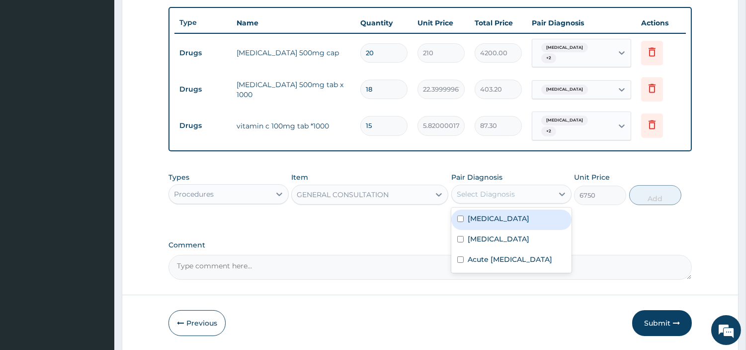
click at [495, 189] on div "Select Diagnosis" at bounding box center [486, 194] width 58 height 10
click at [492, 207] on div "[MEDICAL_DATA] [MEDICAL_DATA] Acute [MEDICAL_DATA]" at bounding box center [512, 239] width 120 height 65
click at [492, 209] on div "[MEDICAL_DATA]" at bounding box center [512, 219] width 120 height 20
checkbox input "true"
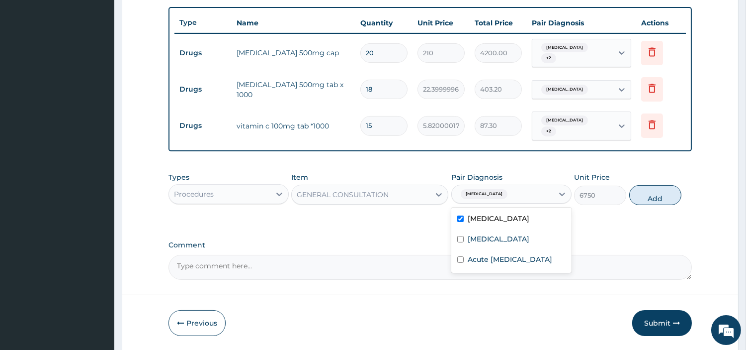
drag, startPoint x: 490, startPoint y: 230, endPoint x: 492, endPoint y: 236, distance: 6.8
click at [491, 234] on label "[MEDICAL_DATA]" at bounding box center [499, 239] width 62 height 10
checkbox input "true"
click at [494, 254] on label "Acute [MEDICAL_DATA]" at bounding box center [510, 259] width 85 height 10
checkbox input "true"
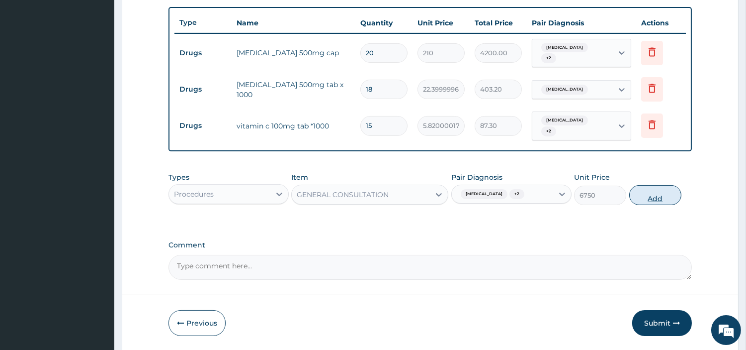
click at [645, 194] on button "Add" at bounding box center [656, 195] width 52 height 20
type input "0"
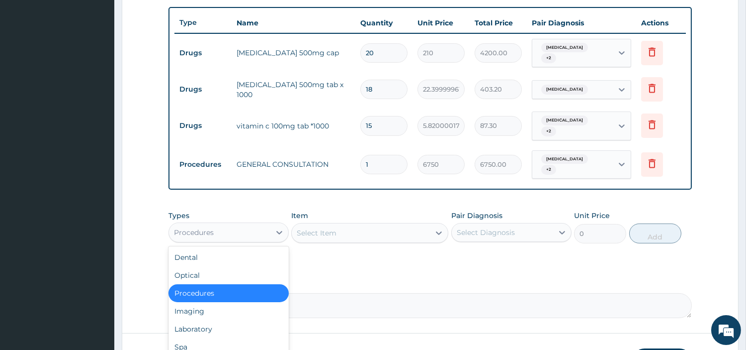
click at [264, 224] on div "Procedures" at bounding box center [219, 232] width 101 height 16
click at [227, 320] on div "Laboratory" at bounding box center [229, 329] width 120 height 18
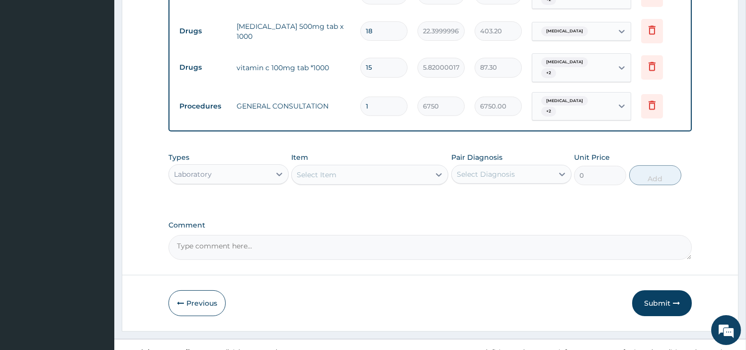
scroll to position [423, 0]
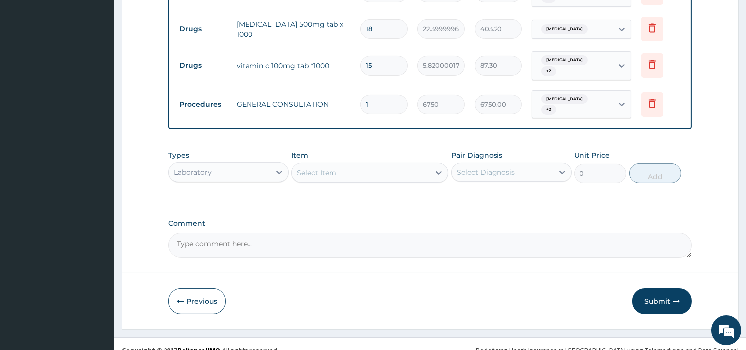
click at [382, 165] on div "Select Item" at bounding box center [361, 173] width 138 height 16
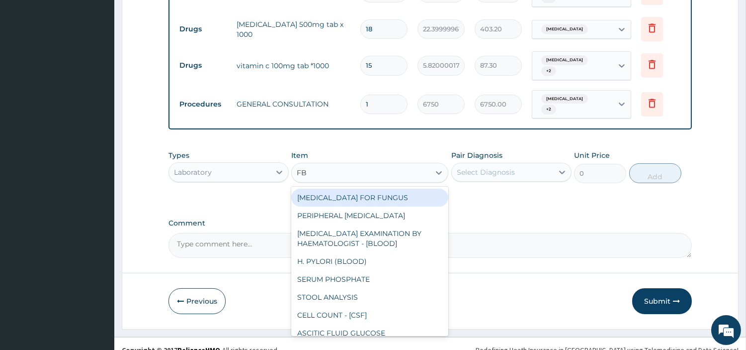
type input "FBC"
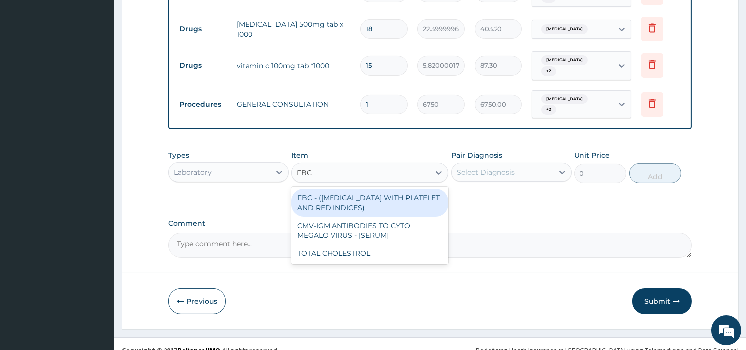
drag, startPoint x: 384, startPoint y: 186, endPoint x: 403, endPoint y: 181, distance: 20.3
click at [384, 188] on div "FBC - ([MEDICAL_DATA] WITH PLATELET AND RED INDICES)" at bounding box center [369, 202] width 157 height 28
type input "5400"
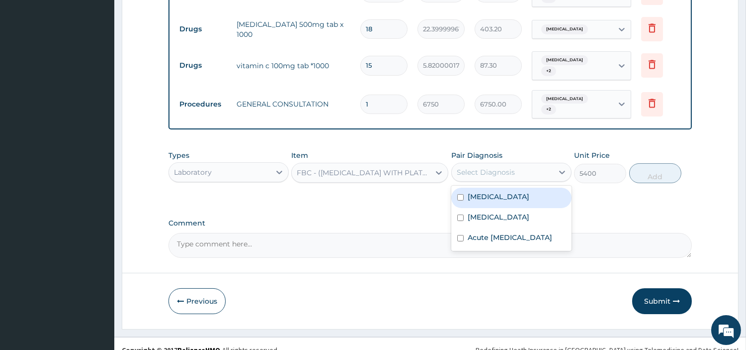
click at [471, 167] on div "Select Diagnosis" at bounding box center [486, 172] width 58 height 10
drag, startPoint x: 480, startPoint y: 187, endPoint x: 567, endPoint y: 171, distance: 88.6
click at [480, 191] on label "[MEDICAL_DATA]" at bounding box center [499, 196] width 62 height 10
checkbox input "true"
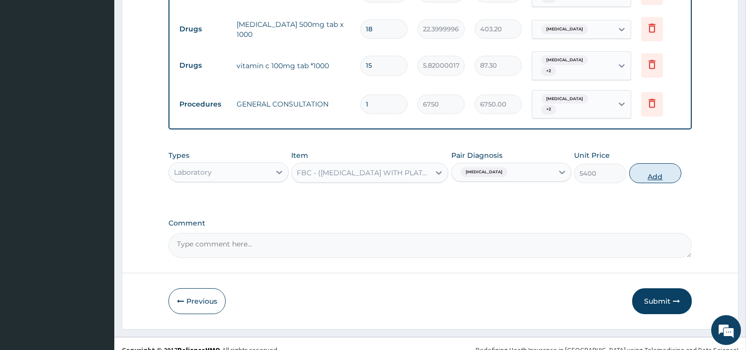
click at [651, 165] on button "Add" at bounding box center [656, 173] width 52 height 20
type input "0"
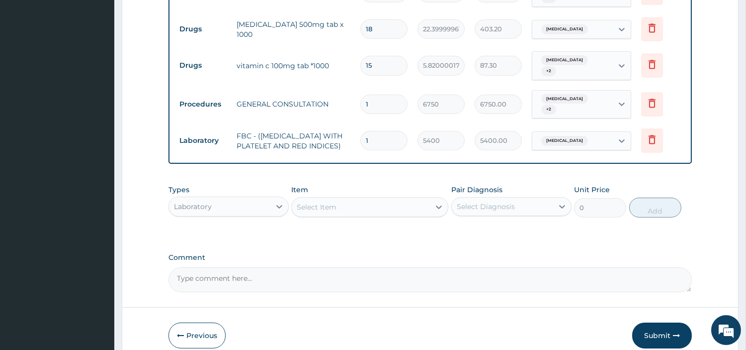
click at [420, 205] on div "Select Item" at bounding box center [361, 207] width 138 height 16
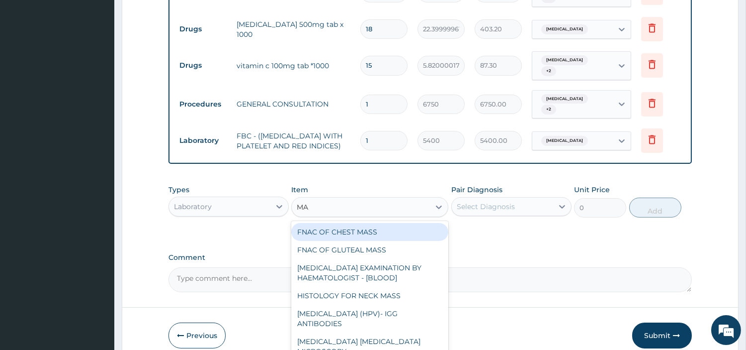
type input "MAL"
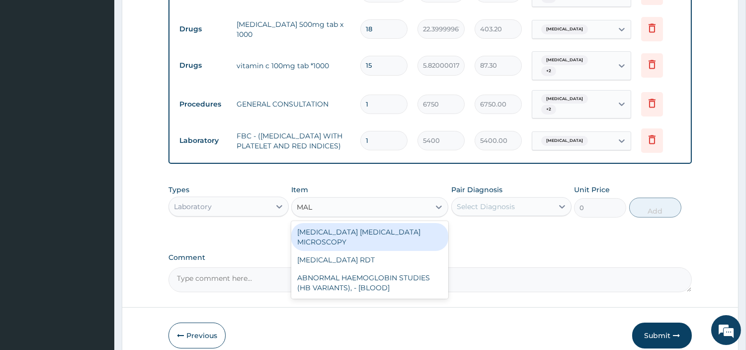
click at [421, 228] on div "[MEDICAL_DATA] [MEDICAL_DATA] MICROSCOPY" at bounding box center [369, 237] width 157 height 28
type input "2700"
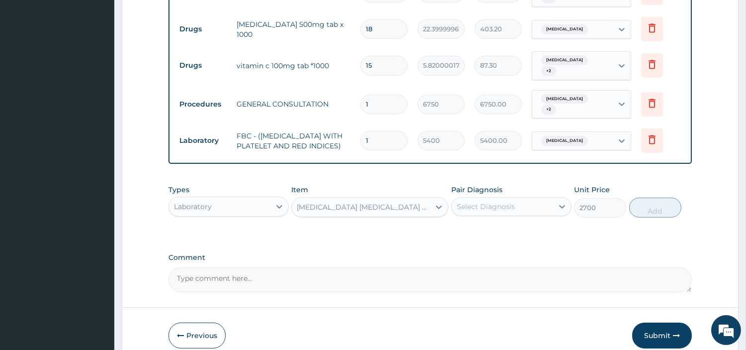
click at [473, 207] on div "Select Diagnosis" at bounding box center [512, 206] width 120 height 19
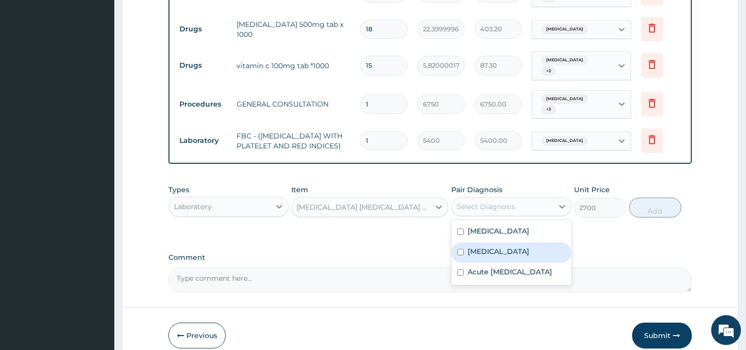
click at [494, 245] on div "[MEDICAL_DATA]" at bounding box center [512, 252] width 120 height 20
checkbox input "true"
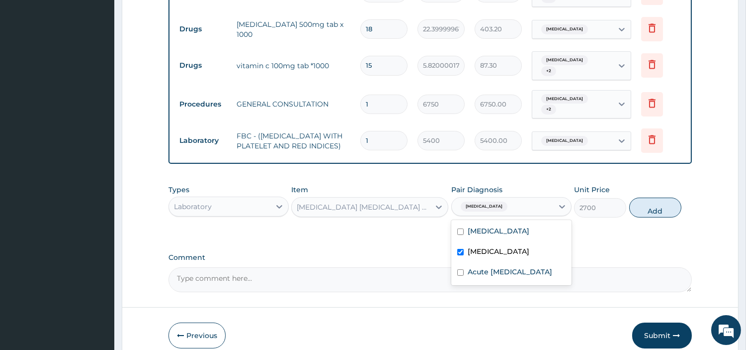
click at [653, 205] on button "Add" at bounding box center [656, 207] width 52 height 20
type input "0"
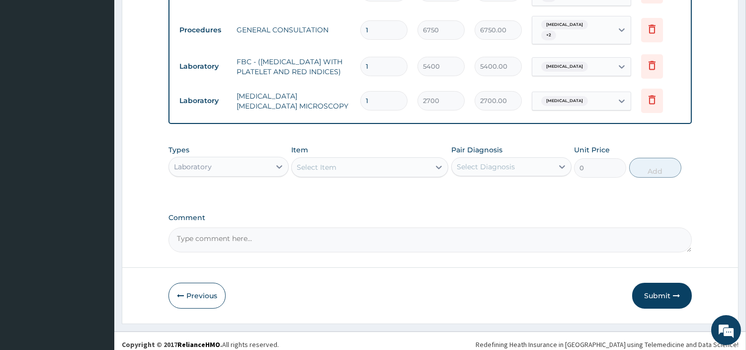
click at [660, 282] on button "Submit" at bounding box center [662, 295] width 60 height 26
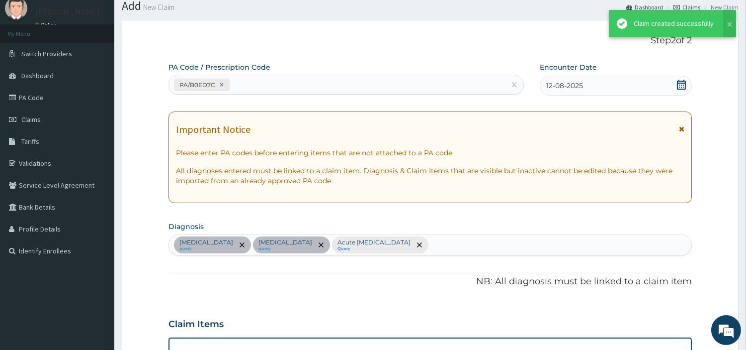
scroll to position [497, 0]
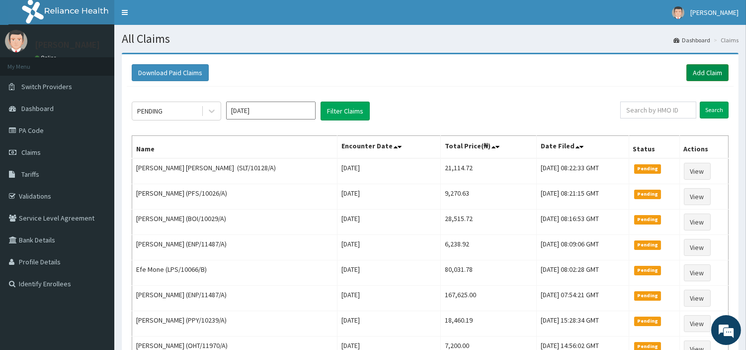
click at [690, 70] on link "Add Claim" at bounding box center [708, 72] width 42 height 17
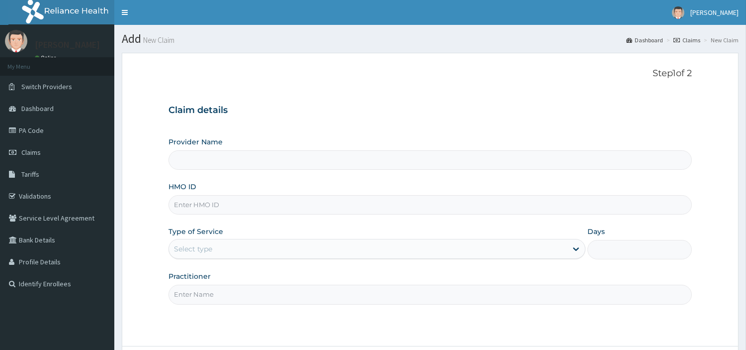
type input "[GEOGRAPHIC_DATA] Nig. Ltd"
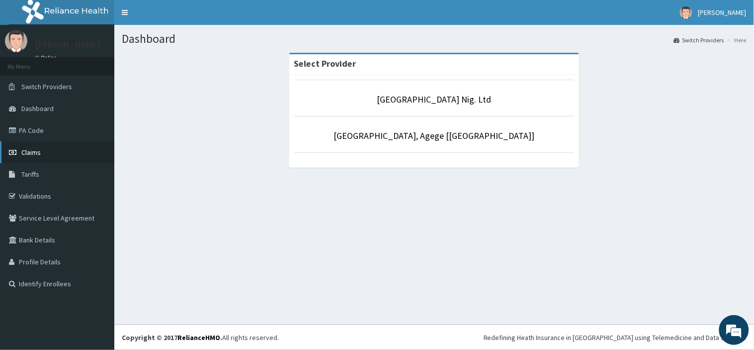
click at [77, 154] on link "Claims" at bounding box center [57, 152] width 114 height 22
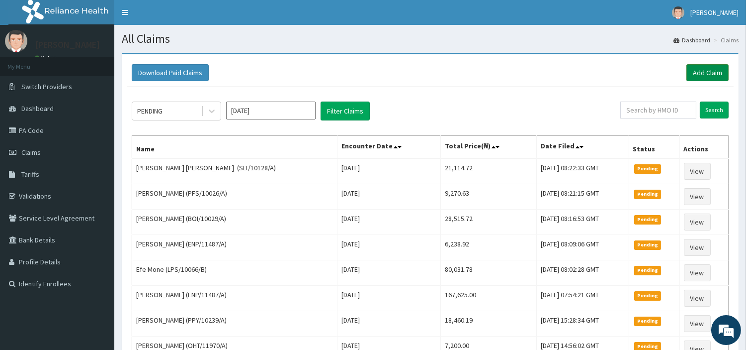
click at [713, 72] on link "Add Claim" at bounding box center [708, 72] width 42 height 17
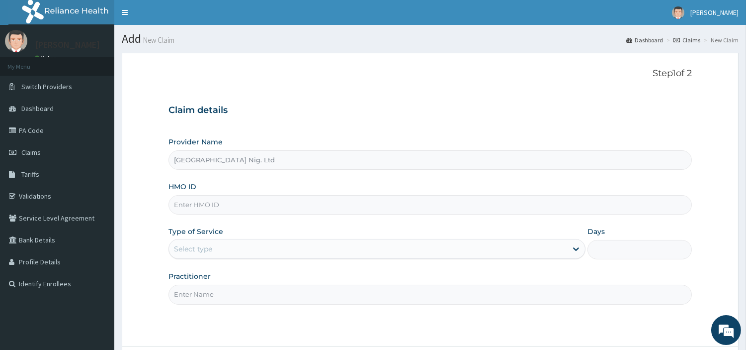
click at [261, 200] on input "HMO ID" at bounding box center [431, 204] width 524 height 19
paste input "DCC/10199/B"
type input "DCC/10199/B"
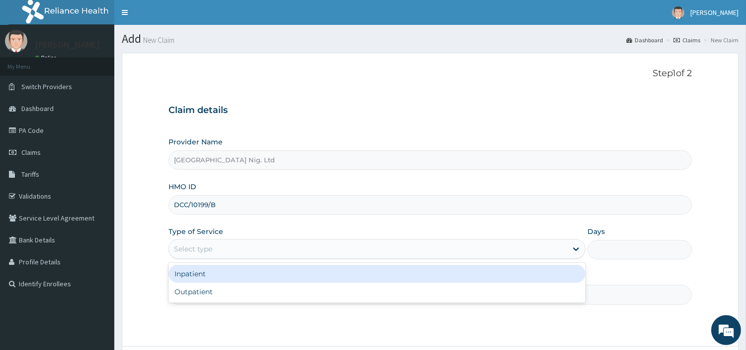
click at [212, 255] on div "Select type" at bounding box center [368, 249] width 398 height 16
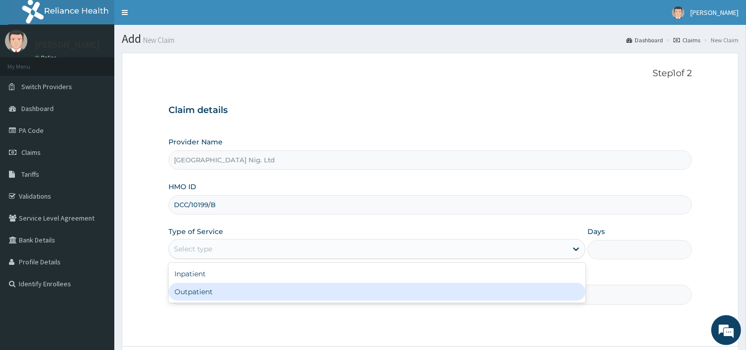
click at [205, 294] on div "Outpatient" at bounding box center [377, 291] width 417 height 18
type input "1"
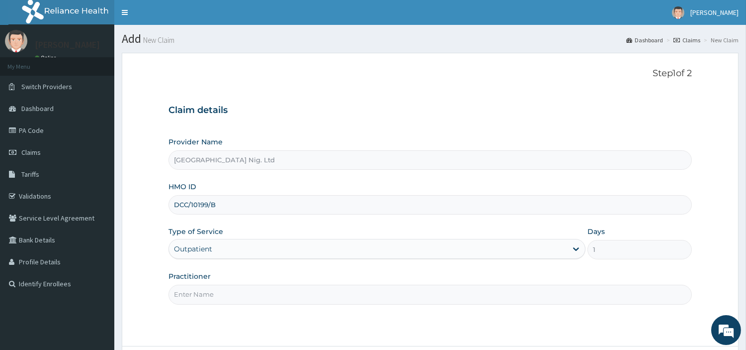
click at [205, 294] on input "Practitioner" at bounding box center [431, 293] width 524 height 19
paste input "[PERSON_NAME]"
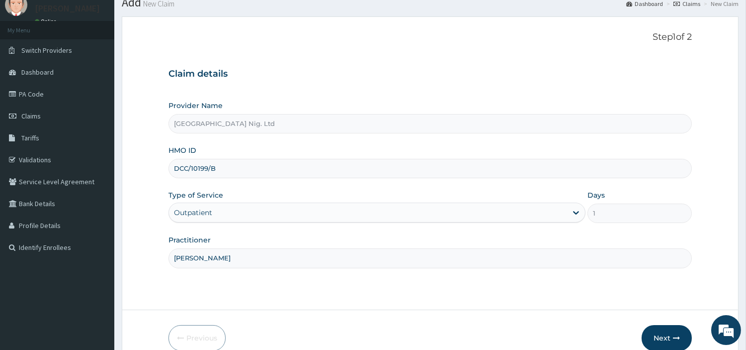
scroll to position [86, 0]
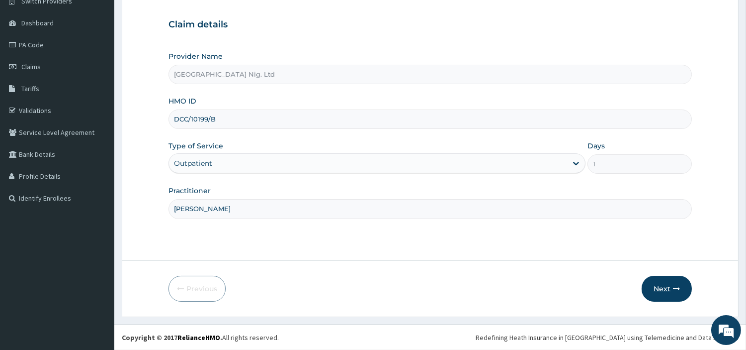
type input "[PERSON_NAME]"
click at [649, 286] on button "Next" at bounding box center [667, 288] width 50 height 26
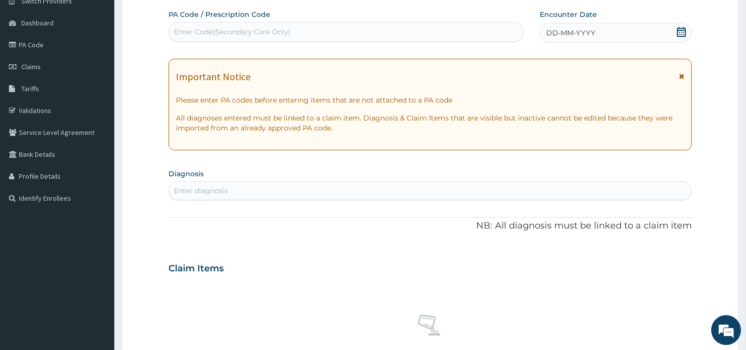
click at [429, 30] on div "Enter Code(Secondary Care Only)" at bounding box center [346, 32] width 355 height 16
paste input "PA/A63B87"
type input "PA/A63B87"
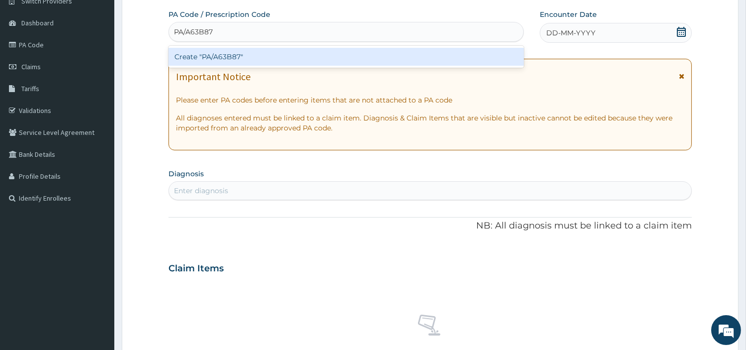
click at [408, 57] on div "Create "PA/A63B87"" at bounding box center [347, 57] width 356 height 18
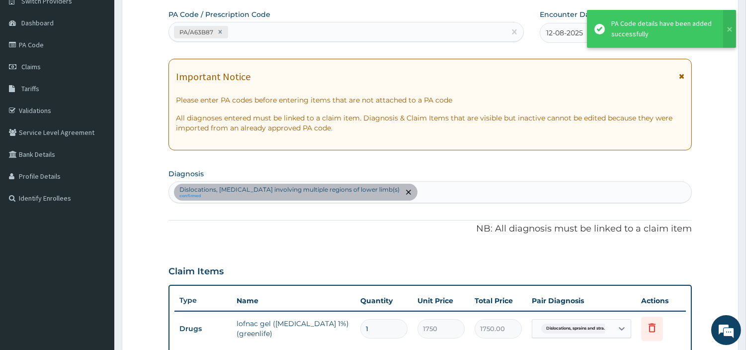
scroll to position [342, 0]
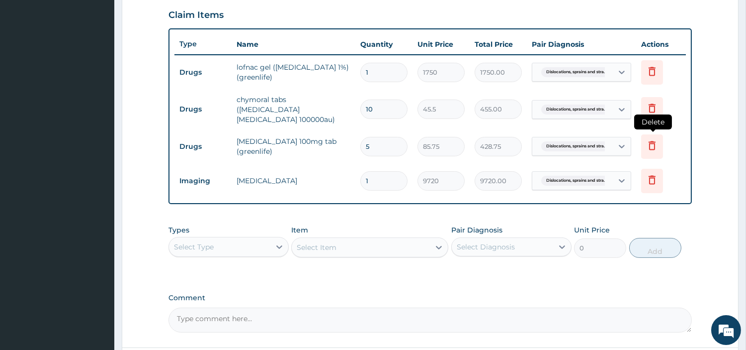
click at [653, 140] on icon at bounding box center [652, 145] width 12 height 12
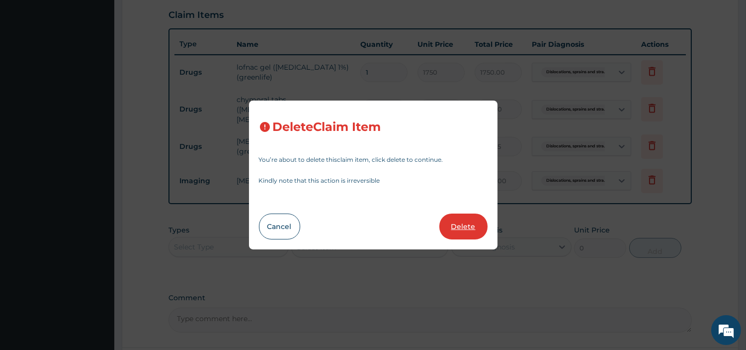
click at [467, 227] on button "Delete" at bounding box center [464, 226] width 48 height 26
type input "1"
type input "9720"
type input "9720.00"
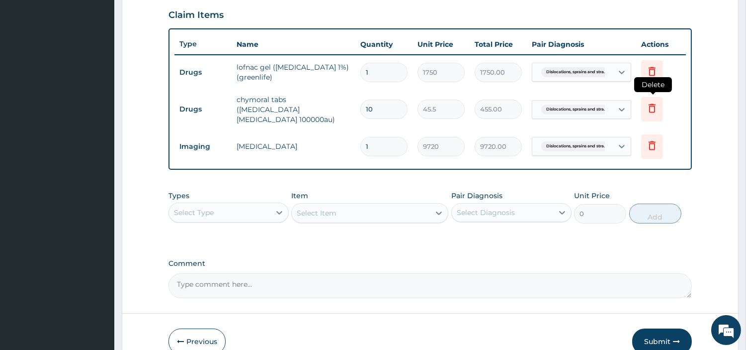
click at [649, 103] on icon at bounding box center [652, 108] width 12 height 12
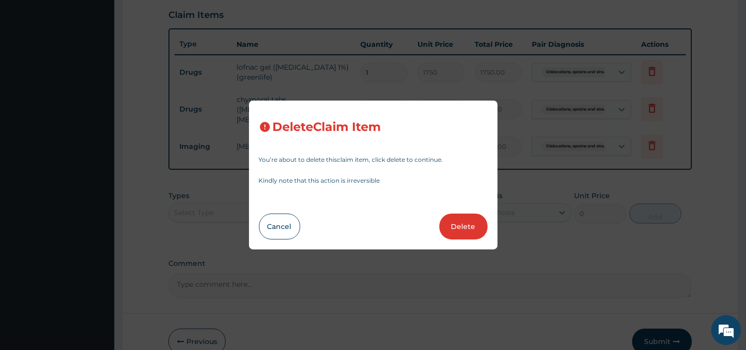
click at [474, 222] on button "Delete" at bounding box center [464, 226] width 48 height 26
type input "1"
type input "9720"
type input "9720.00"
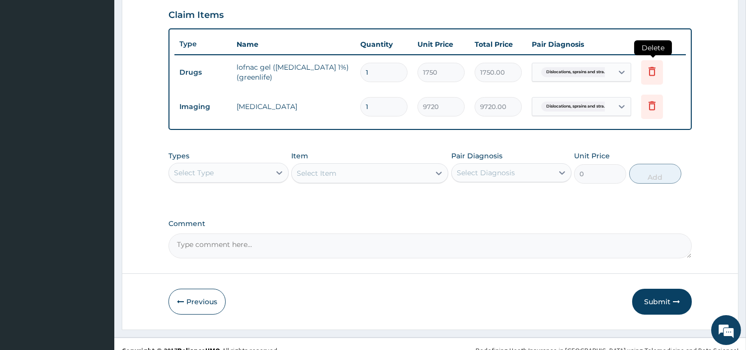
click at [642, 67] on icon at bounding box center [652, 72] width 22 height 24
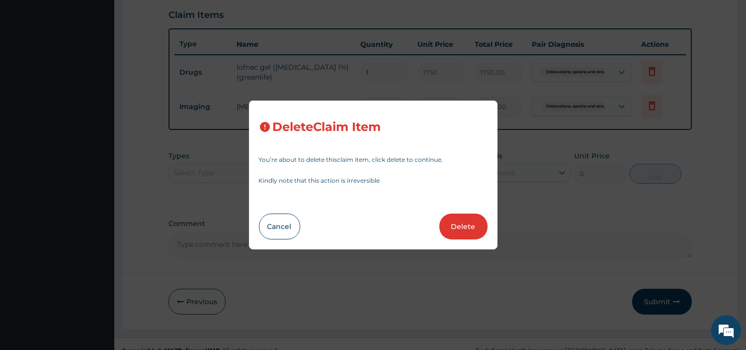
click at [470, 226] on button "Delete" at bounding box center [464, 226] width 48 height 26
type input "9720"
type input "9720.00"
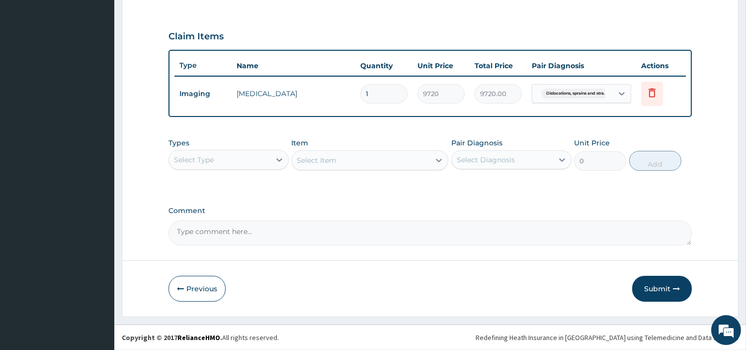
scroll to position [319, 0]
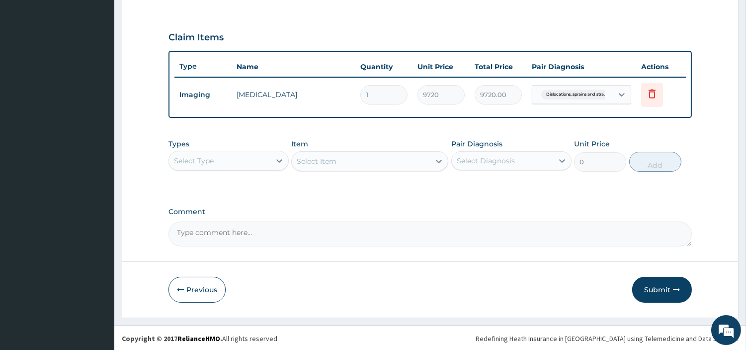
click at [232, 164] on div "Select Type" at bounding box center [219, 161] width 101 height 16
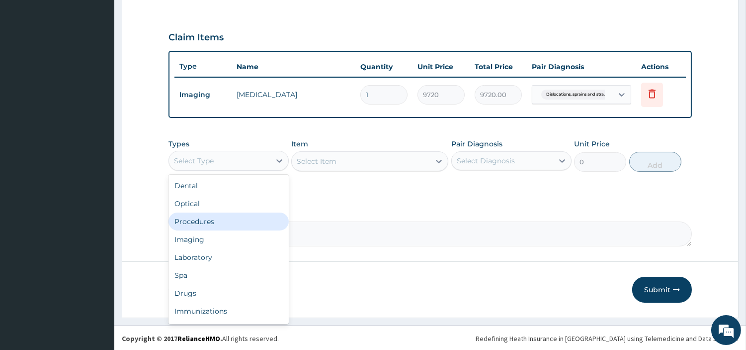
click at [212, 222] on div "Procedures" at bounding box center [229, 221] width 120 height 18
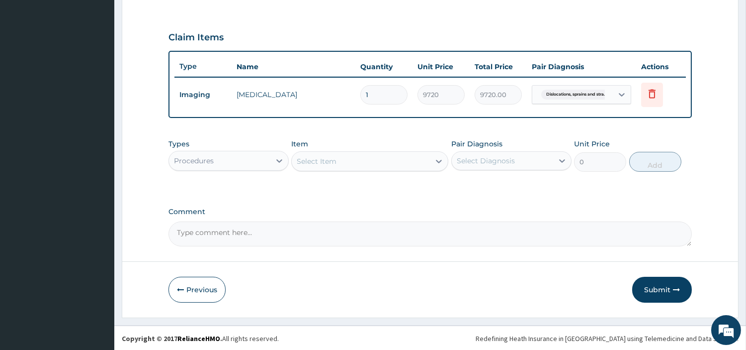
click at [340, 161] on div "Select Item" at bounding box center [361, 161] width 138 height 16
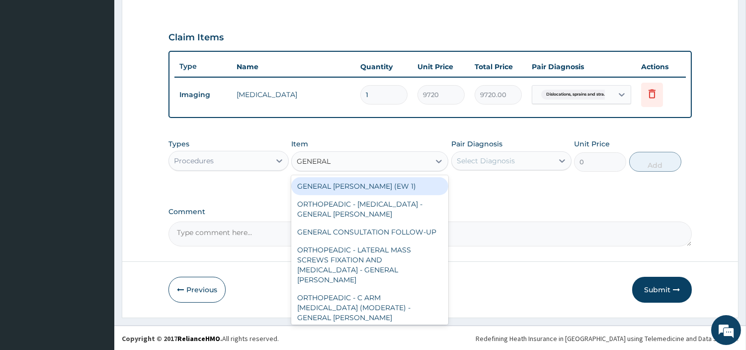
type input "GENERAL C"
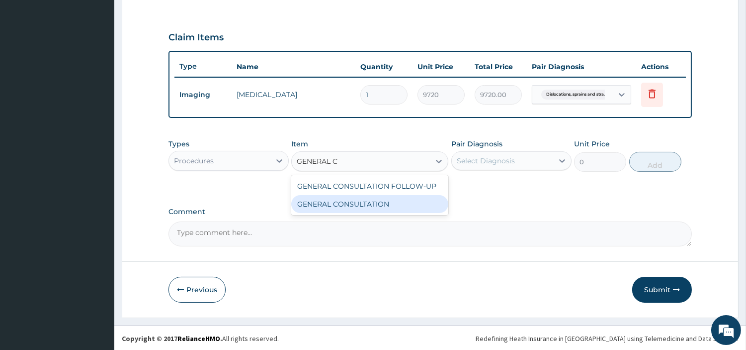
click at [340, 201] on div "GENERAL CONSULTATION" at bounding box center [369, 204] width 157 height 18
type input "6750"
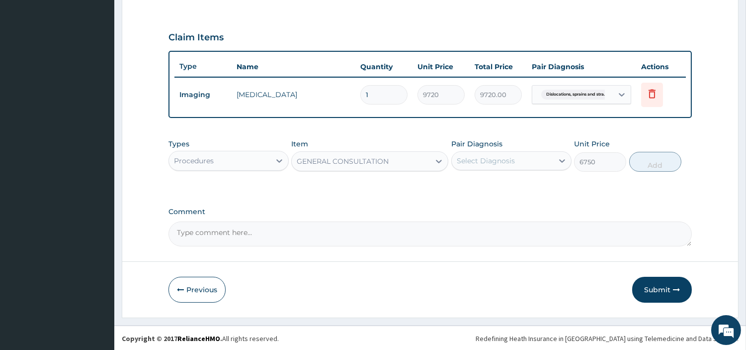
click at [506, 151] on div "Select Diagnosis" at bounding box center [512, 160] width 120 height 19
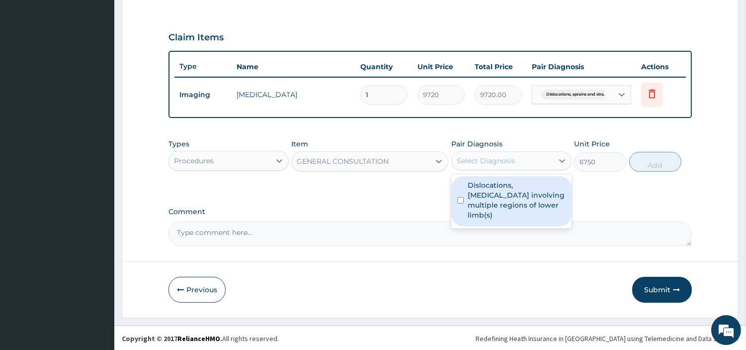
click at [504, 188] on label "Dislocations, sprains and strains involving multiple regions of lower limb(s)" at bounding box center [517, 200] width 98 height 40
checkbox input "true"
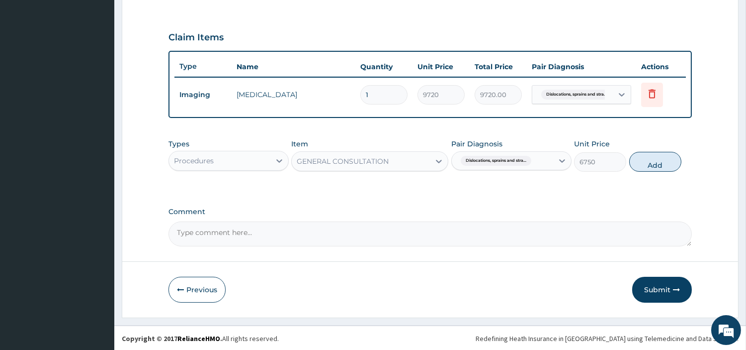
click at [684, 173] on div "Types Procedures Item GENERAL CONSULTATION Pair Diagnosis Dislocations, sprains…" at bounding box center [431, 155] width 524 height 43
click at [648, 167] on button "Add" at bounding box center [656, 162] width 52 height 20
type input "0"
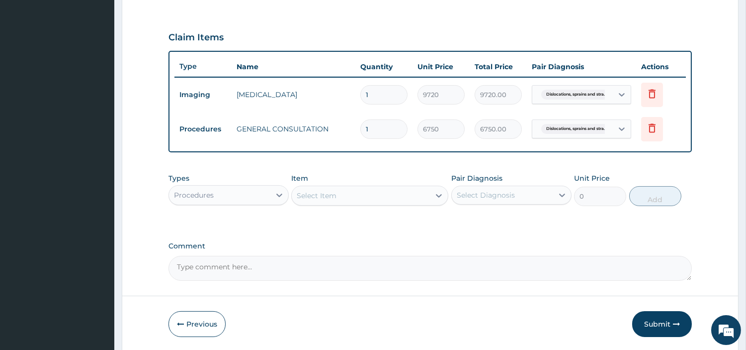
click at [645, 331] on button "Submit" at bounding box center [662, 324] width 60 height 26
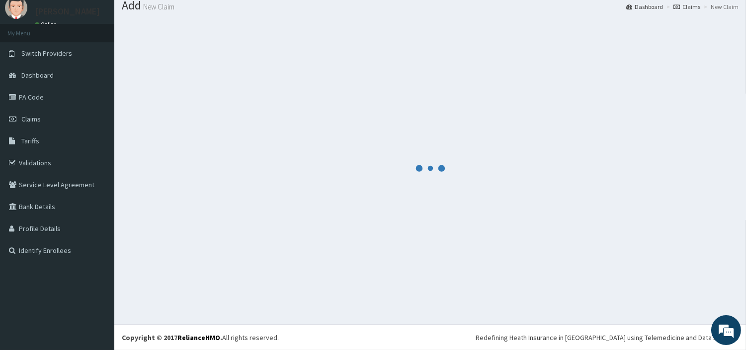
scroll to position [33, 0]
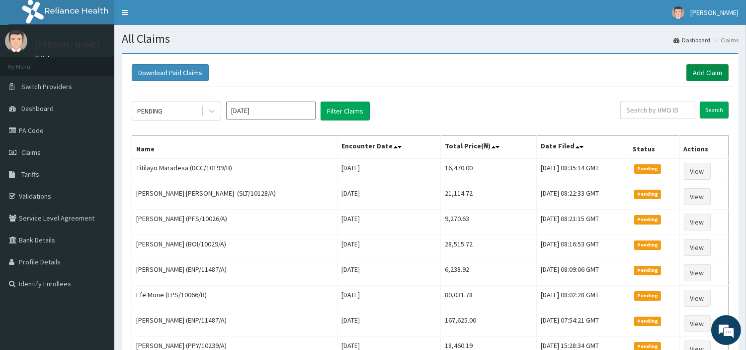
click at [687, 81] on link "Add Claim" at bounding box center [708, 72] width 42 height 17
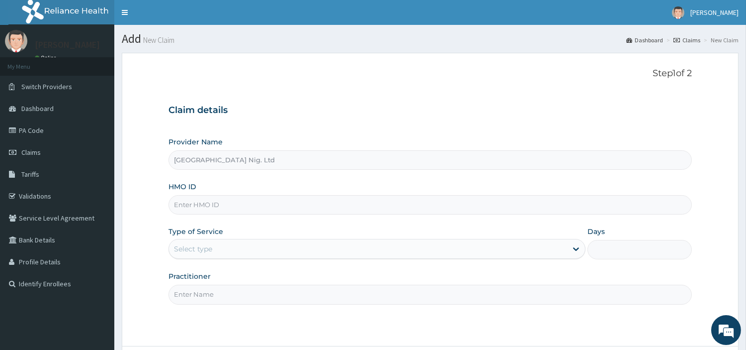
click at [278, 209] on input "HMO ID" at bounding box center [431, 204] width 524 height 19
paste input "TDP/10685/A"
type input "TDP/10685/A"
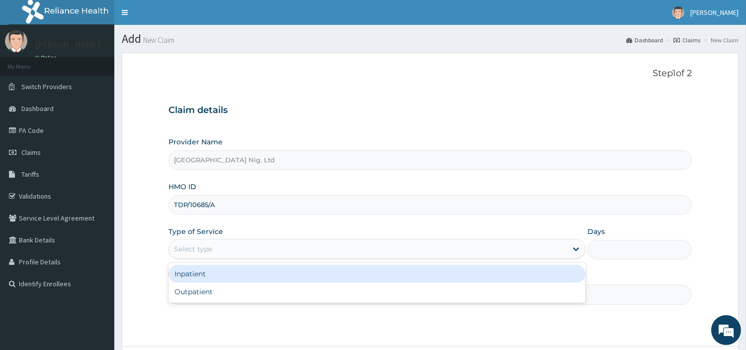
drag, startPoint x: 205, startPoint y: 251, endPoint x: 211, endPoint y: 277, distance: 26.9
click at [205, 251] on div "Select type" at bounding box center [193, 249] width 38 height 10
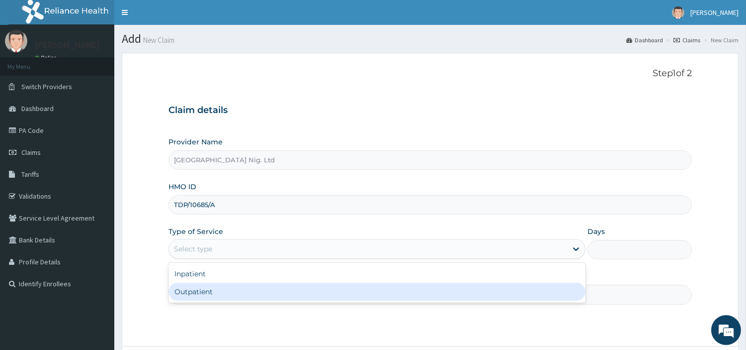
click at [214, 299] on div "Outpatient" at bounding box center [377, 291] width 417 height 18
type input "1"
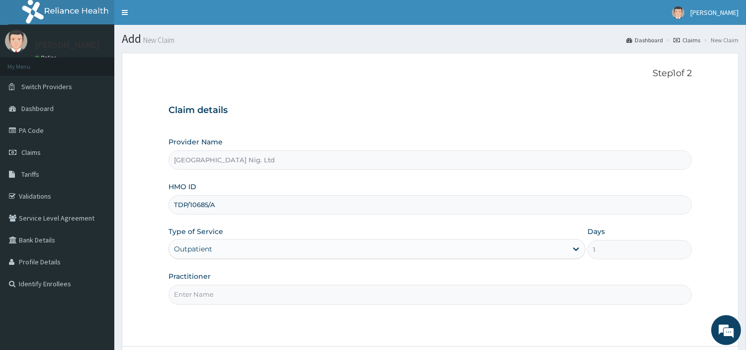
click at [214, 299] on input "Practitioner" at bounding box center [431, 293] width 524 height 19
paste input "GBADAMOSI ALIU"
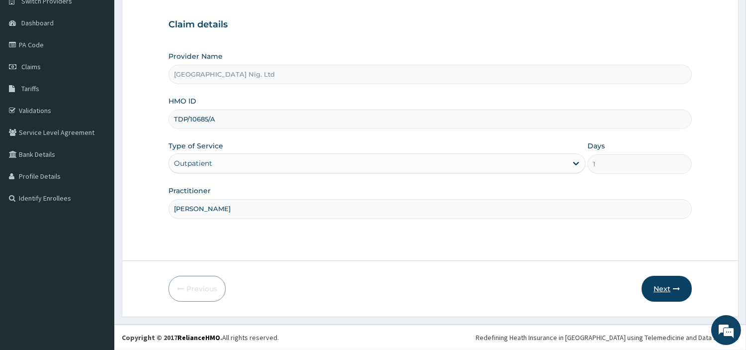
type input "GBADAMOSI ALIU"
click at [676, 281] on button "Next" at bounding box center [667, 288] width 50 height 26
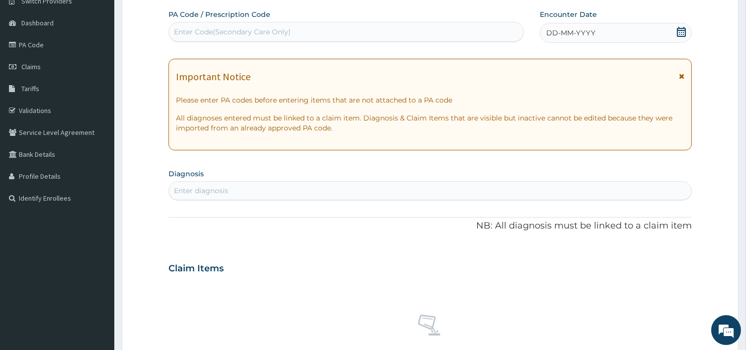
click at [642, 38] on div "DD-MM-YYYY" at bounding box center [616, 33] width 152 height 20
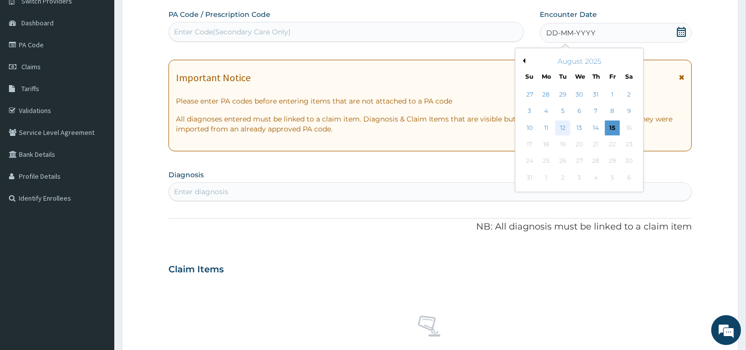
click at [562, 131] on div "12" at bounding box center [562, 127] width 15 height 15
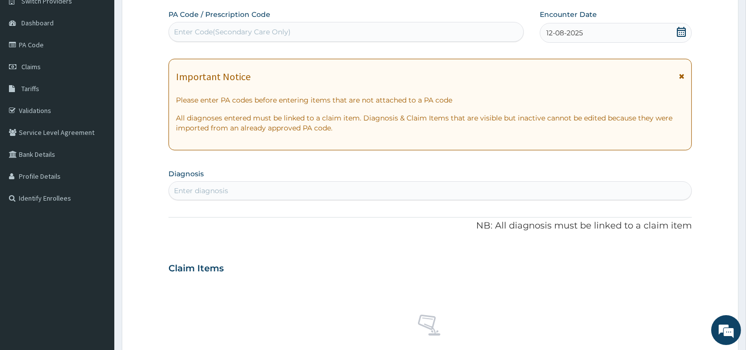
click at [237, 189] on div "Enter diagnosis" at bounding box center [430, 190] width 523 height 16
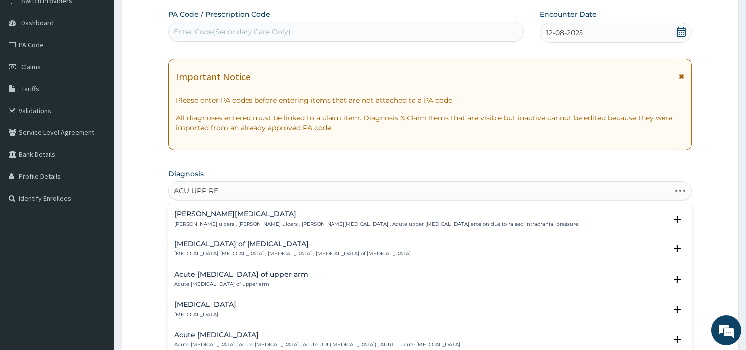
type input "ACU UPP RES"
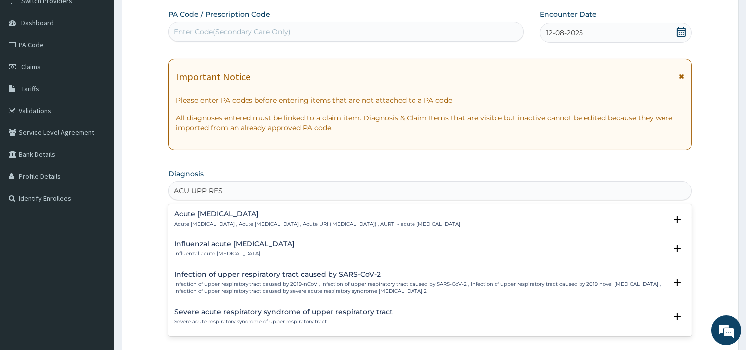
click at [201, 219] on div "Acute upper respiratory infection Acute upper respiratory infection , Acute upp…" at bounding box center [318, 218] width 286 height 17
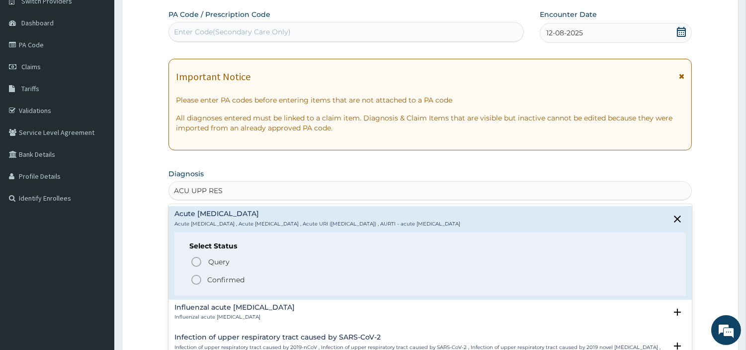
click at [210, 260] on span "Query" at bounding box center [218, 262] width 21 height 10
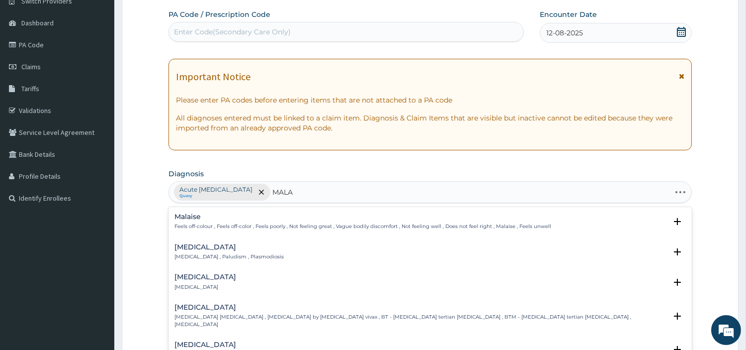
type input "MALAR"
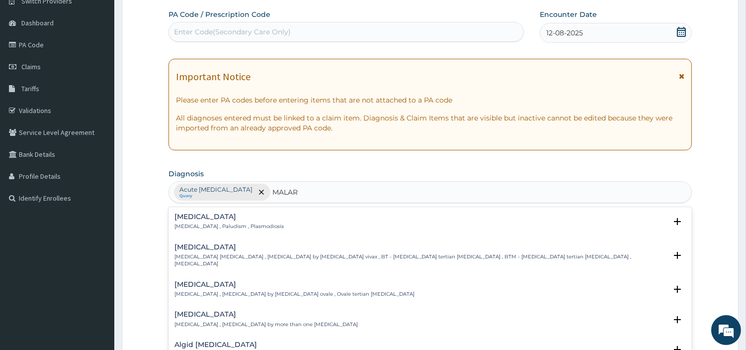
click at [234, 219] on h4 "Malaria" at bounding box center [229, 216] width 109 height 7
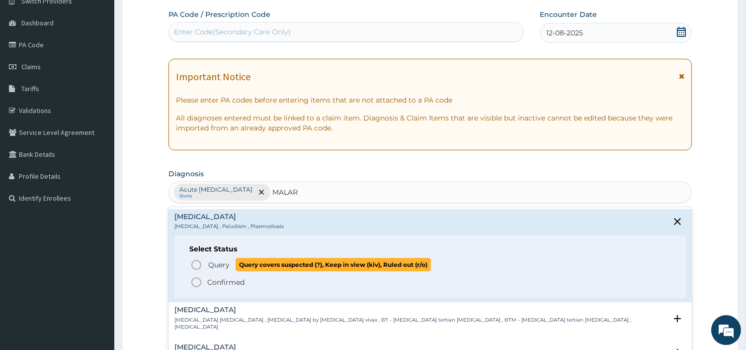
click at [211, 268] on span "Query" at bounding box center [218, 265] width 21 height 10
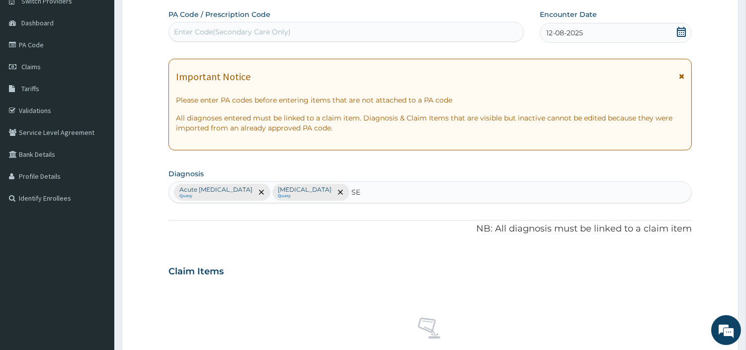
type input "SEP"
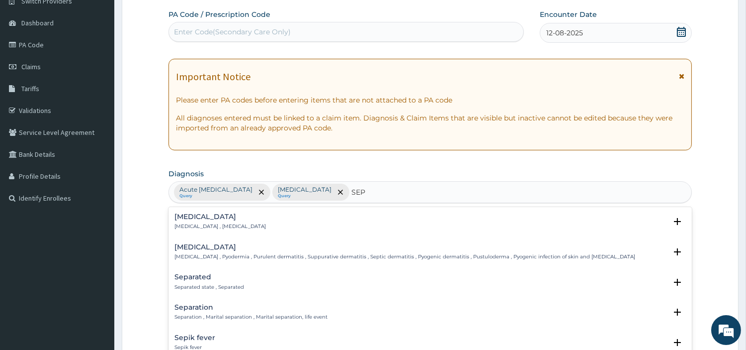
click at [204, 214] on h4 "Sepsis" at bounding box center [220, 216] width 91 height 7
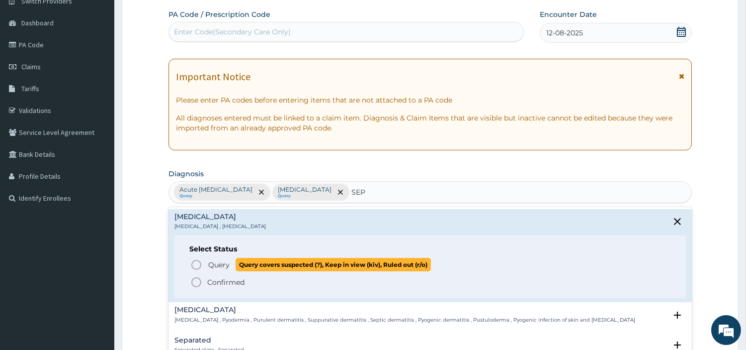
click at [206, 264] on span "Query Query covers suspected (?), Keep in view (kiv), Ruled out (r/o)" at bounding box center [430, 264] width 481 height 13
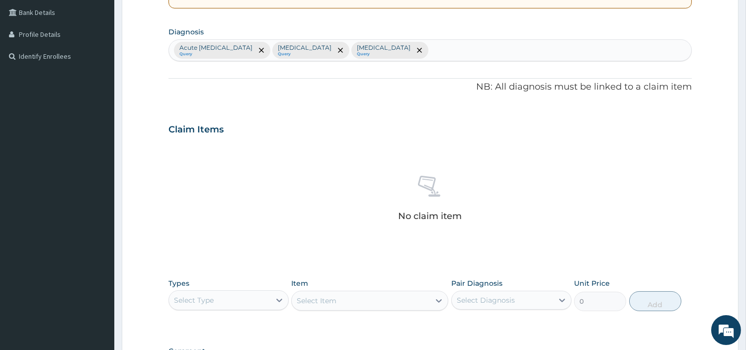
scroll to position [367, 0]
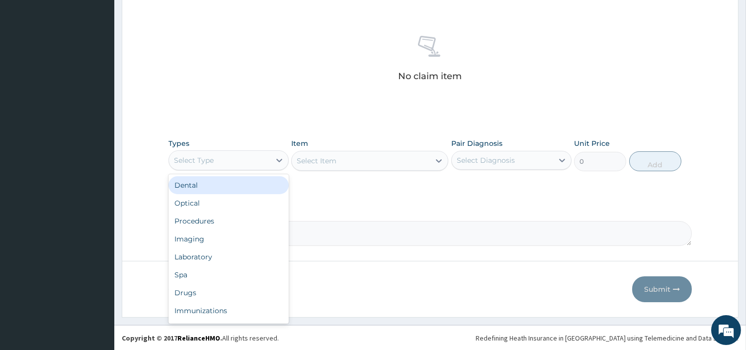
click at [236, 163] on div "Select Type" at bounding box center [219, 160] width 101 height 16
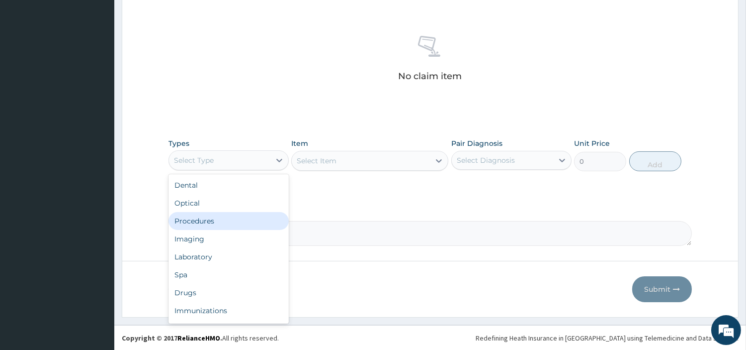
drag, startPoint x: 236, startPoint y: 228, endPoint x: 267, endPoint y: 229, distance: 30.9
click at [235, 228] on div "Procedures" at bounding box center [229, 221] width 120 height 18
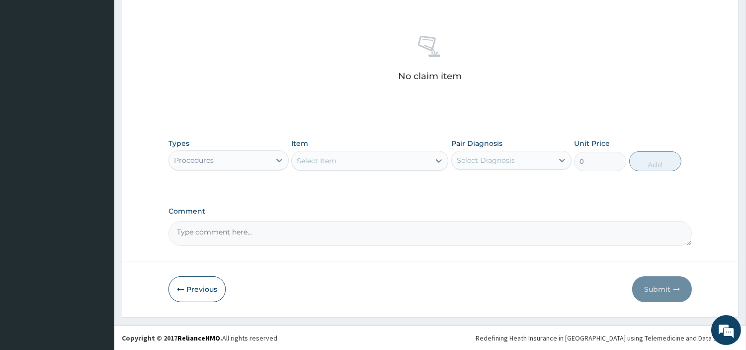
click at [383, 163] on div "Select Item" at bounding box center [361, 161] width 138 height 16
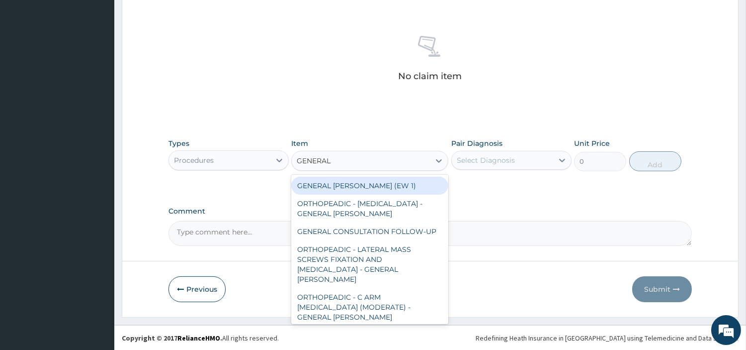
type input "GENERAL C"
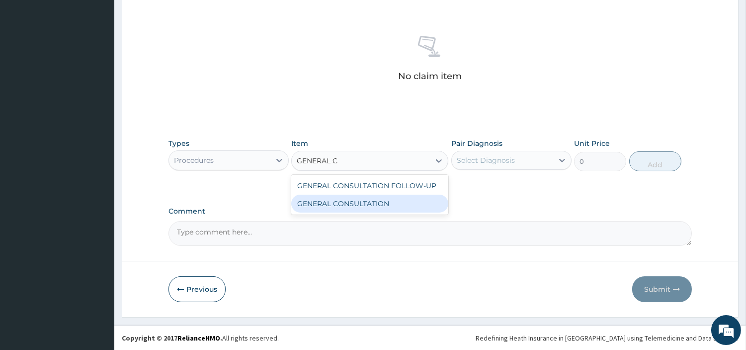
click at [398, 199] on div "GENERAL CONSULTATION" at bounding box center [369, 203] width 157 height 18
type input "6750"
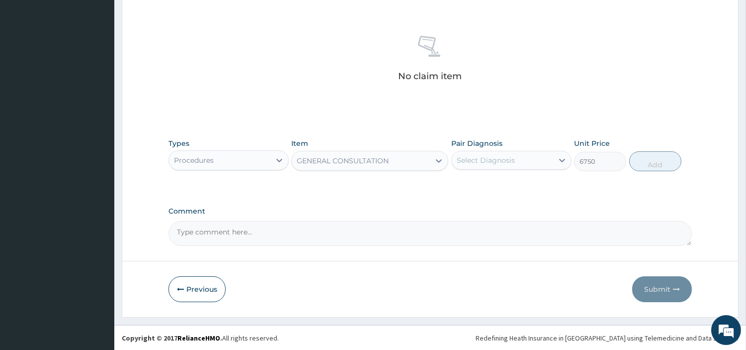
click at [476, 163] on div "Select Diagnosis" at bounding box center [486, 160] width 58 height 10
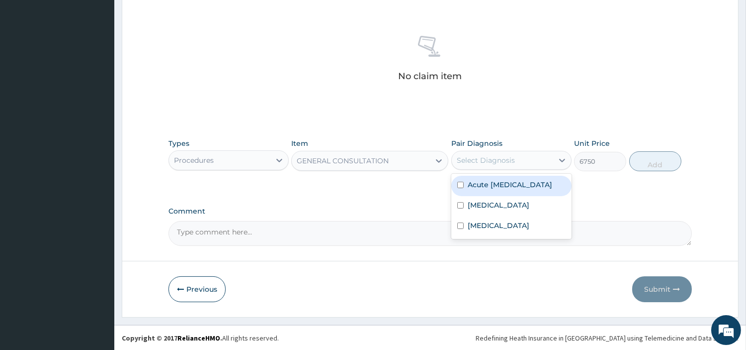
click at [475, 189] on label "Acute upper respiratory infection" at bounding box center [510, 185] width 85 height 10
checkbox input "true"
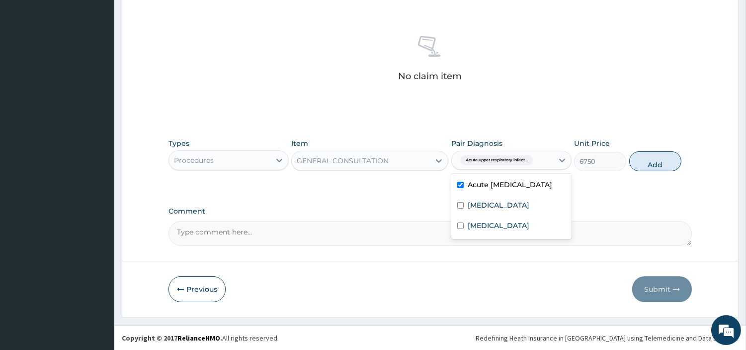
click at [473, 210] on label "Malaria" at bounding box center [499, 205] width 62 height 10
checkbox input "true"
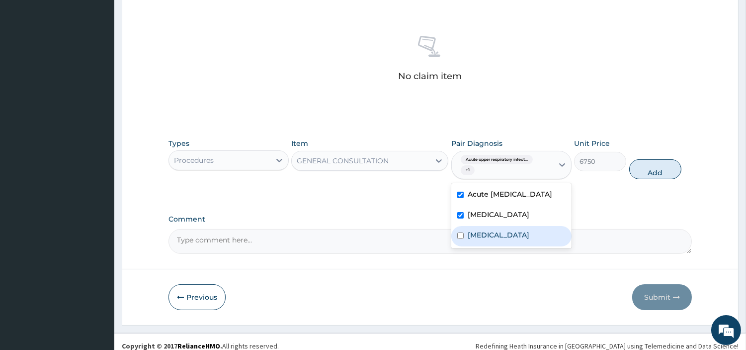
drag, startPoint x: 474, startPoint y: 243, endPoint x: 493, endPoint y: 239, distance: 19.2
click at [475, 240] on label "[MEDICAL_DATA]" at bounding box center [499, 235] width 62 height 10
checkbox input "true"
click at [646, 167] on button "Add" at bounding box center [656, 169] width 52 height 20
type input "0"
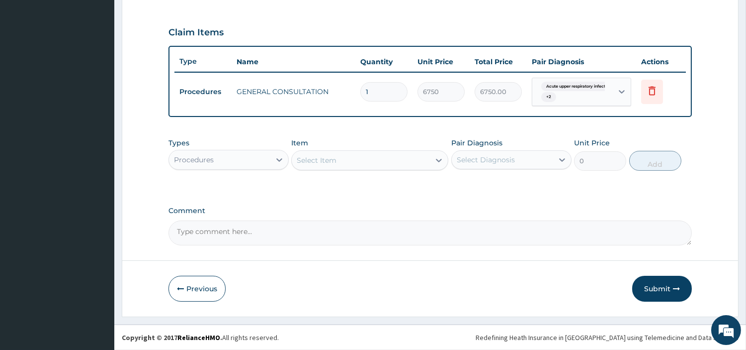
scroll to position [323, 0]
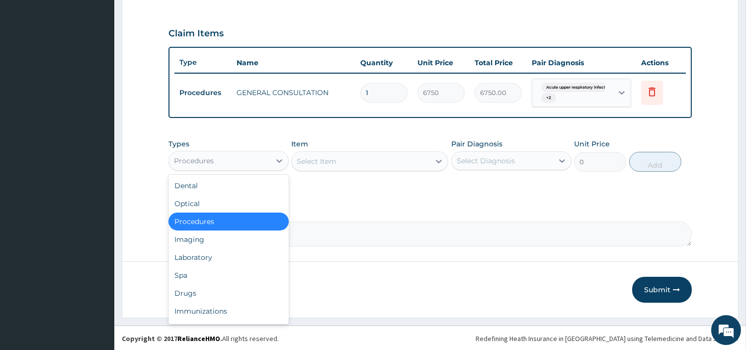
click at [204, 153] on div "Procedures" at bounding box center [219, 161] width 101 height 16
click at [205, 255] on div "Laboratory" at bounding box center [229, 257] width 120 height 18
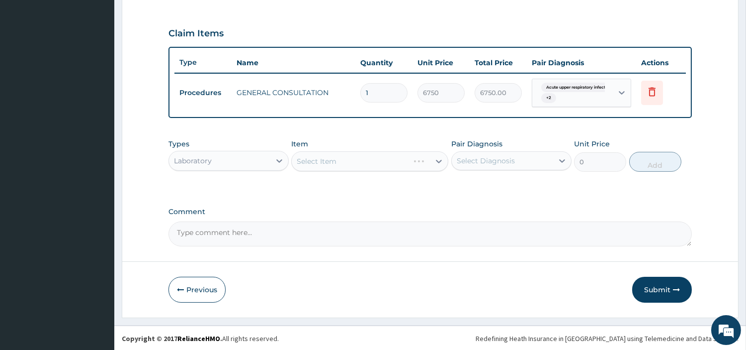
click at [338, 163] on div "Select Item" at bounding box center [369, 161] width 157 height 20
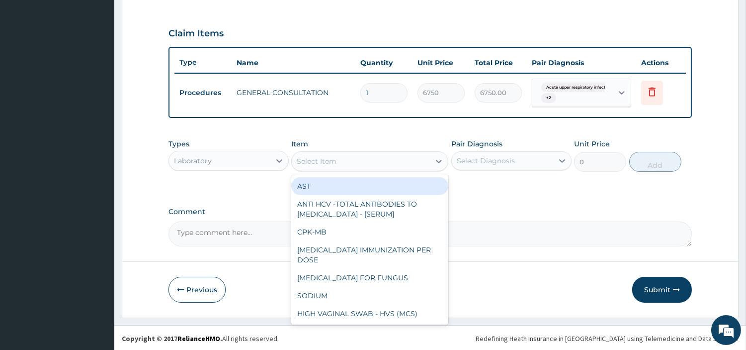
click at [338, 163] on div "Select Item" at bounding box center [361, 161] width 138 height 16
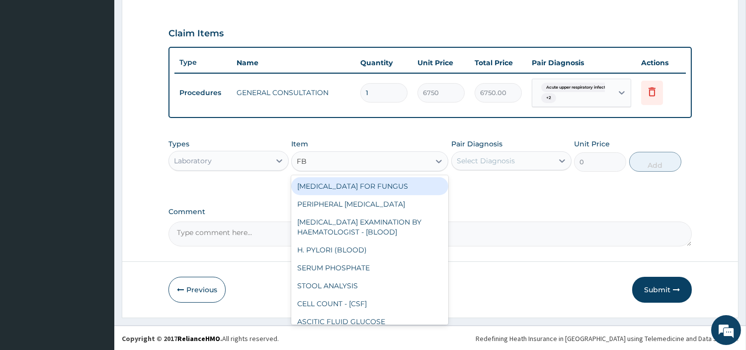
type input "FBC"
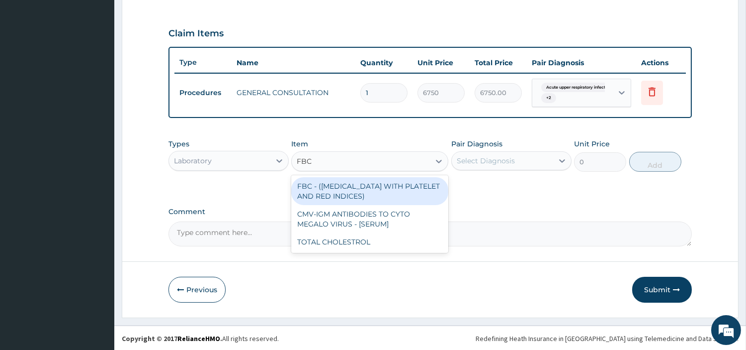
click at [343, 175] on div "FBC - (FULL BLOOD COUNT WITH PLATELET AND RED INDICES) CMV-IGM ANTIBODIES TO CY…" at bounding box center [369, 214] width 157 height 78
click at [384, 179] on div "FBC - ([MEDICAL_DATA] WITH PLATELET AND RED INDICES)" at bounding box center [369, 191] width 157 height 28
type input "5400"
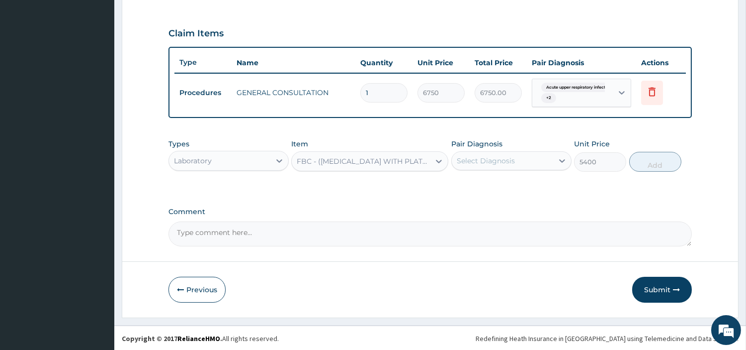
drag, startPoint x: 483, startPoint y: 159, endPoint x: 484, endPoint y: 169, distance: 10.0
click at [484, 159] on div "Select Diagnosis" at bounding box center [486, 161] width 58 height 10
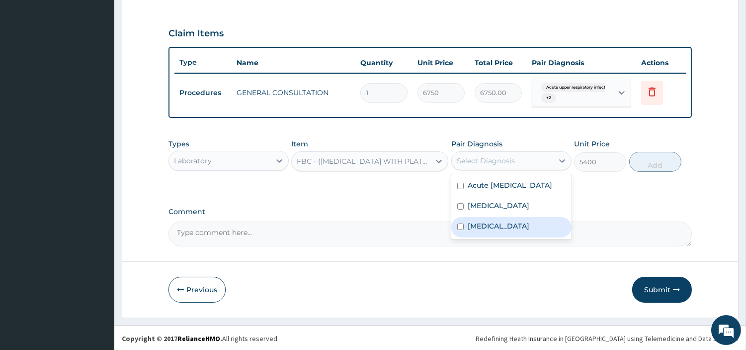
drag, startPoint x: 498, startPoint y: 231, endPoint x: 528, endPoint y: 212, distance: 35.7
click at [498, 232] on div "[MEDICAL_DATA]" at bounding box center [512, 227] width 120 height 20
checkbox input "true"
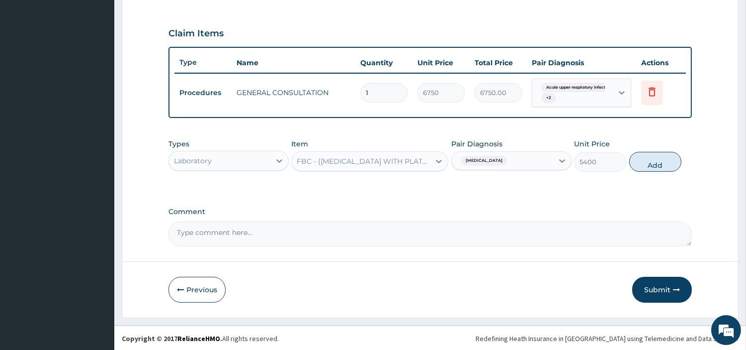
click at [639, 165] on button "Add" at bounding box center [656, 162] width 52 height 20
type input "0"
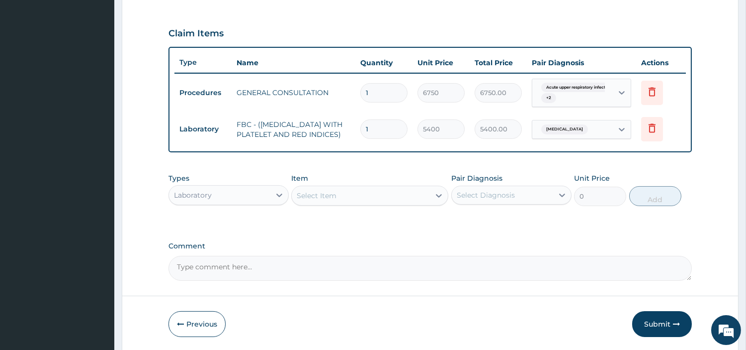
click at [349, 201] on div "Select Item" at bounding box center [361, 195] width 138 height 16
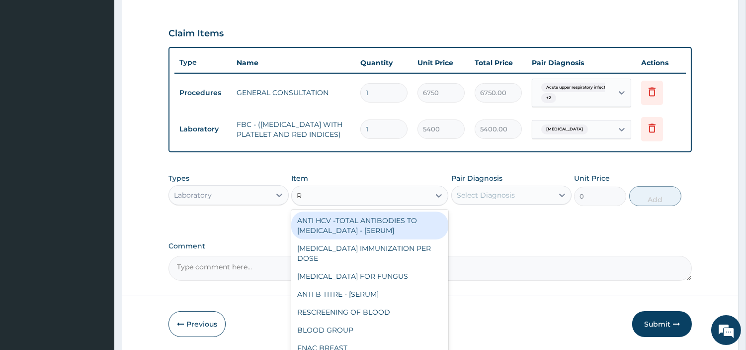
type input "RD"
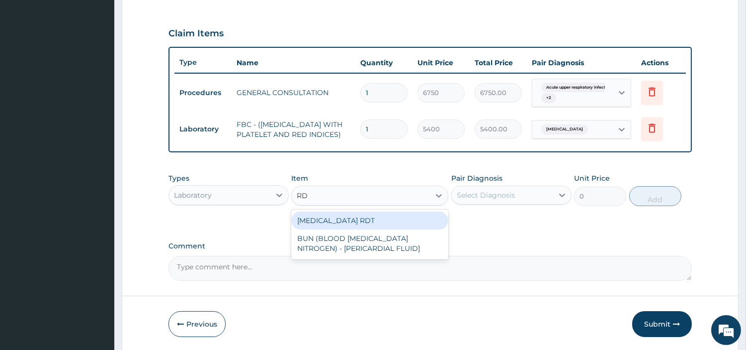
click at [351, 229] on div "MALARIA RDT" at bounding box center [369, 220] width 157 height 18
type input "2700"
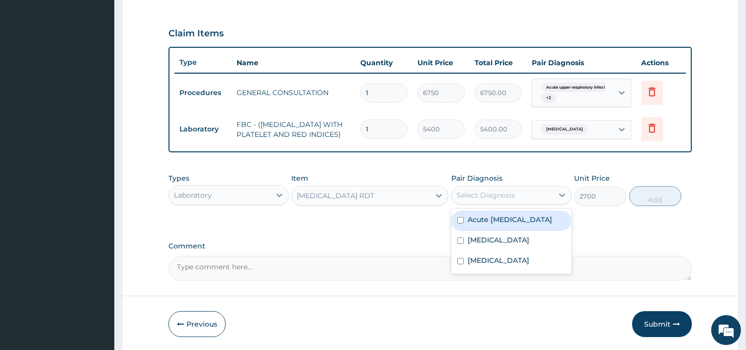
click at [475, 203] on div "Select Diagnosis" at bounding box center [502, 195] width 101 height 16
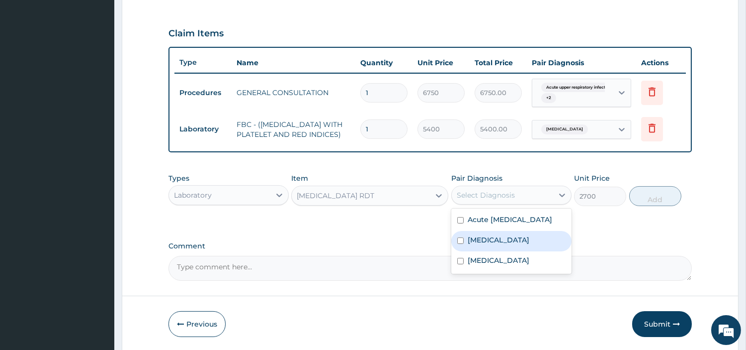
click at [481, 251] on div "Malaria" at bounding box center [512, 241] width 120 height 20
checkbox input "true"
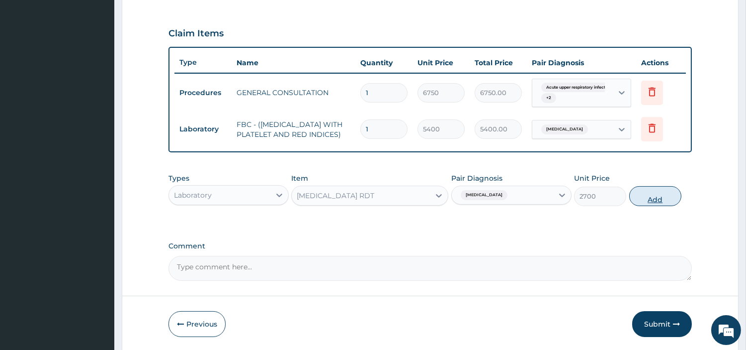
click at [648, 206] on button "Add" at bounding box center [656, 196] width 52 height 20
type input "0"
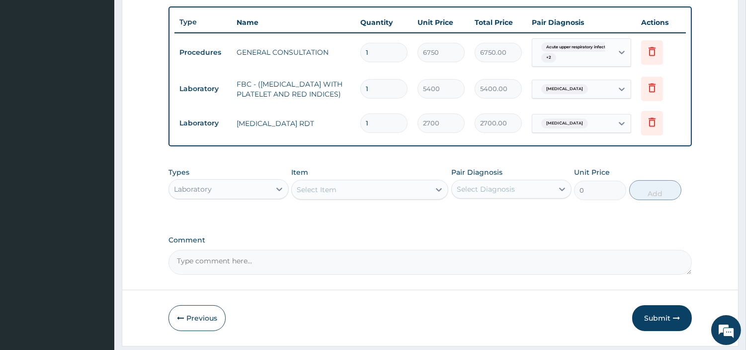
scroll to position [398, 0]
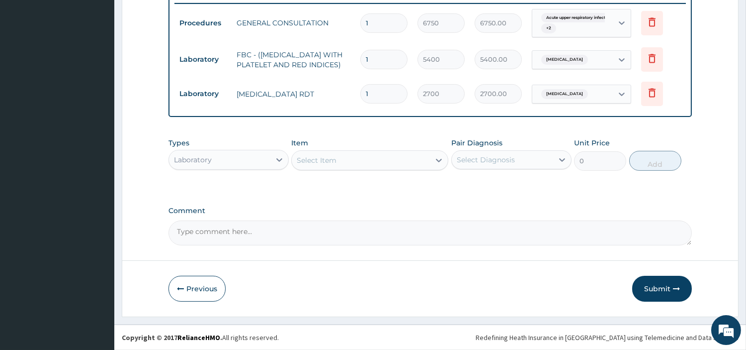
click at [225, 152] on div "Laboratory" at bounding box center [219, 160] width 101 height 16
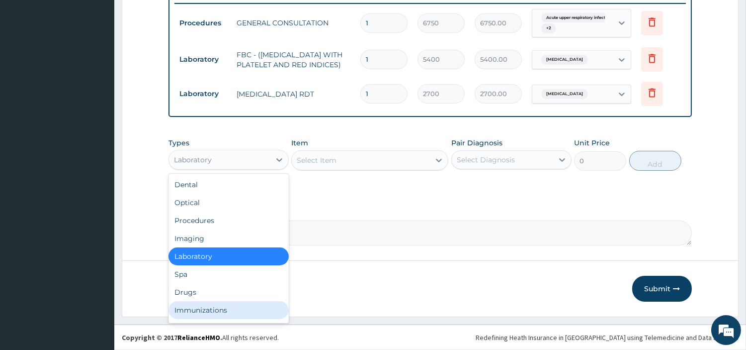
click at [202, 292] on div "Drugs" at bounding box center [229, 292] width 120 height 18
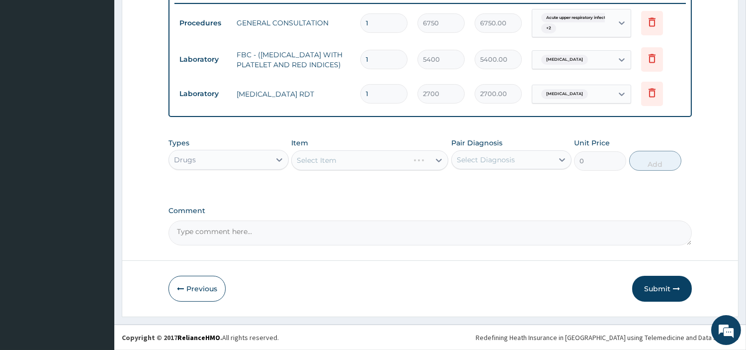
click at [403, 158] on div "Select Item" at bounding box center [369, 160] width 157 height 20
click at [402, 157] on div "Select Item" at bounding box center [361, 160] width 138 height 16
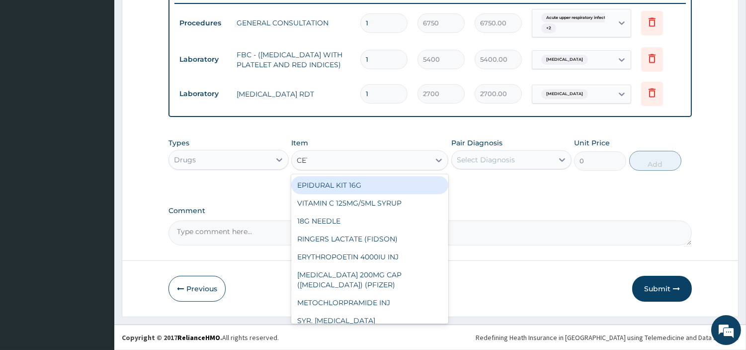
type input "CETI"
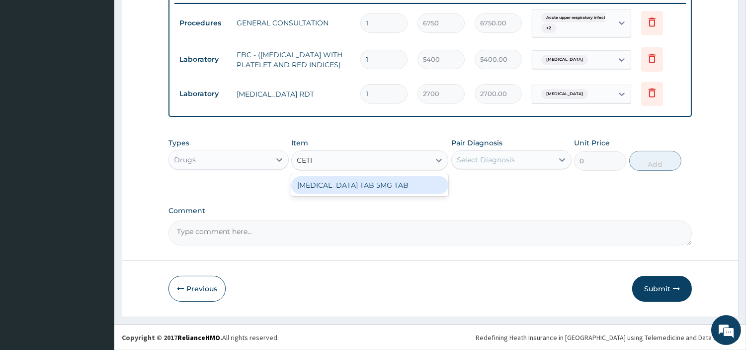
click at [405, 180] on div "CETIRIZINE TAB 5MG TAB" at bounding box center [369, 185] width 157 height 18
type input "97.6500015258789"
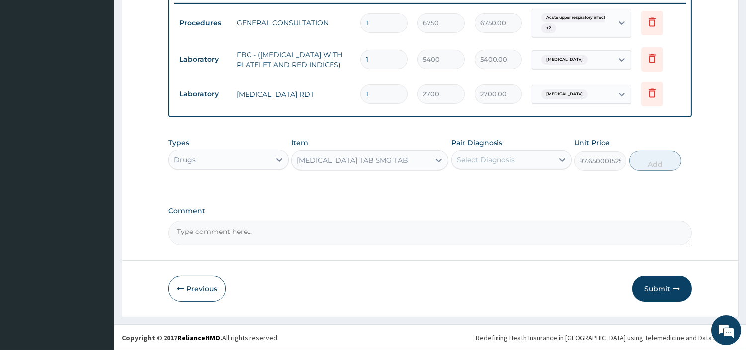
click at [479, 166] on div "Select Diagnosis" at bounding box center [502, 160] width 101 height 16
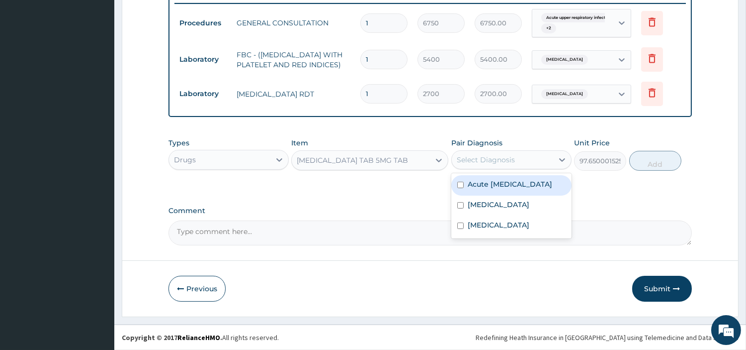
click at [489, 189] on label "Acute upper respiratory infection" at bounding box center [510, 184] width 85 height 10
checkbox input "true"
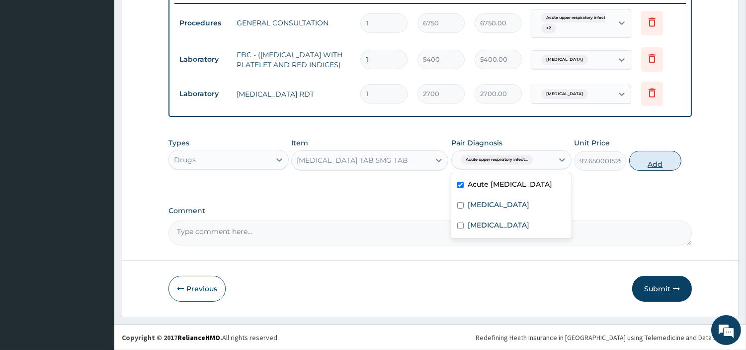
click at [638, 162] on button "Add" at bounding box center [656, 161] width 52 height 20
type input "0"
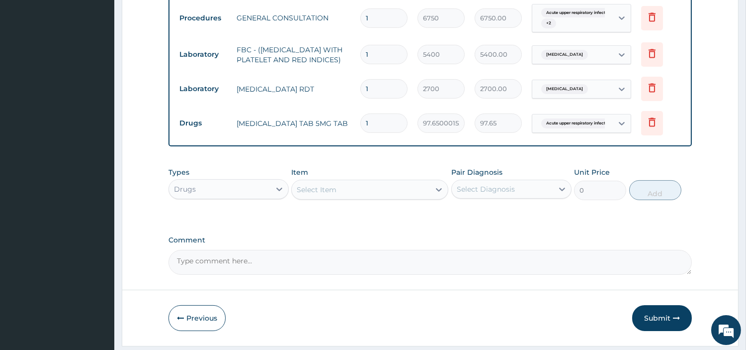
type input "10"
type input "976.50"
type input "10"
click at [376, 197] on div "Select Item" at bounding box center [361, 189] width 138 height 16
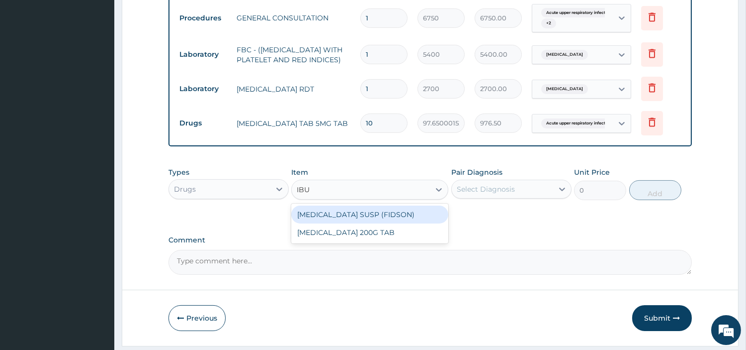
type input "IBUP"
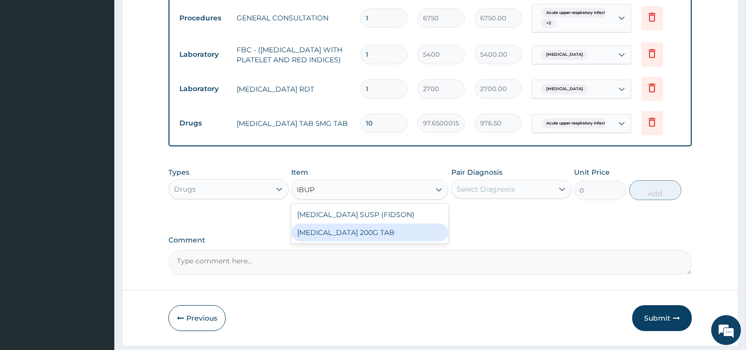
drag, startPoint x: 379, startPoint y: 240, endPoint x: 392, endPoint y: 234, distance: 14.0
click at [380, 240] on div "[MEDICAL_DATA] 200G TAB" at bounding box center [369, 232] width 157 height 18
type input "28.17499923706055"
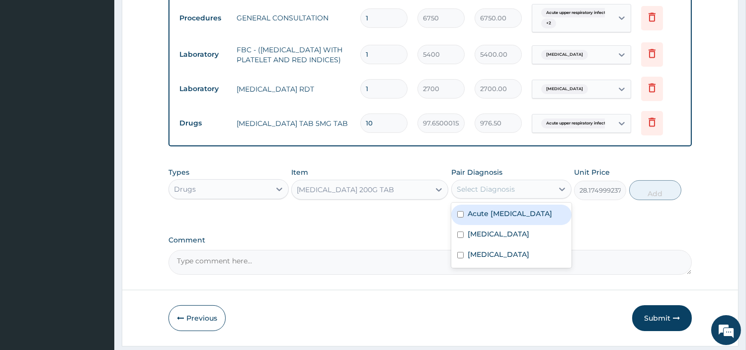
click at [488, 194] on div "Select Diagnosis" at bounding box center [486, 189] width 58 height 10
click at [486, 218] on label "Acute [MEDICAL_DATA]" at bounding box center [510, 213] width 85 height 10
checkbox input "true"
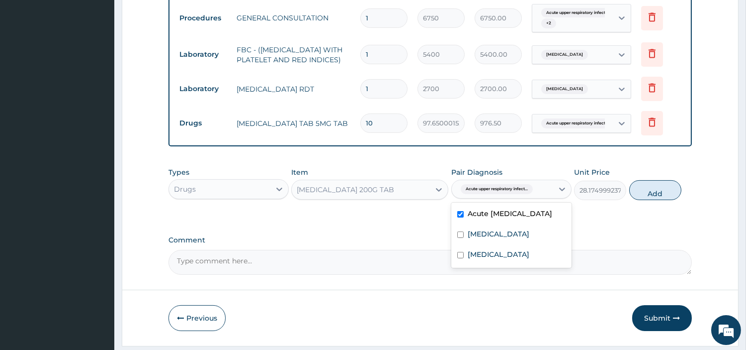
click at [640, 195] on button "Add" at bounding box center [656, 190] width 52 height 20
type input "0"
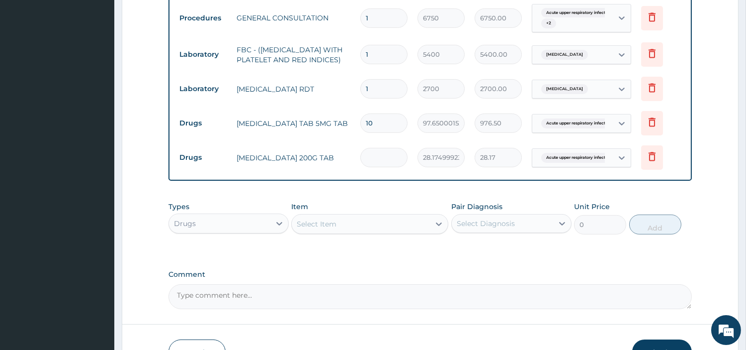
type input "0.00"
type input "8"
type input "225.40"
type input "0.00"
type input "9"
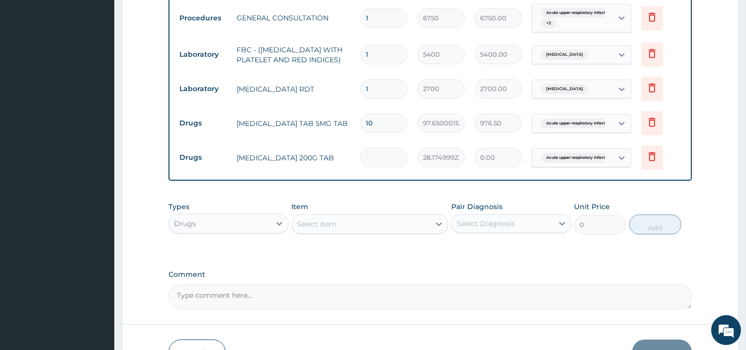
type input "253.57"
type input "9"
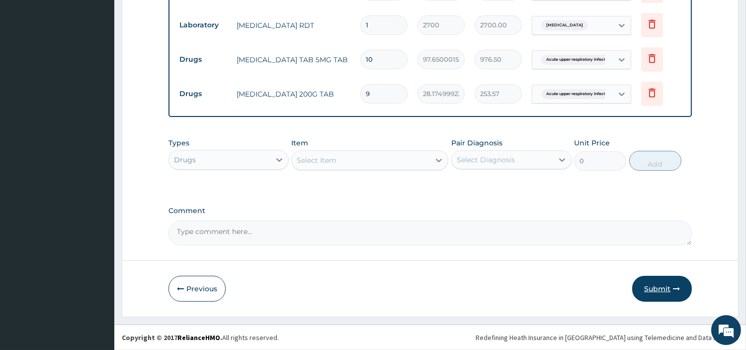
click at [643, 293] on button "Submit" at bounding box center [662, 288] width 60 height 26
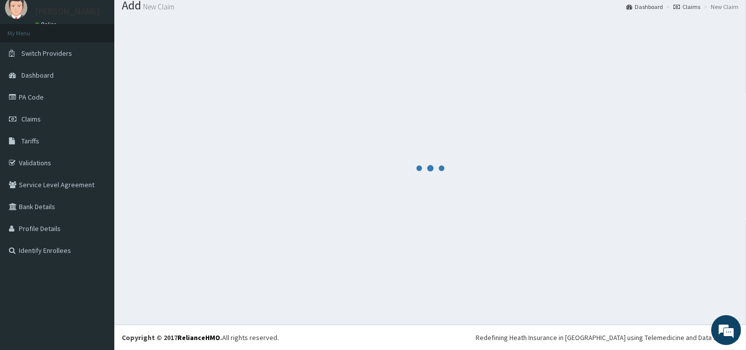
scroll to position [33, 0]
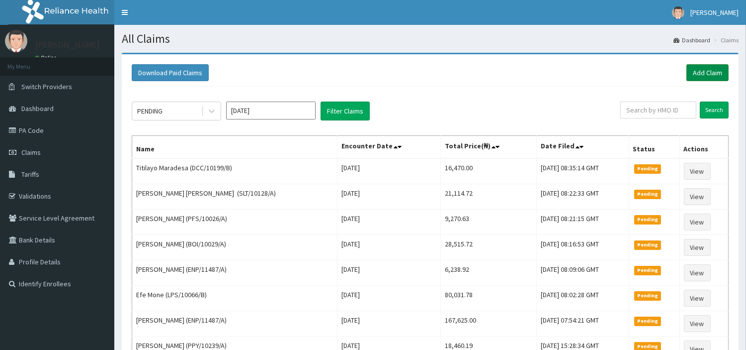
click at [724, 76] on link "Add Claim" at bounding box center [708, 72] width 42 height 17
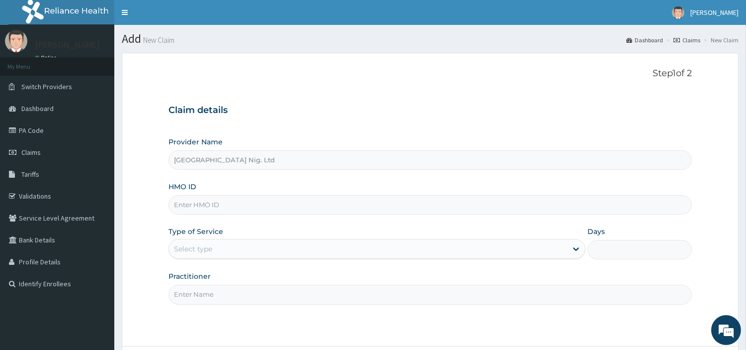
click at [247, 202] on input "HMO ID" at bounding box center [431, 204] width 524 height 19
paste input "LPS/10077/A"
type input "LPS/10077/A"
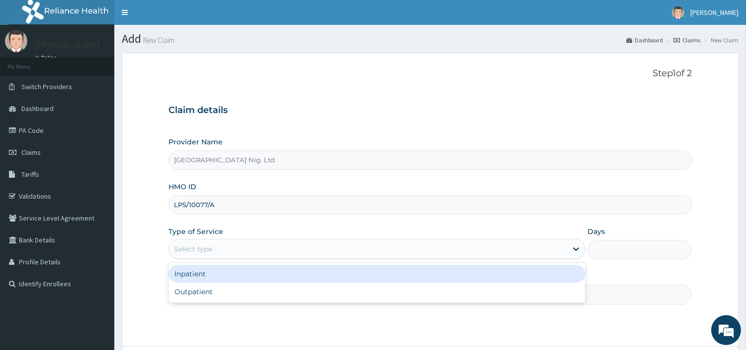
click at [197, 243] on div "Select type" at bounding box center [368, 249] width 398 height 16
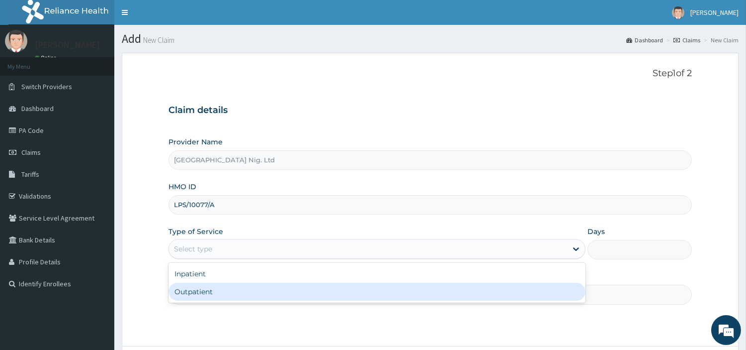
click at [199, 285] on div "Outpatient" at bounding box center [377, 291] width 417 height 18
type input "1"
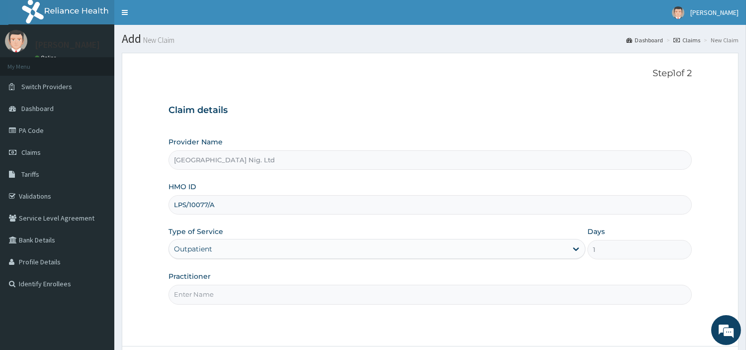
click at [199, 285] on input "Practitioner" at bounding box center [431, 293] width 524 height 19
paste input "Ononye Felix"
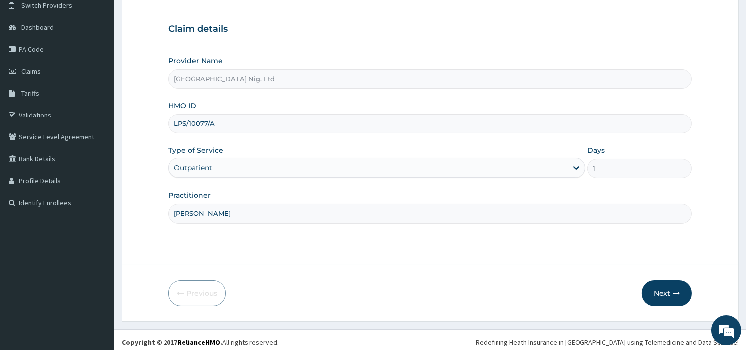
scroll to position [86, 0]
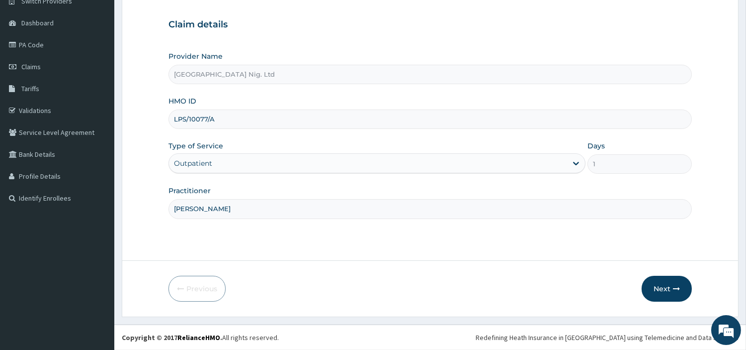
type input "Ononye Felix"
click at [694, 298] on form "Step 1 of 2 Claim details Provider Name R-Jolad Hospital Nig. Ltd HMO ID LPS/10…" at bounding box center [430, 141] width 617 height 349
click at [679, 292] on button "Next" at bounding box center [667, 288] width 50 height 26
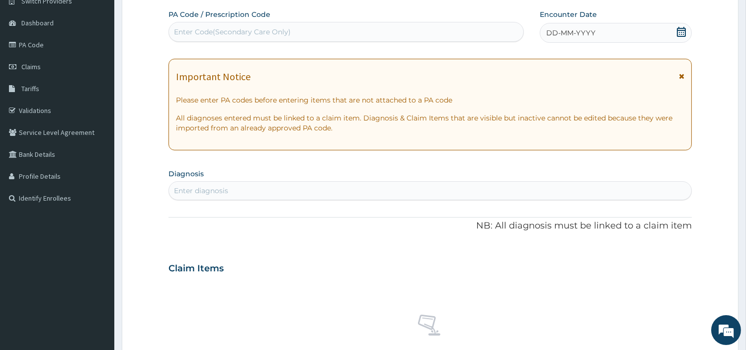
click at [411, 37] on div "Enter Code(Secondary Care Only)" at bounding box center [346, 32] width 355 height 16
paste input "PA/69FC9A"
type input "PA/69FC9A"
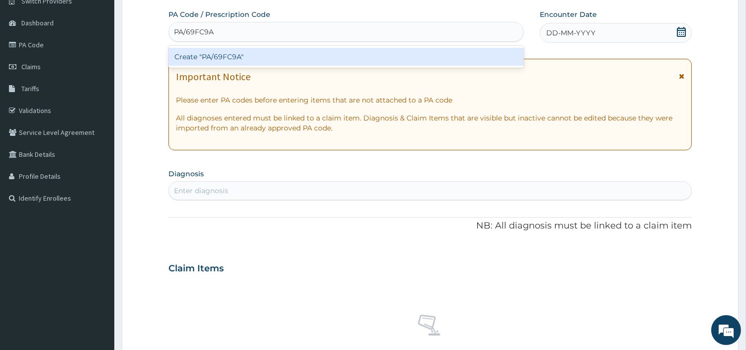
click at [400, 60] on div "Create "PA/69FC9A"" at bounding box center [347, 57] width 356 height 18
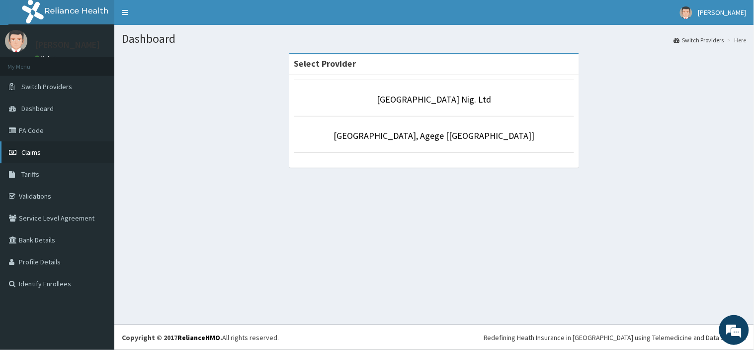
click at [74, 153] on link "Claims" at bounding box center [57, 152] width 114 height 22
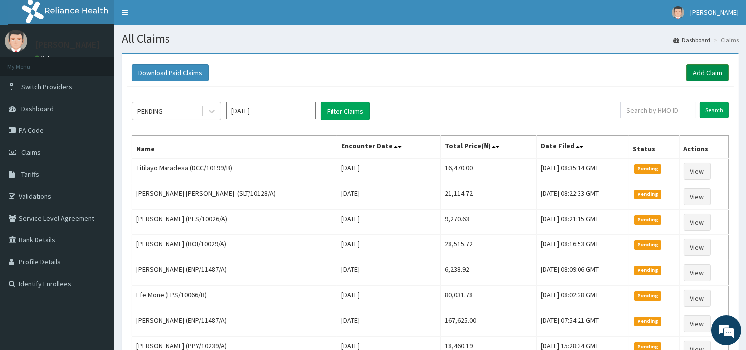
click at [702, 76] on link "Add Claim" at bounding box center [708, 72] width 42 height 17
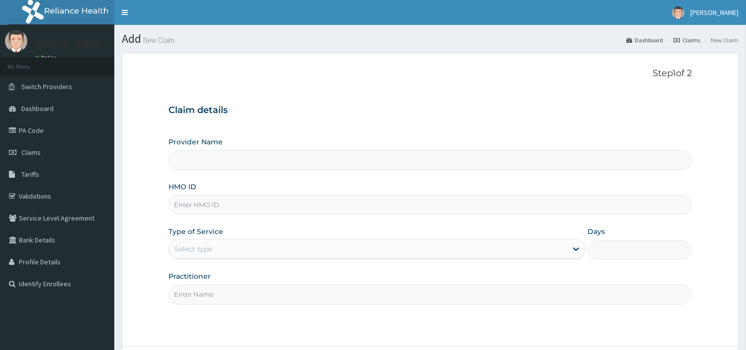
click at [251, 200] on input "HMO ID" at bounding box center [431, 204] width 524 height 19
type input "[GEOGRAPHIC_DATA] Nig. Ltd"
paste input "LPS/10077/A"
type input "LPS/10077/A"
click at [216, 259] on div "Select type" at bounding box center [377, 249] width 417 height 20
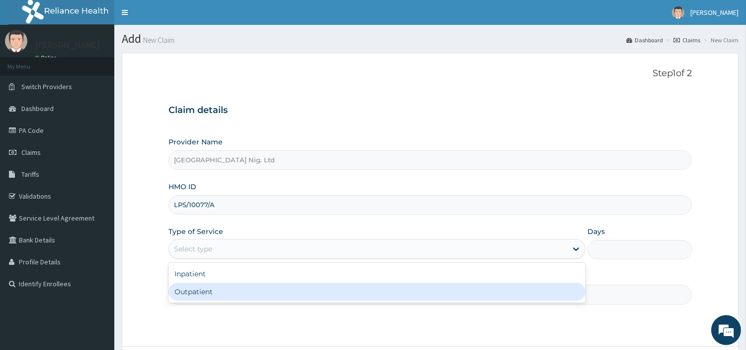
click at [209, 295] on div "Outpatient" at bounding box center [377, 291] width 417 height 18
type input "1"
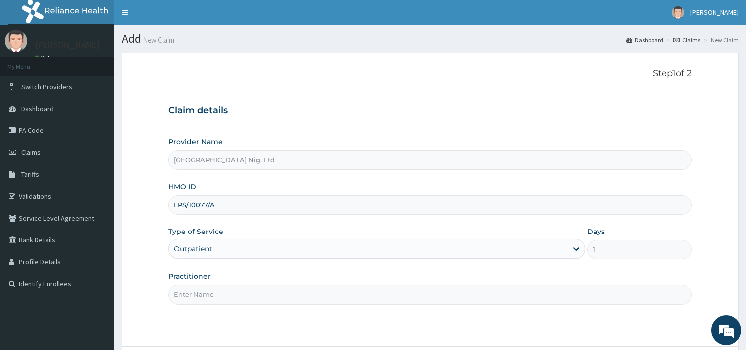
click at [209, 295] on input "Practitioner" at bounding box center [431, 293] width 524 height 19
paste input "[PERSON_NAME]"
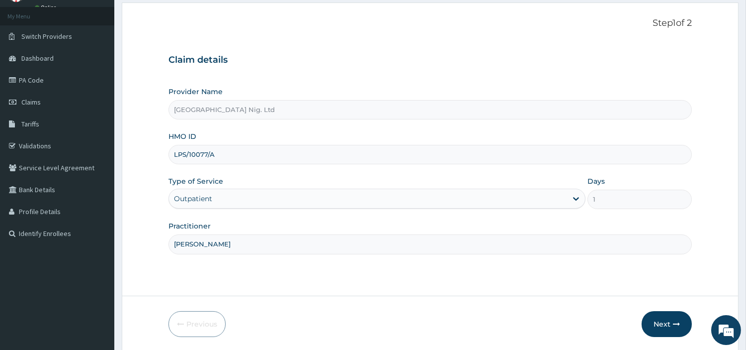
scroll to position [86, 0]
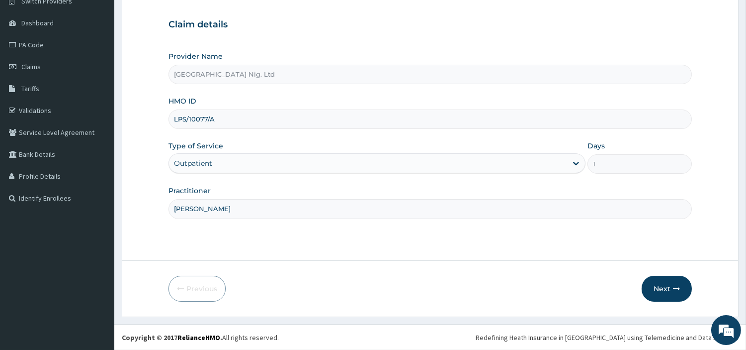
type input "Ononye Felix"
click at [643, 276] on div "Next" at bounding box center [667, 288] width 50 height 26
click at [648, 285] on button "Next" at bounding box center [667, 288] width 50 height 26
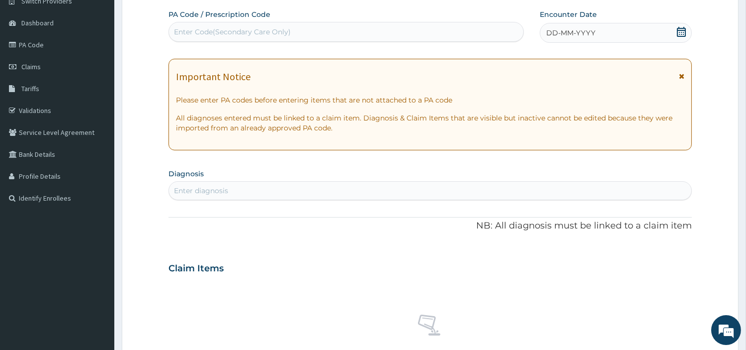
click at [416, 38] on div "Enter Code(Secondary Care Only)" at bounding box center [346, 32] width 355 height 16
paste input "PA/69FC9A"
type input "PA/69FC9A"
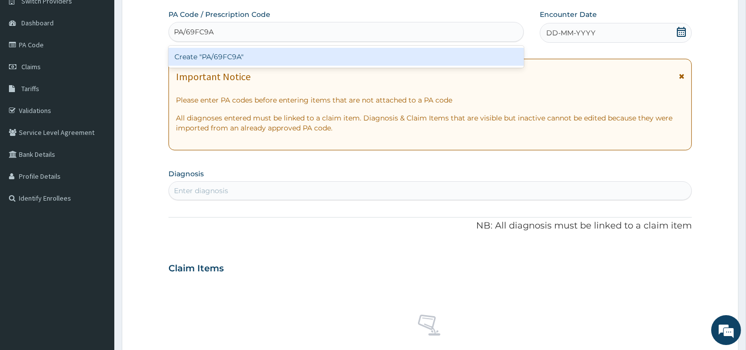
click at [390, 59] on div "Create "PA/69FC9A"" at bounding box center [347, 57] width 356 height 18
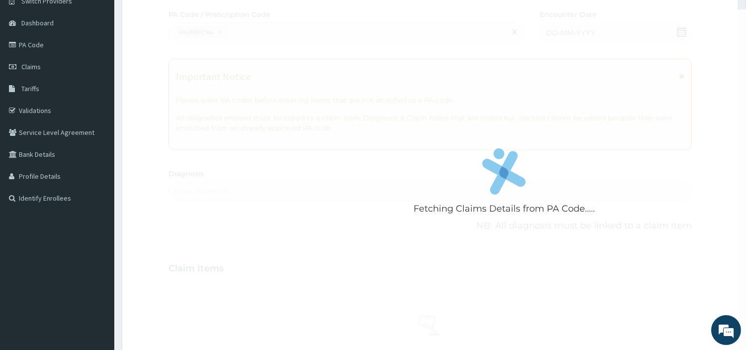
scroll to position [0, 0]
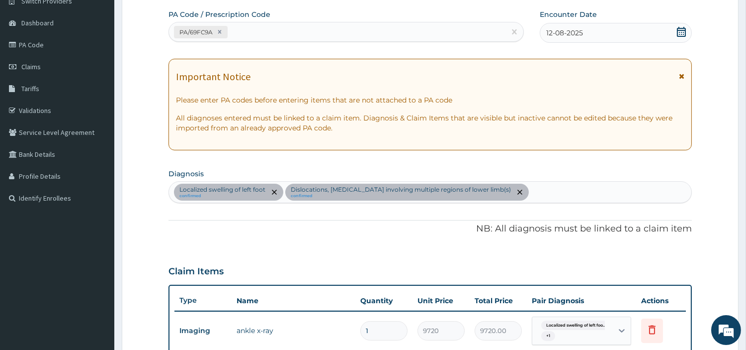
click at [295, 40] on div "PA/69FC9A" at bounding box center [347, 32] width 356 height 20
paste input "PA/D032B6"
type input "PA/D032B6"
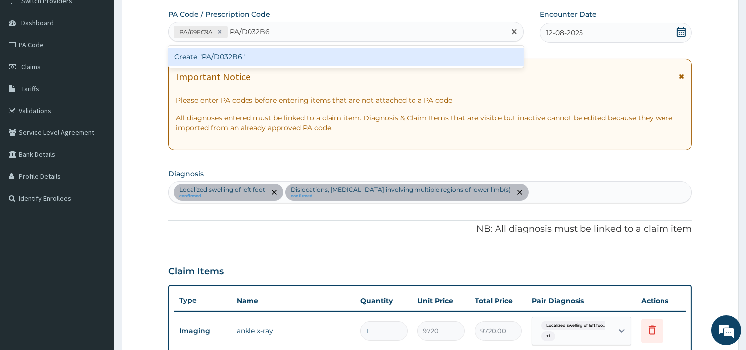
click at [202, 58] on div "Create "PA/D032B6"" at bounding box center [347, 57] width 356 height 18
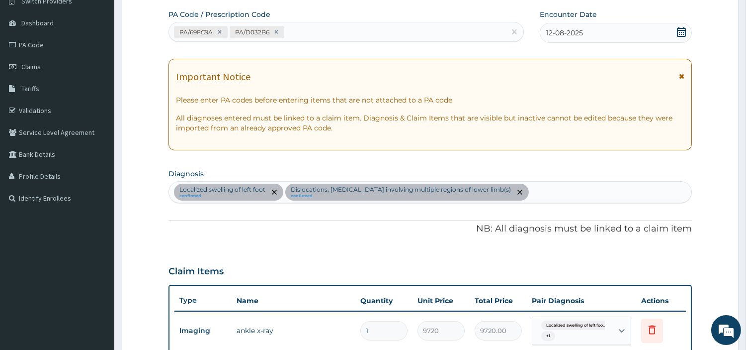
scroll to position [276, 0]
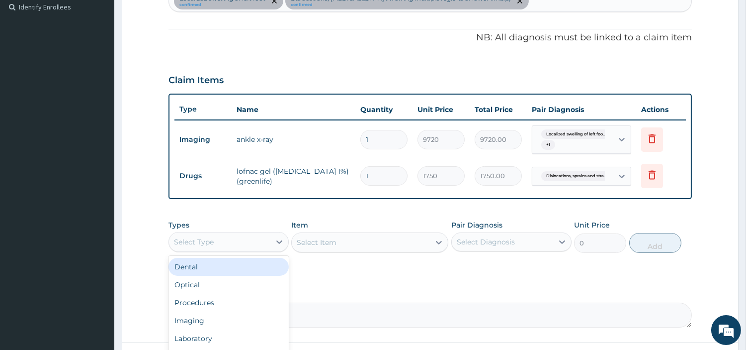
click at [268, 243] on div "Select Type" at bounding box center [219, 242] width 101 height 16
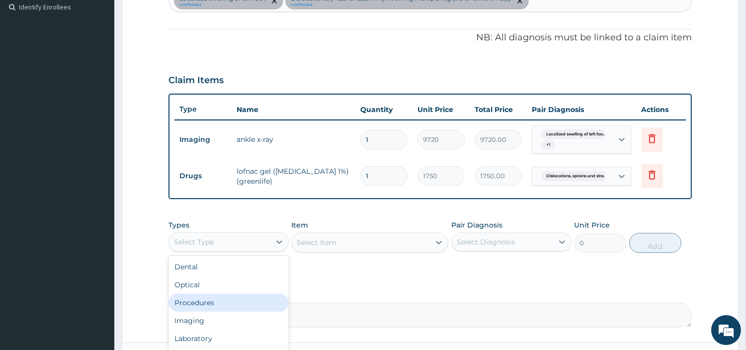
click at [215, 302] on div "Procedures" at bounding box center [229, 302] width 120 height 18
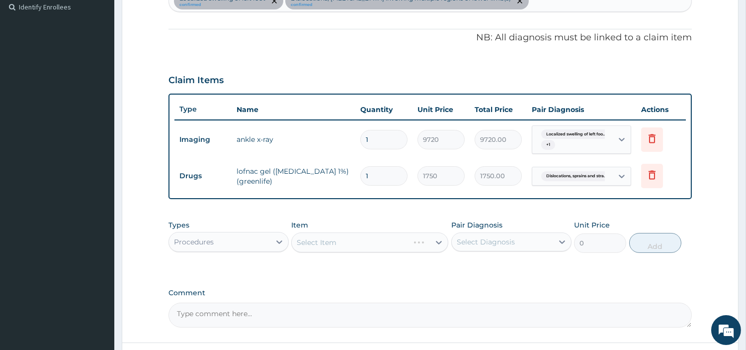
scroll to position [358, 0]
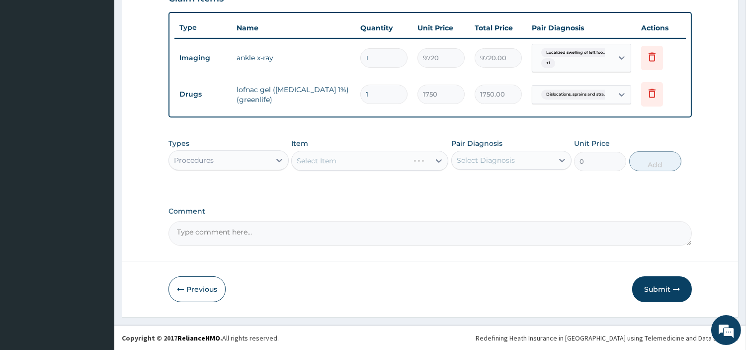
click at [429, 159] on div "Select Item" at bounding box center [369, 161] width 157 height 20
click at [428, 159] on div "Select Item" at bounding box center [369, 161] width 157 height 20
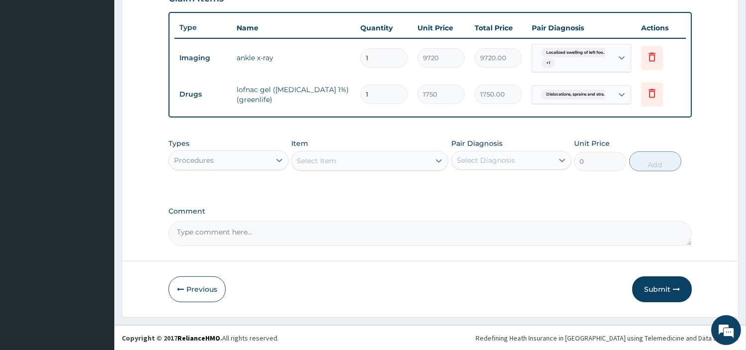
click at [423, 166] on div "Select Item" at bounding box center [361, 161] width 138 height 16
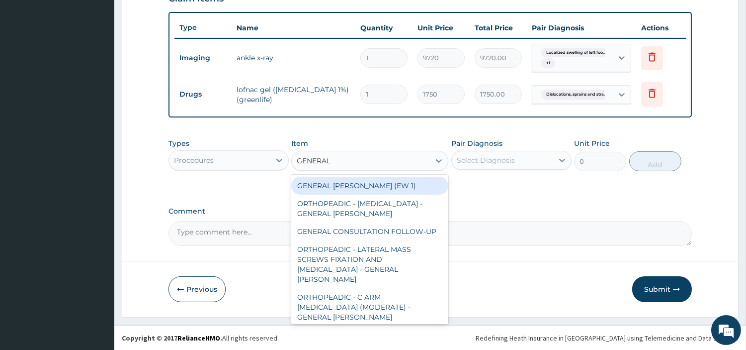
type input "GENERAL C"
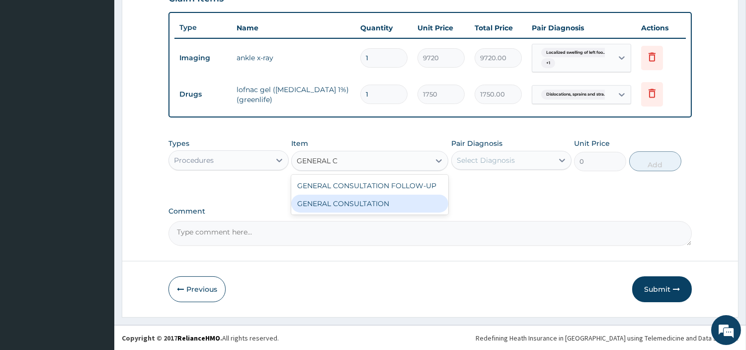
drag, startPoint x: 413, startPoint y: 201, endPoint x: 521, endPoint y: 159, distance: 115.4
click at [412, 201] on div "GENERAL CONSULTATION" at bounding box center [369, 203] width 157 height 18
type input "6750"
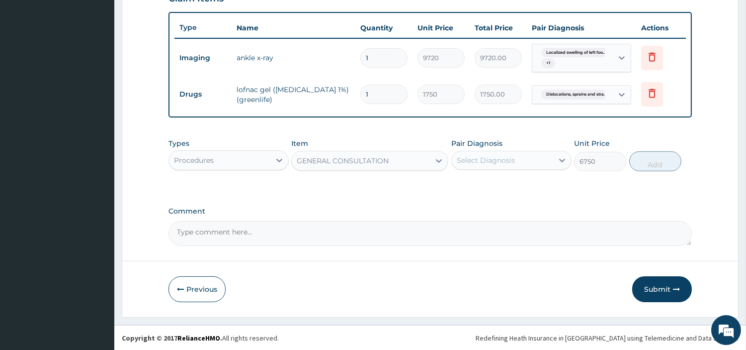
click at [533, 155] on div "Select Diagnosis" at bounding box center [502, 160] width 101 height 16
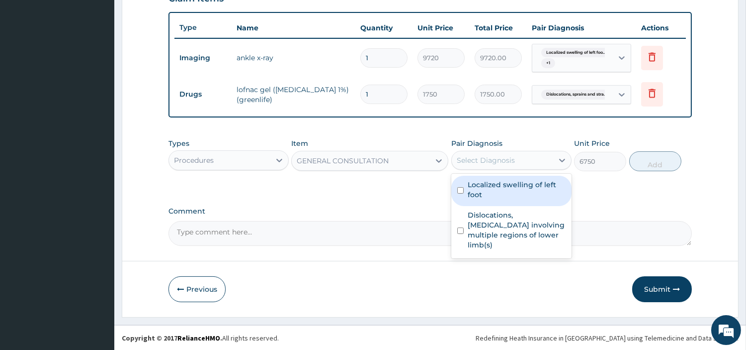
click at [525, 184] on label "Localized swelling of left foot" at bounding box center [517, 190] width 98 height 20
checkbox input "true"
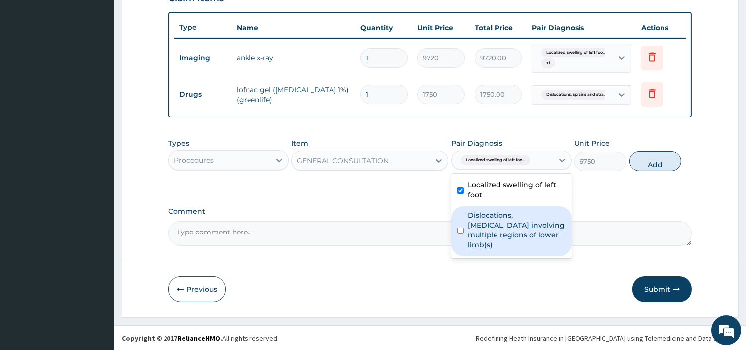
click at [522, 216] on label "Dislocations, sprains and strains involving multiple regions of lower limb(s)" at bounding box center [517, 230] width 98 height 40
checkbox input "true"
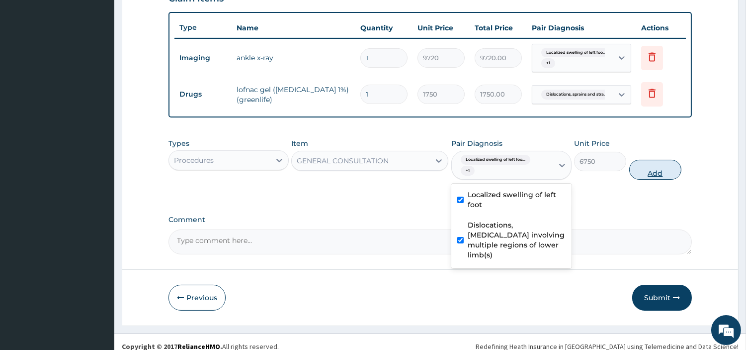
click at [647, 175] on button "Add" at bounding box center [656, 170] width 52 height 20
type input "0"
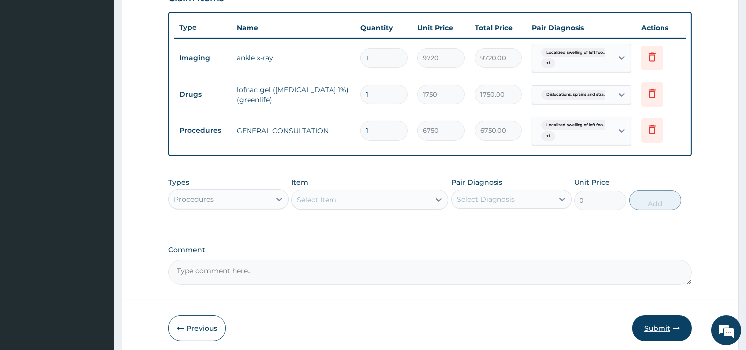
click at [648, 335] on button "Submit" at bounding box center [662, 328] width 60 height 26
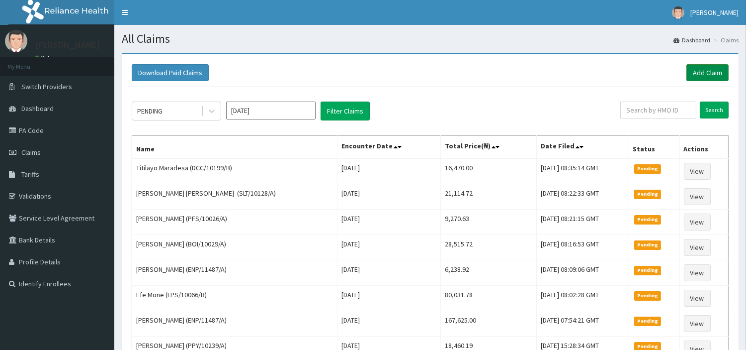
click at [699, 76] on link "Add Claim" at bounding box center [708, 72] width 42 height 17
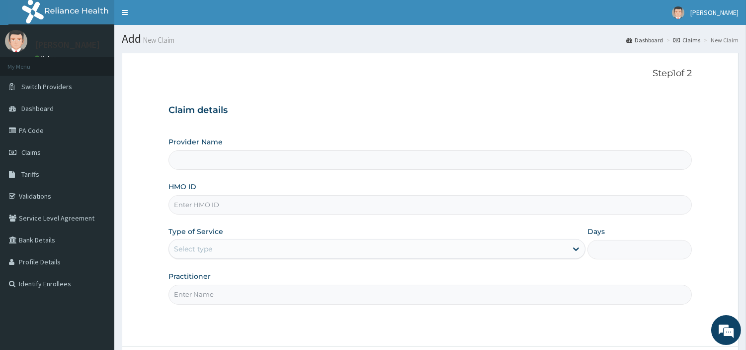
type input "[GEOGRAPHIC_DATA] Nig. Ltd"
type input "CHL/10711/C"
click at [191, 258] on div "Select type" at bounding box center [377, 249] width 417 height 20
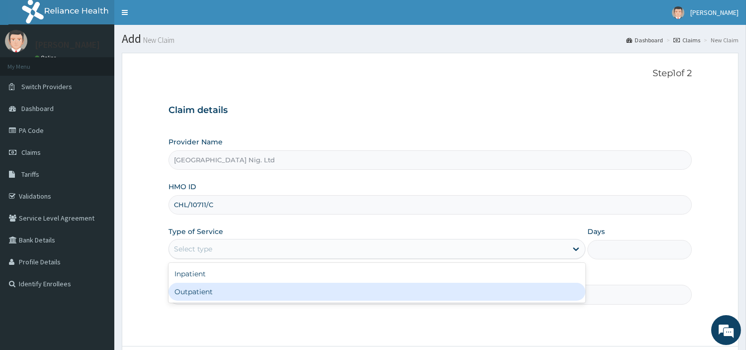
click at [196, 284] on div "Outpatient" at bounding box center [377, 291] width 417 height 18
type input "1"
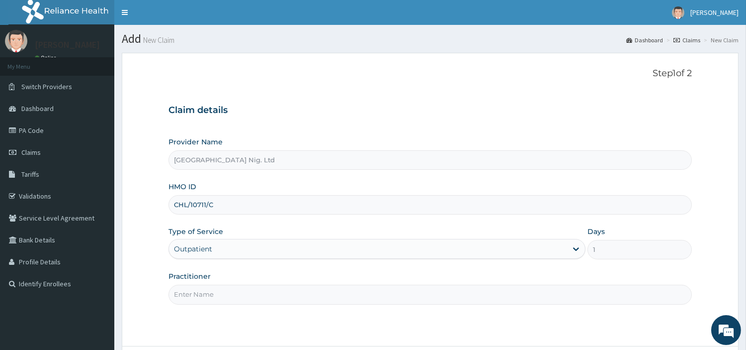
click at [197, 292] on input "Practitioner" at bounding box center [431, 293] width 524 height 19
paste input "[PERSON_NAME]"
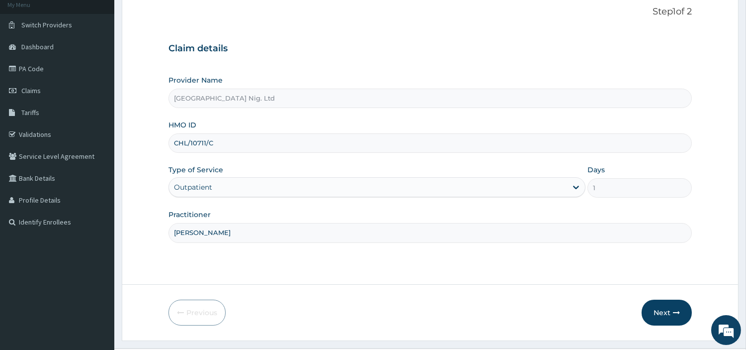
scroll to position [86, 0]
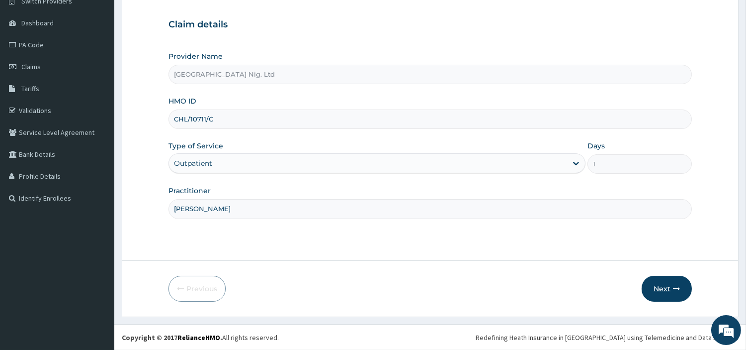
type input "[PERSON_NAME]"
click at [655, 279] on button "Next" at bounding box center [667, 288] width 50 height 26
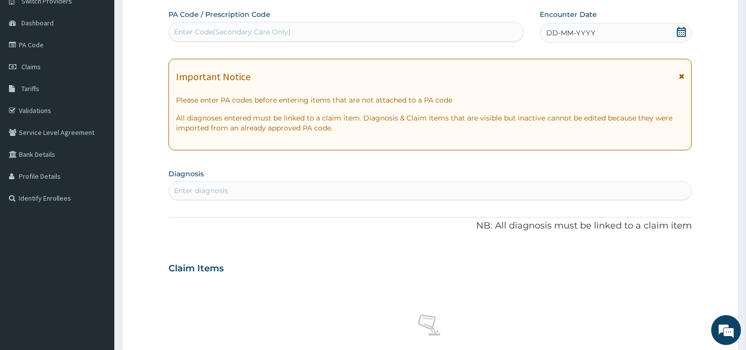
click at [405, 35] on div "Enter Code(Secondary Care Only)" at bounding box center [346, 32] width 355 height 16
paste input "PA/774317"
type input "PA/774317"
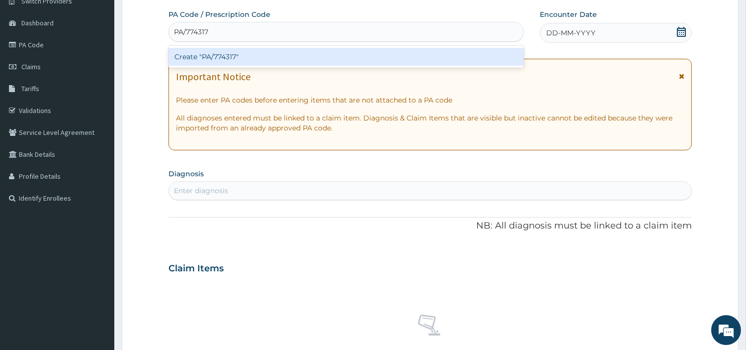
scroll to position [0, 0]
click at [388, 52] on div "Create "PA/774317"" at bounding box center [347, 57] width 356 height 18
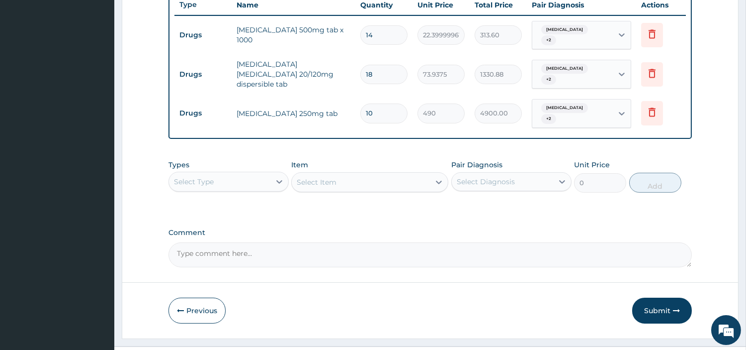
scroll to position [388, 0]
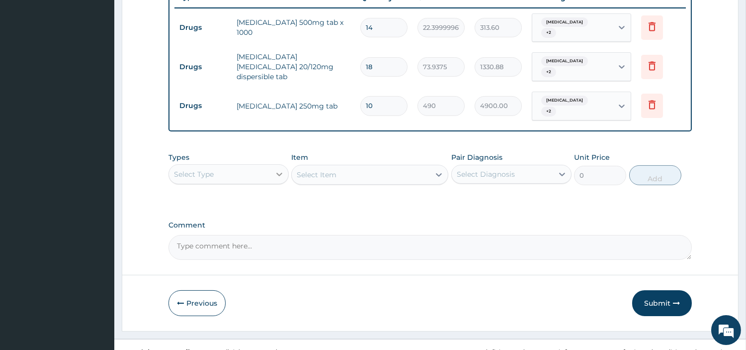
click at [271, 165] on div at bounding box center [280, 174] width 18 height 18
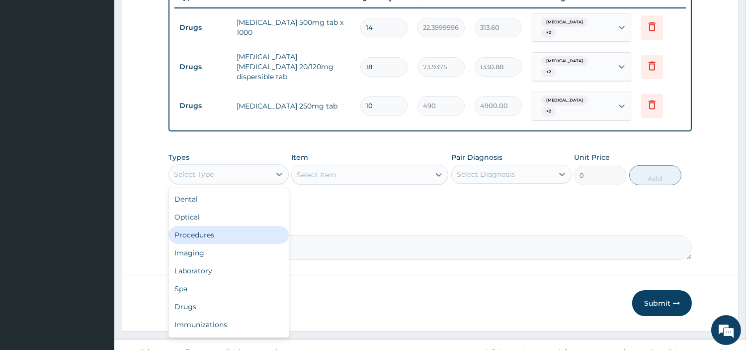
click at [237, 226] on div "Procedures" at bounding box center [229, 235] width 120 height 18
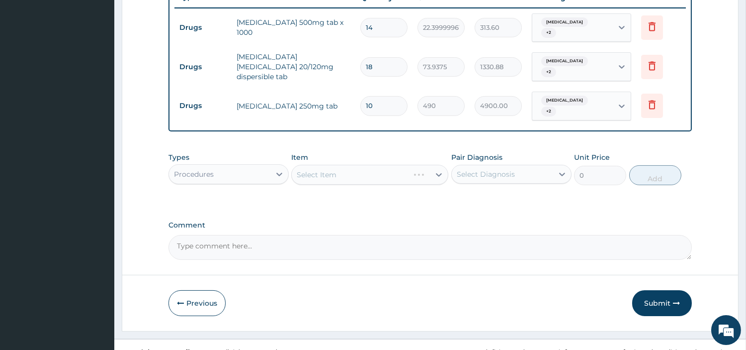
click at [375, 166] on div "Select Item" at bounding box center [369, 175] width 157 height 20
click at [357, 167] on div "Select Item" at bounding box center [361, 175] width 138 height 16
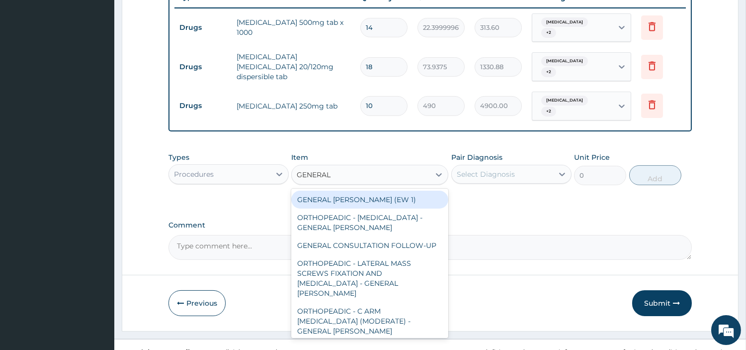
type input "GENERAL C"
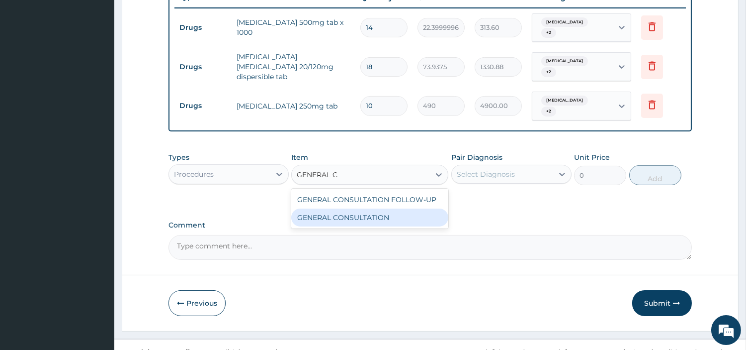
click at [370, 209] on div "GENERAL CONSULTATION" at bounding box center [369, 217] width 157 height 18
type input "6750"
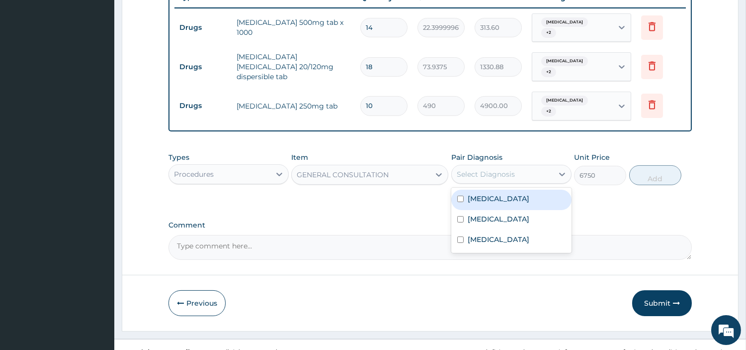
click at [478, 167] on div "Select Diagnosis" at bounding box center [502, 174] width 101 height 16
click at [476, 189] on div "[MEDICAL_DATA]" at bounding box center [512, 199] width 120 height 20
checkbox input "true"
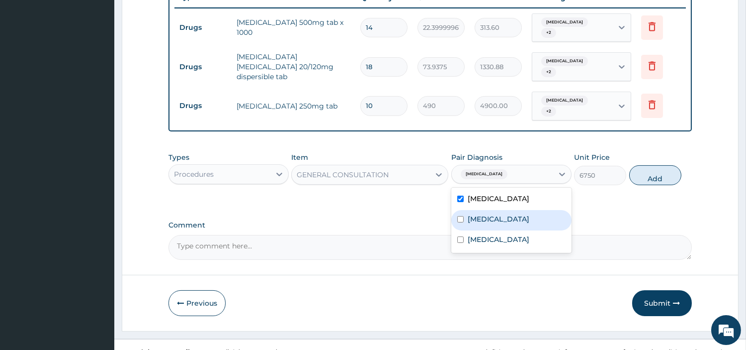
click at [483, 212] on div "Acute tonsillitis" at bounding box center [512, 220] width 120 height 20
checkbox input "true"
click at [479, 231] on div "[MEDICAL_DATA]" at bounding box center [512, 240] width 120 height 20
checkbox input "true"
click at [632, 165] on button "Add" at bounding box center [656, 175] width 52 height 20
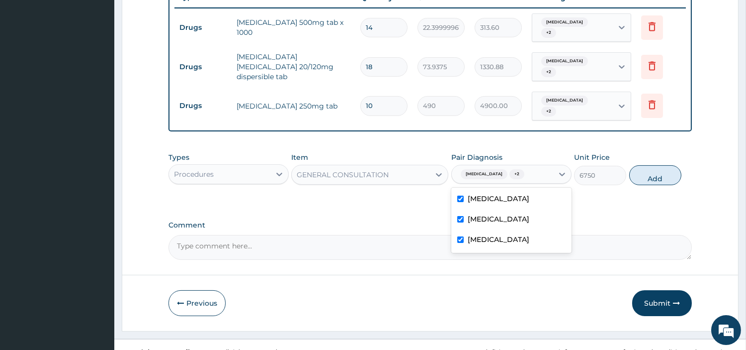
type input "0"
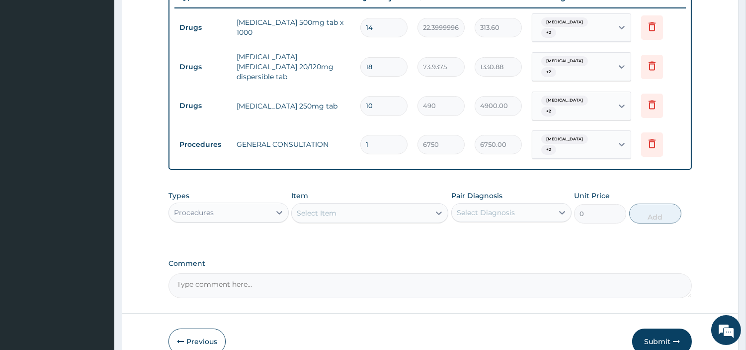
click at [235, 204] on div "Procedures" at bounding box center [219, 212] width 101 height 16
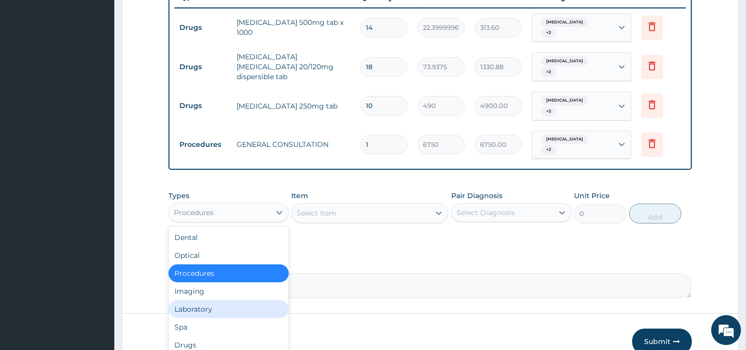
drag, startPoint x: 202, startPoint y: 285, endPoint x: 194, endPoint y: 240, distance: 45.4
click at [201, 300] on div "Laboratory" at bounding box center [229, 309] width 120 height 18
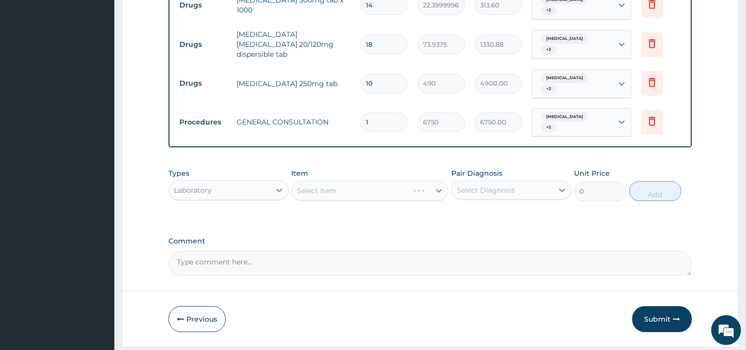
scroll to position [423, 0]
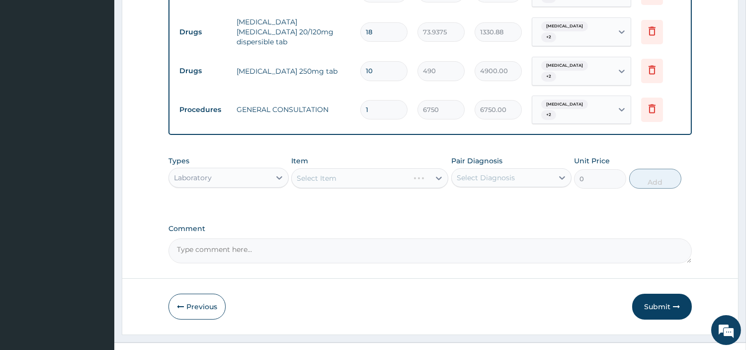
click at [391, 168] on div "Select Item" at bounding box center [369, 178] width 157 height 20
click at [393, 168] on div "Select Item" at bounding box center [369, 178] width 157 height 20
click at [393, 170] on div "Select Item" at bounding box center [361, 178] width 138 height 16
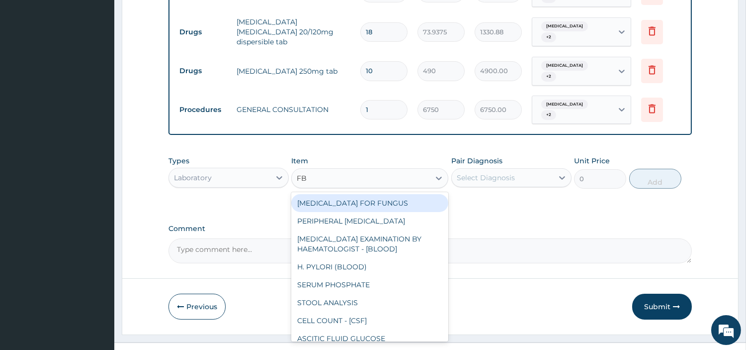
type input "FBC"
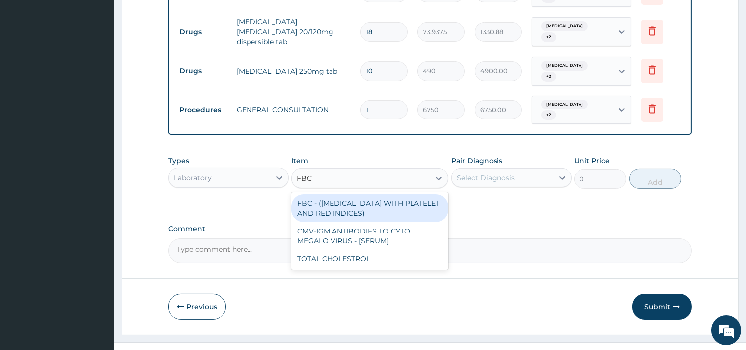
click at [395, 197] on div "FBC - (FULL BLOOD COUNT WITH PLATELET AND RED INDICES)" at bounding box center [369, 208] width 157 height 28
type input "5400"
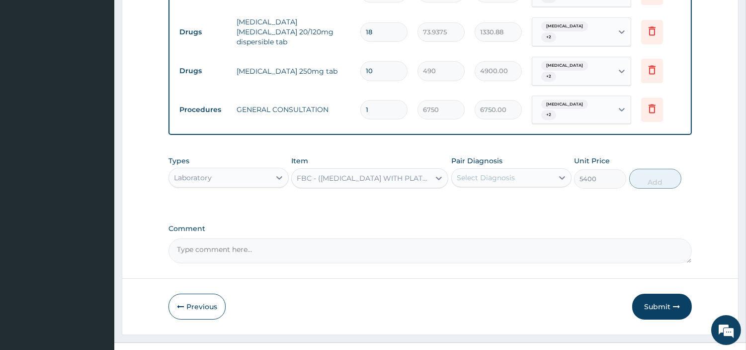
click at [526, 156] on div "Pair Diagnosis Select Diagnosis" at bounding box center [512, 172] width 120 height 33
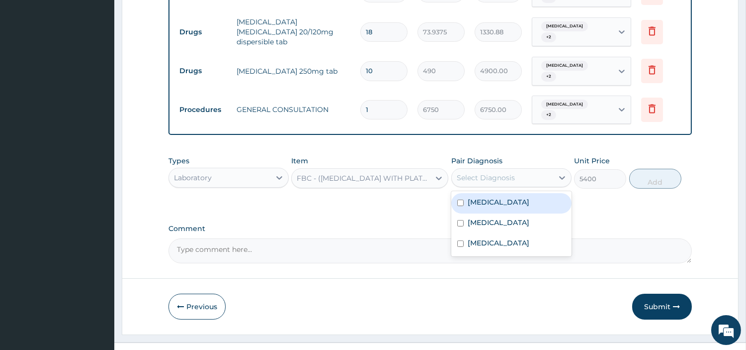
click at [521, 170] on div "Select Diagnosis" at bounding box center [502, 178] width 101 height 16
drag, startPoint x: 512, startPoint y: 181, endPoint x: 523, endPoint y: 180, distance: 10.5
click at [513, 193] on div "Sepsis" at bounding box center [512, 203] width 120 height 20
checkbox input "true"
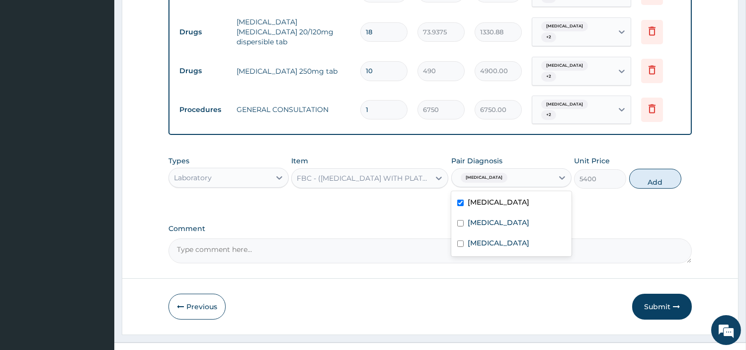
click at [629, 163] on div "Types Laboratory Item FBC - (FULL BLOOD COUNT WITH PLATELET AND RED INDICES) Pa…" at bounding box center [431, 172] width 524 height 43
click at [642, 169] on button "Add" at bounding box center [656, 179] width 52 height 20
type input "0"
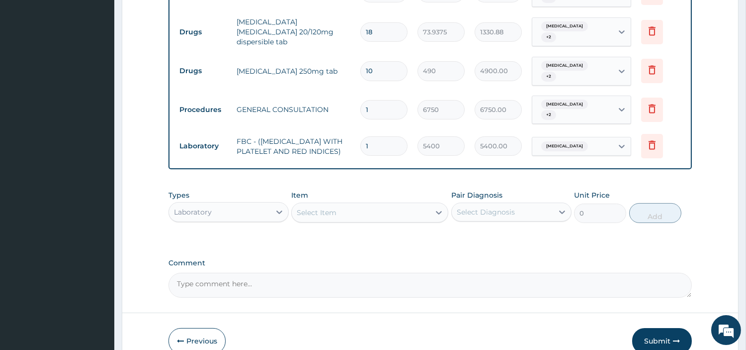
click at [356, 204] on div "Select Item" at bounding box center [361, 212] width 138 height 16
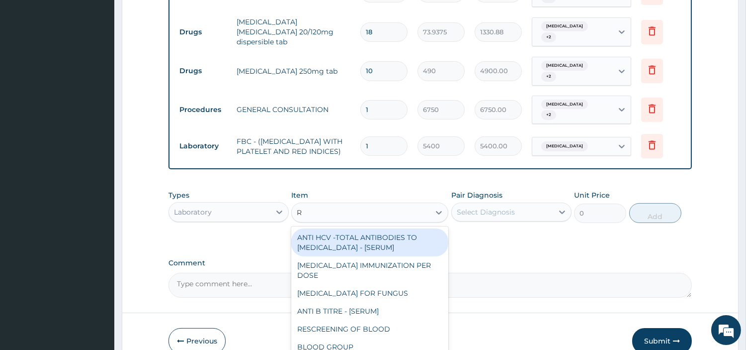
type input "RD"
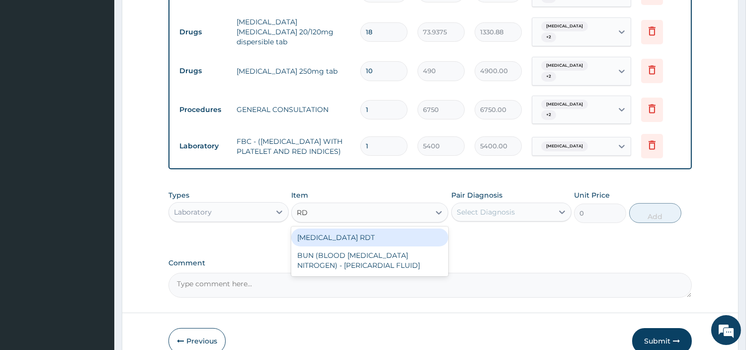
click at [352, 231] on div "MALARIA RDT" at bounding box center [369, 237] width 157 height 18
type input "2700"
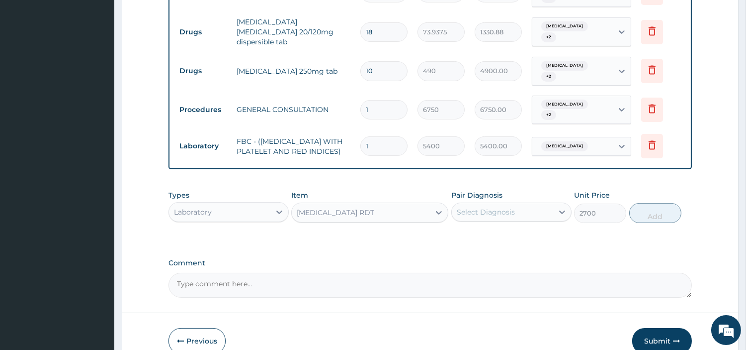
drag, startPoint x: 526, startPoint y: 189, endPoint x: 523, endPoint y: 197, distance: 9.0
click at [525, 190] on div "Pair Diagnosis Select Diagnosis" at bounding box center [512, 206] width 120 height 33
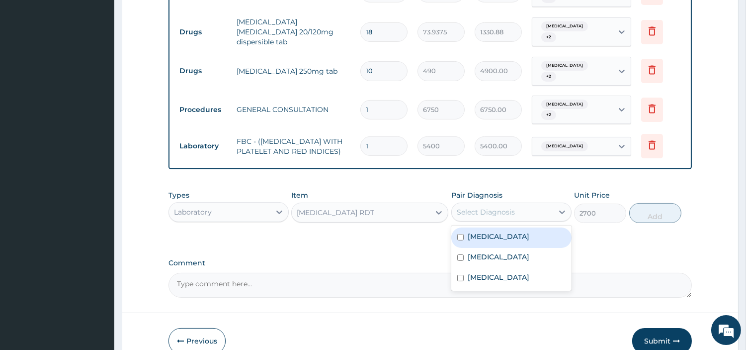
click at [523, 204] on div "Select Diagnosis" at bounding box center [502, 212] width 101 height 16
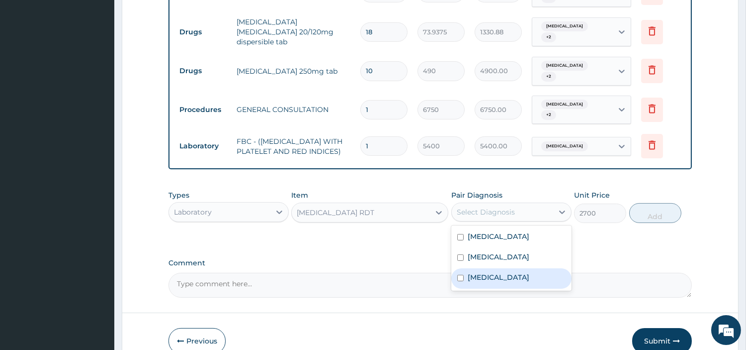
click at [504, 271] on div "Malaria" at bounding box center [512, 278] width 120 height 20
checkbox input "true"
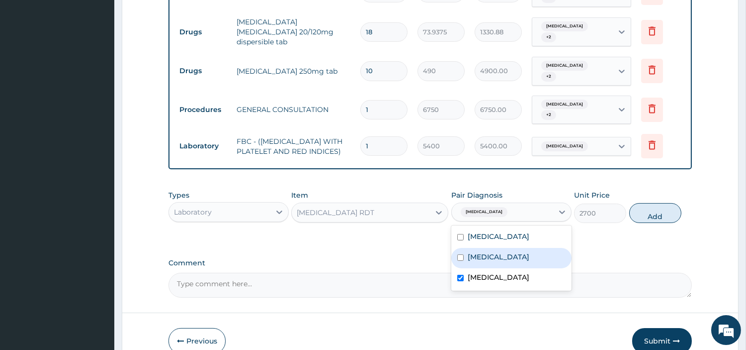
click at [633, 204] on button "Add" at bounding box center [656, 213] width 52 height 20
type input "0"
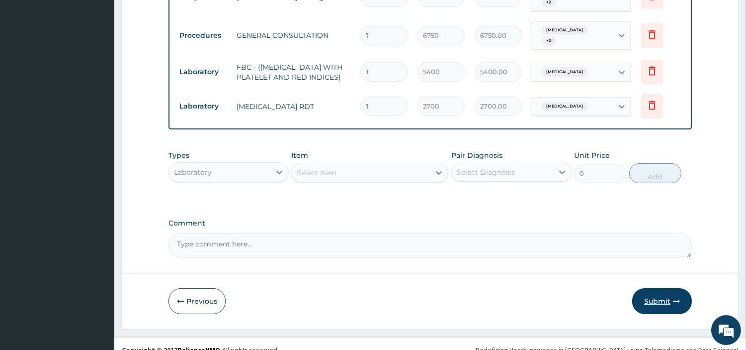
click at [642, 289] on button "Submit" at bounding box center [662, 301] width 60 height 26
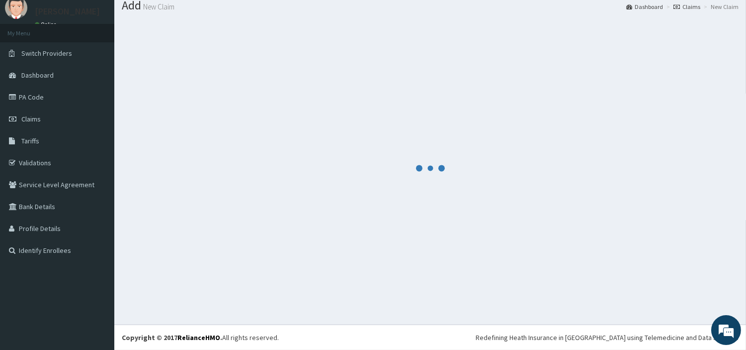
scroll to position [33, 0]
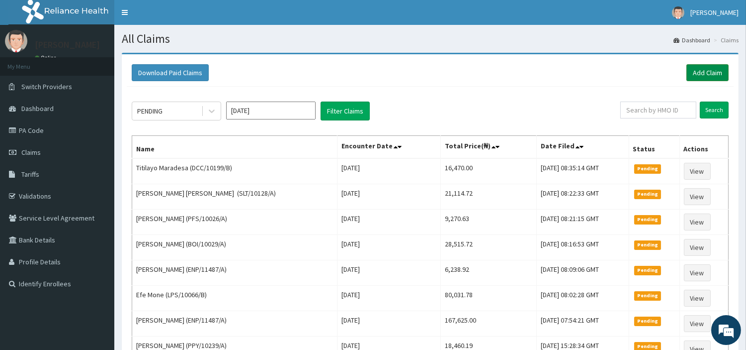
click at [690, 78] on link "Add Claim" at bounding box center [708, 72] width 42 height 17
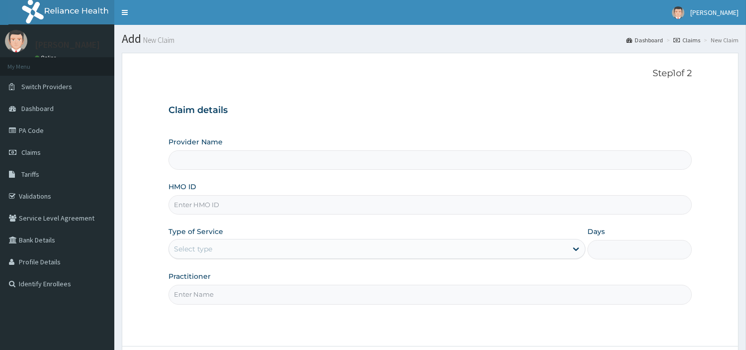
drag, startPoint x: 0, startPoint y: 0, endPoint x: 274, endPoint y: 201, distance: 339.7
click at [274, 201] on input "HMO ID" at bounding box center [431, 204] width 524 height 19
type input "[GEOGRAPHIC_DATA] Nig. Ltd"
paste input "GAD/10014/A"
type input "GAD/10014/A"
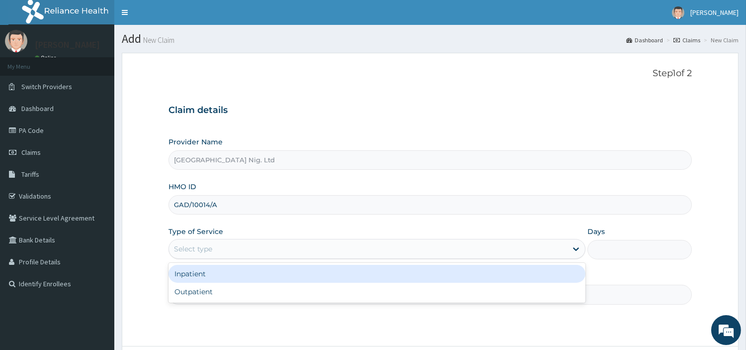
click at [206, 251] on div "Select type" at bounding box center [193, 249] width 38 height 10
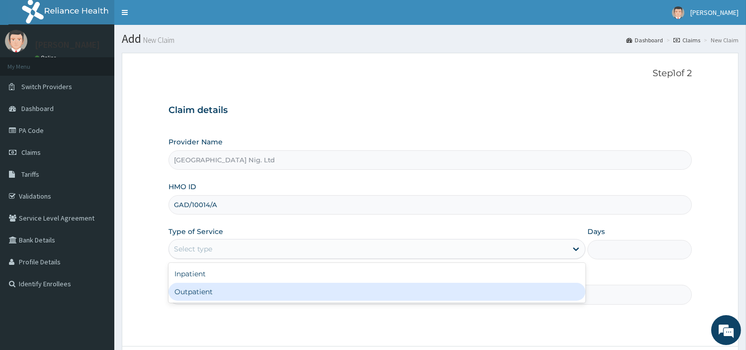
click at [210, 289] on div "Outpatient" at bounding box center [377, 291] width 417 height 18
type input "1"
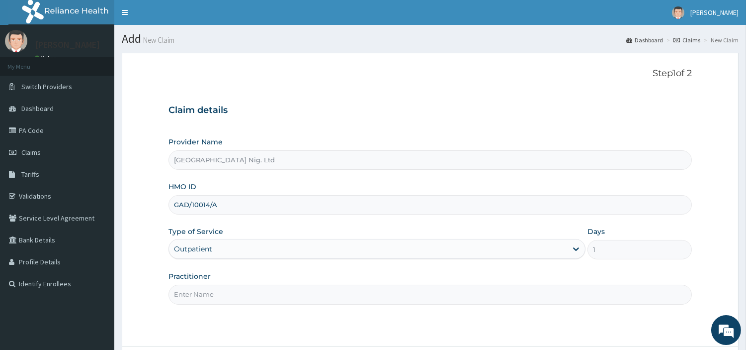
click at [209, 289] on input "Practitioner" at bounding box center [431, 293] width 524 height 19
paste input "[DATE] Mercy"
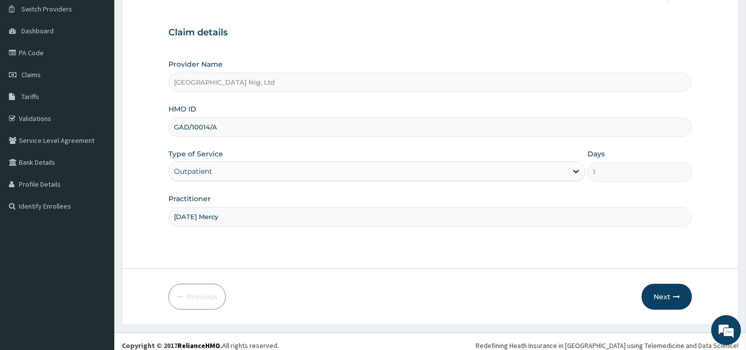
scroll to position [30, 0]
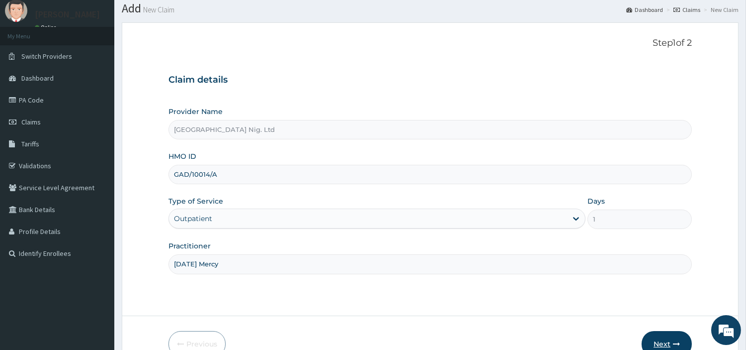
type input "[DATE] Mercy"
click at [652, 332] on button "Next" at bounding box center [667, 344] width 50 height 26
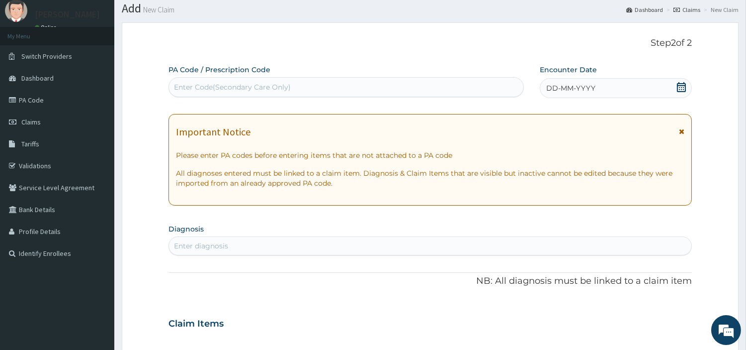
click at [330, 88] on div "Enter Code(Secondary Care Only)" at bounding box center [346, 87] width 355 height 16
paste input "PA/5C8A1F"
type input "PA/5C8A1F"
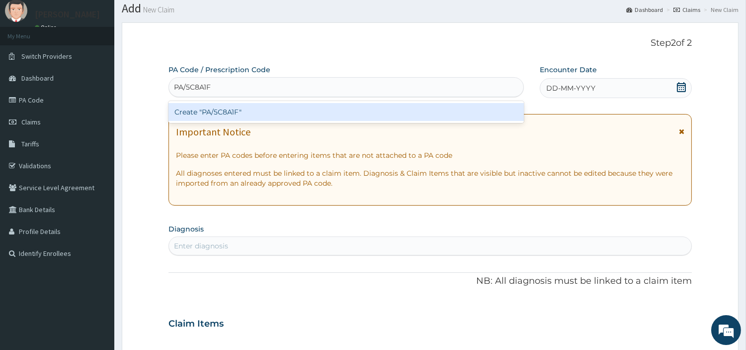
click at [419, 114] on div "Create "PA/5C8A1F"" at bounding box center [347, 112] width 356 height 18
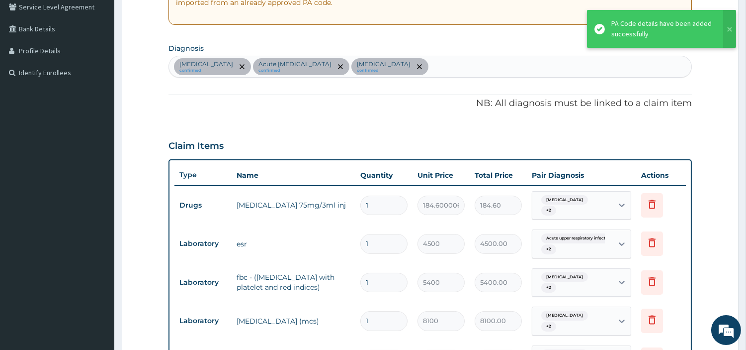
scroll to position [112, 0]
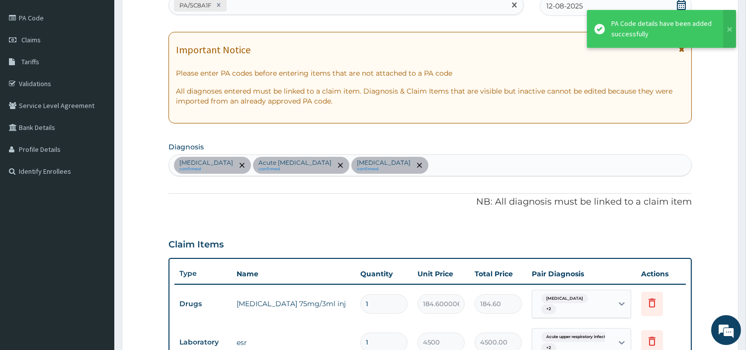
click at [260, 8] on div "PA/5C8A1F" at bounding box center [337, 5] width 337 height 16
paste input "PA/3CAC5C"
type input "PA/3CAC5C"
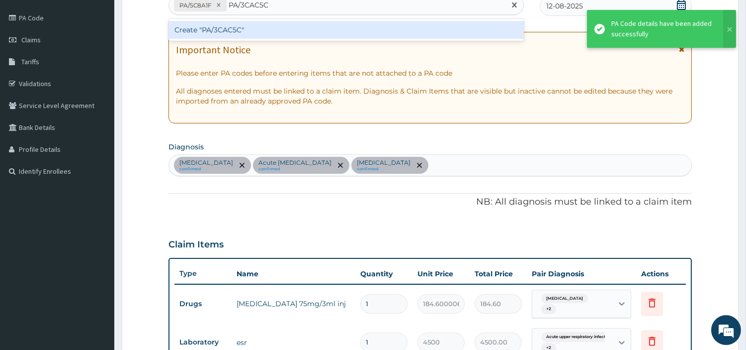
click at [202, 25] on div "Create "PA/3CAC5C"" at bounding box center [347, 30] width 356 height 18
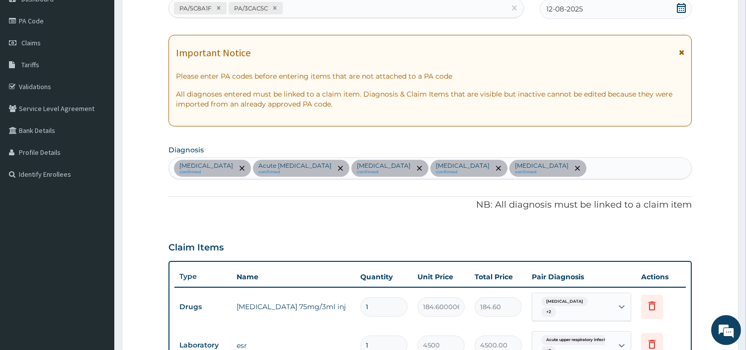
scroll to position [106, 0]
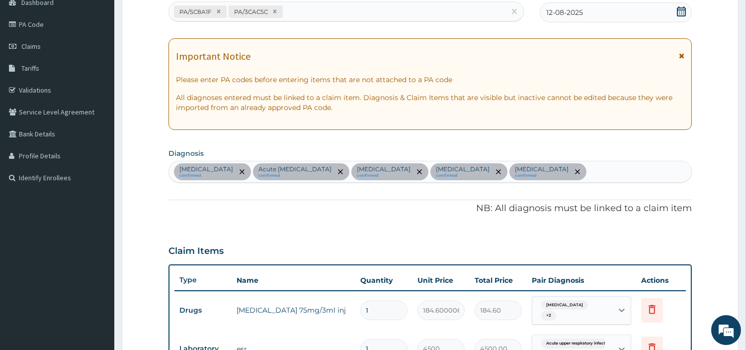
click at [291, 15] on div "PA/5C8A1F PA/3CAC5C" at bounding box center [337, 11] width 337 height 16
paste input "PA/473B46"
type input "PA/473B46"
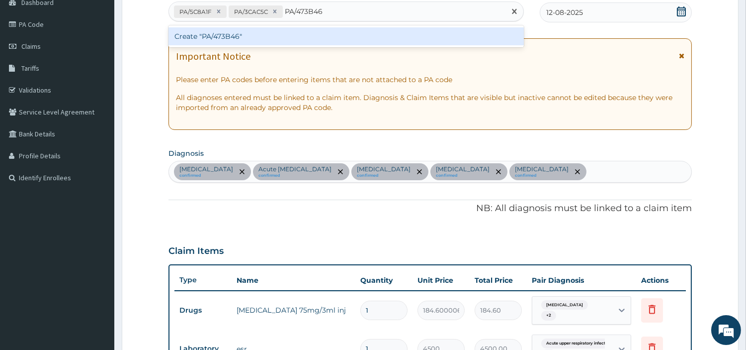
click at [280, 42] on div "Create "PA/473B46"" at bounding box center [347, 36] width 356 height 18
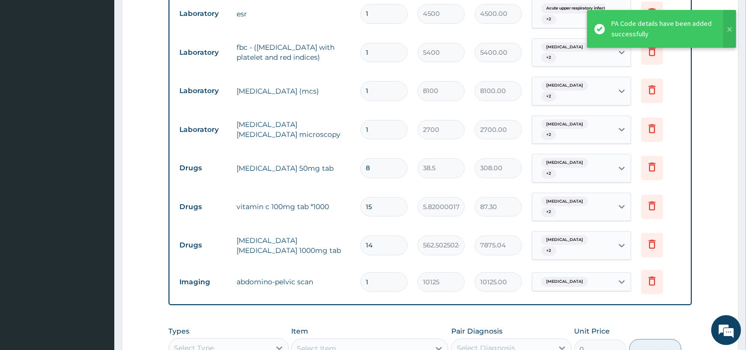
scroll to position [416, 0]
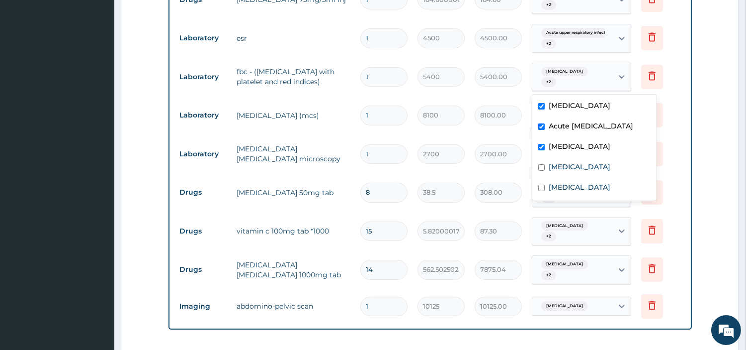
click at [567, 68] on span "Acute appendicitis" at bounding box center [565, 72] width 47 height 10
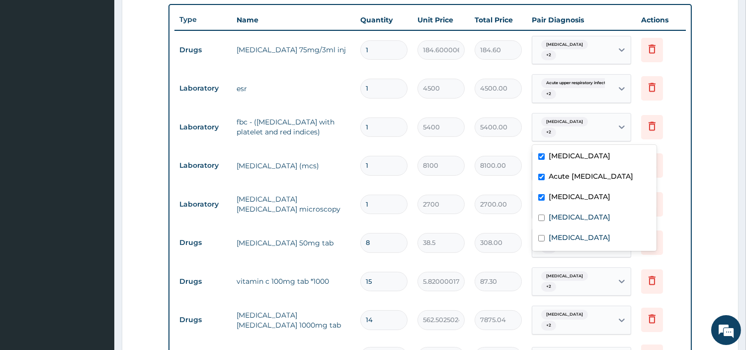
scroll to position [195, 0]
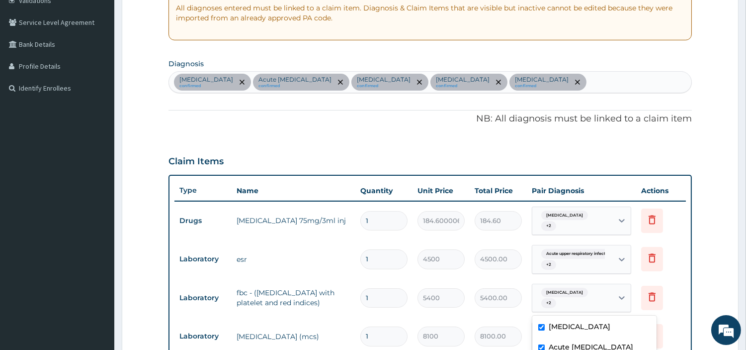
click at [611, 72] on div "Acute appendicitis confirmed Acute upper respiratory infection confirmed Malari…" at bounding box center [430, 82] width 523 height 21
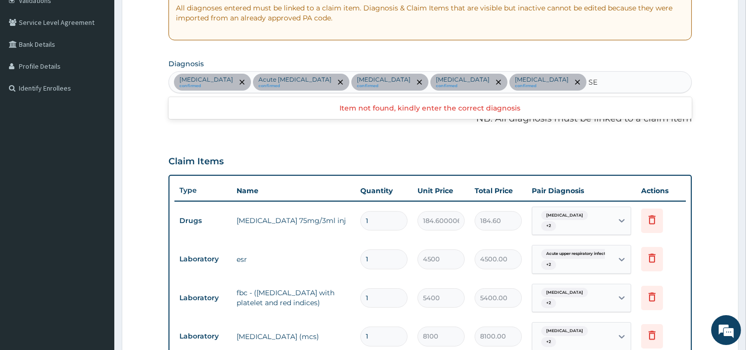
type input "SEP"
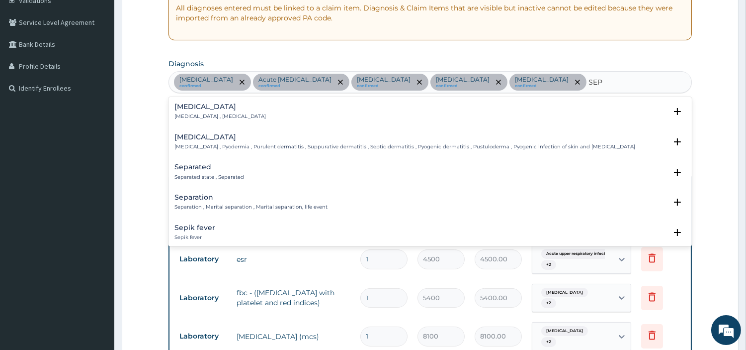
click at [229, 118] on p "Systemic infection , Sepsis" at bounding box center [220, 116] width 91 height 7
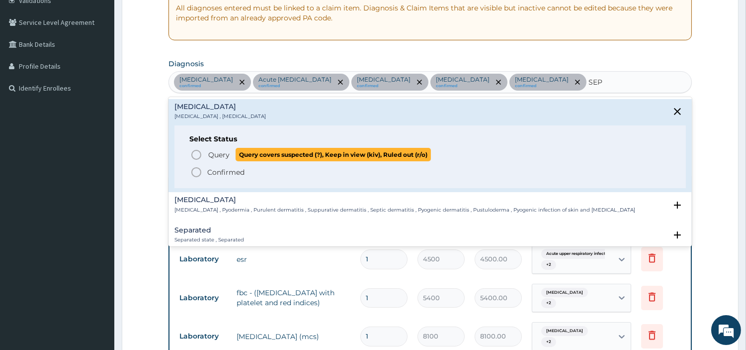
drag, startPoint x: 219, startPoint y: 152, endPoint x: 226, endPoint y: 171, distance: 20.3
click at [219, 153] on span "Query" at bounding box center [218, 155] width 21 height 10
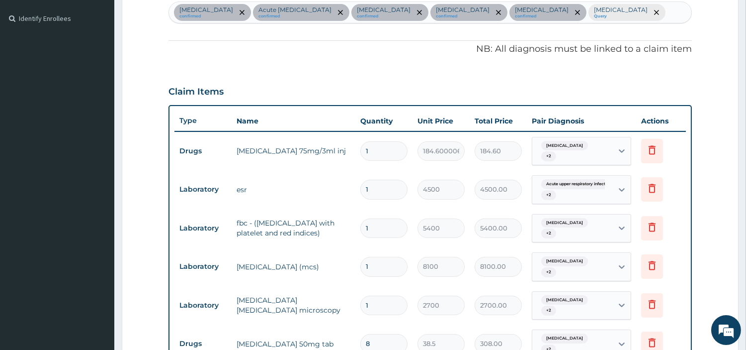
scroll to position [306, 0]
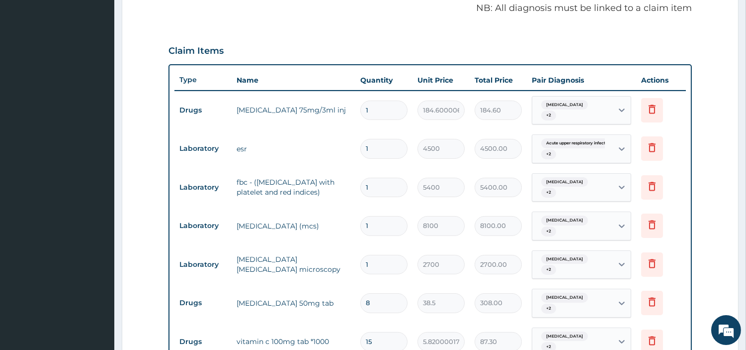
click at [597, 184] on div "Acute appendicitis + 2" at bounding box center [572, 188] width 68 height 24
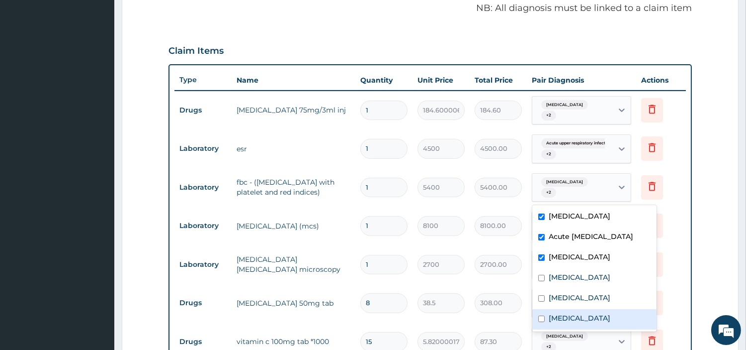
click at [549, 323] on label "Sepsis" at bounding box center [580, 318] width 62 height 10
checkbox input "true"
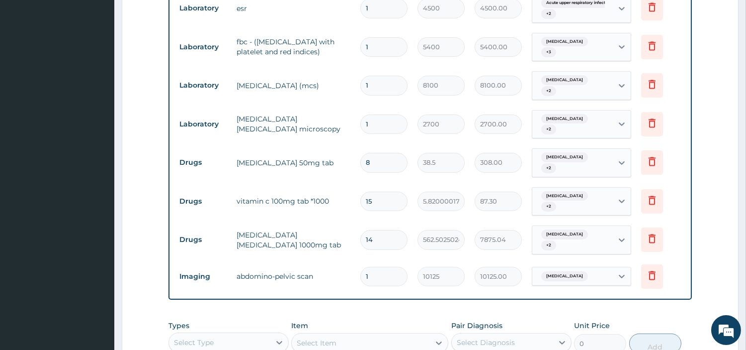
scroll to position [608, 0]
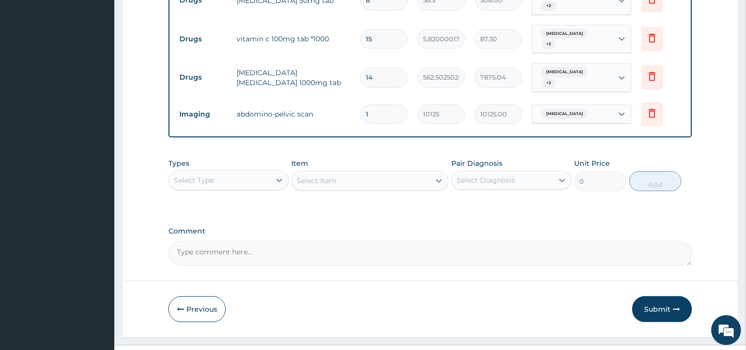
click at [241, 171] on div "Types Select Type Item Select Item Pair Diagnosis Select Diagnosis Unit Price 0…" at bounding box center [431, 174] width 524 height 43
click at [234, 172] on div "Select Type" at bounding box center [219, 180] width 101 height 16
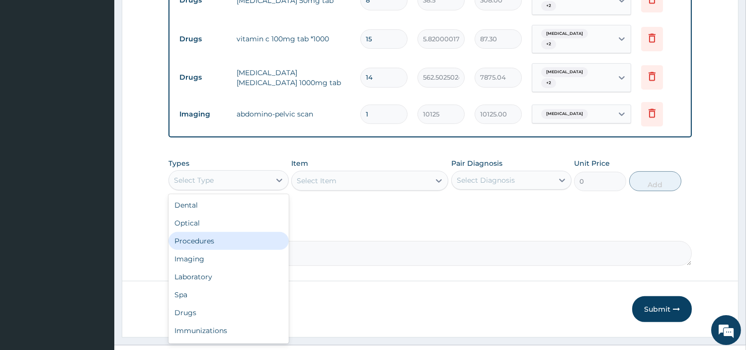
click at [226, 232] on div "Procedures" at bounding box center [229, 241] width 120 height 18
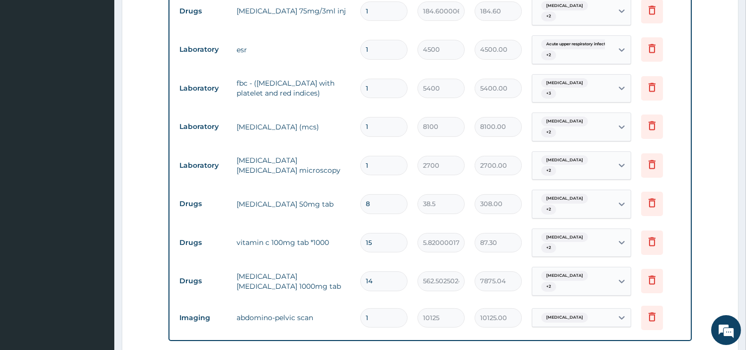
scroll to position [387, 0]
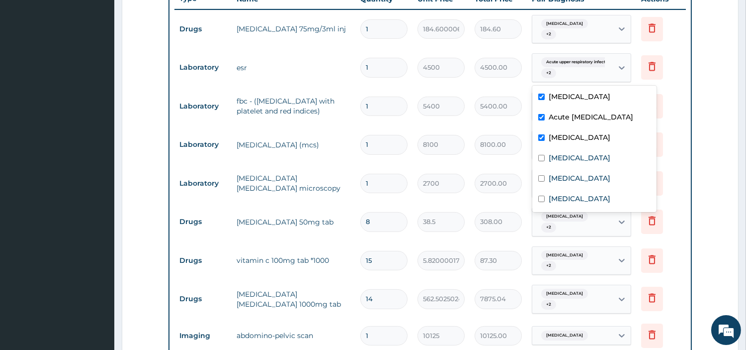
click at [588, 71] on div "Acute upper respiratory infect... + 2" at bounding box center [572, 68] width 68 height 24
click at [563, 183] on label "Appendicitis" at bounding box center [580, 178] width 62 height 10
checkbox input "true"
click at [564, 169] on div "Upper respiratory infection" at bounding box center [595, 159] width 124 height 20
checkbox input "true"
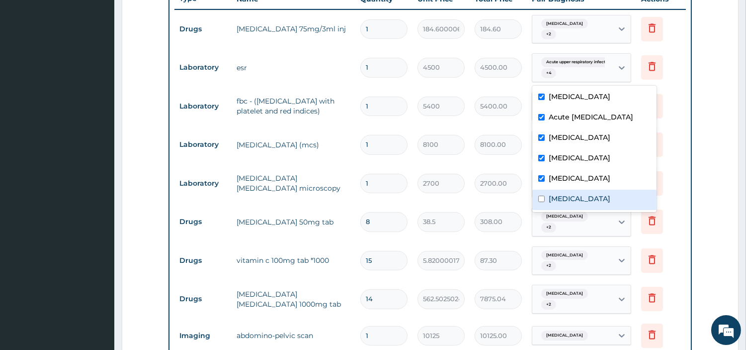
click at [542, 202] on input "checkbox" at bounding box center [542, 198] width 6 height 6
checkbox input "true"
click at [324, 212] on td "diclofenac 50mg tab" at bounding box center [294, 222] width 124 height 20
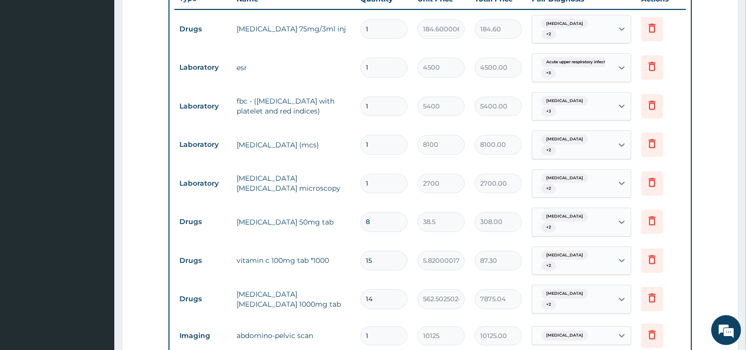
click at [555, 113] on div "Acute appendicitis + 3" at bounding box center [572, 106] width 68 height 24
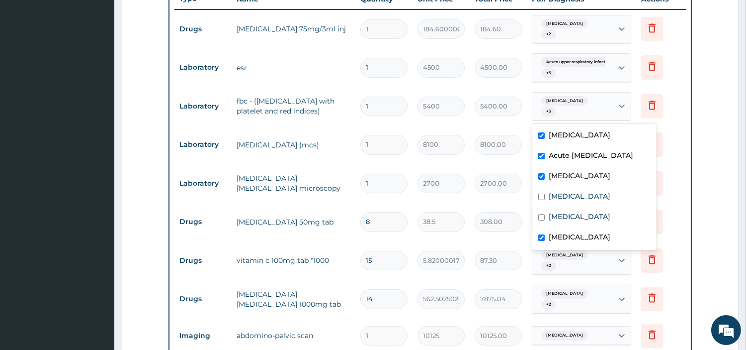
click at [237, 212] on td "diclofenac 50mg tab" at bounding box center [294, 222] width 124 height 20
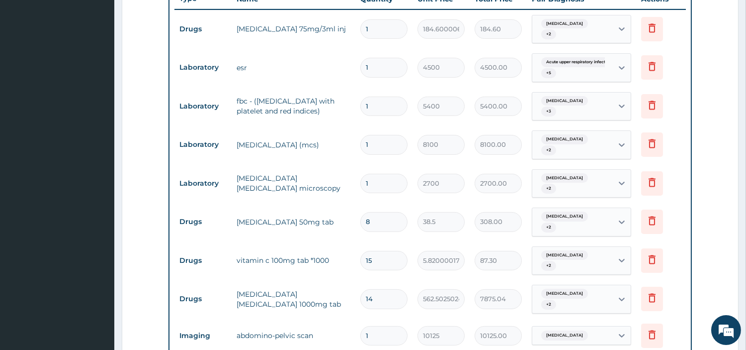
click at [569, 147] on div "Malaria + 2" at bounding box center [572, 145] width 68 height 24
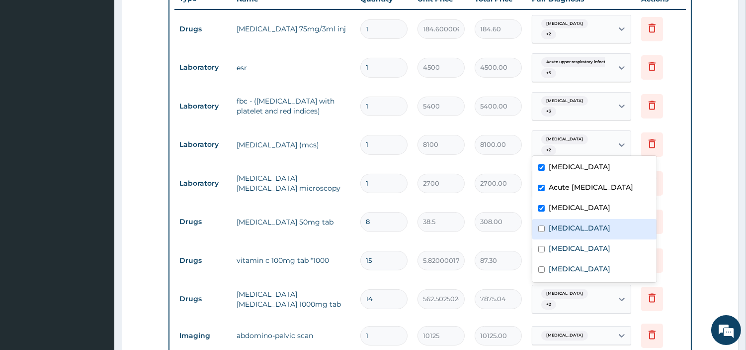
click at [562, 233] on label "Upper respiratory infection" at bounding box center [580, 228] width 62 height 10
checkbox input "true"
click at [304, 241] on tr "Drugs vitamin c 100mg tab *1000 15 5.820000171661377 87.30 Malaria + 2 Delete" at bounding box center [431, 260] width 512 height 39
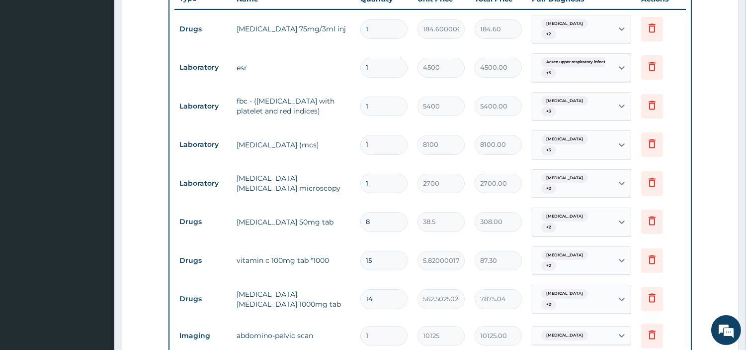
click at [575, 220] on div "Malaria + 2" at bounding box center [581, 221] width 99 height 29
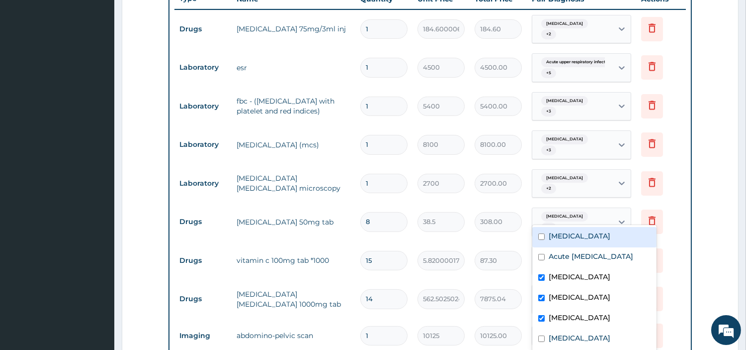
click at [575, 232] on label "Acute appendicitis" at bounding box center [580, 236] width 62 height 10
checkbox input "true"
click at [286, 224] on tr "Drugs diclofenac 50mg tab 8 38.5 308.00 option Acute appendicitis, selected. op…" at bounding box center [431, 221] width 512 height 39
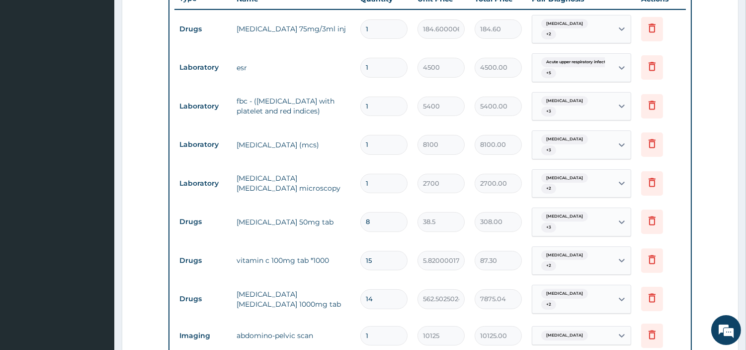
click at [603, 23] on div "Acute appendicitis + 2" at bounding box center [572, 29] width 68 height 24
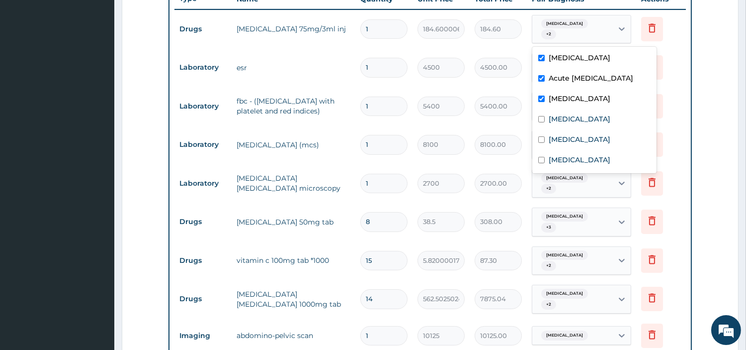
click at [242, 164] on tr "Laboratory malaria parasite microscopy 1 2700 2700.00 Malaria + 2 Delete" at bounding box center [431, 183] width 512 height 39
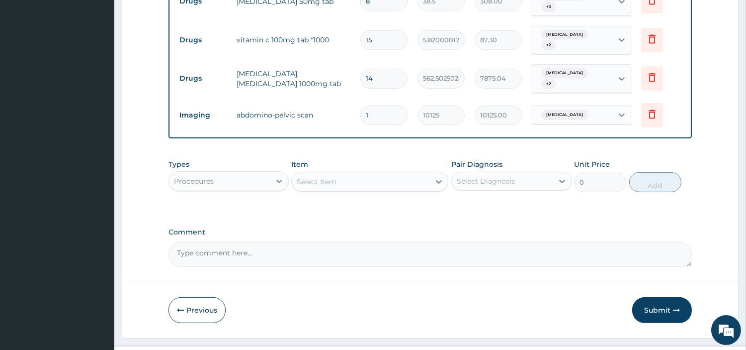
scroll to position [608, 0]
click at [562, 66] on div "Malaria + 2" at bounding box center [572, 78] width 68 height 24
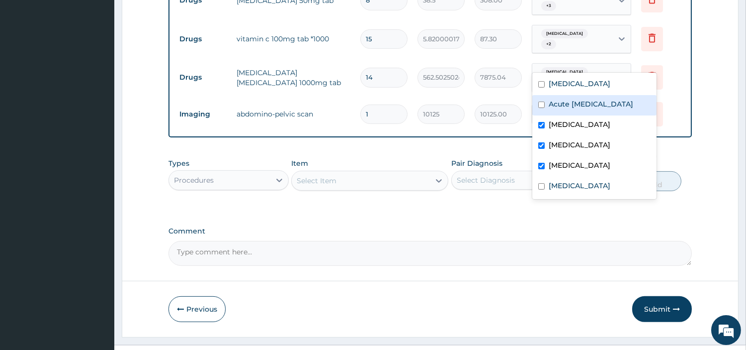
click at [561, 103] on label "Acute [MEDICAL_DATA]" at bounding box center [591, 104] width 85 height 10
checkbox input "true"
click at [564, 90] on div "Acute appendicitis" at bounding box center [595, 85] width 124 height 20
checkbox input "true"
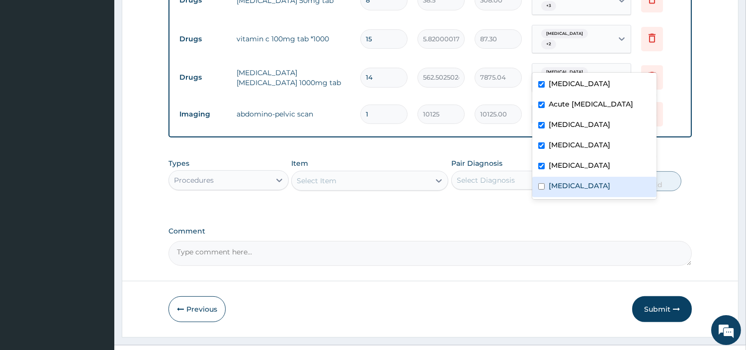
click at [549, 190] on label "Sepsis" at bounding box center [580, 186] width 62 height 10
checkbox input "true"
click at [373, 173] on div "Select Item" at bounding box center [361, 181] width 138 height 16
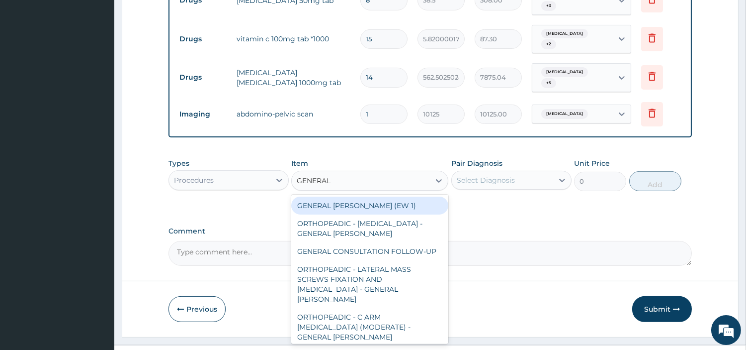
type input "GENERAL C"
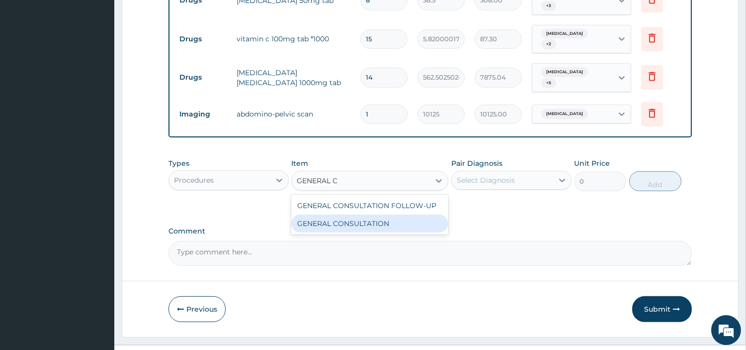
click at [381, 214] on div "GENERAL CONSULTATION" at bounding box center [369, 223] width 157 height 18
type input "6750"
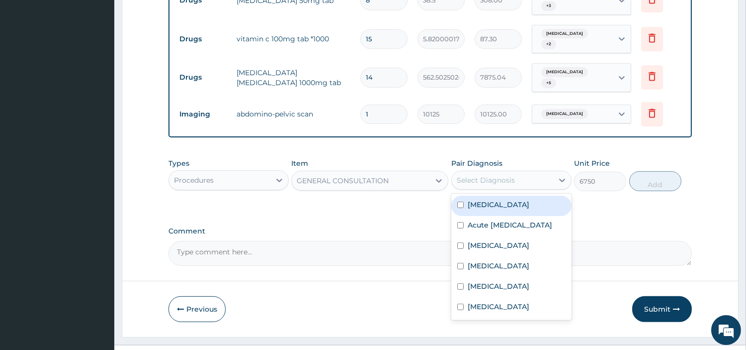
click at [540, 171] on div "Select Diagnosis" at bounding box center [512, 180] width 120 height 19
click at [530, 199] on label "Acute appendicitis" at bounding box center [499, 204] width 62 height 10
checkbox input "true"
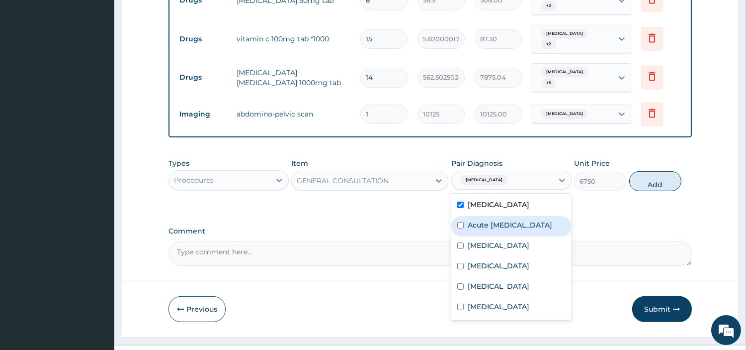
click at [525, 220] on label "Acute upper respiratory infection" at bounding box center [510, 225] width 85 height 10
checkbox input "true"
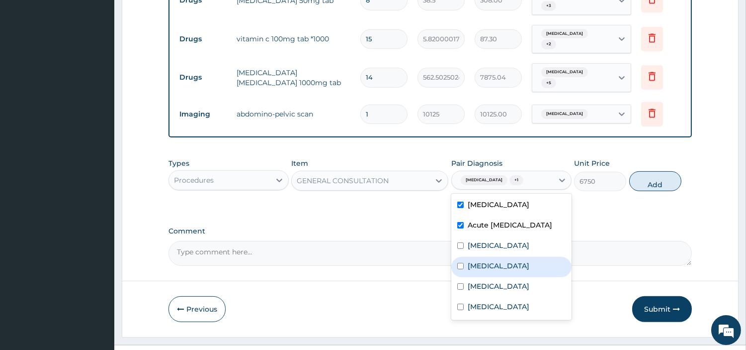
click at [501, 257] on div "Upper respiratory infection" at bounding box center [512, 267] width 120 height 20
checkbox input "true"
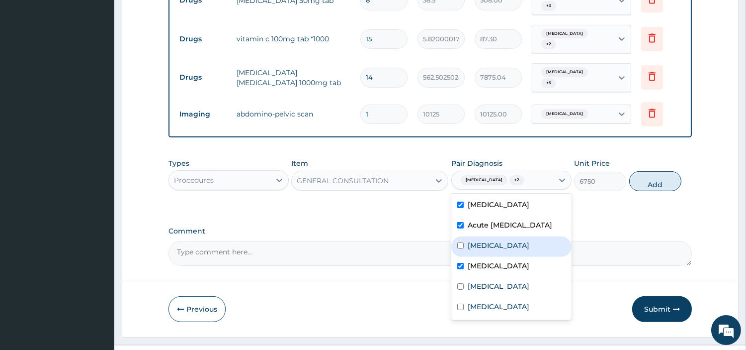
click at [501, 238] on div "Malaria" at bounding box center [512, 246] width 120 height 20
checkbox input "true"
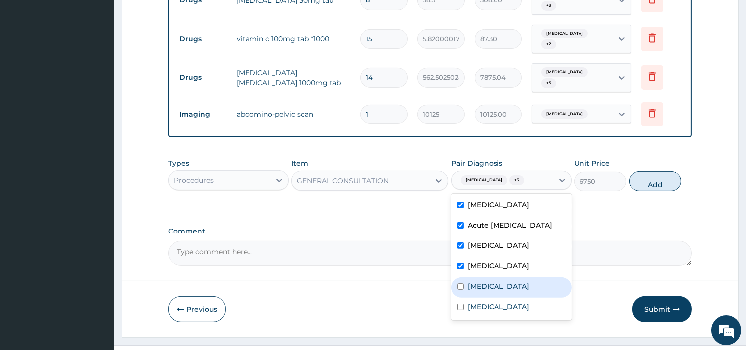
click at [496, 281] on label "Appendicitis" at bounding box center [499, 286] width 62 height 10
checkbox input "true"
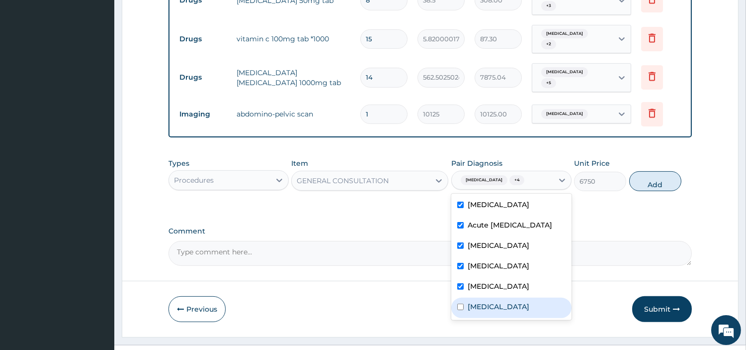
click at [484, 301] on label "Sepsis" at bounding box center [499, 306] width 62 height 10
checkbox input "true"
click at [637, 171] on button "Add" at bounding box center [656, 181] width 52 height 20
type input "0"
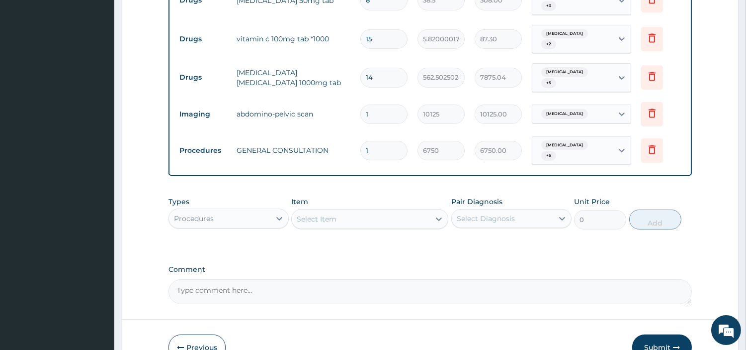
click at [306, 214] on div "Select Item" at bounding box center [317, 219] width 40 height 10
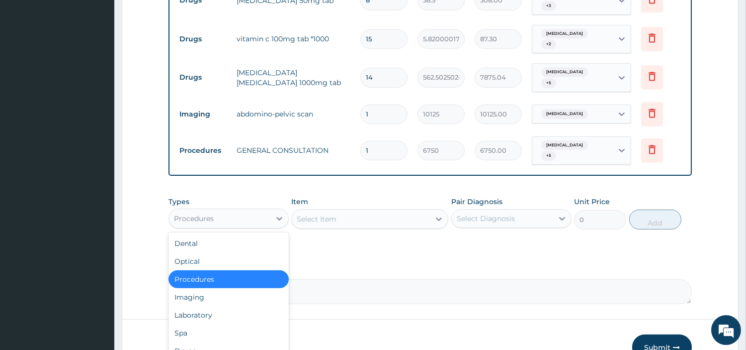
drag, startPoint x: 272, startPoint y: 200, endPoint x: 252, endPoint y: 250, distance: 54.4
click at [272, 209] on div at bounding box center [280, 218] width 18 height 18
click at [225, 306] on div "Laboratory" at bounding box center [229, 315] width 120 height 18
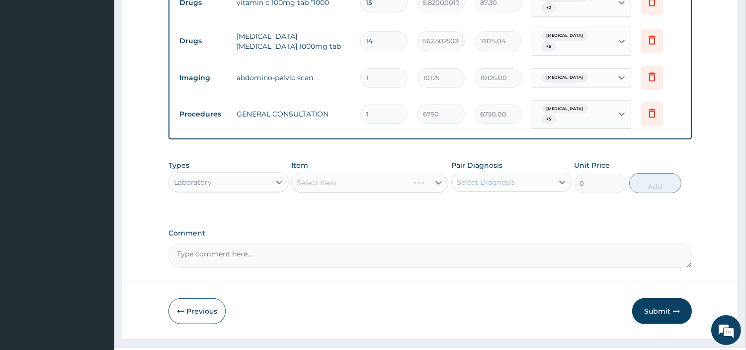
scroll to position [647, 0]
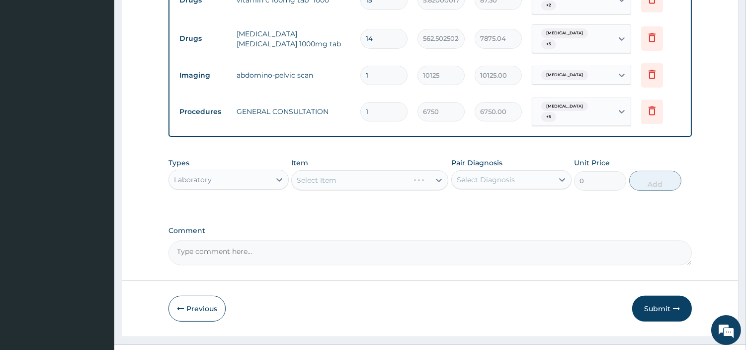
click at [241, 172] on div "Laboratory" at bounding box center [219, 180] width 101 height 16
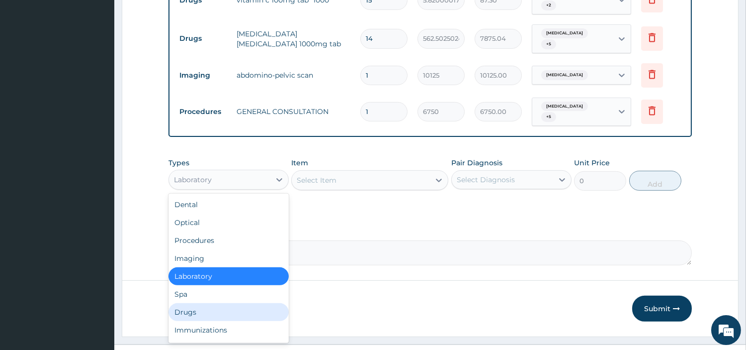
click at [239, 303] on div "Drugs" at bounding box center [229, 312] width 120 height 18
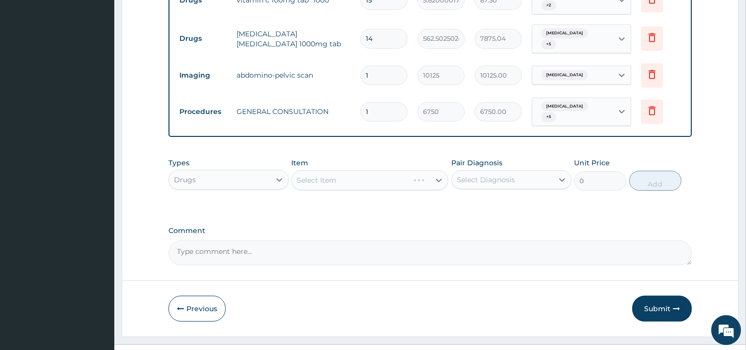
click at [332, 170] on div "Select Item" at bounding box center [369, 180] width 157 height 20
click at [333, 170] on div "Select Item" at bounding box center [369, 180] width 157 height 20
click at [360, 170] on div "Select Item" at bounding box center [369, 180] width 157 height 20
click at [381, 172] on div "Select Item" at bounding box center [361, 180] width 138 height 16
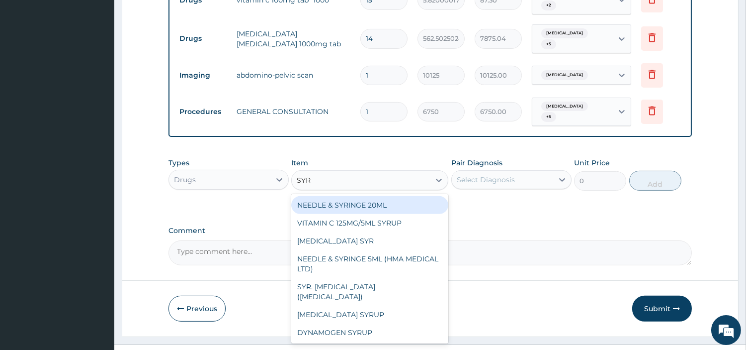
type input "SYRI"
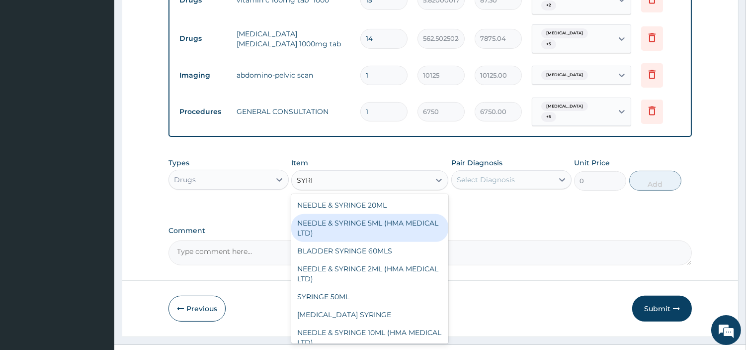
click at [397, 214] on div "NEEDLE & SYRINGE 5ML (HMA MEDICAL LTD)" at bounding box center [369, 228] width 157 height 28
type input "192.5"
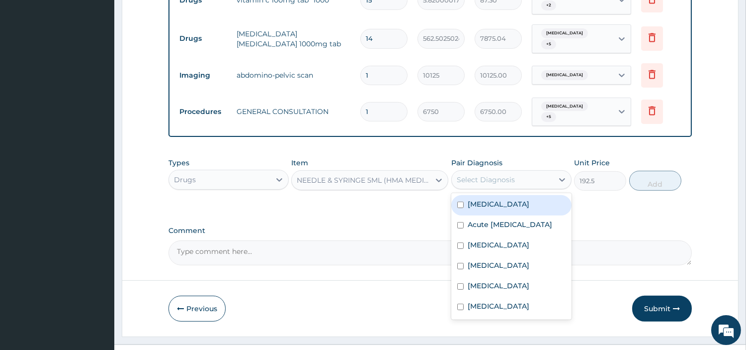
click at [480, 175] on div "Select Diagnosis" at bounding box center [486, 180] width 58 height 10
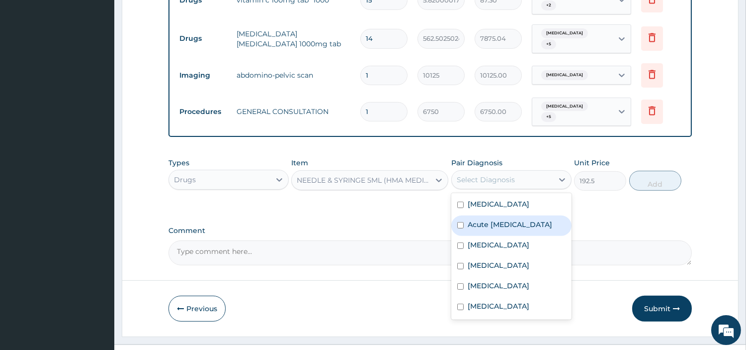
click at [480, 215] on div "Acute upper respiratory infection" at bounding box center [512, 225] width 120 height 20
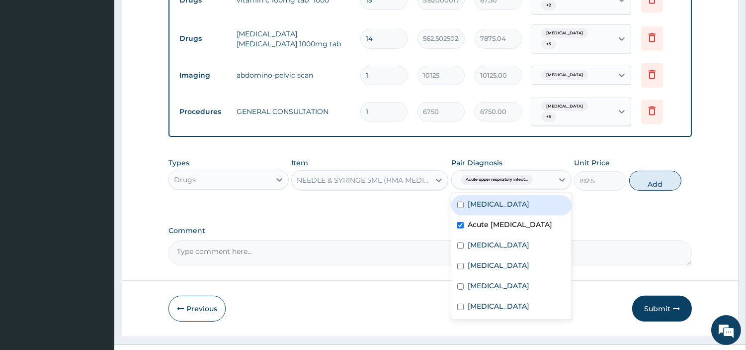
click at [491, 219] on label "Acute upper respiratory infection" at bounding box center [510, 224] width 85 height 10
checkbox input "false"
click at [491, 199] on label "Acute appendicitis" at bounding box center [499, 204] width 62 height 10
checkbox input "true"
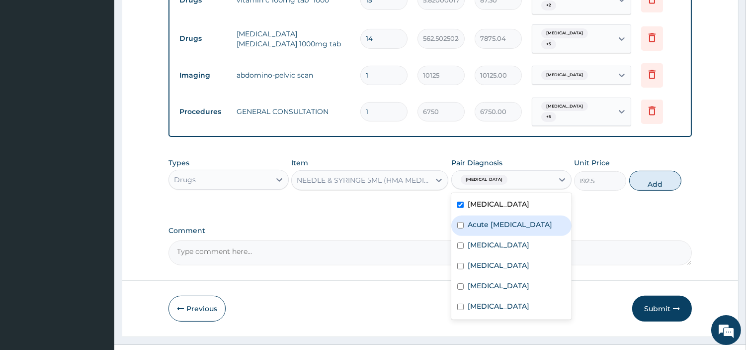
click at [492, 219] on label "Acute upper respiratory infection" at bounding box center [510, 224] width 85 height 10
checkbox input "true"
click at [494, 236] on div "Malaria" at bounding box center [512, 246] width 120 height 20
checkbox input "true"
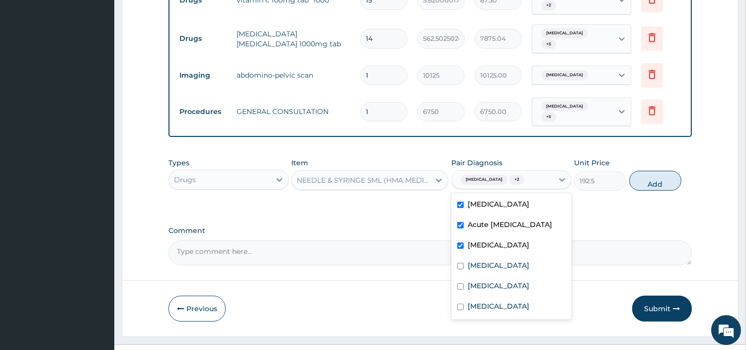
click at [496, 260] on label "Upper respiratory infection" at bounding box center [499, 265] width 62 height 10
checkbox input "true"
click at [501, 280] on label "Appendicitis" at bounding box center [499, 285] width 62 height 10
checkbox input "true"
click at [637, 171] on button "Add" at bounding box center [656, 181] width 52 height 20
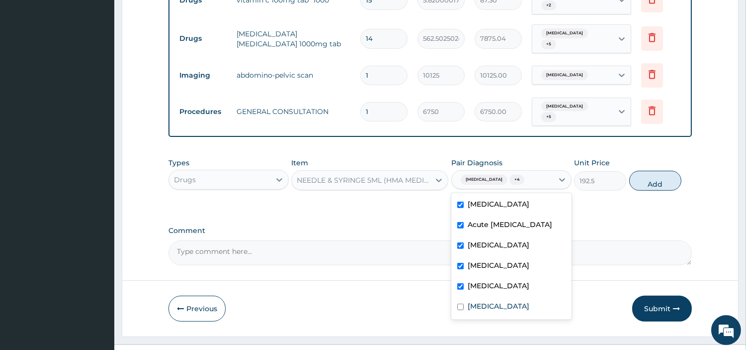
type input "0"
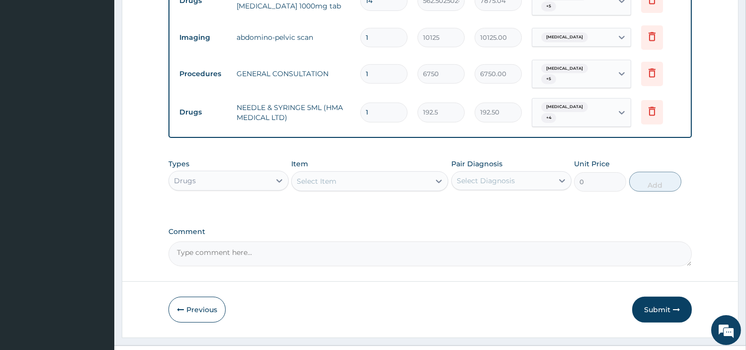
drag, startPoint x: 658, startPoint y: 287, endPoint x: 341, endPoint y: 37, distance: 404.0
click at [657, 296] on button "Submit" at bounding box center [662, 309] width 60 height 26
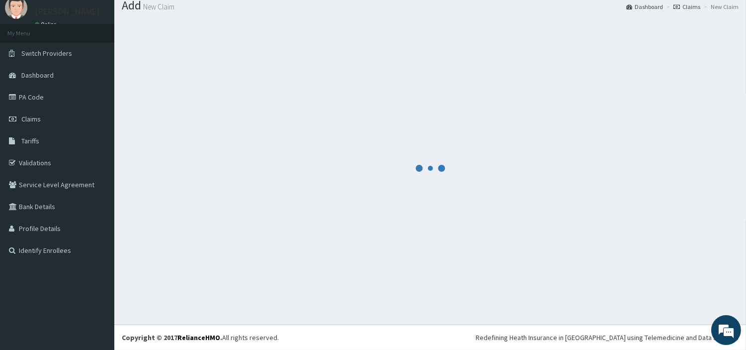
scroll to position [33, 0]
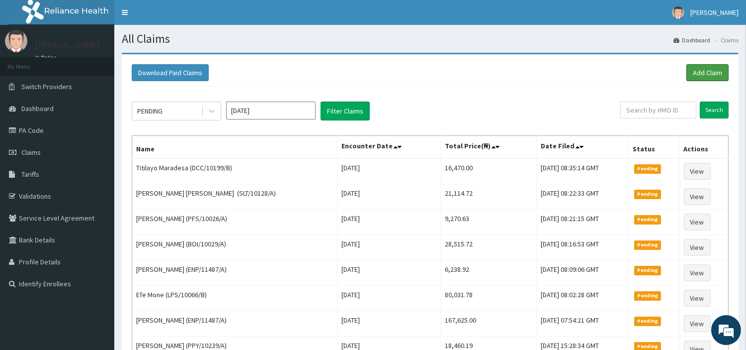
drag, startPoint x: 705, startPoint y: 68, endPoint x: 670, endPoint y: 61, distance: 36.0
click at [705, 68] on link "Add Claim" at bounding box center [708, 72] width 42 height 17
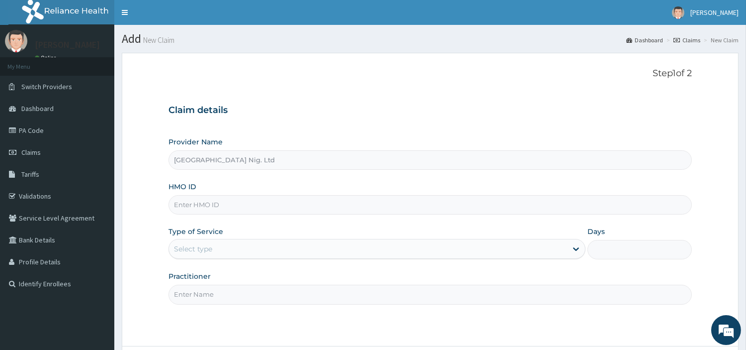
click at [271, 196] on input "HMO ID" at bounding box center [431, 204] width 524 height 19
click at [270, 205] on input "HMO ID" at bounding box center [431, 204] width 524 height 19
paste input "NBL/10439/A"
type input "NBL/10439/A"
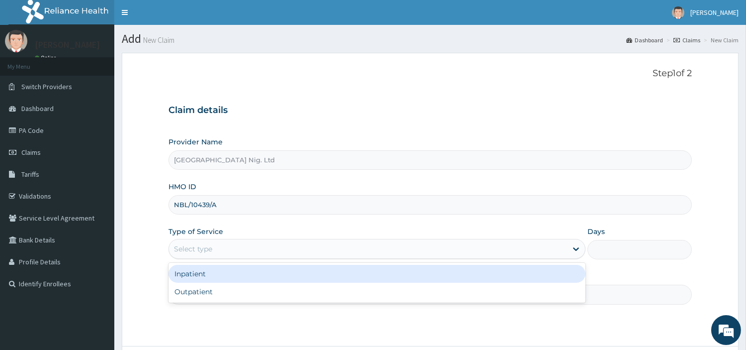
click at [200, 249] on div "Select type" at bounding box center [193, 249] width 38 height 10
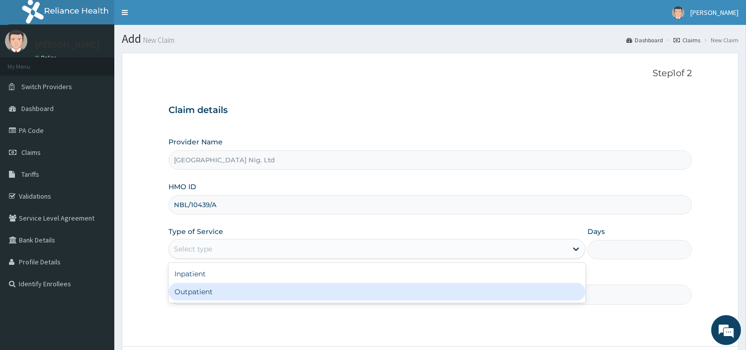
click at [206, 290] on div "Outpatient" at bounding box center [377, 291] width 417 height 18
type input "1"
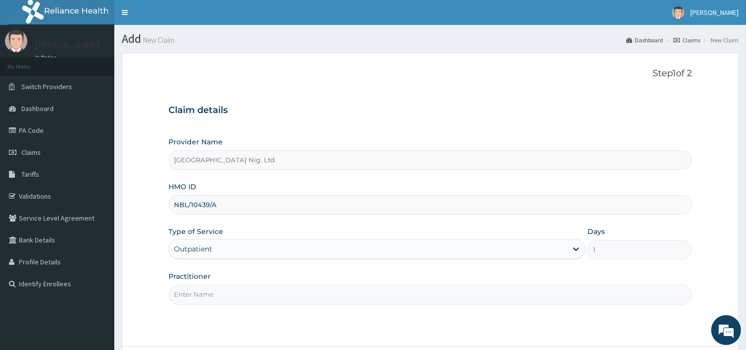
click at [206, 290] on input "Practitioner" at bounding box center [431, 293] width 524 height 19
paste input "Ikeasogbe Chukwuemeka"
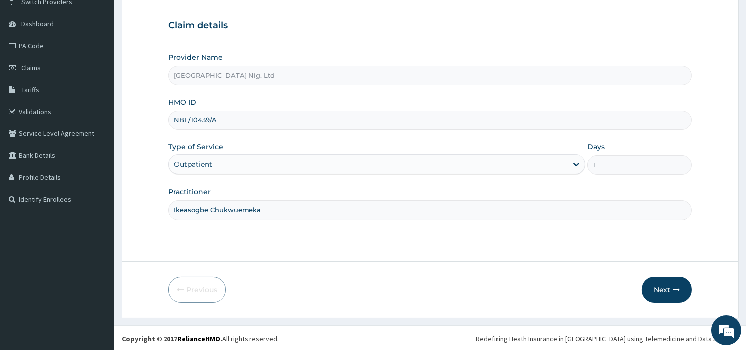
scroll to position [86, 0]
type input "Ikeasogbe Chukwuemeka"
click at [663, 285] on button "Next" at bounding box center [667, 288] width 50 height 26
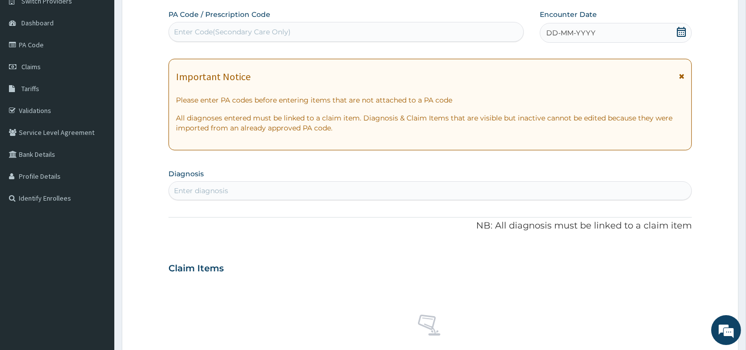
click at [646, 35] on div "DD-MM-YYYY" at bounding box center [616, 33] width 152 height 20
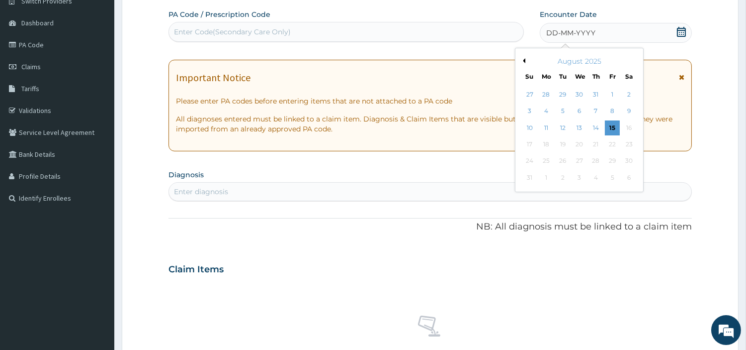
drag, startPoint x: 558, startPoint y: 130, endPoint x: 557, endPoint y: 141, distance: 11.0
click at [558, 131] on div "12" at bounding box center [562, 127] width 15 height 15
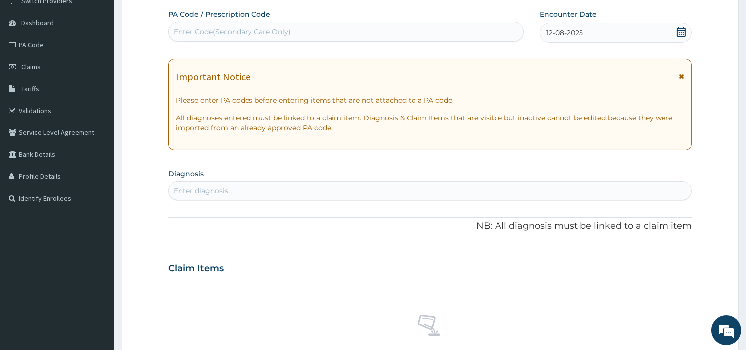
click at [535, 183] on div "Enter diagnosis" at bounding box center [430, 190] width 523 height 16
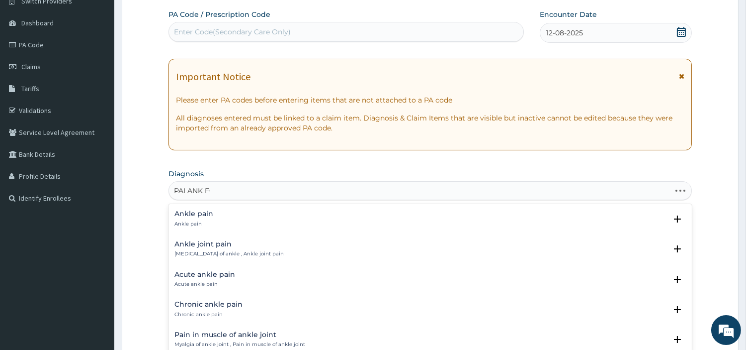
type input "PAI ANK FOO"
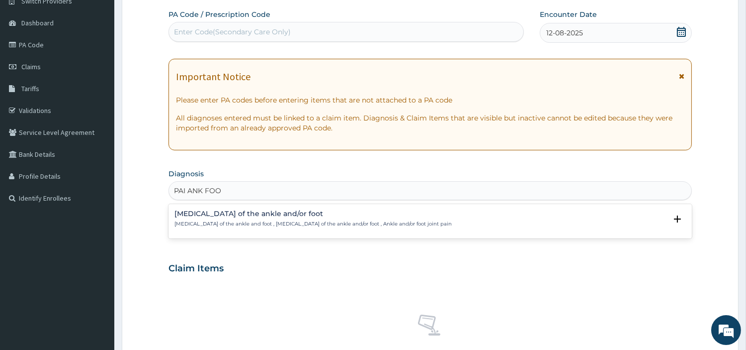
click at [290, 227] on p "Arthralgia of the ankle and foot , Arthralgia of the ankle and/or foot , Ankle …" at bounding box center [313, 223] width 277 height 7
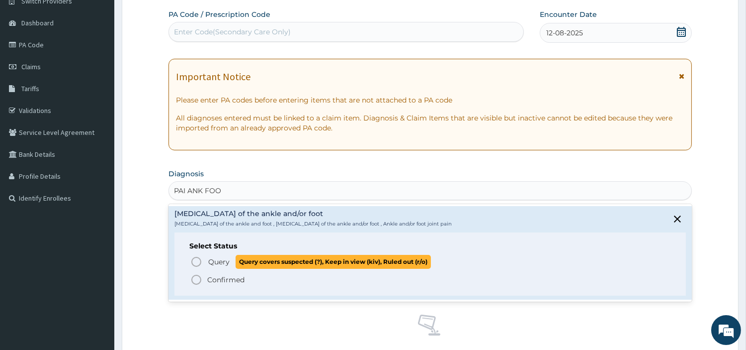
click at [234, 265] on p "Query Query covers suspected (?), Keep in view (kiv), Ruled out (r/o)" at bounding box center [319, 261] width 224 height 13
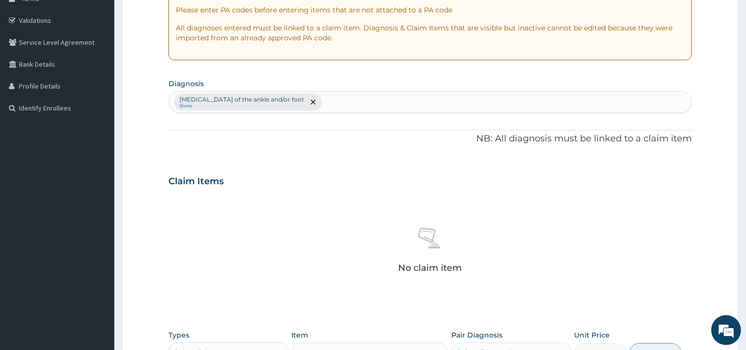
scroll to position [367, 0]
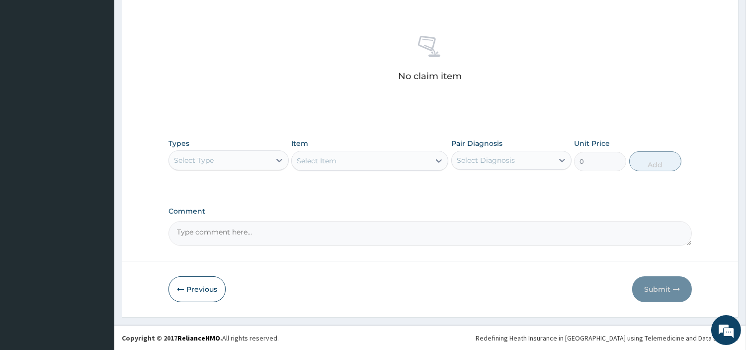
click at [240, 146] on div "Types Select Type" at bounding box center [229, 154] width 120 height 33
click at [241, 168] on div "Select Type" at bounding box center [229, 160] width 120 height 20
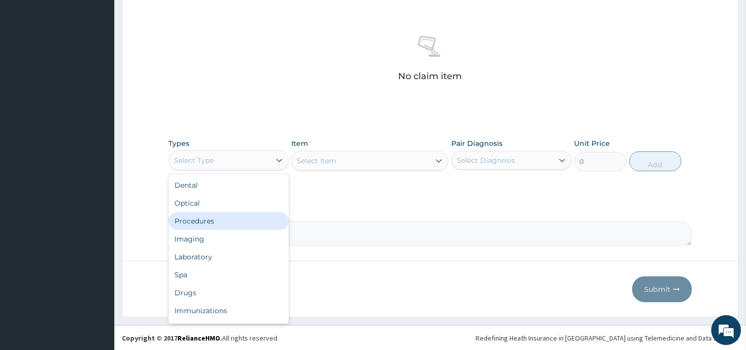
drag, startPoint x: 216, startPoint y: 221, endPoint x: 159, endPoint y: 140, distance: 98.5
click at [216, 221] on div "Procedures" at bounding box center [229, 221] width 120 height 18
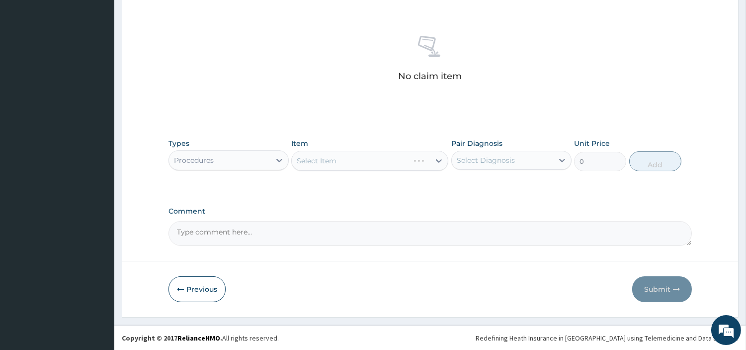
click at [363, 166] on div "Select Item" at bounding box center [369, 161] width 157 height 20
click at [364, 163] on div "Select Item" at bounding box center [361, 161] width 138 height 16
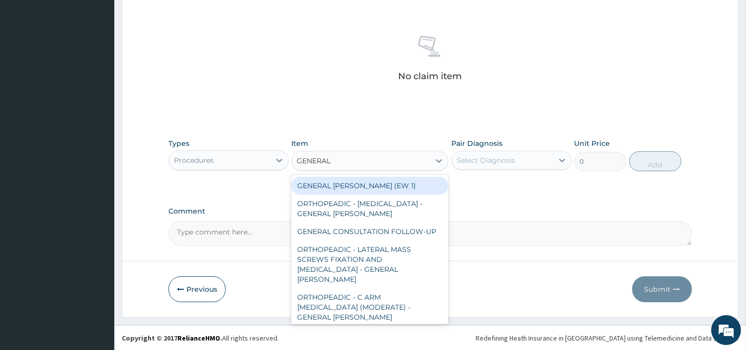
type input "GENERAL C"
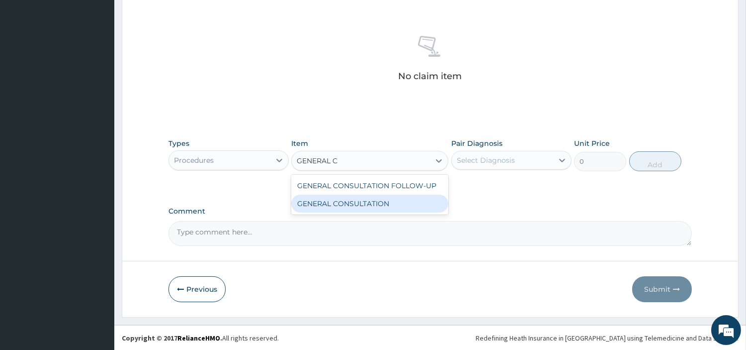
click at [388, 204] on div "GENERAL CONSULTATION" at bounding box center [369, 203] width 157 height 18
type input "6750"
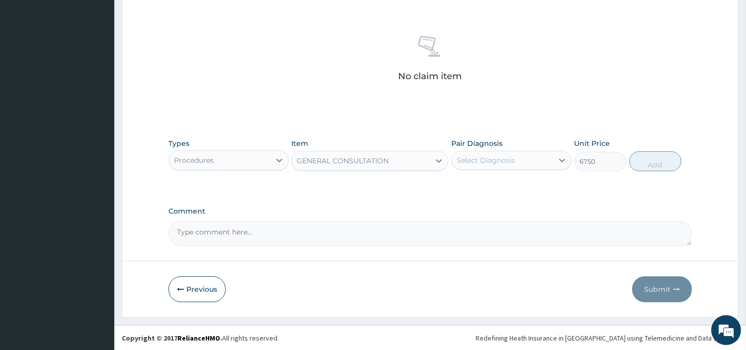
click at [485, 172] on div "Types Procedures Item option GENERAL CONSULTATION, selected. Select is focused …" at bounding box center [431, 154] width 524 height 43
click at [485, 156] on div "Select Diagnosis" at bounding box center [486, 160] width 58 height 10
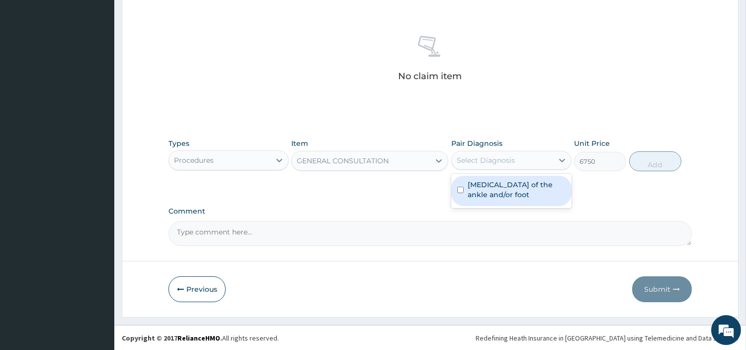
click at [486, 184] on label "Arthralgia of the ankle and/or foot" at bounding box center [517, 190] width 98 height 20
checkbox input "true"
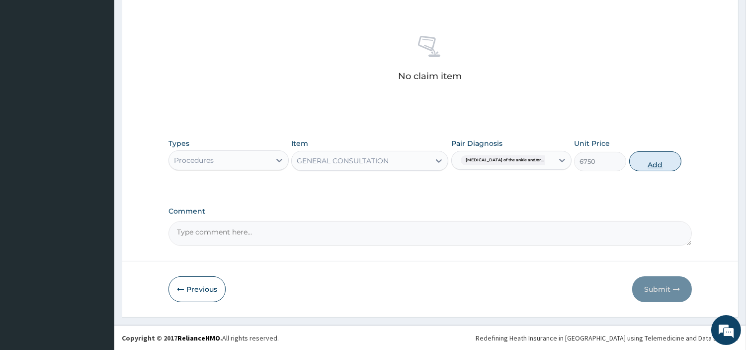
click at [637, 155] on button "Add" at bounding box center [656, 161] width 52 height 20
type input "0"
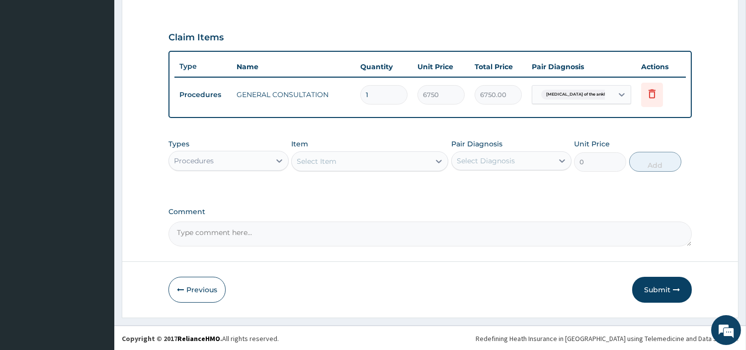
click at [220, 158] on div "Procedures" at bounding box center [219, 161] width 101 height 16
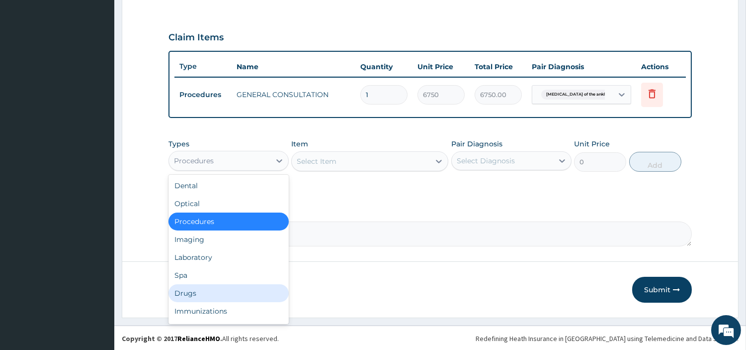
click at [192, 292] on div "Drugs" at bounding box center [229, 293] width 120 height 18
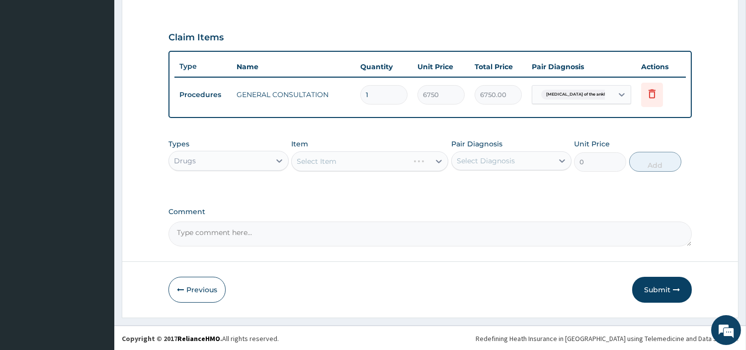
click at [340, 162] on div "Select Item" at bounding box center [369, 161] width 157 height 20
click at [341, 162] on div "Select Item" at bounding box center [369, 161] width 157 height 20
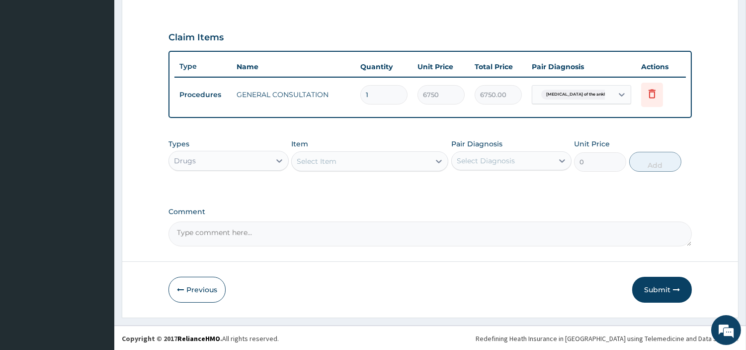
click at [404, 162] on div "Select Item" at bounding box center [361, 161] width 138 height 16
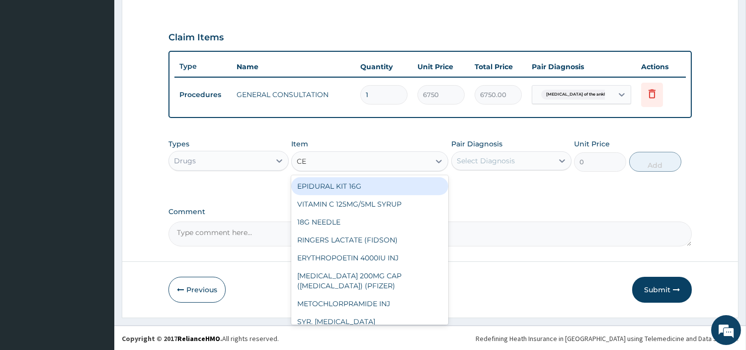
type input "CEL"
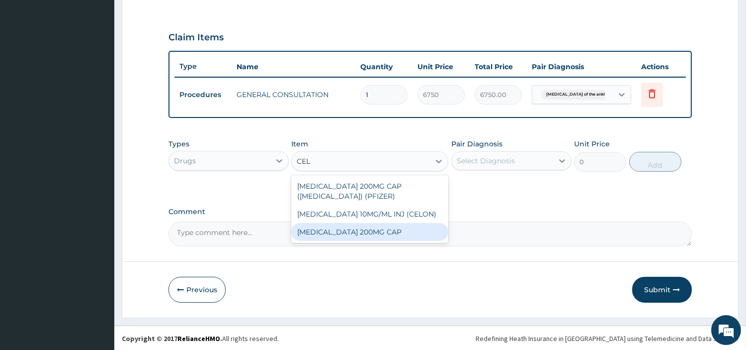
click at [398, 229] on div "CELECOXIB 200MG CAP" at bounding box center [369, 232] width 157 height 18
type input "315"
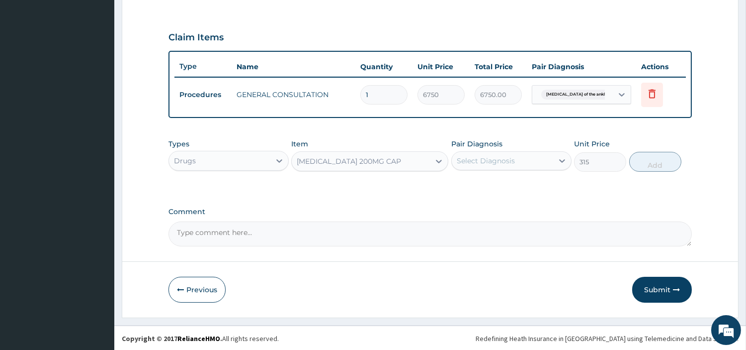
click at [489, 162] on div "Select Diagnosis" at bounding box center [486, 161] width 58 height 10
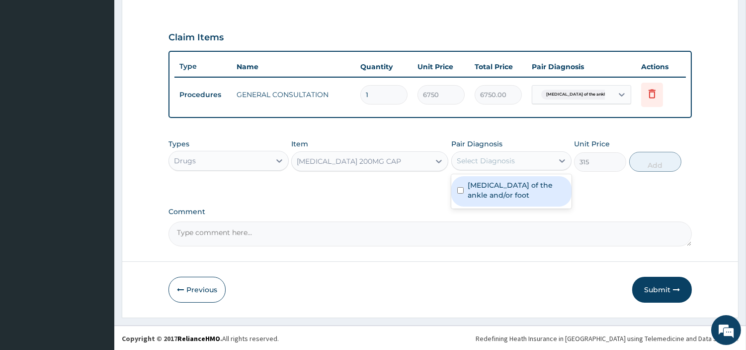
click at [491, 194] on label "Arthralgia of the ankle and/or foot" at bounding box center [517, 190] width 98 height 20
checkbox input "true"
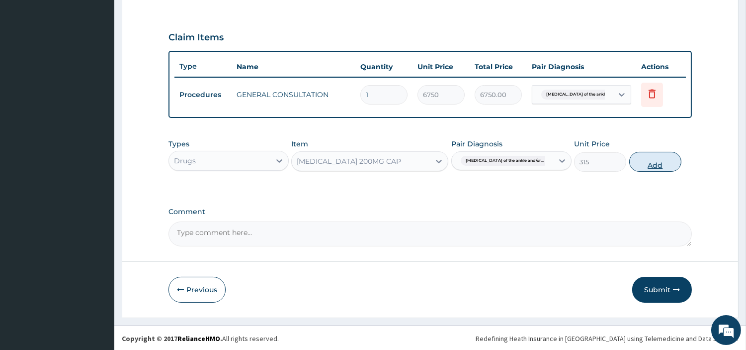
click at [654, 161] on button "Add" at bounding box center [656, 162] width 52 height 20
type input "0"
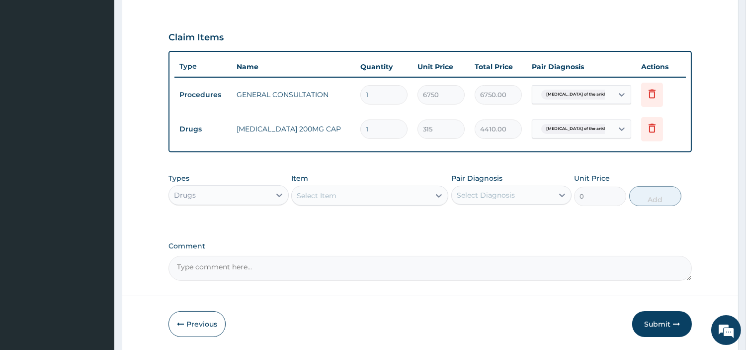
type input "14"
type input "4410.00"
type input "14"
click at [385, 191] on div "Select Item" at bounding box center [361, 195] width 138 height 16
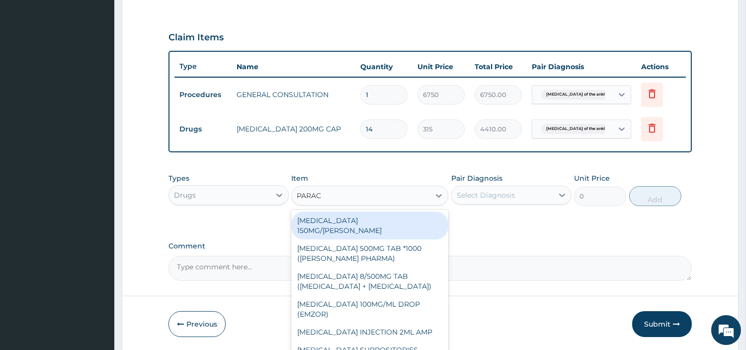
type input "PARACE"
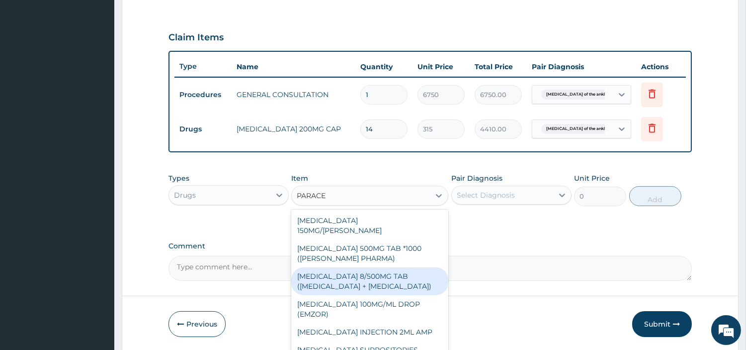
scroll to position [131, 0]
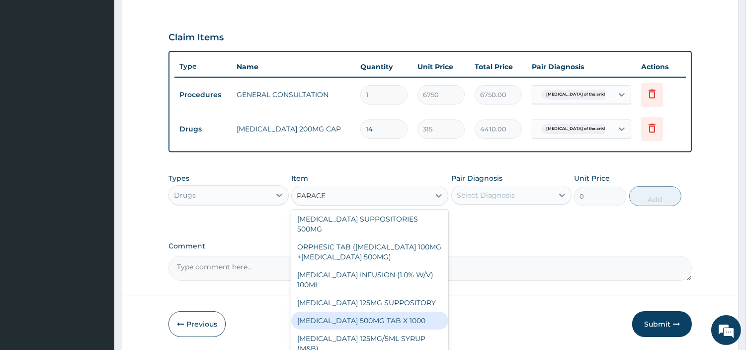
click at [418, 314] on div "PARACETAMOL 500MG TAB X 1000" at bounding box center [369, 320] width 157 height 18
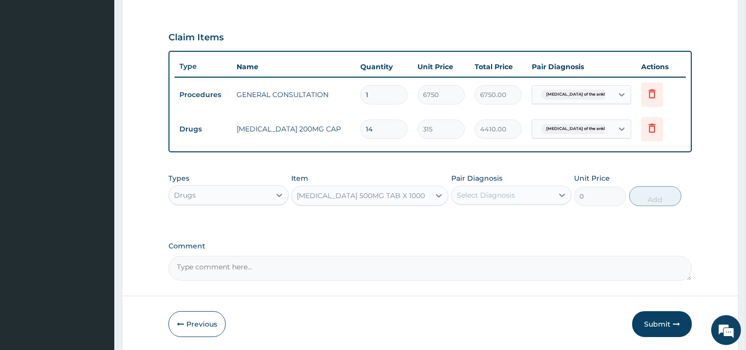
type input "22.39999961853027"
click at [531, 190] on div "Select Diagnosis" at bounding box center [502, 195] width 101 height 16
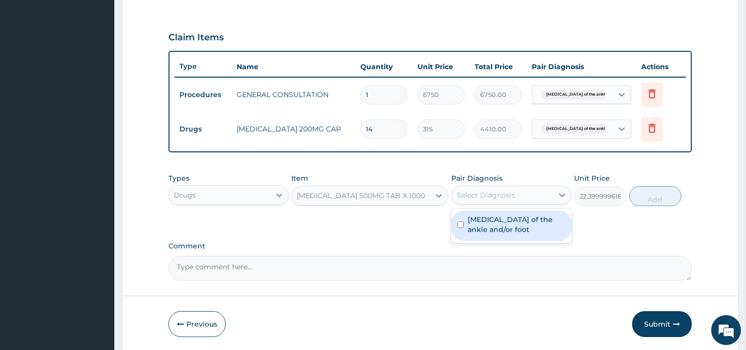
drag, startPoint x: 515, startPoint y: 230, endPoint x: 525, endPoint y: 225, distance: 11.1
click at [516, 232] on label "Arthralgia of the ankle and/or foot" at bounding box center [517, 224] width 98 height 20
checkbox input "true"
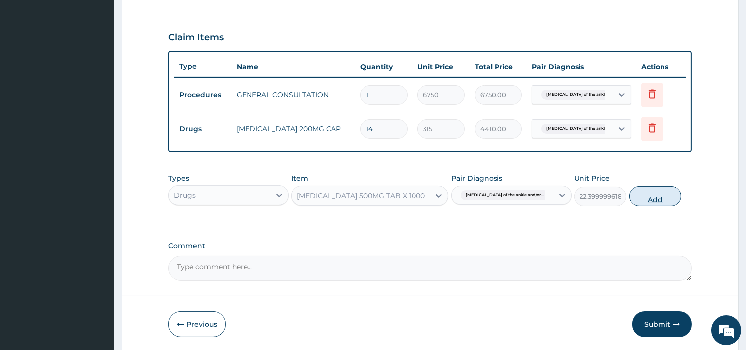
click at [630, 196] on button "Add" at bounding box center [656, 196] width 52 height 20
type input "0"
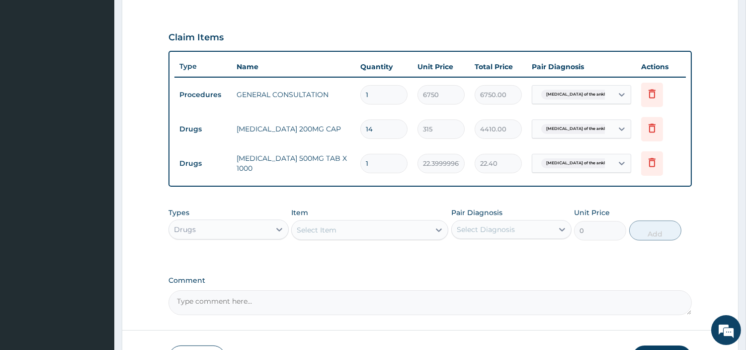
type input "0.00"
type input "3"
type input "67.20"
type input "30"
type input "672.00"
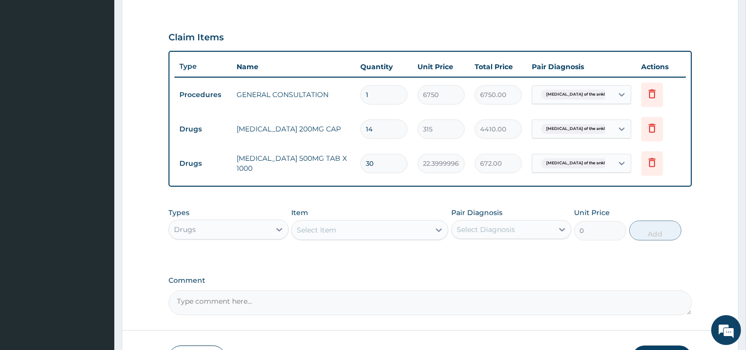
type input "30"
click at [419, 235] on div "Select Item" at bounding box center [361, 230] width 138 height 16
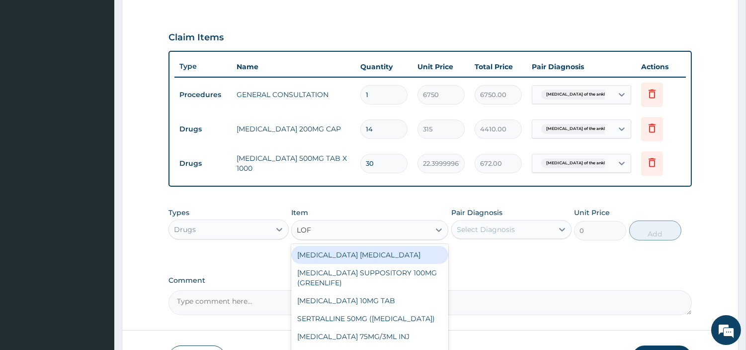
type input "LOFN"
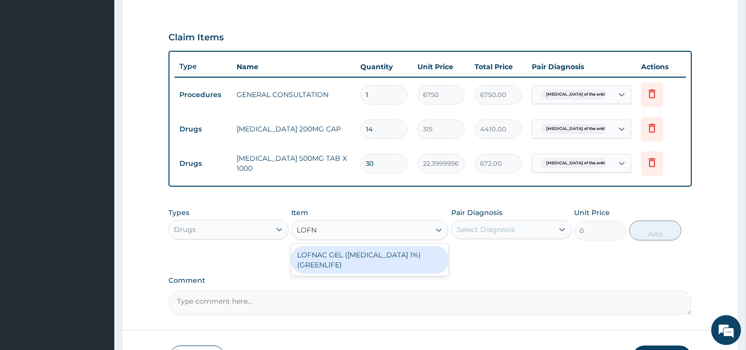
click at [403, 258] on div "LOFNAC GEL (DICLOFENAC 1%) (GREENLIFE)" at bounding box center [369, 260] width 157 height 28
type input "1750"
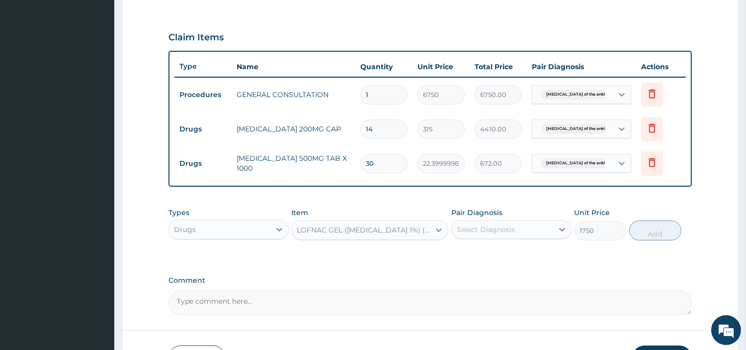
click at [471, 239] on div "Pair Diagnosis Select Diagnosis" at bounding box center [512, 223] width 120 height 33
click at [483, 233] on div "Select Diagnosis" at bounding box center [486, 229] width 58 height 10
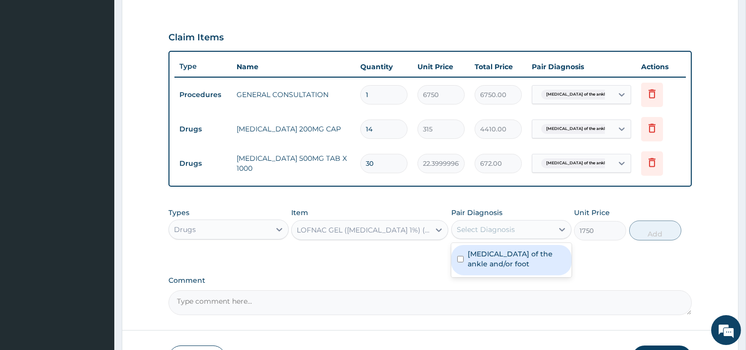
click at [484, 262] on label "Arthralgia of the ankle and/or foot" at bounding box center [517, 259] width 98 height 20
checkbox input "true"
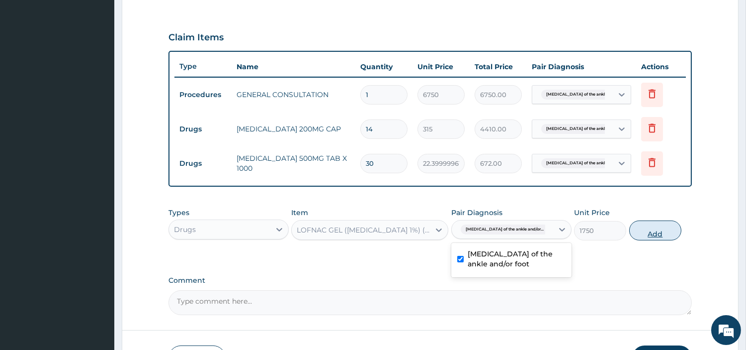
click at [644, 229] on button "Add" at bounding box center [656, 230] width 52 height 20
type input "0"
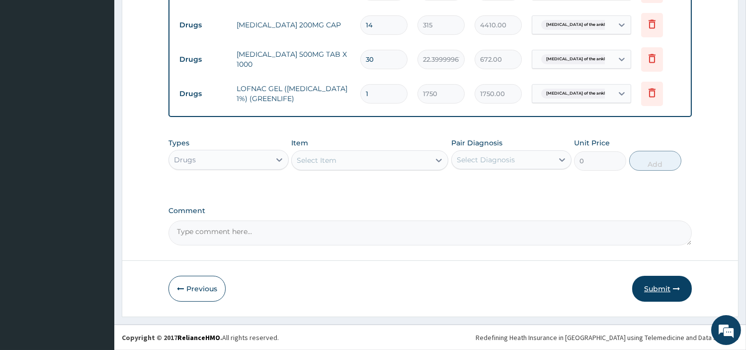
click at [653, 288] on button "Submit" at bounding box center [662, 288] width 60 height 26
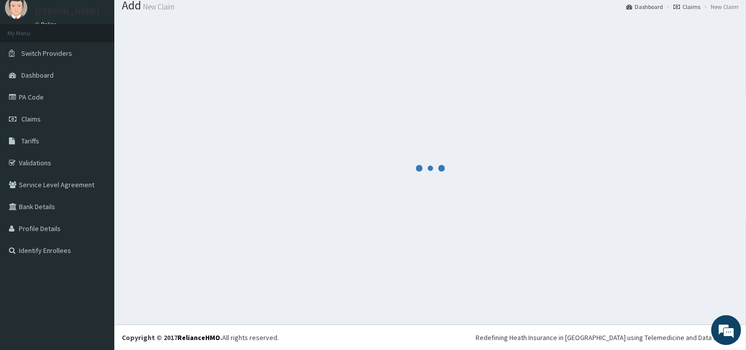
scroll to position [33, 0]
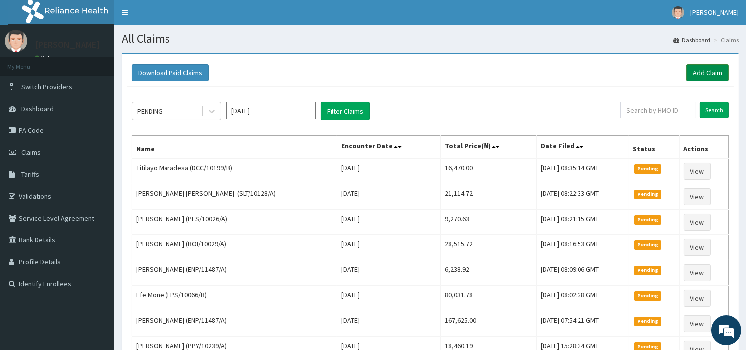
click at [693, 70] on link "Add Claim" at bounding box center [708, 72] width 42 height 17
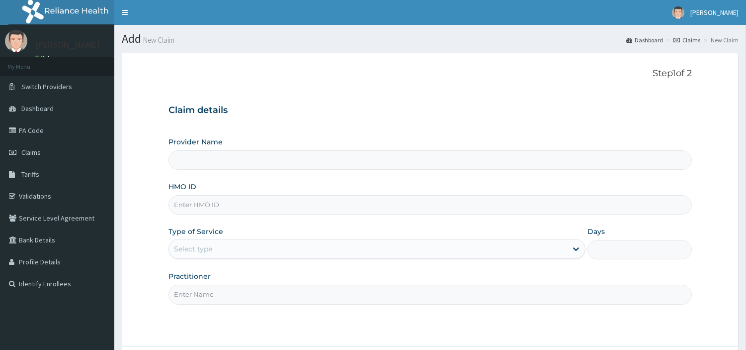
click at [205, 210] on input "HMO ID" at bounding box center [431, 204] width 524 height 19
type input "[GEOGRAPHIC_DATA] Nig. Ltd"
paste input "MOTHER'S ID SBL/10406/B"
click at [220, 200] on input "MOTHER'S ID SBL/10406/B" at bounding box center [431, 204] width 524 height 19
type input "SBL/10406/B"
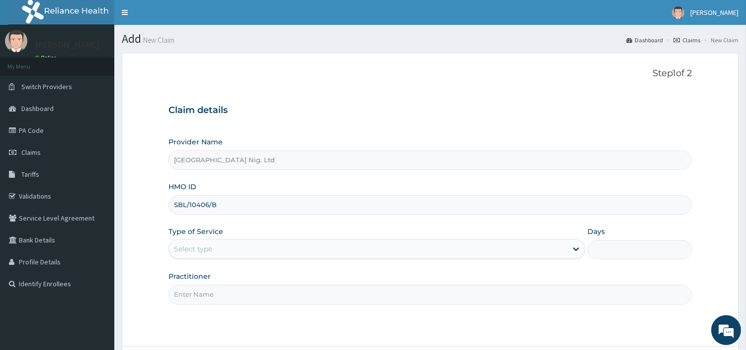
click at [250, 252] on div "Select type" at bounding box center [368, 249] width 398 height 16
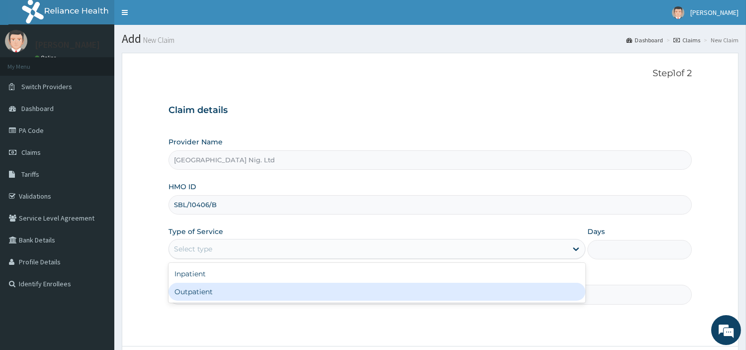
click at [237, 292] on div "Outpatient" at bounding box center [377, 291] width 417 height 18
type input "1"
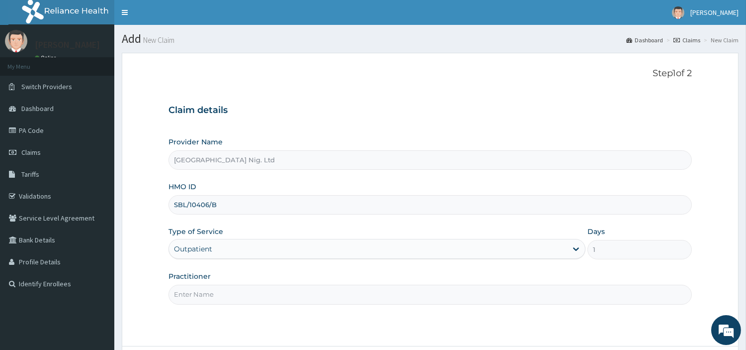
click at [237, 292] on input "Practitioner" at bounding box center [431, 293] width 524 height 19
paste input "[PERSON_NAME]"
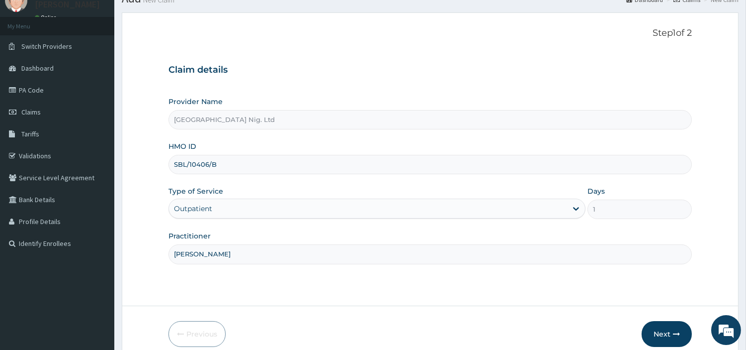
scroll to position [86, 0]
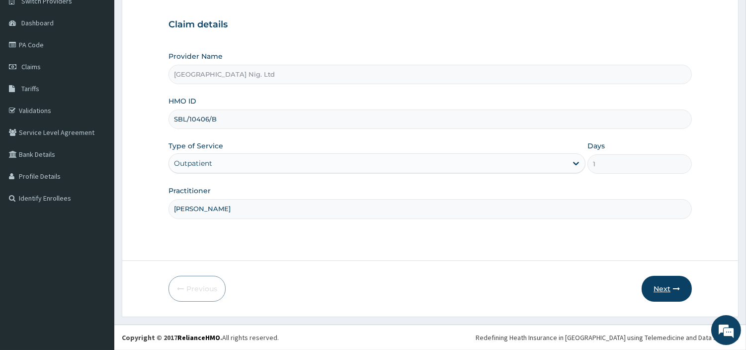
type input "[PERSON_NAME]"
click at [663, 295] on button "Next" at bounding box center [667, 288] width 50 height 26
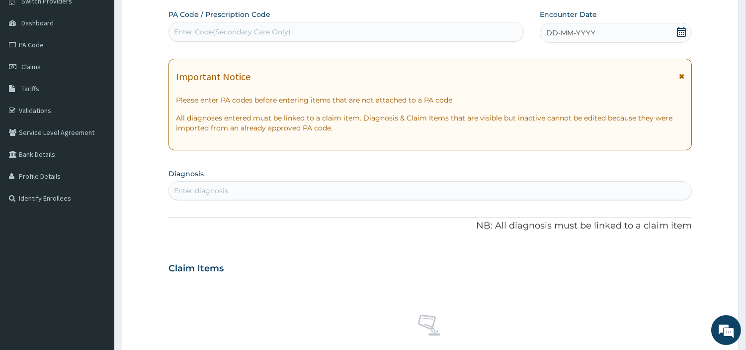
click at [375, 31] on div "Enter Code(Secondary Care Only)" at bounding box center [346, 32] width 355 height 16
paste input "PA/07C045"
type input "PA/07C045"
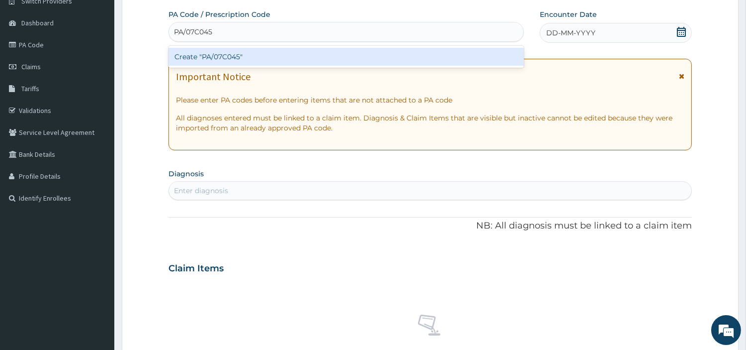
click at [388, 56] on div "Create "PA/07C045"" at bounding box center [347, 57] width 356 height 18
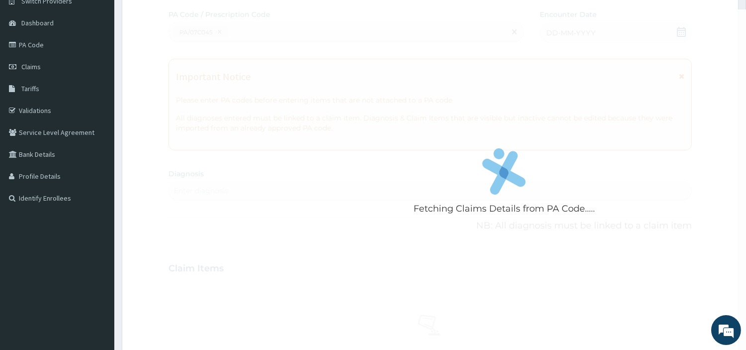
scroll to position [0, 0]
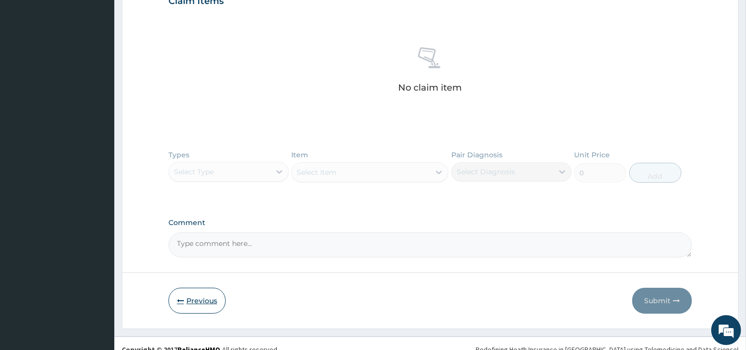
click at [214, 297] on button "Previous" at bounding box center [197, 300] width 57 height 26
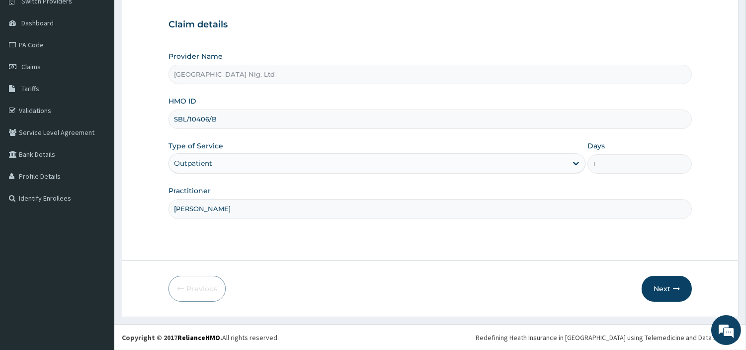
click at [237, 115] on input "SBL/10406/B" at bounding box center [431, 118] width 524 height 19
type input "SBL/10406/C"
click at [663, 287] on button "Next" at bounding box center [667, 288] width 50 height 26
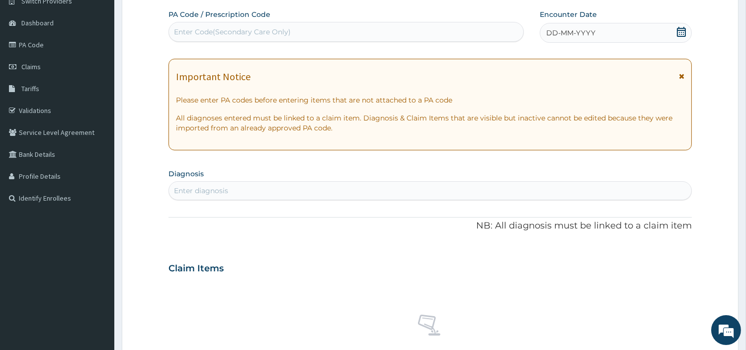
click at [341, 25] on div "Enter Code(Secondary Care Only)" at bounding box center [346, 32] width 355 height 16
paste input "PA/07C045"
type input "PA/07C045"
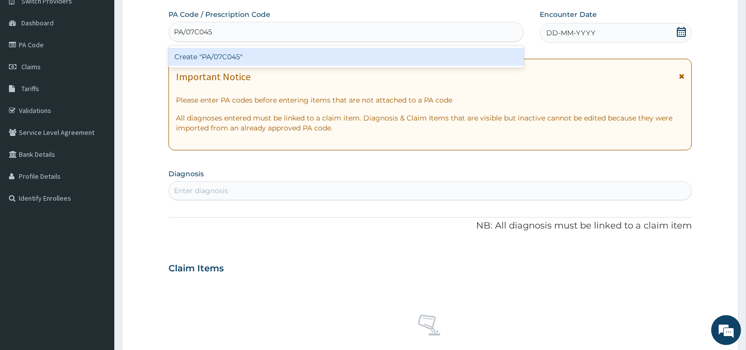
click at [382, 59] on div "Create "PA/07C045"" at bounding box center [347, 57] width 356 height 18
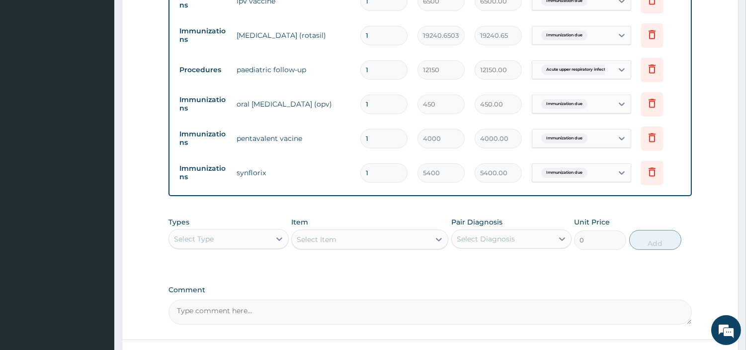
scroll to position [492, 0]
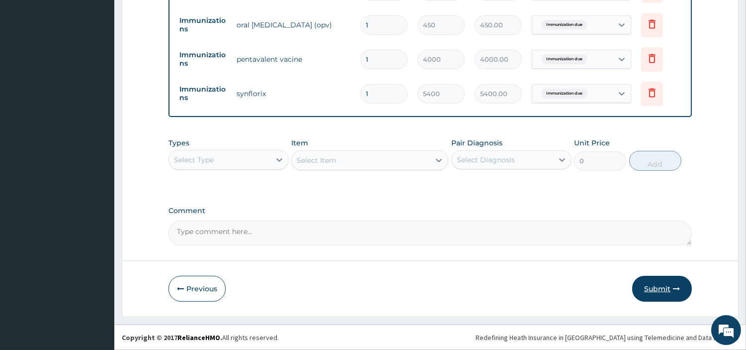
click at [652, 291] on button "Submit" at bounding box center [662, 288] width 60 height 26
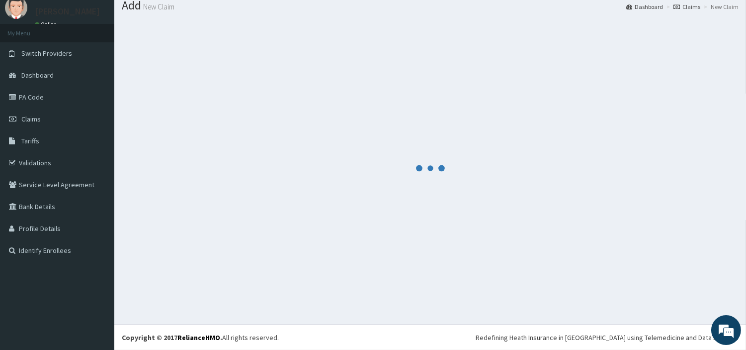
scroll to position [33, 0]
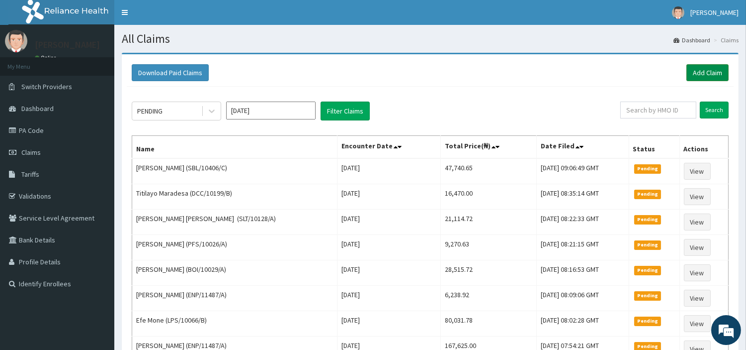
click at [704, 72] on link "Add Claim" at bounding box center [708, 72] width 42 height 17
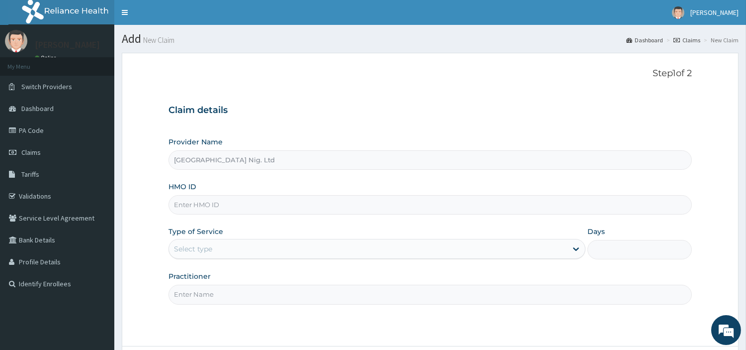
click at [230, 206] on input "HMO ID" at bounding box center [431, 204] width 524 height 19
paste input "MCE/10006/A"
type input "MCE/10006/A"
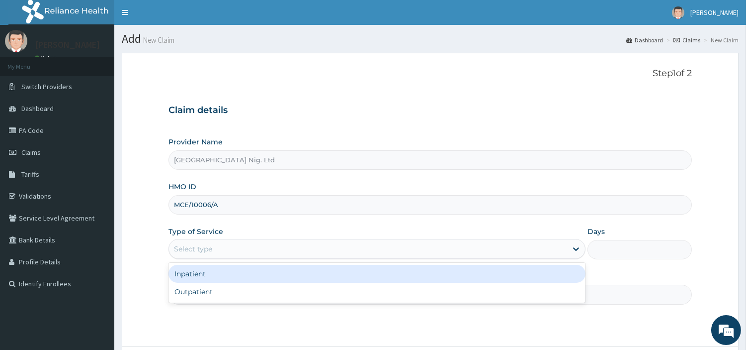
click at [204, 247] on div "Select type" at bounding box center [193, 249] width 38 height 10
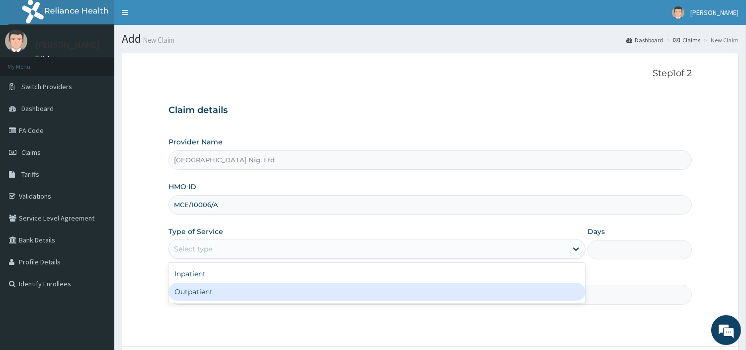
click at [210, 289] on div "Outpatient" at bounding box center [377, 291] width 417 height 18
type input "1"
click at [211, 289] on input "Practitioner" at bounding box center [431, 293] width 524 height 19
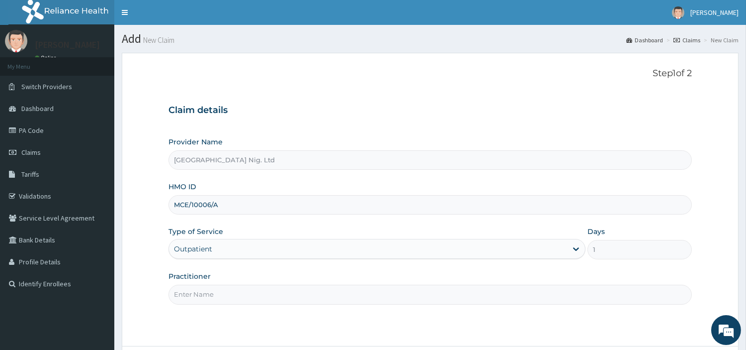
paste input "Toyobo Oluwateniola"
type input "Toyobo Oluwateniola"
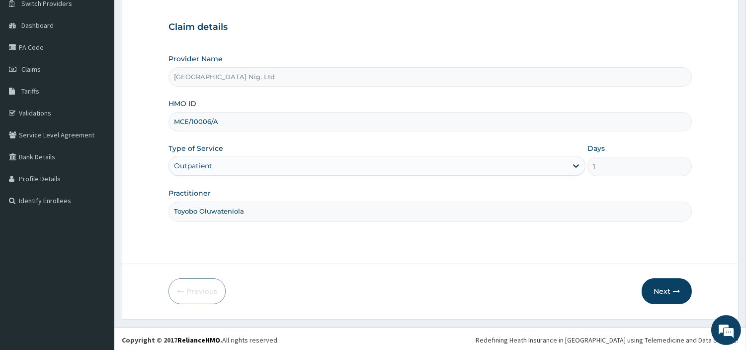
scroll to position [86, 0]
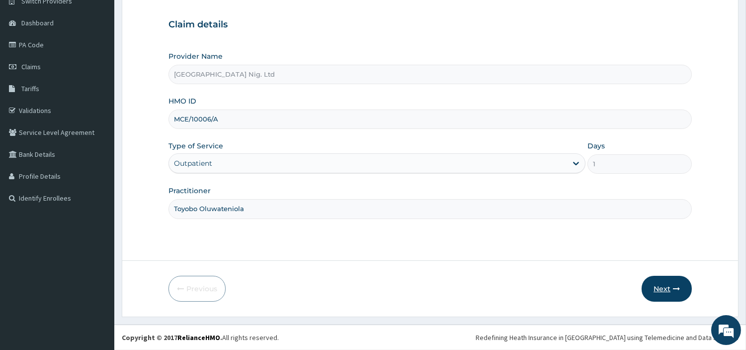
click at [682, 287] on button "Next" at bounding box center [667, 288] width 50 height 26
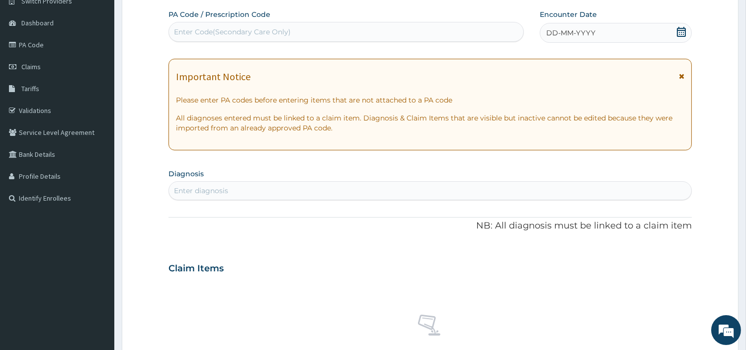
click at [664, 35] on div "DD-MM-YYYY" at bounding box center [616, 33] width 152 height 20
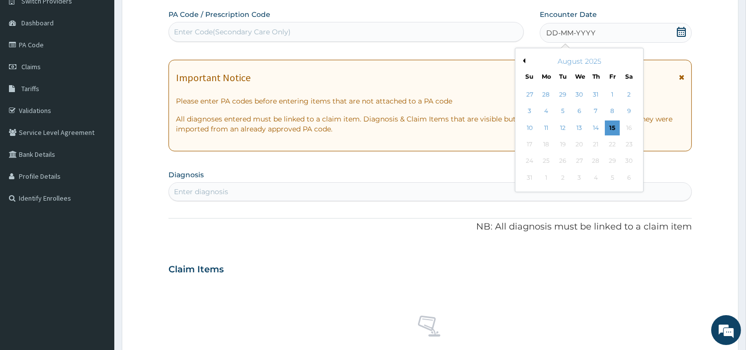
click at [563, 128] on div "12" at bounding box center [562, 127] width 15 height 15
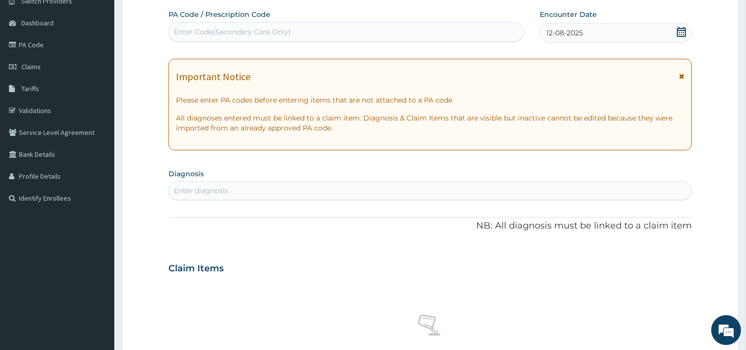
click at [539, 196] on div "Enter diagnosis" at bounding box center [430, 190] width 523 height 16
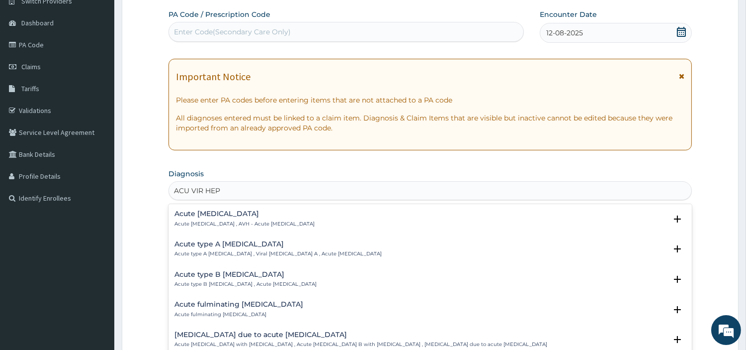
type input "ACU VIR HEPA"
click at [276, 219] on div "Acute [MEDICAL_DATA] Acute [MEDICAL_DATA] , AVH - Acute [MEDICAL_DATA]" at bounding box center [245, 218] width 140 height 17
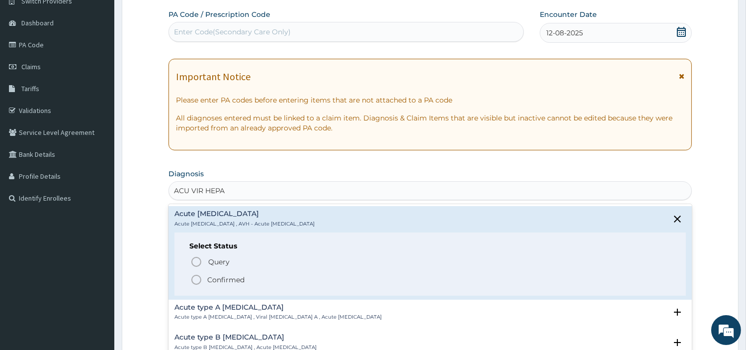
drag, startPoint x: 230, startPoint y: 254, endPoint x: 226, endPoint y: 260, distance: 6.8
click at [230, 254] on div "Select Status Query Query covers suspected (?), Keep in view (kiv), Ruled out (…" at bounding box center [431, 263] width 512 height 63
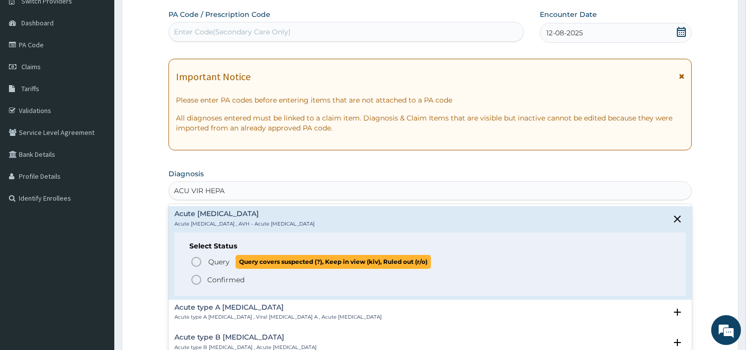
click at [225, 264] on span "Query" at bounding box center [218, 262] width 21 height 10
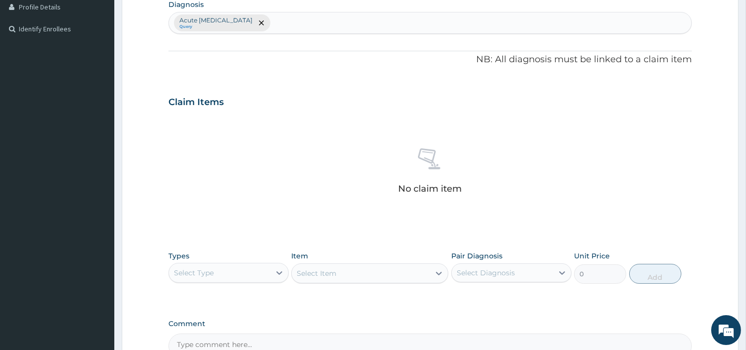
scroll to position [367, 0]
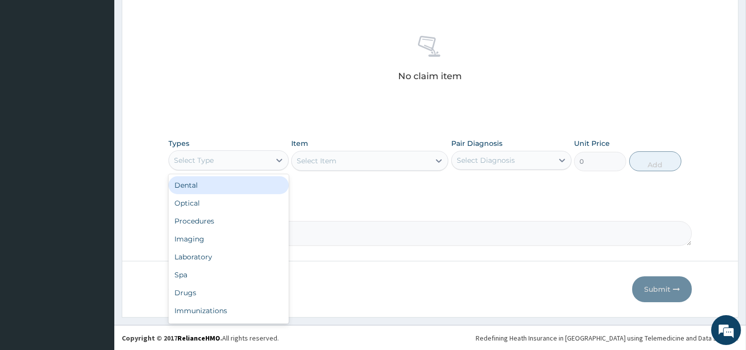
click at [244, 159] on div "Select Type" at bounding box center [219, 160] width 101 height 16
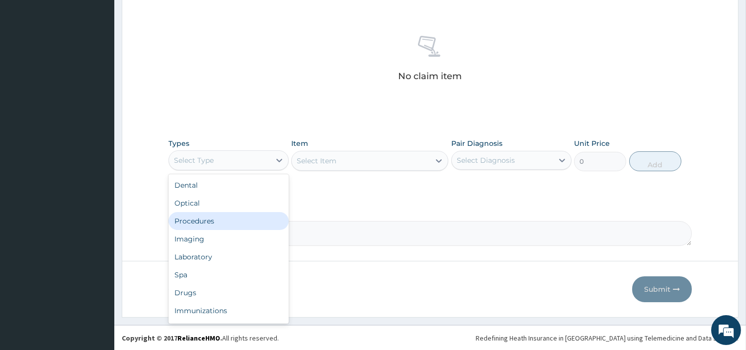
click at [233, 221] on div "Procedures" at bounding box center [229, 221] width 120 height 18
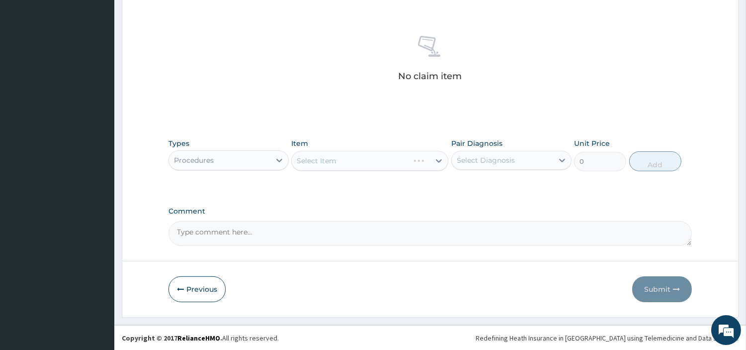
click at [420, 165] on div "Select Item" at bounding box center [369, 161] width 157 height 20
click at [420, 165] on div "Select Item" at bounding box center [361, 161] width 138 height 16
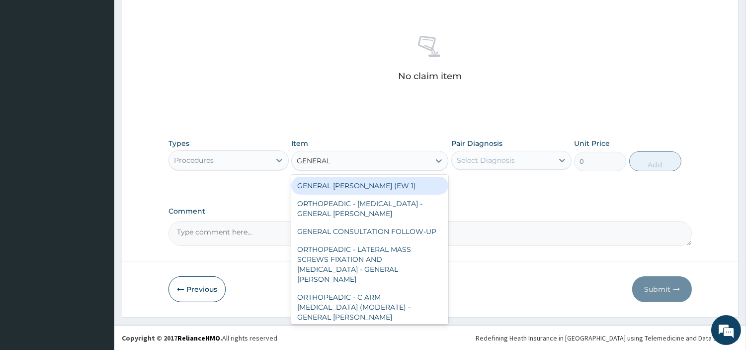
type input "GENERAL C"
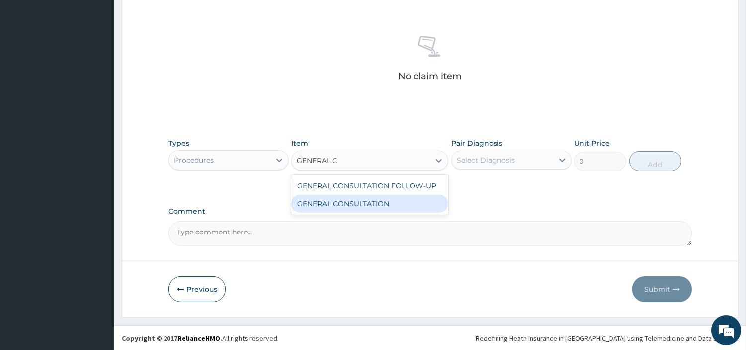
drag, startPoint x: 407, startPoint y: 206, endPoint x: 429, endPoint y: 197, distance: 24.1
click at [407, 206] on div "GENERAL CONSULTATION" at bounding box center [369, 203] width 157 height 18
type input "6750"
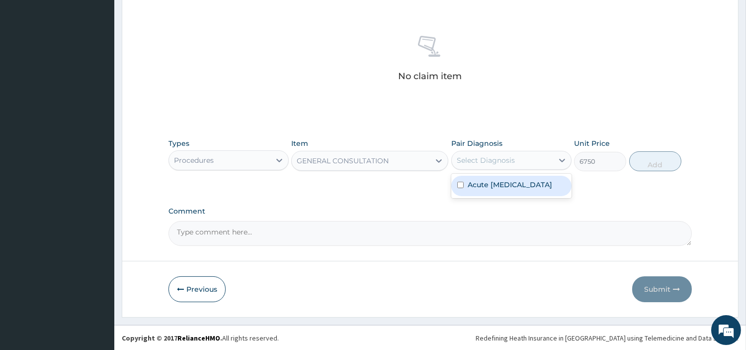
click at [485, 165] on div "Select Diagnosis" at bounding box center [486, 160] width 58 height 10
click at [483, 186] on label "Acute viral hepatitis" at bounding box center [510, 185] width 85 height 10
checkbox input "true"
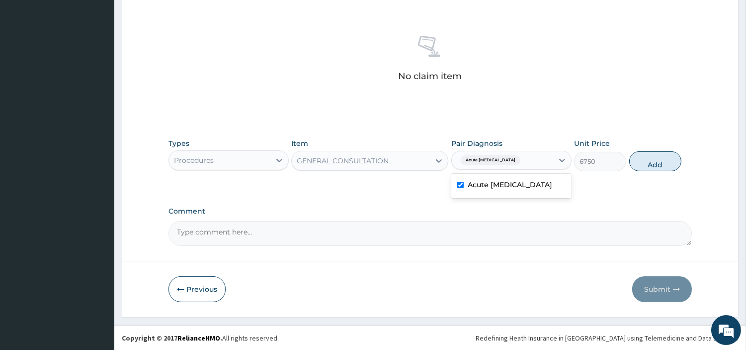
click at [602, 180] on div "Types Procedures Item GENERAL CONSULTATION Pair Diagnosis option Acute viral he…" at bounding box center [431, 162] width 524 height 58
click at [644, 158] on button "Add" at bounding box center [656, 161] width 52 height 20
type input "0"
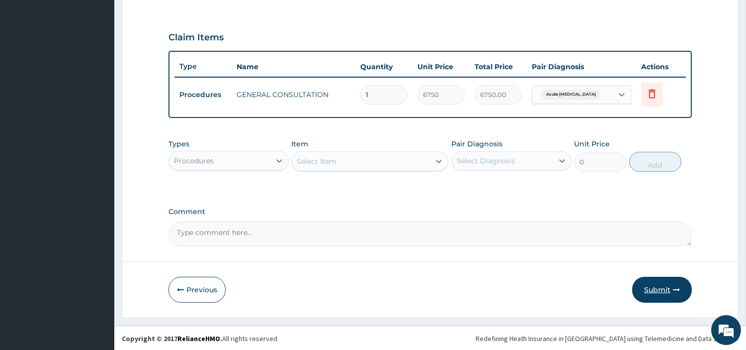
click at [657, 297] on button "Submit" at bounding box center [662, 289] width 60 height 26
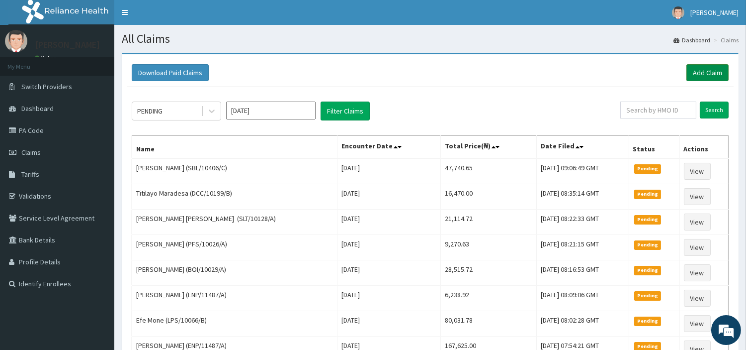
click at [702, 72] on link "Add Claim" at bounding box center [708, 72] width 42 height 17
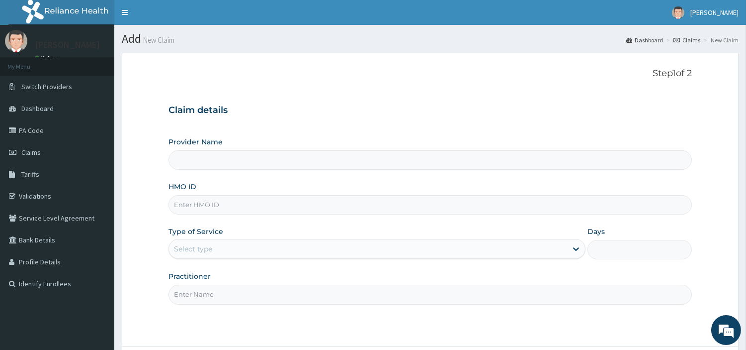
click at [268, 205] on input "HMO ID" at bounding box center [431, 204] width 524 height 19
type input "R-Jolad Hospital Nig. Ltd"
paste input "NBL/10115/A"
type input "NBL/10115/A"
click at [236, 249] on div "Select type" at bounding box center [368, 249] width 398 height 16
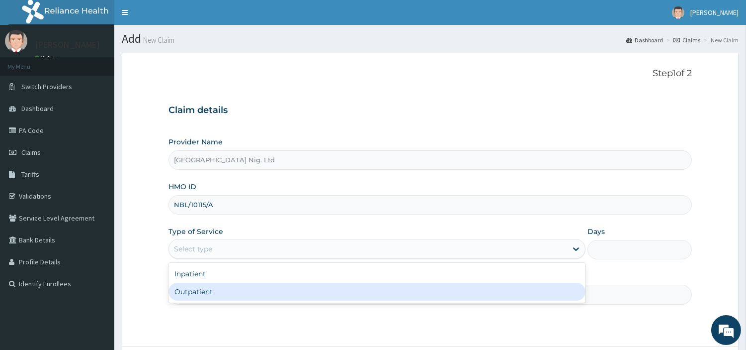
click at [220, 294] on div "Outpatient" at bounding box center [377, 291] width 417 height 18
type input "1"
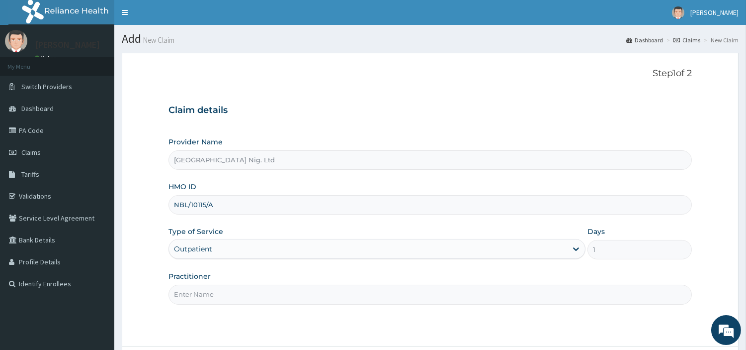
click at [220, 294] on input "Practitioner" at bounding box center [431, 293] width 524 height 19
paste input "GBADAMOSI ALIU"
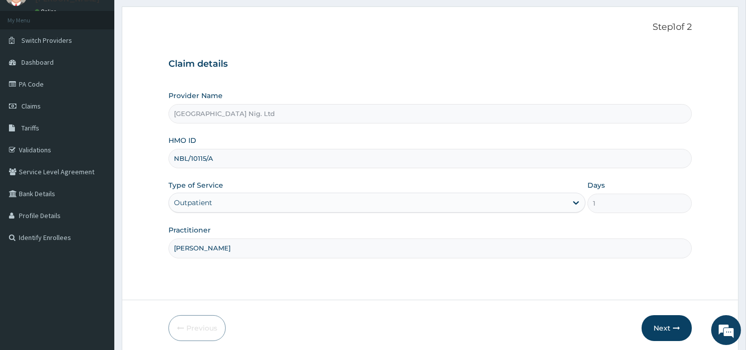
scroll to position [86, 0]
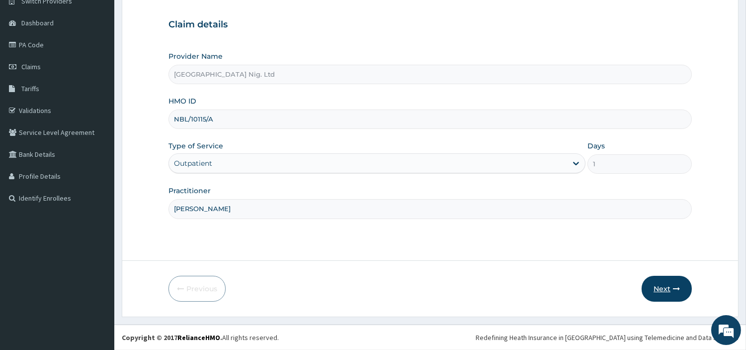
type input "GBADAMOSI ALIU"
click at [661, 294] on button "Next" at bounding box center [667, 288] width 50 height 26
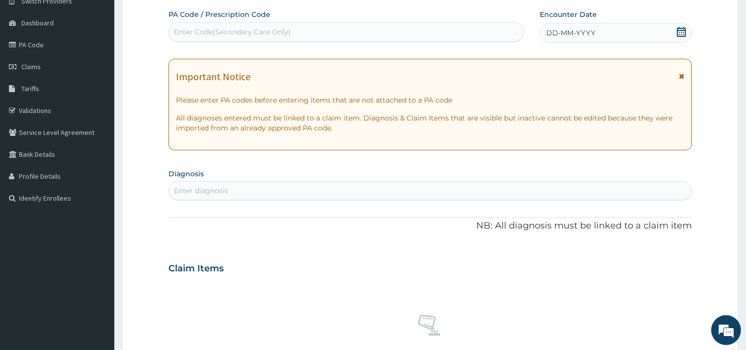
click at [644, 32] on div "DD-MM-YYYY" at bounding box center [616, 33] width 152 height 20
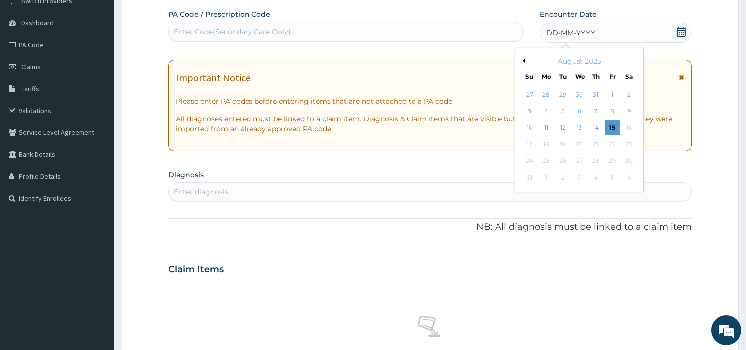
drag, startPoint x: 562, startPoint y: 130, endPoint x: 557, endPoint y: 141, distance: 11.4
click at [560, 130] on div "12" at bounding box center [562, 127] width 15 height 15
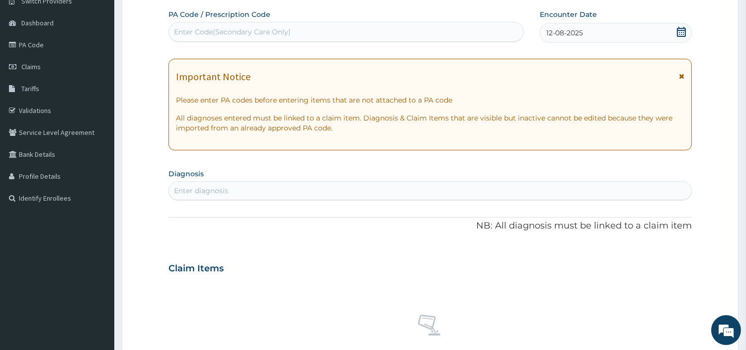
click at [531, 192] on div "Enter diagnosis" at bounding box center [430, 190] width 523 height 16
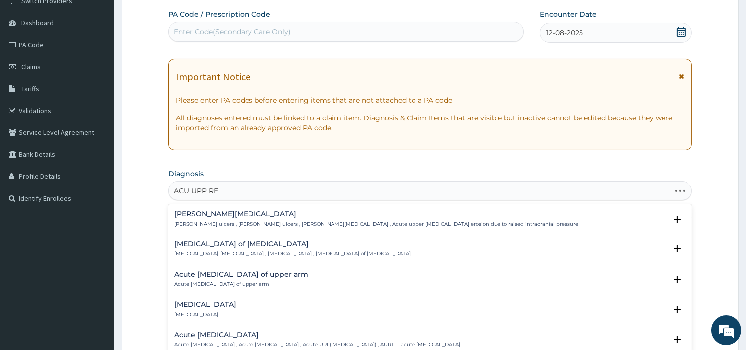
type input "ACU UPP RES"
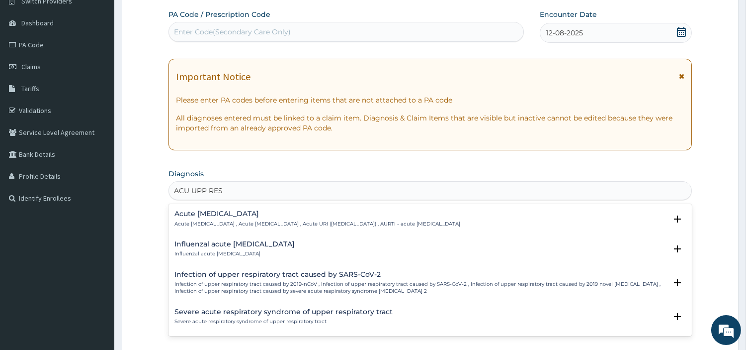
click at [266, 224] on p "Acute upper respiratory infection , Acute upper respiratory tract infection , A…" at bounding box center [318, 223] width 286 height 7
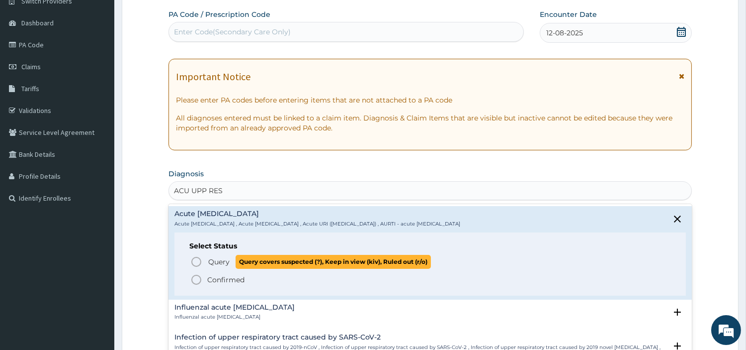
click at [225, 267] on p "Query Query covers suspected (?), Keep in view (kiv), Ruled out (r/o)" at bounding box center [319, 261] width 224 height 13
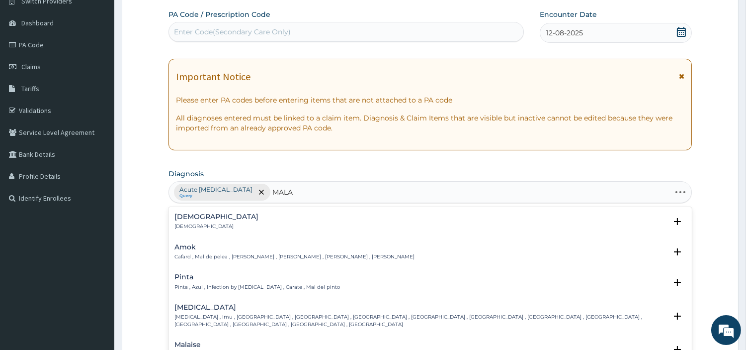
type input "MALAR"
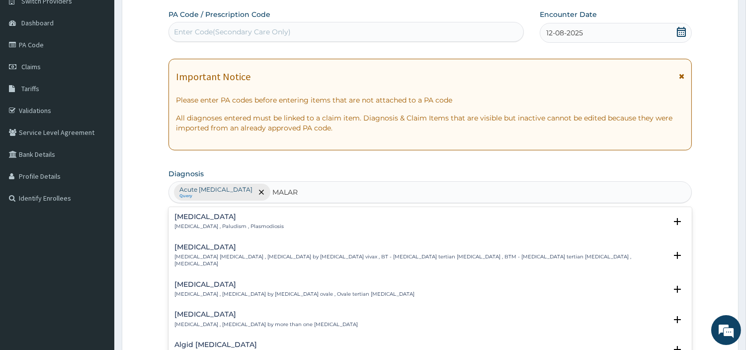
click at [213, 226] on p "Malaria , Paludism , Plasmodiosis" at bounding box center [229, 226] width 109 height 7
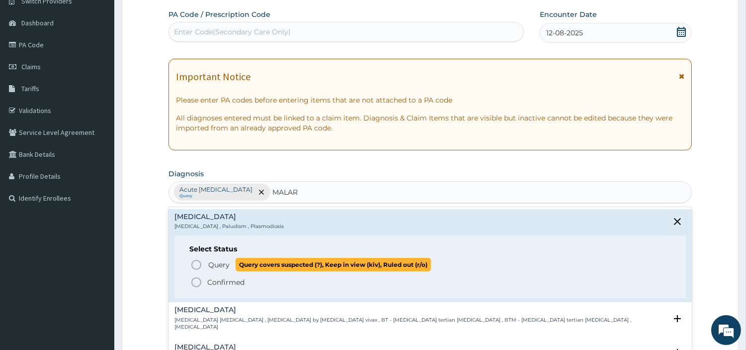
click at [200, 263] on circle "status option query" at bounding box center [196, 264] width 9 height 9
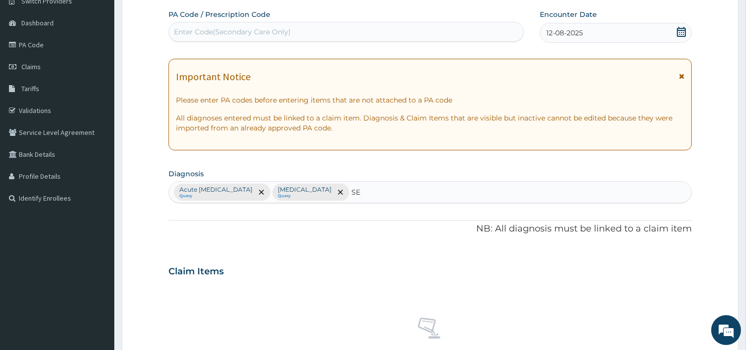
type input "SEP"
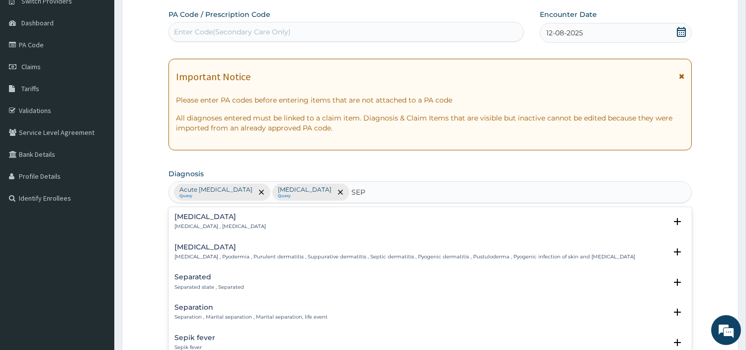
click at [193, 220] on h4 "Sepsis" at bounding box center [220, 216] width 91 height 7
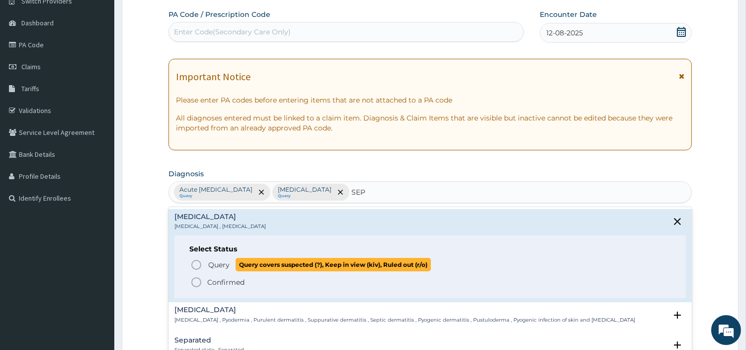
click at [196, 267] on icon "status option query" at bounding box center [196, 265] width 12 height 12
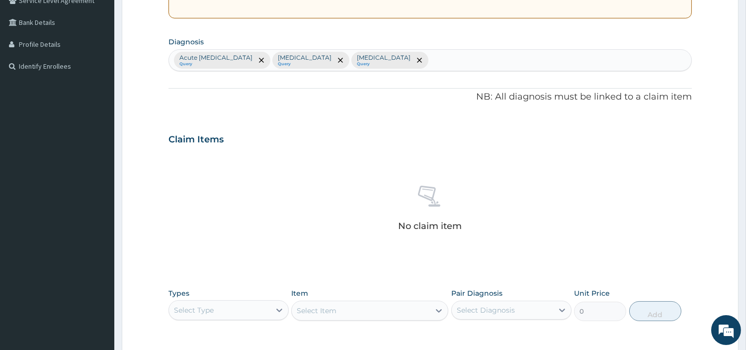
scroll to position [367, 0]
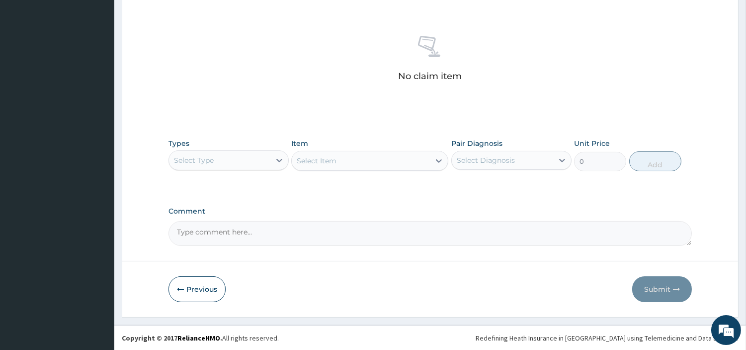
click at [215, 160] on div "Select Type" at bounding box center [219, 160] width 101 height 16
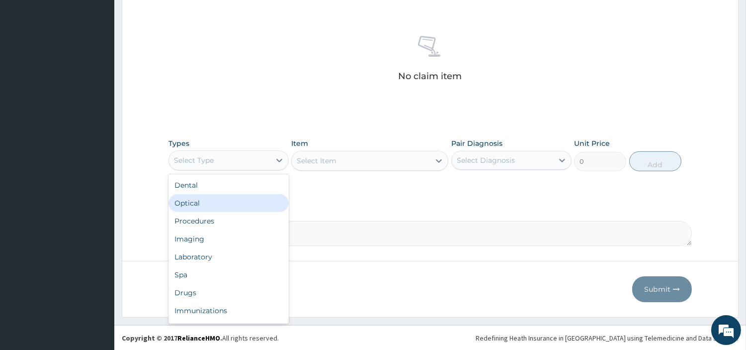
click at [209, 214] on div "Procedures" at bounding box center [229, 221] width 120 height 18
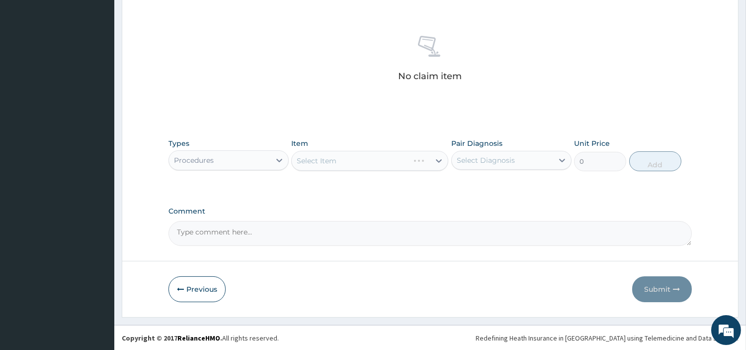
click at [370, 160] on div "Select Item" at bounding box center [369, 161] width 157 height 20
click at [379, 165] on div "Select Item" at bounding box center [369, 161] width 157 height 20
click at [398, 162] on div "Select Item" at bounding box center [361, 161] width 138 height 16
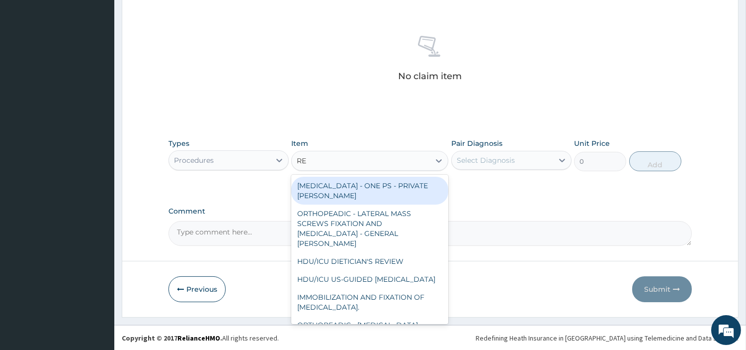
type input "REG"
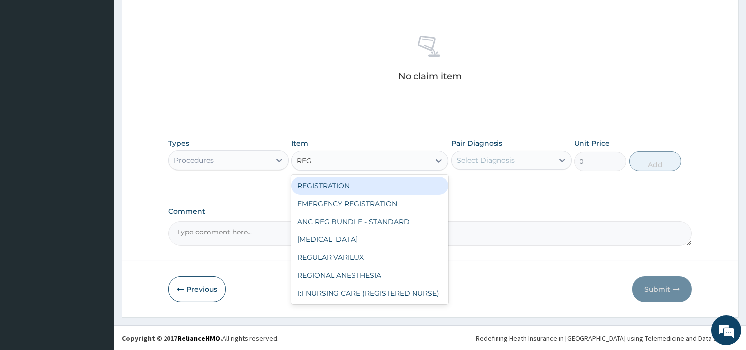
click at [414, 186] on div "REGISTRATION" at bounding box center [369, 186] width 157 height 18
type input "6750"
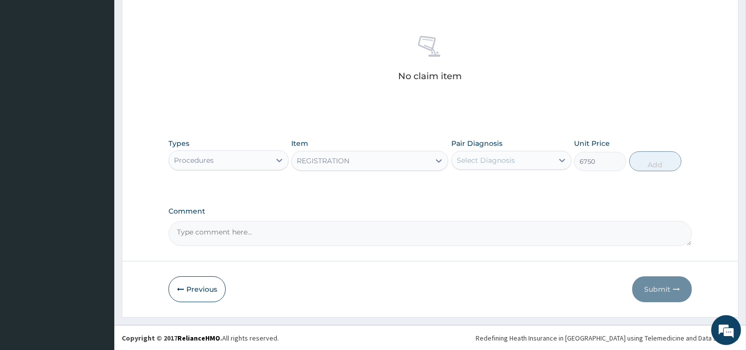
click at [489, 147] on label "Pair Diagnosis" at bounding box center [477, 143] width 51 height 10
click at [489, 158] on div "Select Diagnosis" at bounding box center [486, 160] width 58 height 10
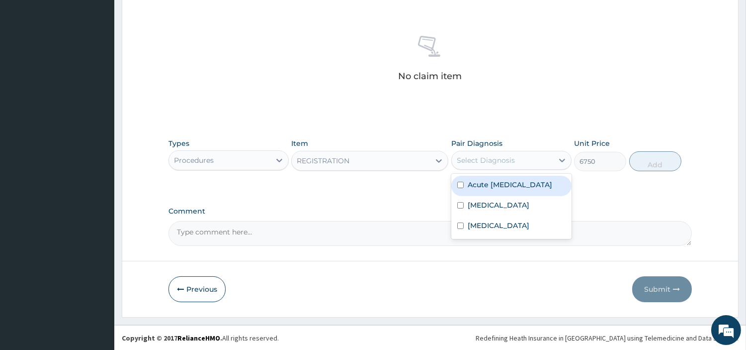
click at [485, 185] on label "Acute upper respiratory infection" at bounding box center [510, 185] width 85 height 10
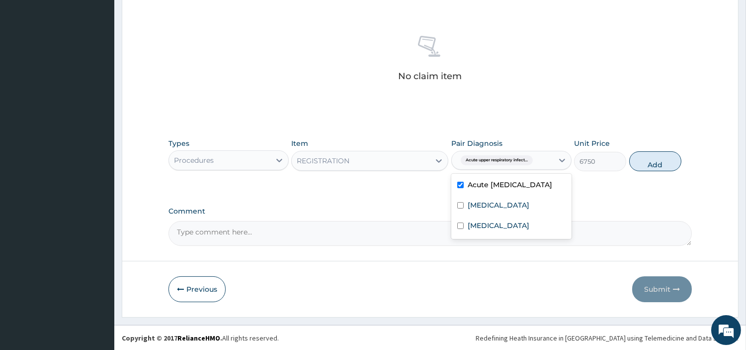
checkbox input "true"
click at [481, 227] on div "Sepsis" at bounding box center [512, 226] width 120 height 20
checkbox input "true"
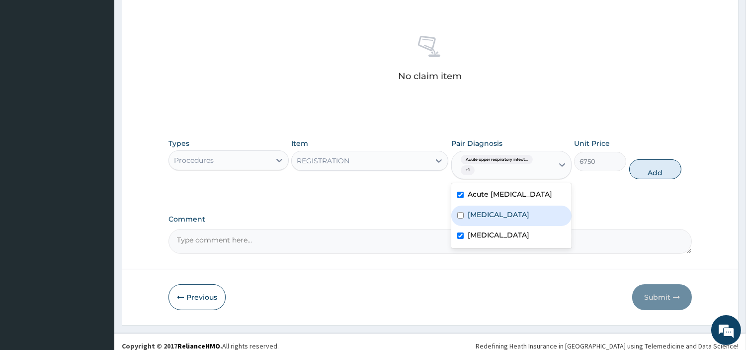
click at [483, 219] on label "Malaria" at bounding box center [499, 214] width 62 height 10
checkbox input "true"
click at [640, 171] on button "Add" at bounding box center [656, 169] width 52 height 20
type input "0"
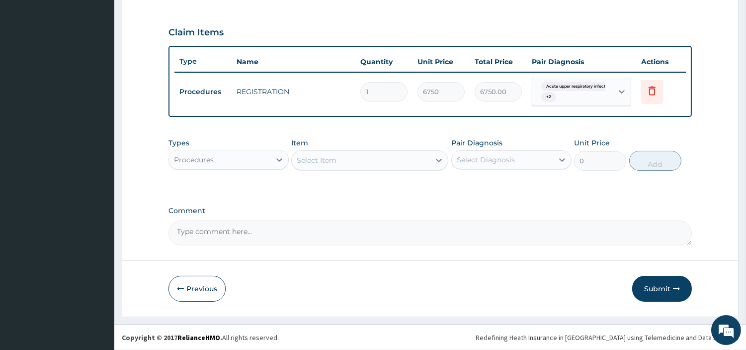
scroll to position [323, 0]
click at [398, 160] on div "Select Item" at bounding box center [361, 161] width 138 height 16
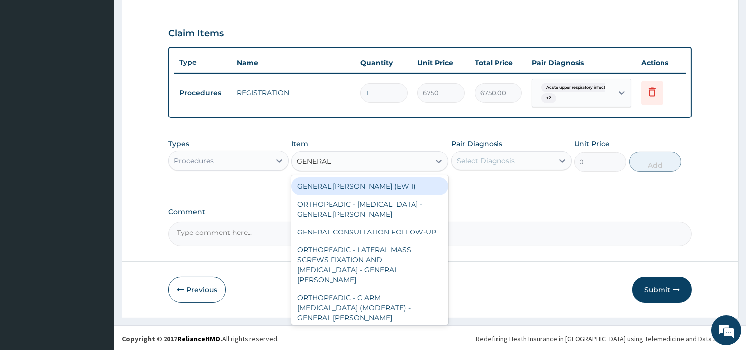
type input "GENERAL C"
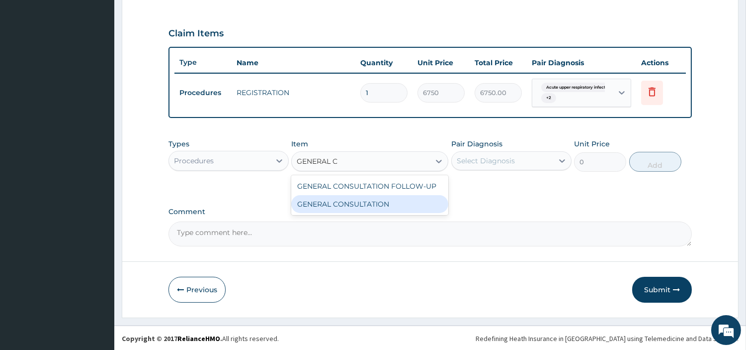
click at [401, 203] on div "GENERAL CONSULTATION" at bounding box center [369, 204] width 157 height 18
type input "6750"
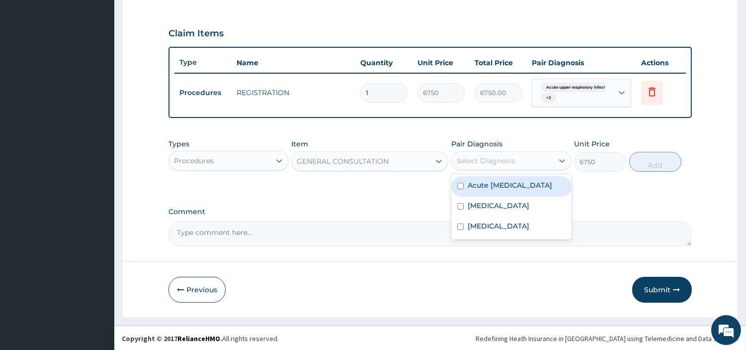
click at [507, 157] on div "Select Diagnosis" at bounding box center [486, 161] width 58 height 10
drag, startPoint x: 507, startPoint y: 194, endPoint x: 506, endPoint y: 205, distance: 11.0
click at [506, 190] on label "Acute upper respiratory infection" at bounding box center [510, 185] width 85 height 10
checkbox input "true"
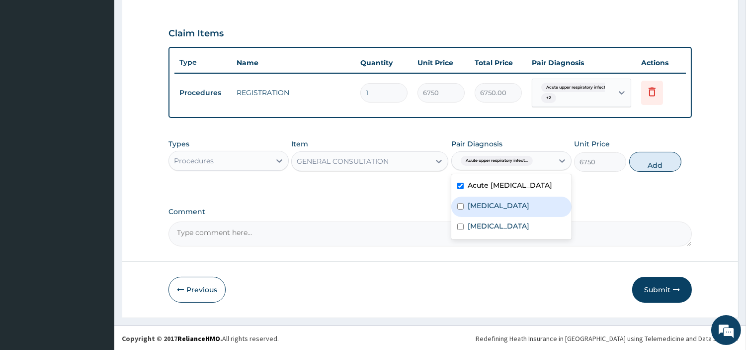
click at [498, 216] on div "Malaria" at bounding box center [512, 206] width 120 height 20
checkbox input "true"
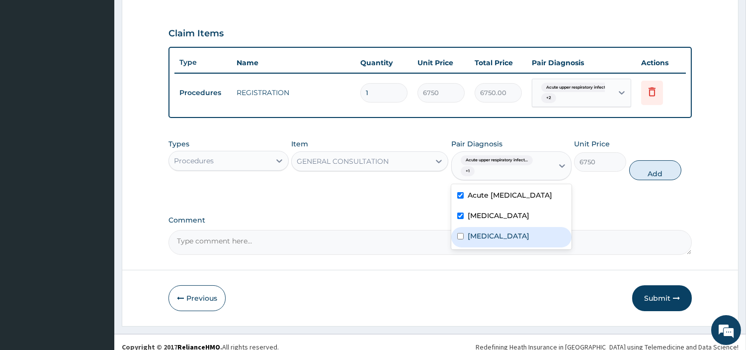
click at [496, 236] on div "Sepsis" at bounding box center [512, 237] width 120 height 20
checkbox input "true"
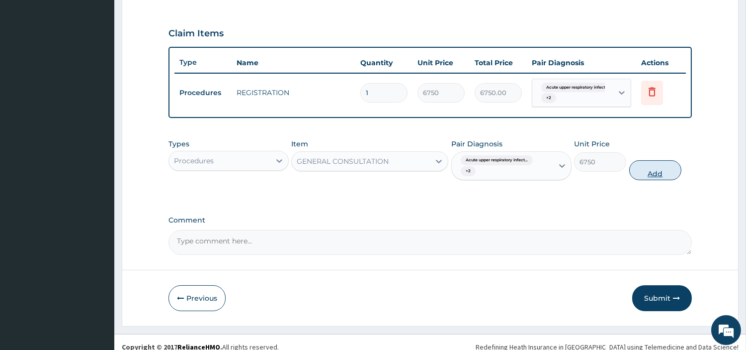
click at [651, 166] on button "Add" at bounding box center [656, 170] width 52 height 20
type input "0"
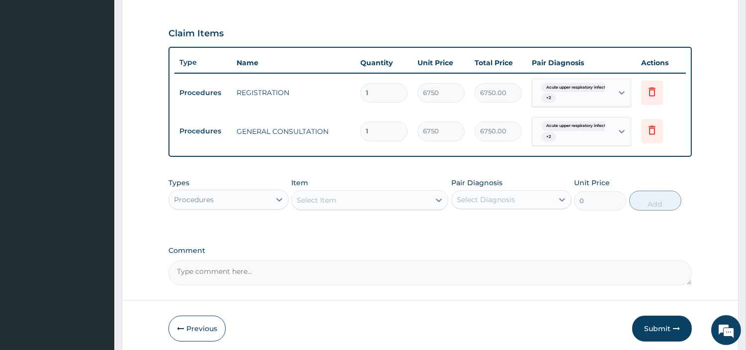
click at [269, 201] on div "Procedures" at bounding box center [219, 199] width 101 height 16
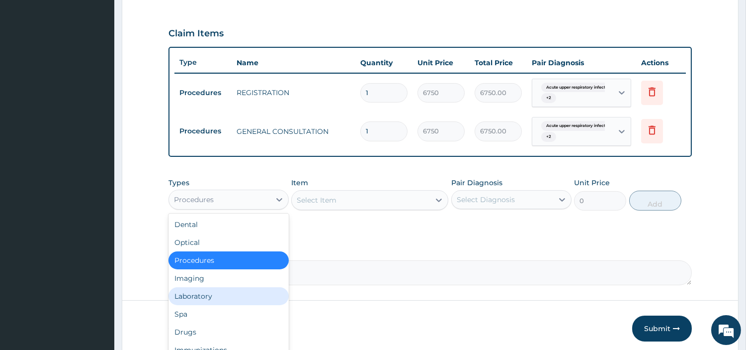
click at [208, 296] on div "Laboratory" at bounding box center [229, 296] width 120 height 18
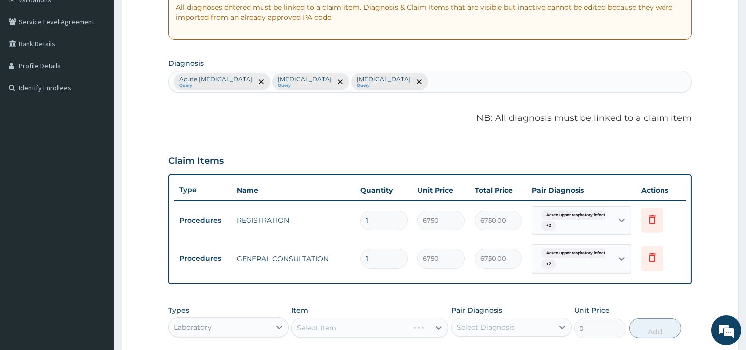
scroll to position [361, 0]
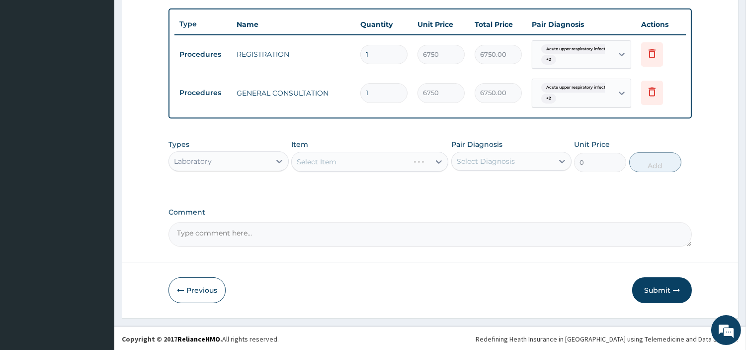
click at [374, 157] on div "Select Item" at bounding box center [369, 162] width 157 height 20
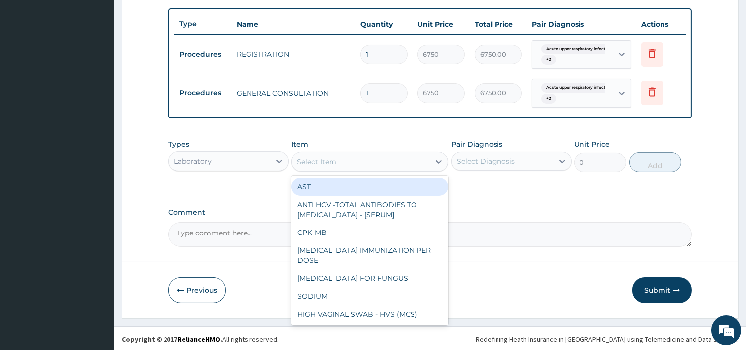
click at [374, 157] on div "Select Item" at bounding box center [361, 162] width 138 height 16
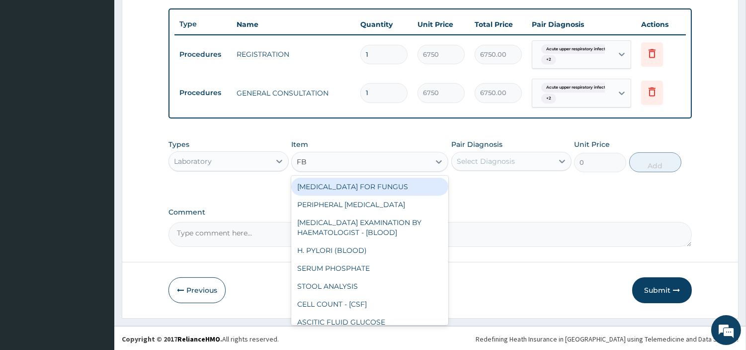
type input "FBC"
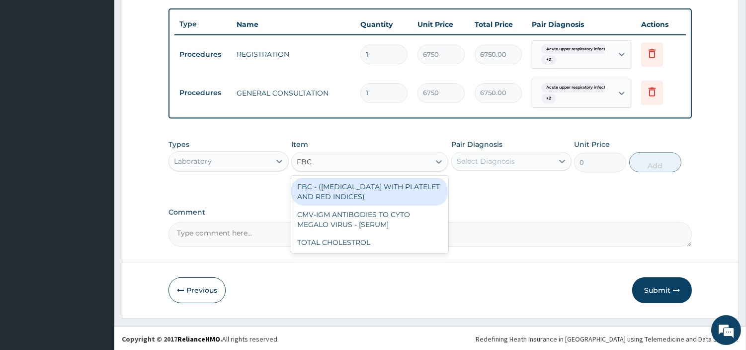
click at [379, 184] on div "FBC - (FULL BLOOD COUNT WITH PLATELET AND RED INDICES)" at bounding box center [369, 192] width 157 height 28
type input "5400"
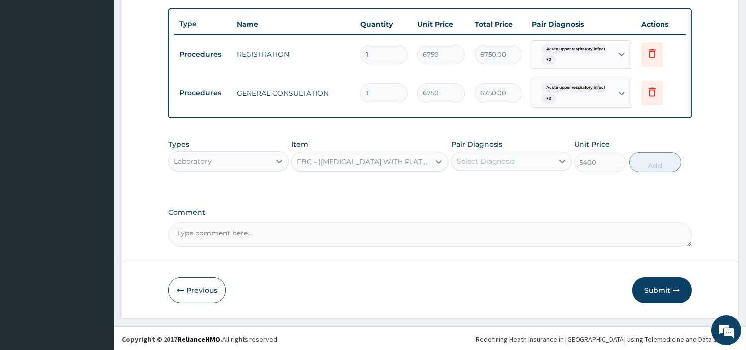
click at [526, 162] on div "Select Diagnosis" at bounding box center [502, 161] width 101 height 16
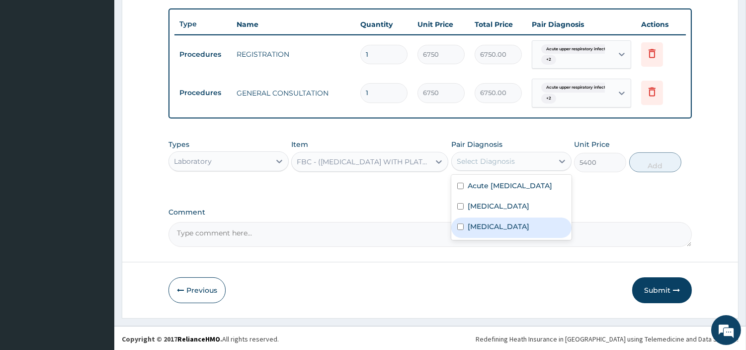
click at [515, 237] on div "Sepsis" at bounding box center [512, 227] width 120 height 20
checkbox input "true"
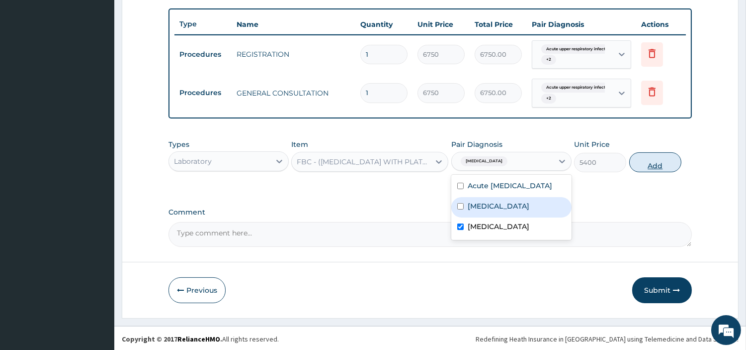
click at [664, 168] on button "Add" at bounding box center [656, 162] width 52 height 20
type input "0"
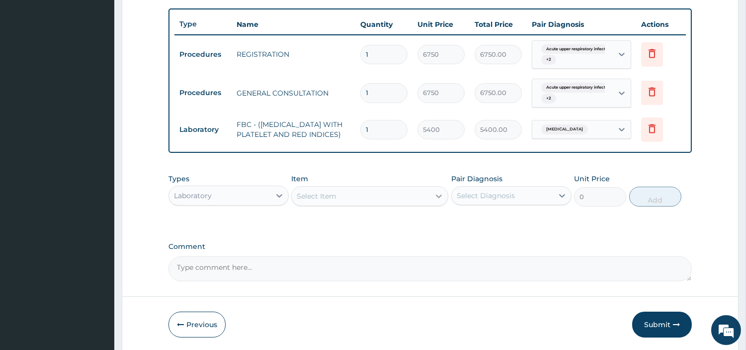
click at [440, 201] on icon at bounding box center [439, 196] width 10 height 10
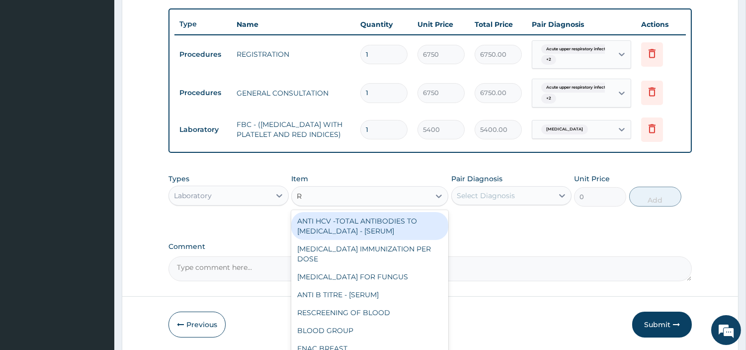
type input "RD"
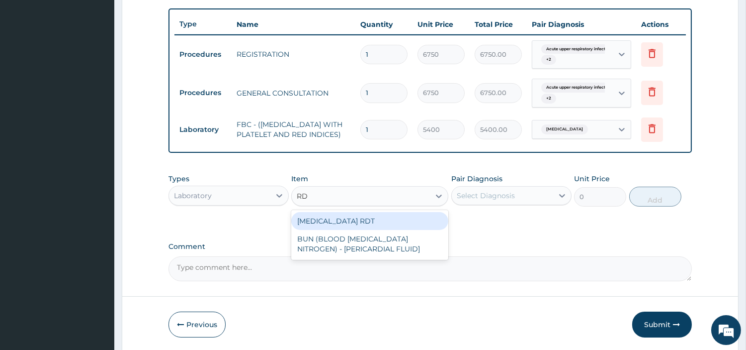
drag, startPoint x: 405, startPoint y: 226, endPoint x: 478, endPoint y: 202, distance: 77.0
click at [404, 226] on div "MALARIA RDT" at bounding box center [369, 221] width 157 height 18
type input "2700"
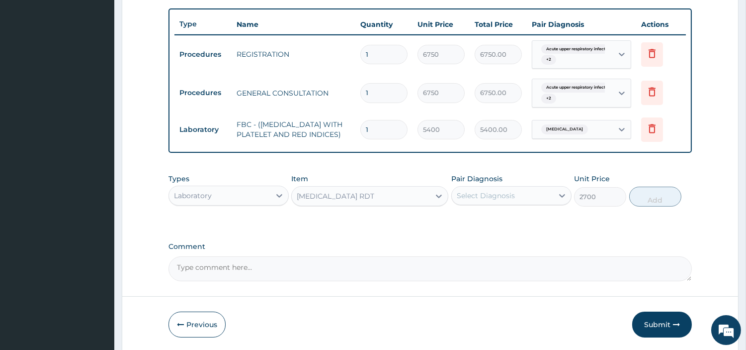
click at [485, 200] on div "Select Diagnosis" at bounding box center [486, 195] width 58 height 10
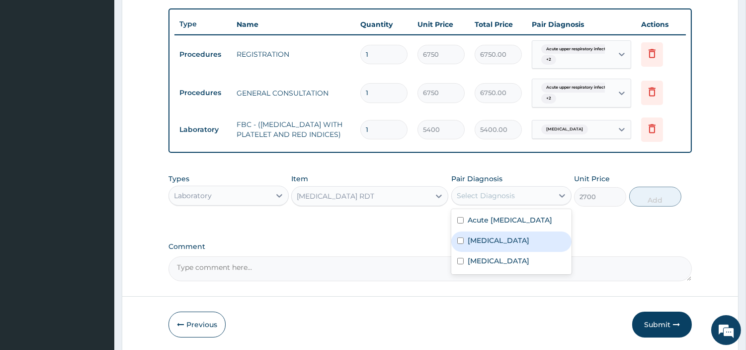
click at [494, 252] on div "Malaria" at bounding box center [512, 241] width 120 height 20
checkbox input "true"
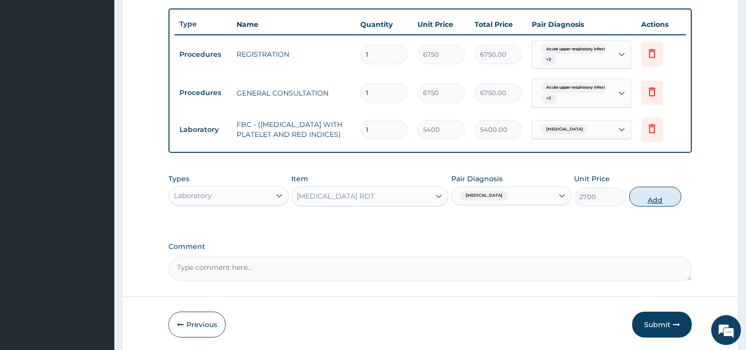
click at [635, 205] on button "Add" at bounding box center [656, 196] width 52 height 20
type input "0"
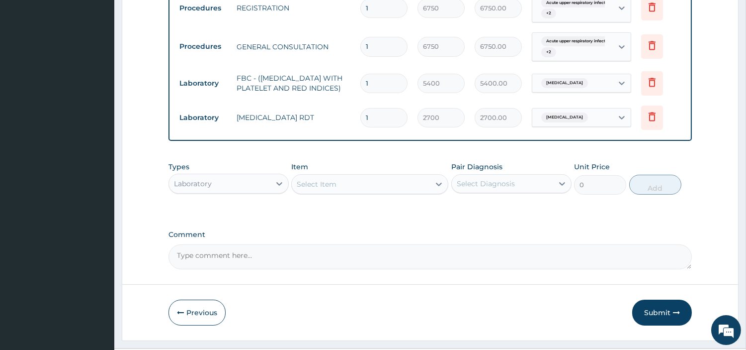
scroll to position [436, 0]
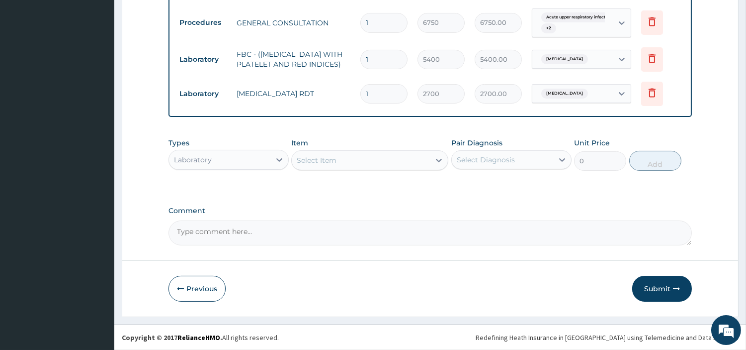
click at [249, 167] on div "Laboratory" at bounding box center [219, 160] width 101 height 16
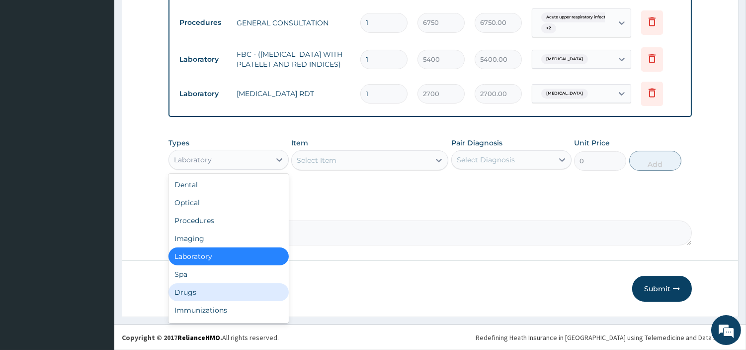
click at [221, 288] on div "Drugs" at bounding box center [229, 292] width 120 height 18
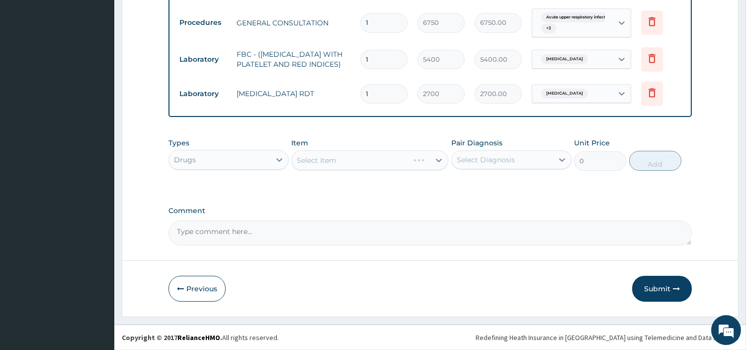
click at [375, 161] on div "Select Item" at bounding box center [369, 160] width 157 height 20
click at [376, 161] on div "Select Item" at bounding box center [361, 160] width 138 height 16
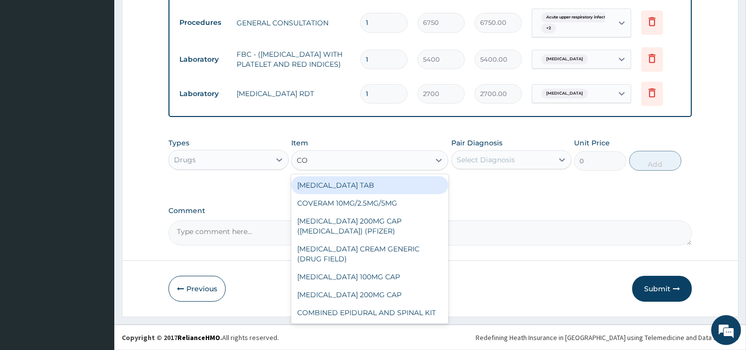
type input "COU"
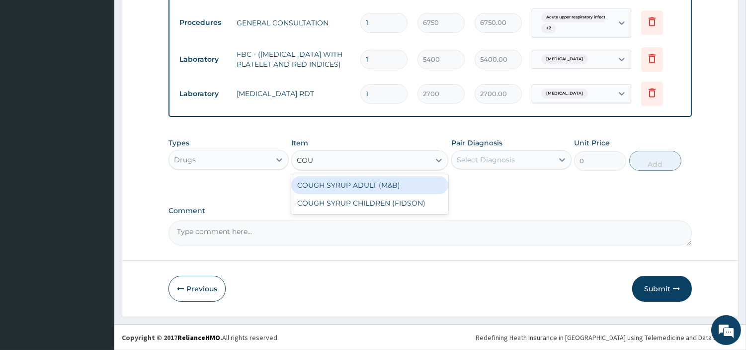
click at [383, 185] on div "COUGH SYRUP ADULT (M&B)" at bounding box center [369, 185] width 157 height 18
type input "1312.5"
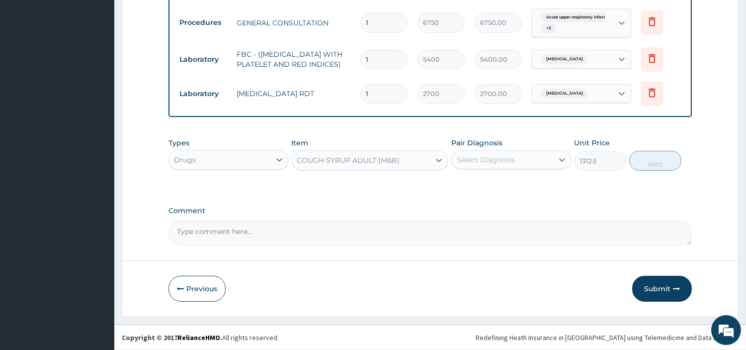
click at [499, 162] on div "Select Diagnosis" at bounding box center [486, 160] width 58 height 10
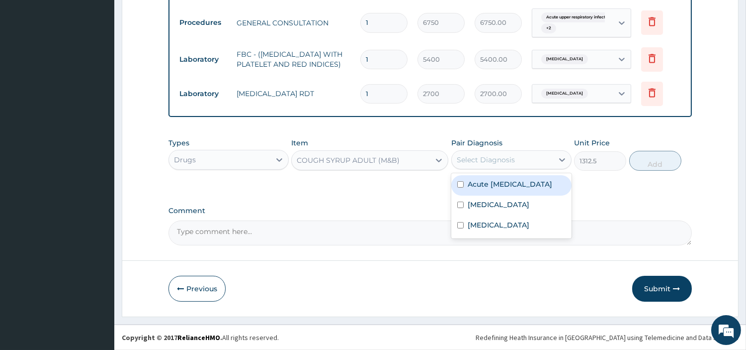
click at [498, 189] on label "Acute upper respiratory infection" at bounding box center [510, 184] width 85 height 10
checkbox input "true"
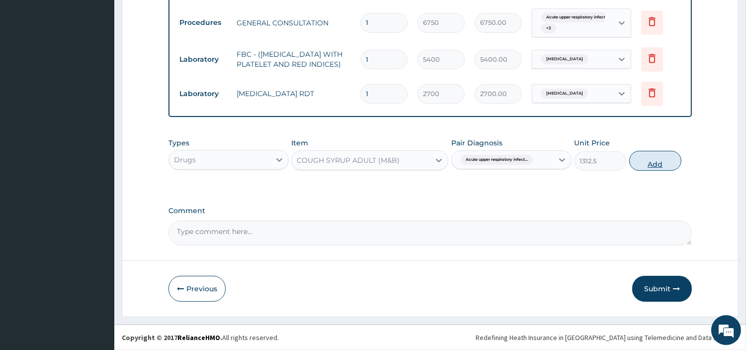
click at [636, 165] on button "Add" at bounding box center [656, 161] width 52 height 20
type input "0"
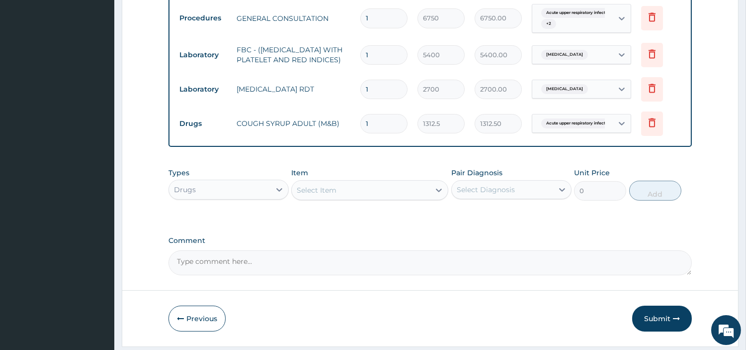
click at [354, 195] on div "Select Item" at bounding box center [361, 190] width 138 height 16
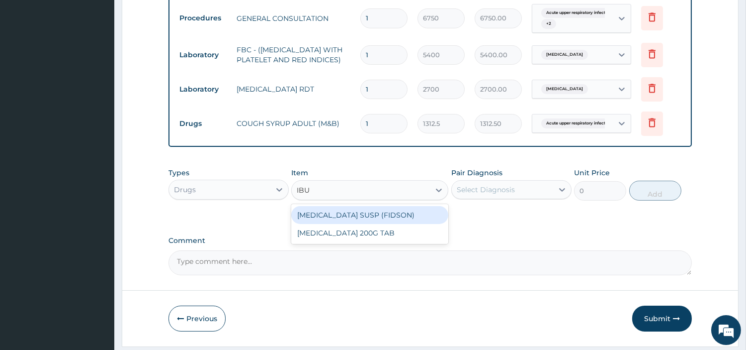
type input "IBUP"
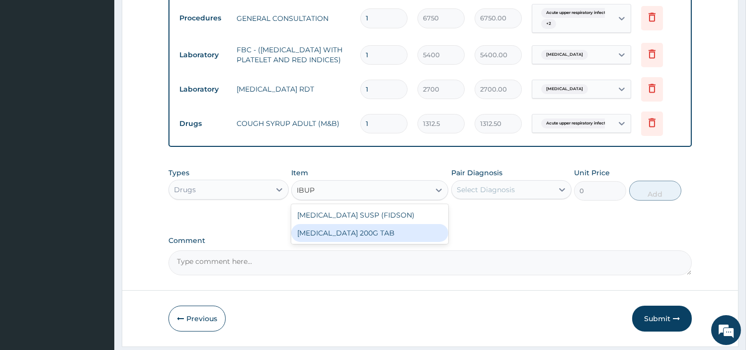
click at [359, 229] on div "IBUPROFEN 200G TAB" at bounding box center [369, 233] width 157 height 18
type input "28.17499923706055"
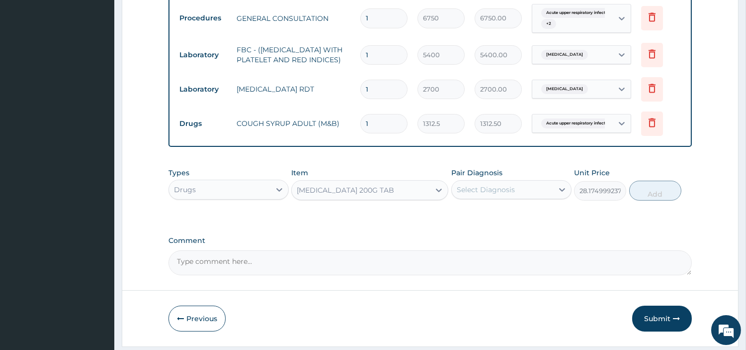
click at [466, 200] on div "Pair Diagnosis Select Diagnosis" at bounding box center [512, 184] width 120 height 33
click at [482, 199] on div "Select Diagnosis" at bounding box center [512, 189] width 120 height 19
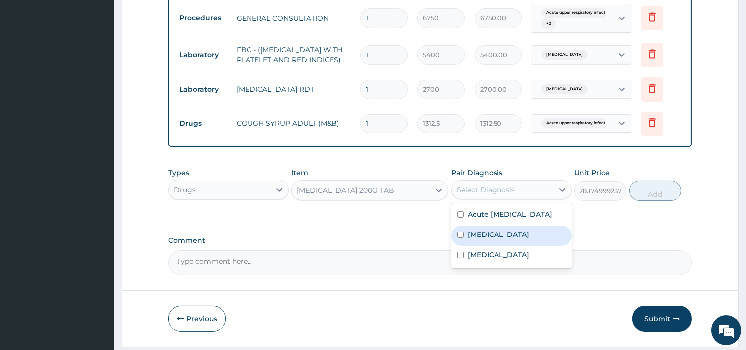
drag, startPoint x: 489, startPoint y: 242, endPoint x: 499, endPoint y: 229, distance: 16.7
click at [489, 243] on div "Malaria" at bounding box center [512, 235] width 120 height 20
checkbox input "true"
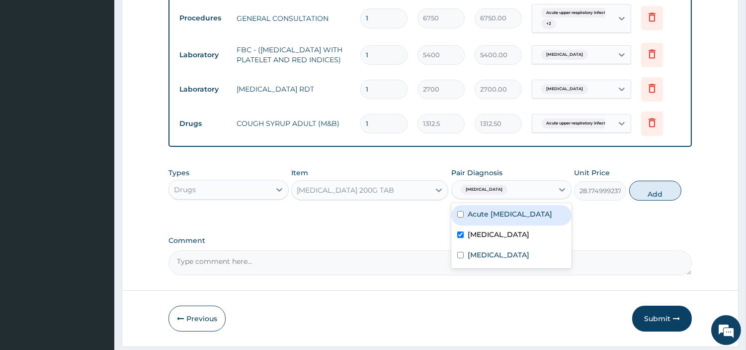
drag, startPoint x: 499, startPoint y: 229, endPoint x: 506, endPoint y: 226, distance: 7.4
click at [500, 219] on label "Acute upper respiratory infection" at bounding box center [510, 214] width 85 height 10
checkbox input "true"
click at [643, 200] on button "Add" at bounding box center [656, 191] width 52 height 20
type input "0"
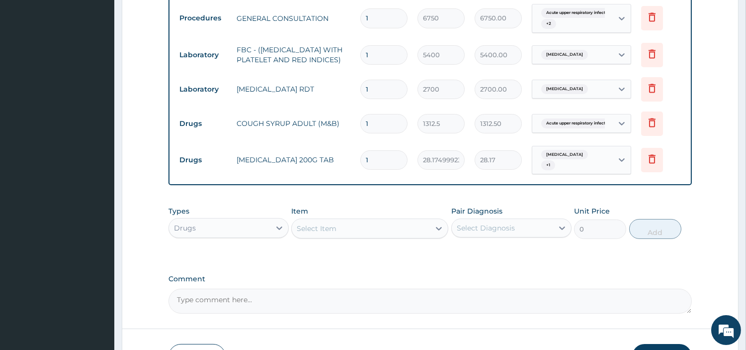
type input "12"
type input "338.10"
type input "12"
click at [404, 229] on div "Select Item" at bounding box center [361, 228] width 138 height 16
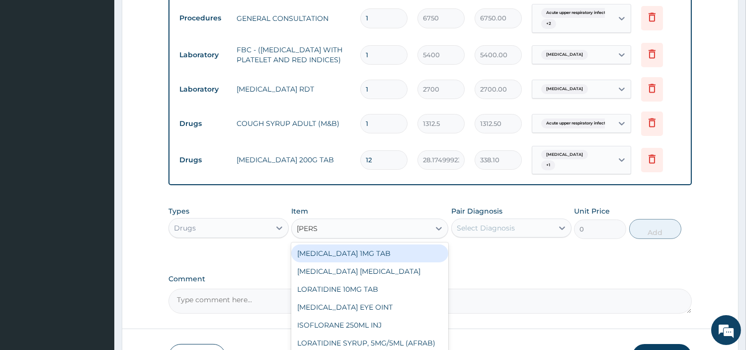
type input "LORAT"
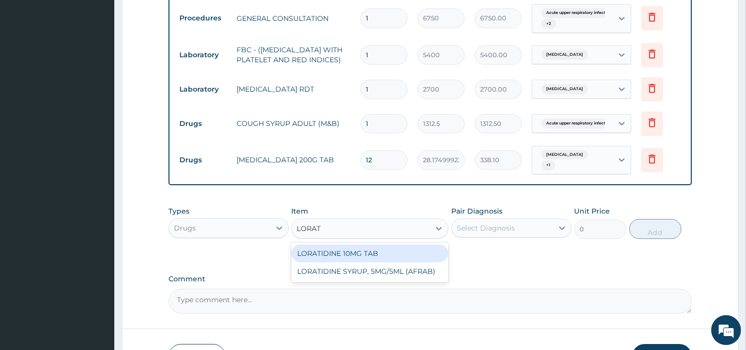
click at [384, 252] on div "LORATIDINE 10MG TAB" at bounding box center [369, 253] width 157 height 18
type input "40.95000076293945"
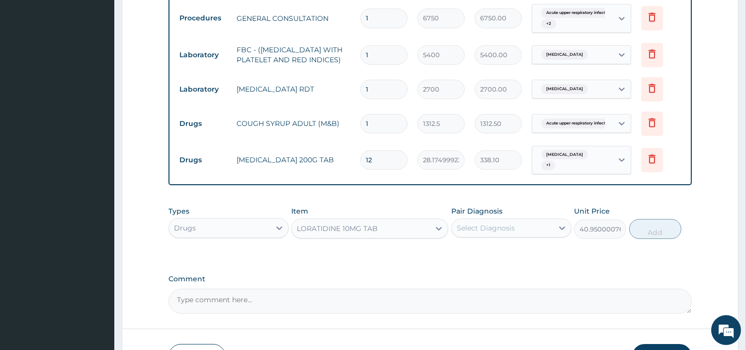
click at [473, 238] on div "Pair Diagnosis Select Diagnosis" at bounding box center [512, 222] width 120 height 33
click at [477, 228] on div "Select Diagnosis" at bounding box center [486, 228] width 58 height 10
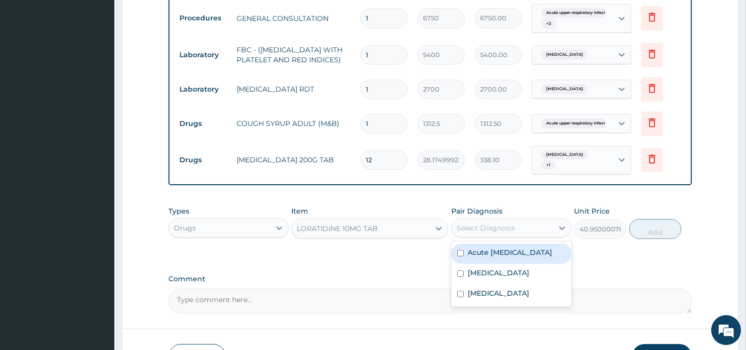
click at [477, 257] on label "Acute upper respiratory infection" at bounding box center [510, 252] width 85 height 10
checkbox input "true"
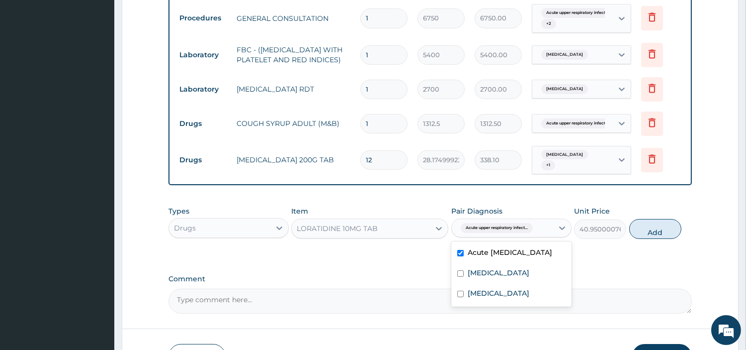
click at [645, 228] on button "Add" at bounding box center [656, 229] width 52 height 20
type input "0"
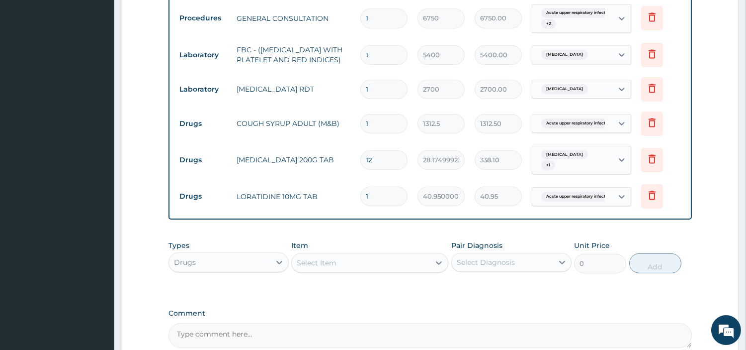
type input "0.00"
type input "7"
type input "286.65"
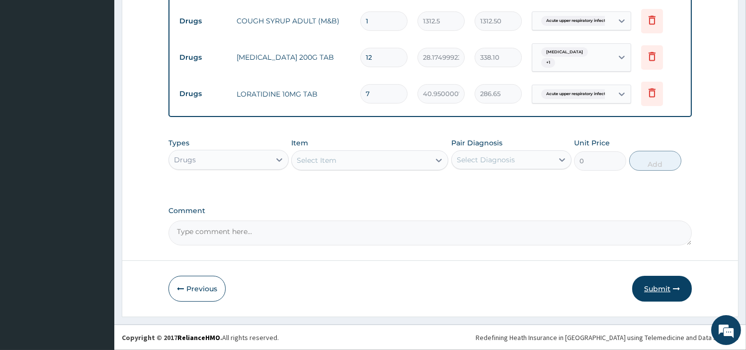
type input "7"
click at [658, 290] on button "Submit" at bounding box center [662, 288] width 60 height 26
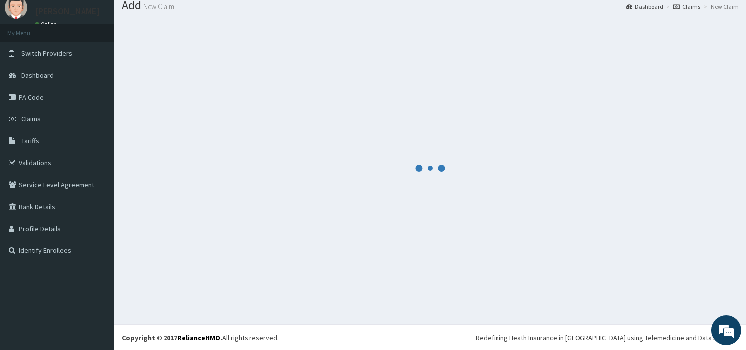
scroll to position [33, 0]
